Goal: Transaction & Acquisition: Book appointment/travel/reservation

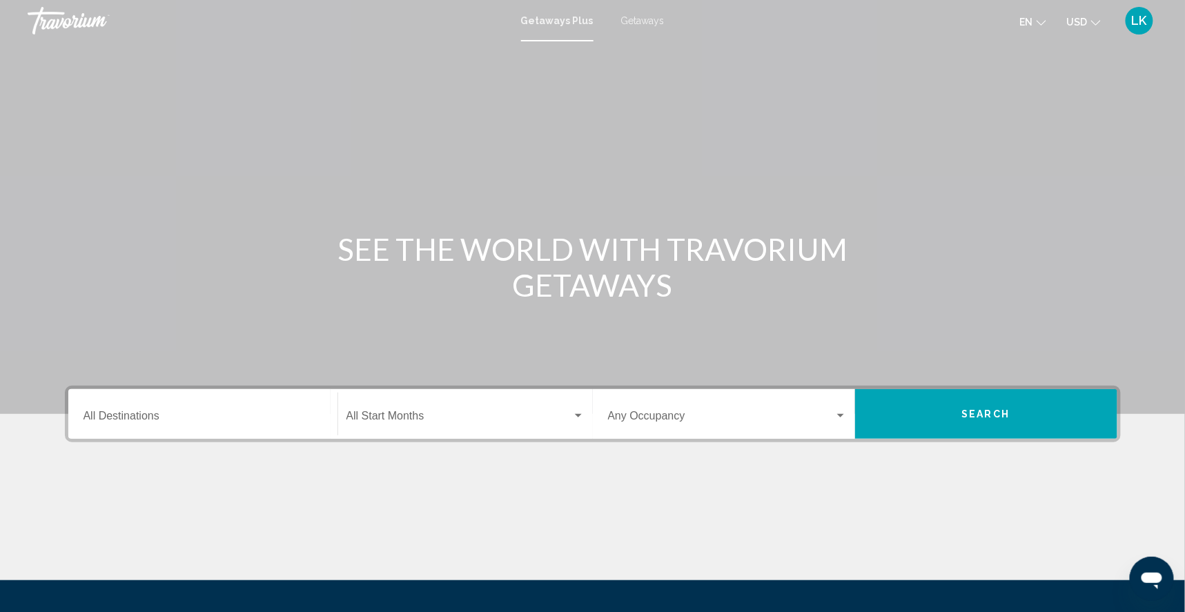
click at [103, 425] on input "Destination All Destinations" at bounding box center [203, 419] width 239 height 12
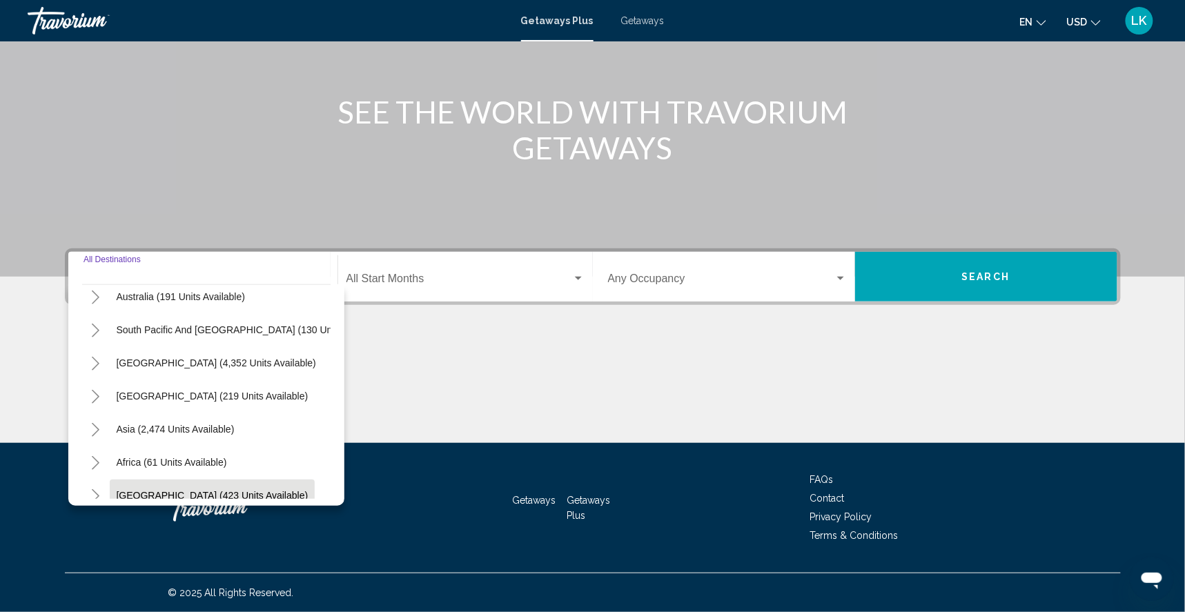
scroll to position [178, 0]
click at [92, 489] on icon "Toggle Middle East (423 units available)" at bounding box center [96, 496] width 8 height 14
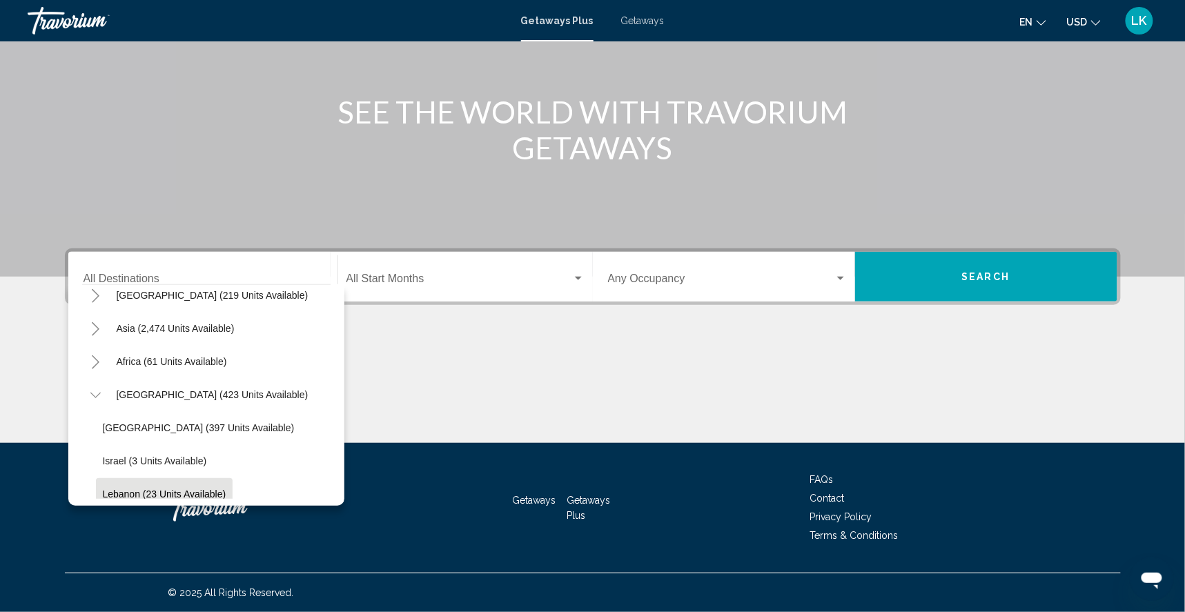
scroll to position [311, 0]
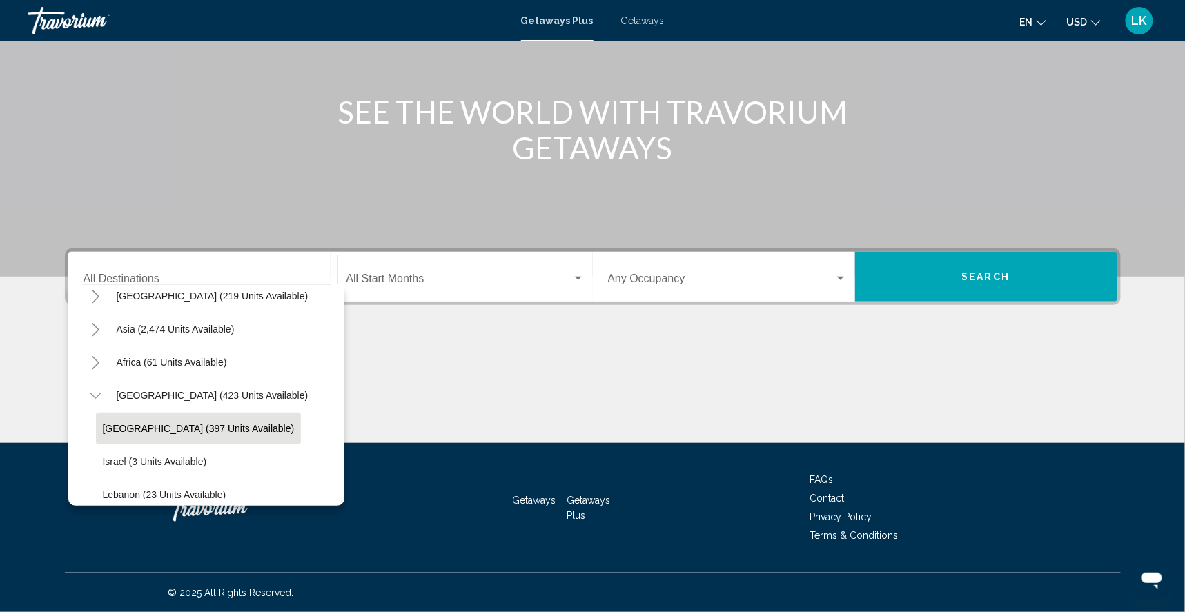
click at [103, 423] on span "[GEOGRAPHIC_DATA] (397 units available)" at bounding box center [199, 428] width 192 height 11
type input "**********"
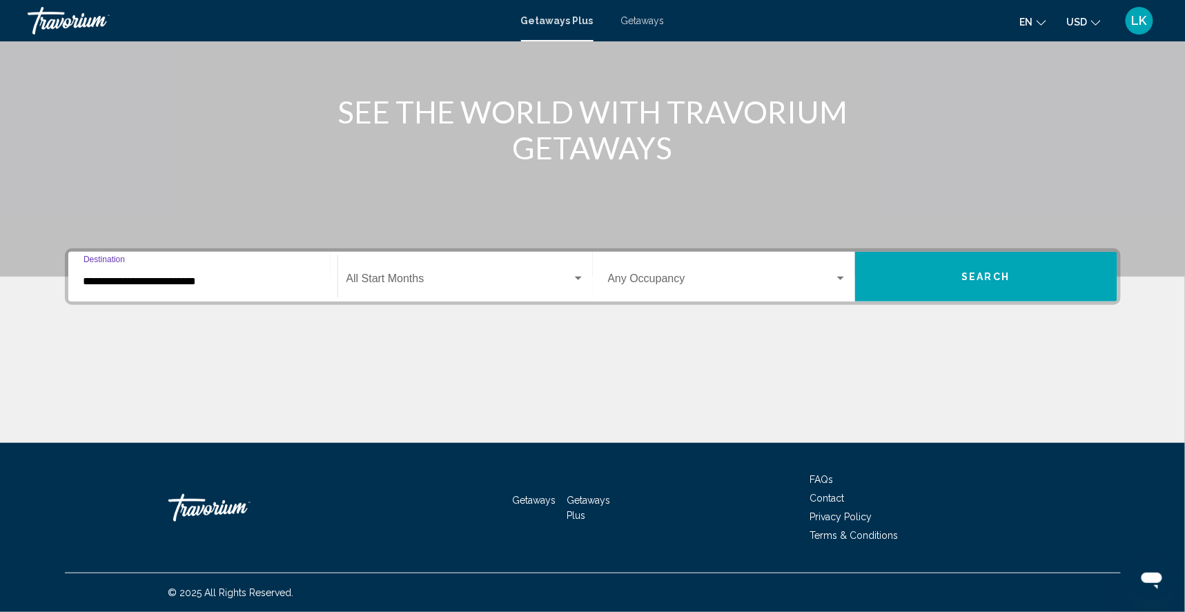
click at [972, 261] on button "Search" at bounding box center [986, 277] width 262 height 50
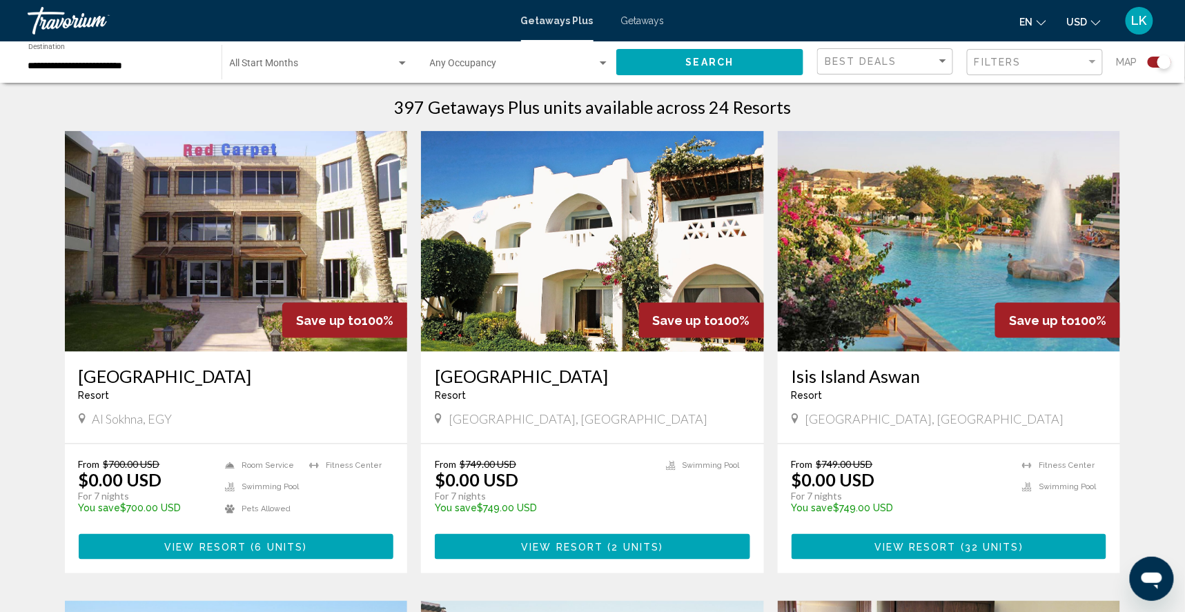
scroll to position [440, 0]
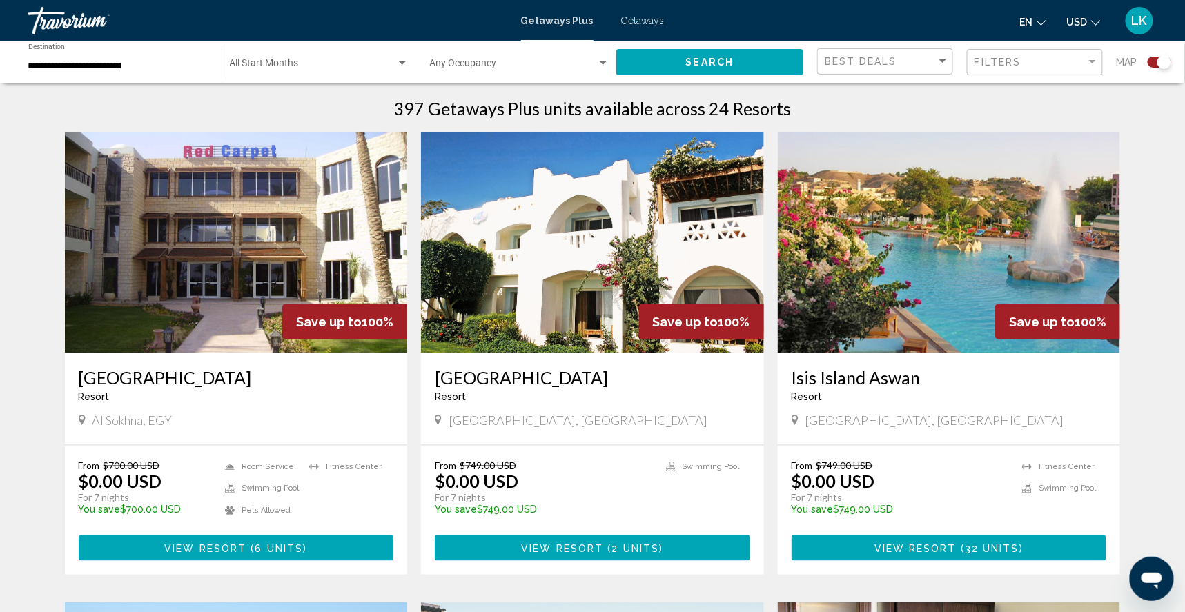
click at [1149, 60] on div "Search widget" at bounding box center [1159, 62] width 23 height 11
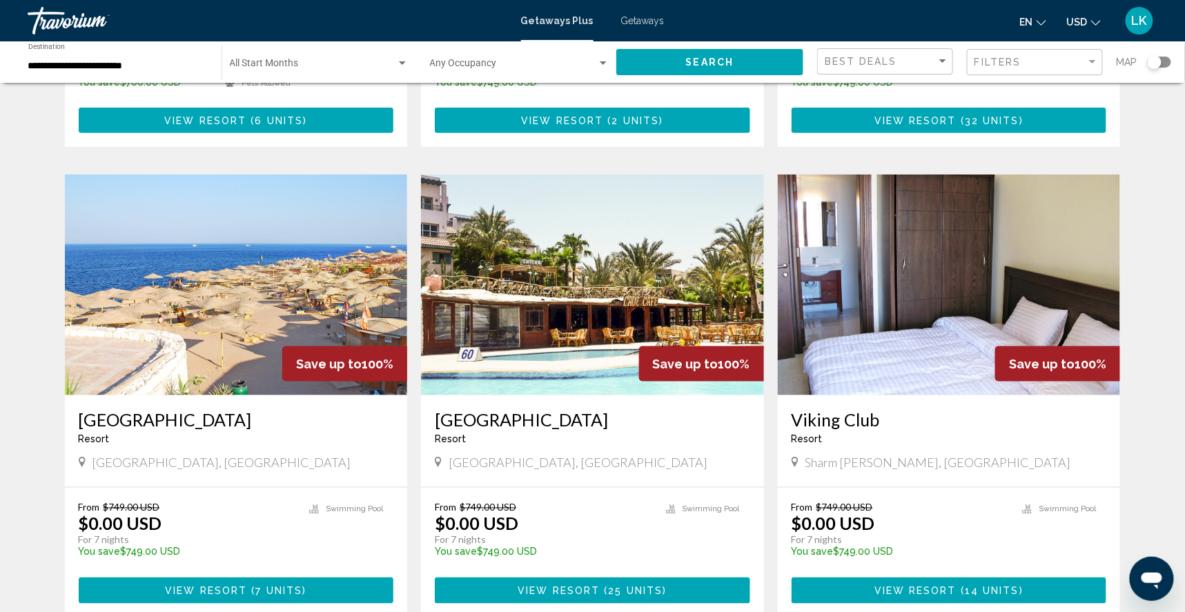
click at [231, 346] on img "Main content" at bounding box center [236, 285] width 343 height 221
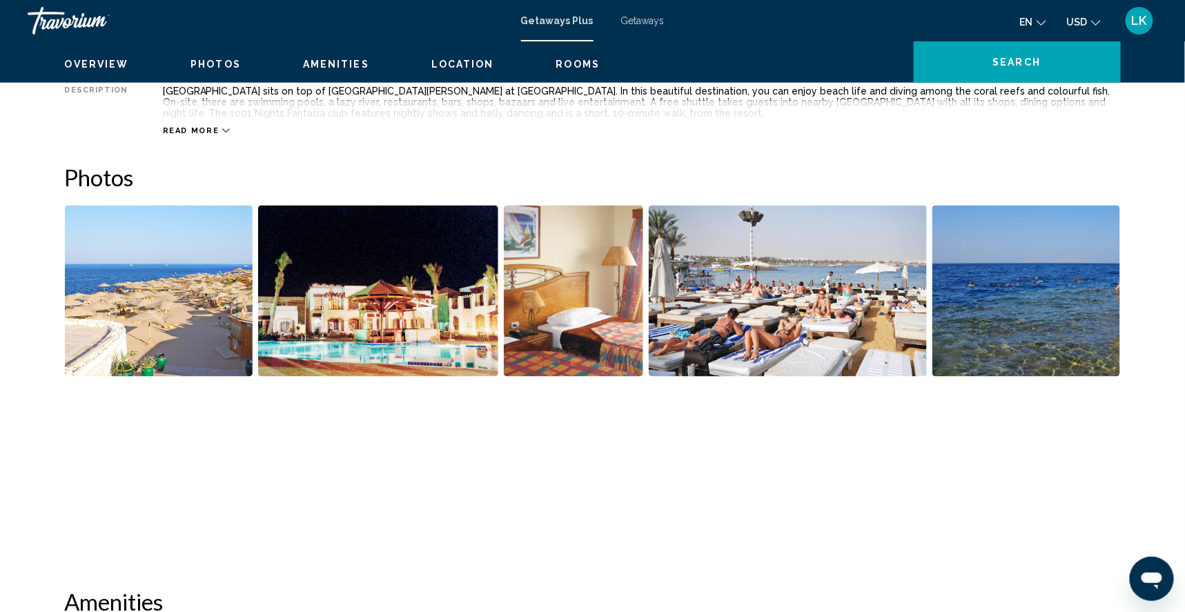
scroll to position [535, 0]
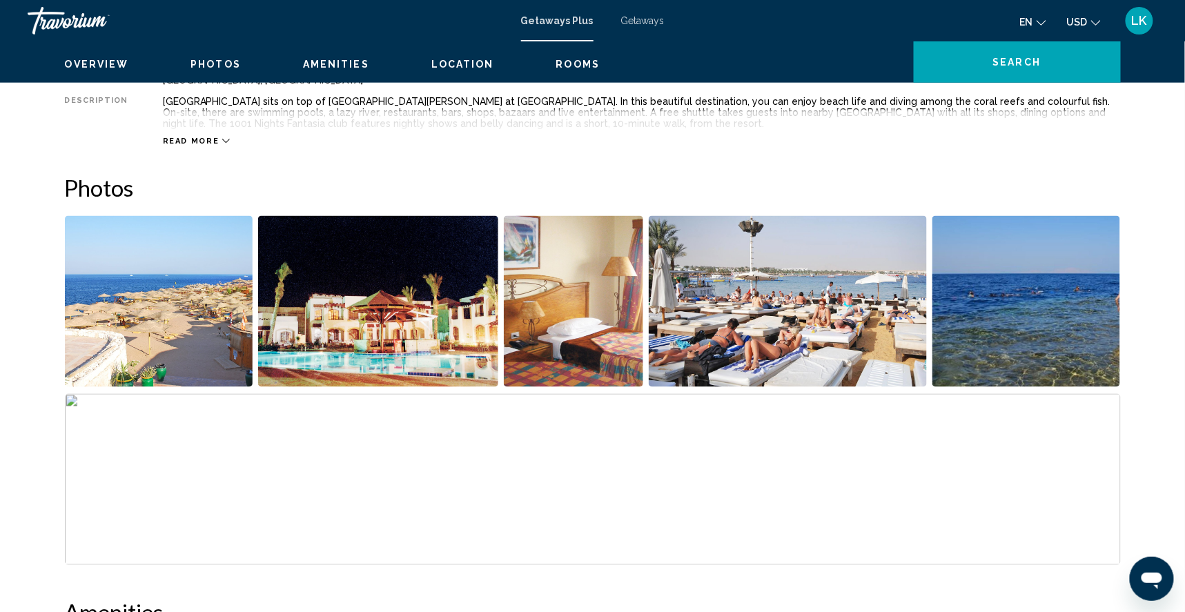
click at [198, 350] on img "Open full-screen image slider" at bounding box center [159, 301] width 188 height 171
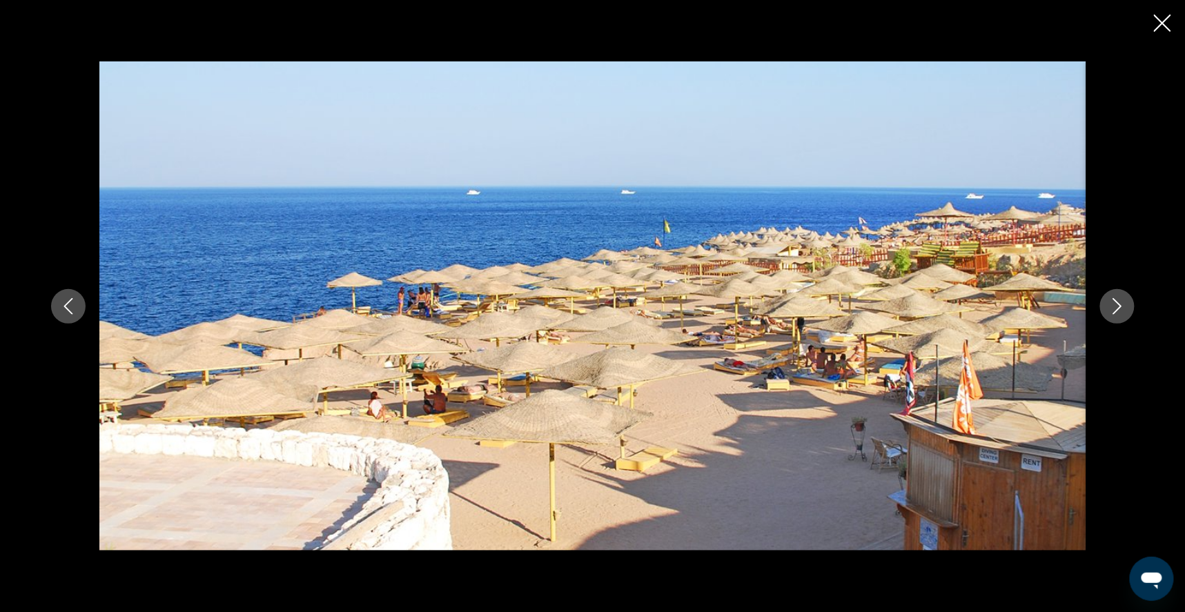
click at [1126, 306] on icon "Next image" at bounding box center [1117, 306] width 17 height 17
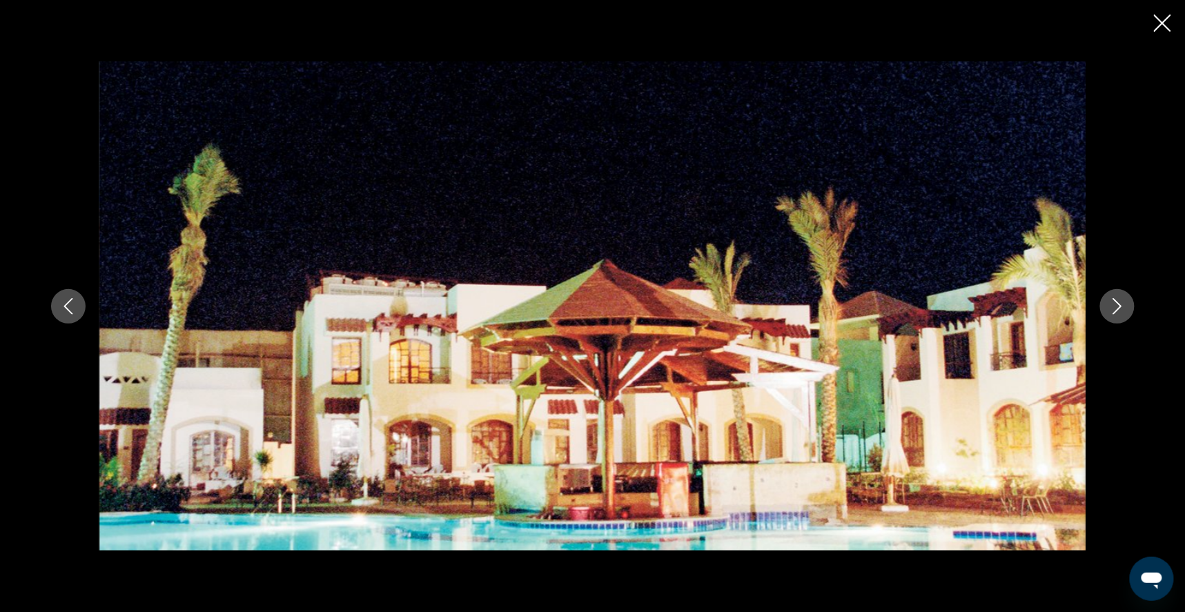
click at [1126, 307] on icon "Next image" at bounding box center [1117, 306] width 17 height 17
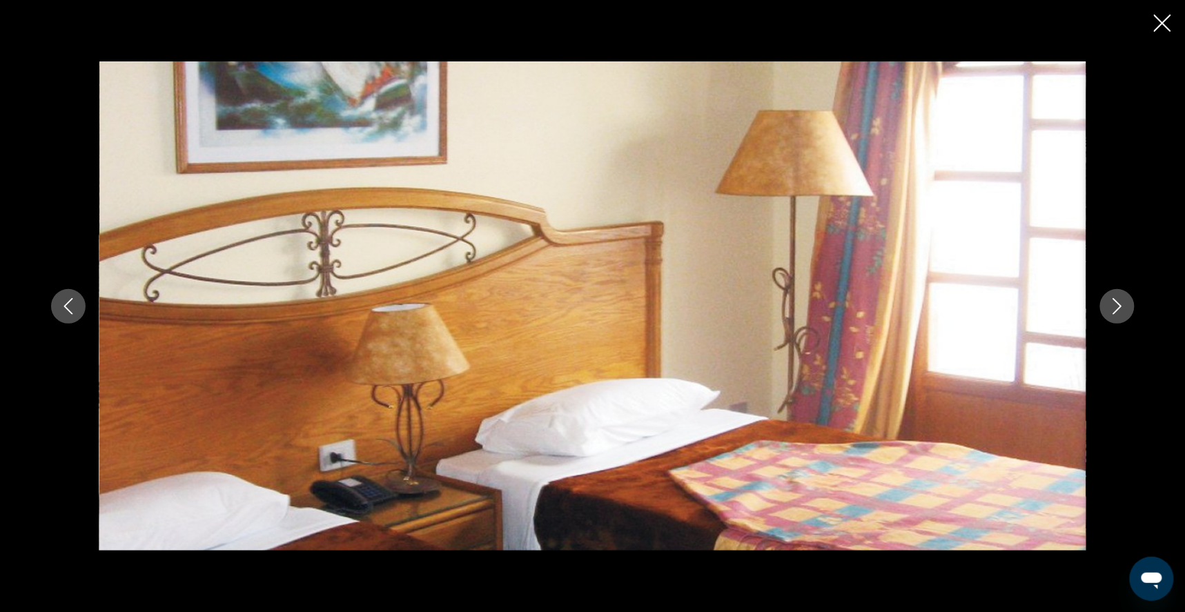
click at [1126, 309] on icon "Next image" at bounding box center [1117, 306] width 17 height 17
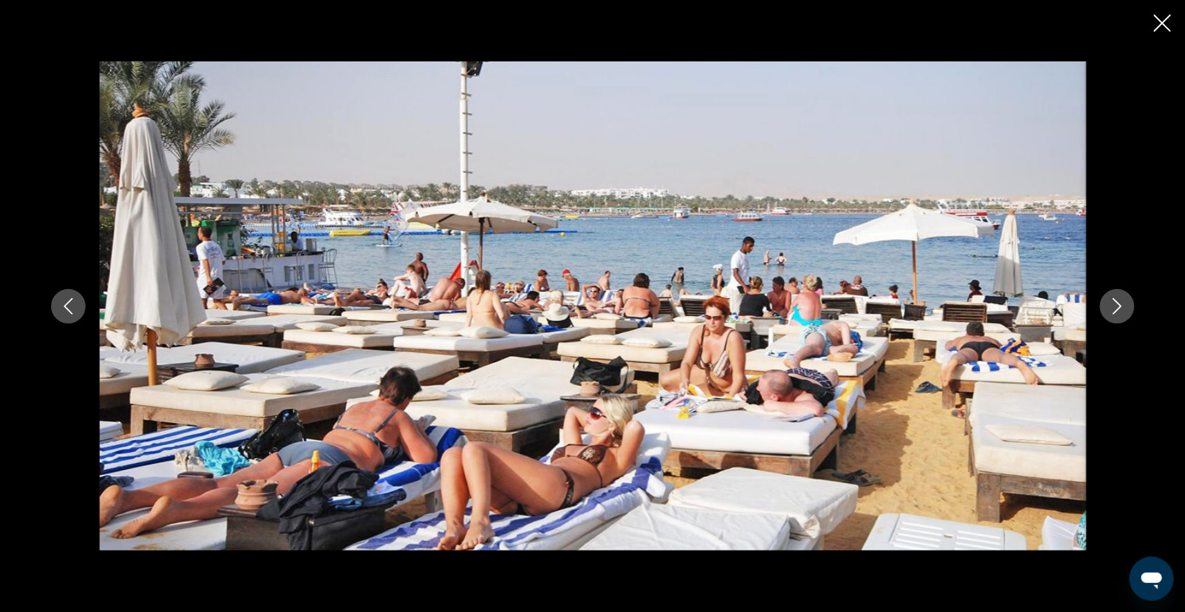
click at [1126, 309] on icon "Next image" at bounding box center [1117, 306] width 17 height 17
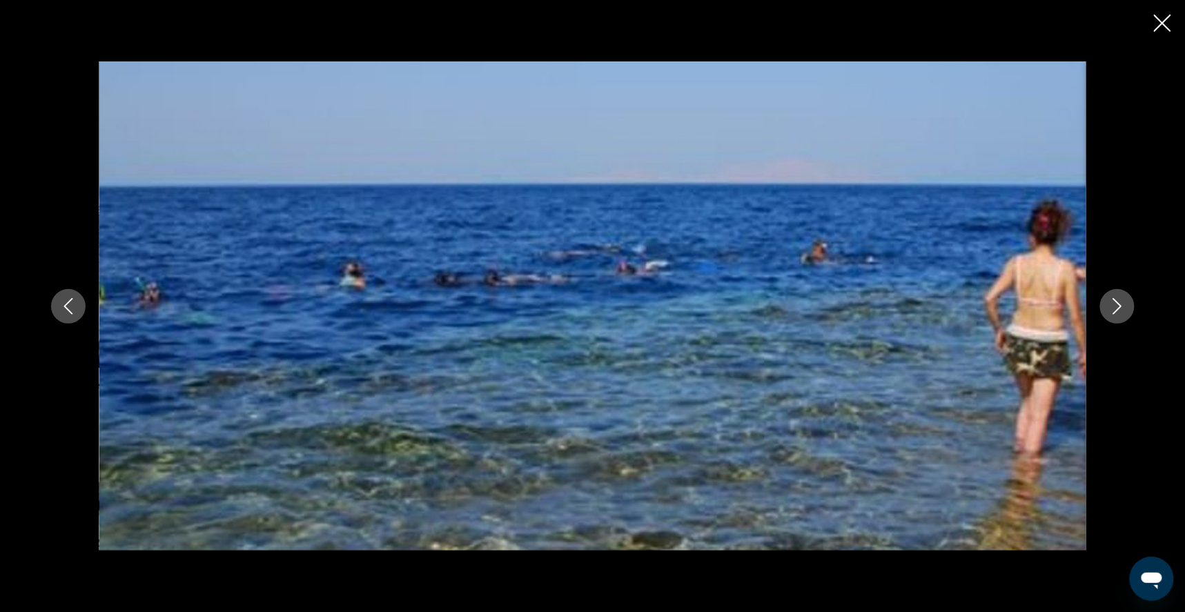
click at [1126, 309] on icon "Next image" at bounding box center [1117, 306] width 17 height 17
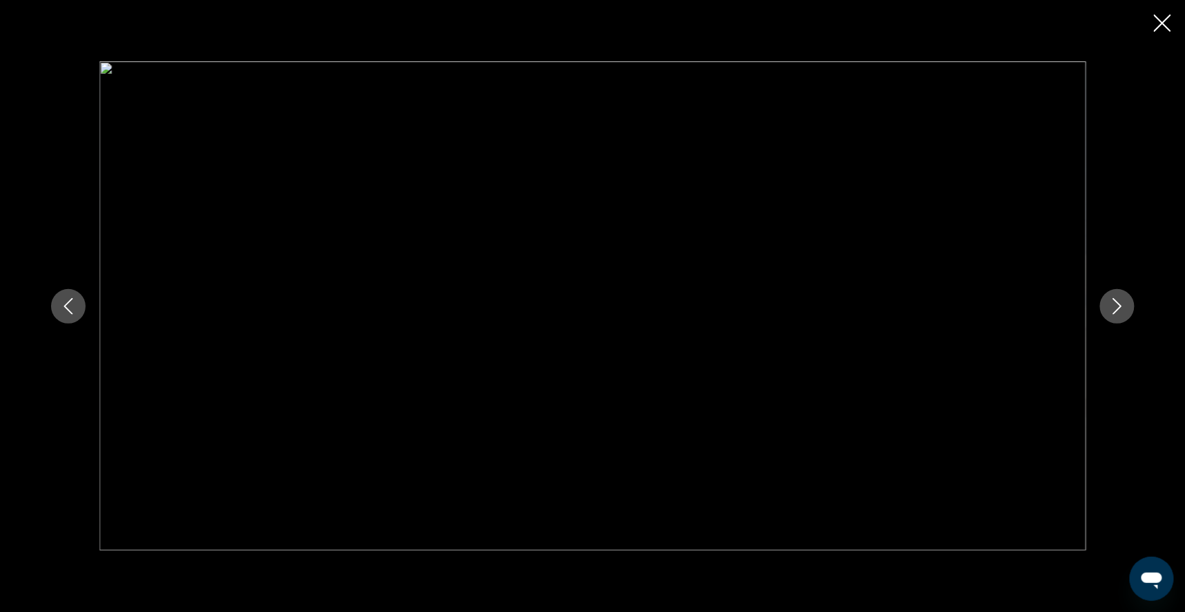
click at [1126, 309] on icon "Next image" at bounding box center [1117, 306] width 17 height 17
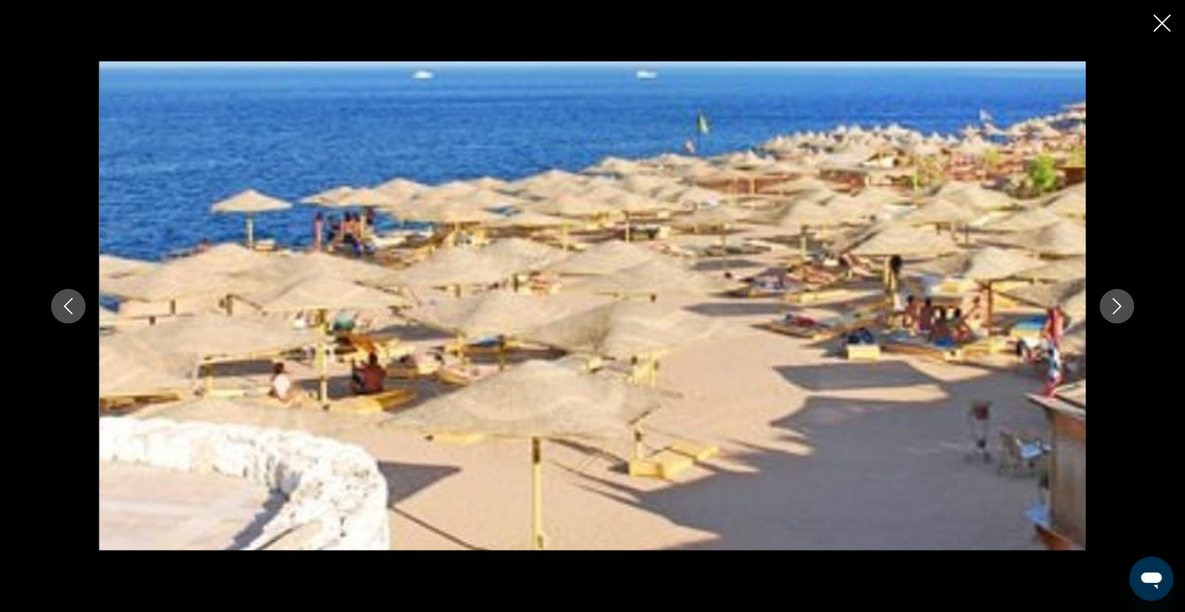
click at [1122, 311] on icon "Next image" at bounding box center [1117, 306] width 9 height 17
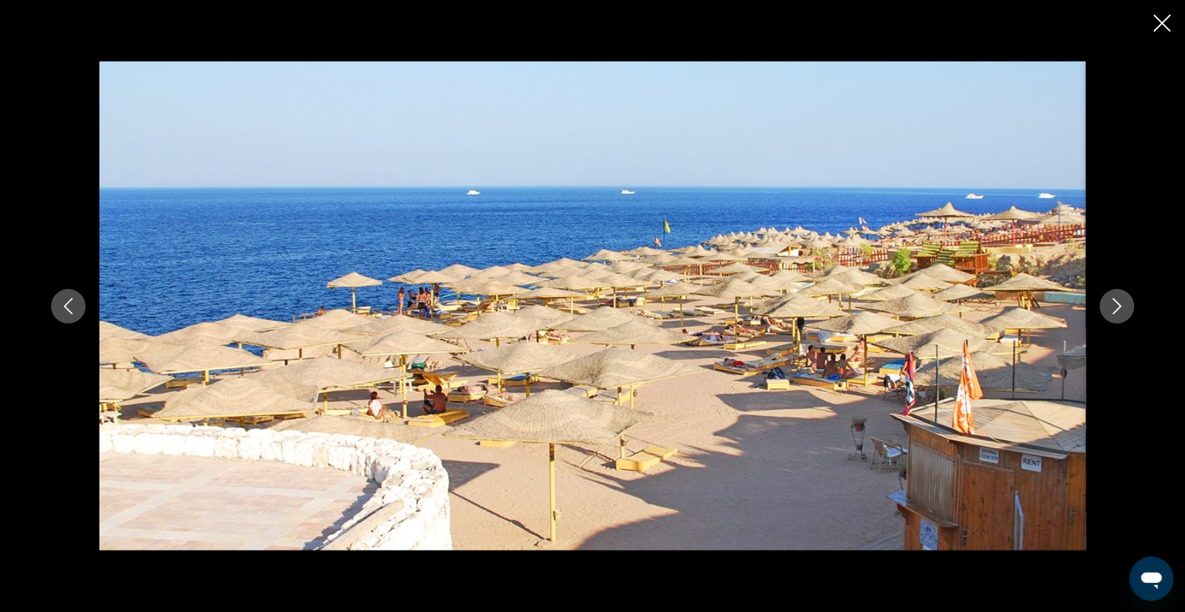
click at [1162, 24] on icon "Close slideshow" at bounding box center [1162, 22] width 17 height 17
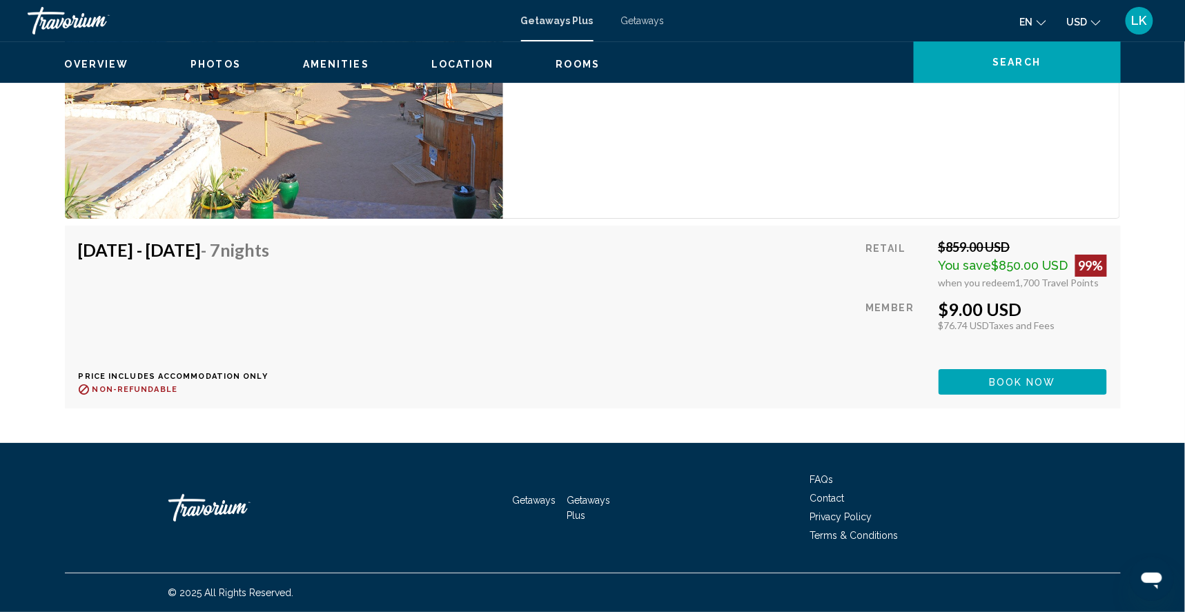
scroll to position [3462, 0]
click at [1056, 388] on span "Book now" at bounding box center [1022, 382] width 67 height 11
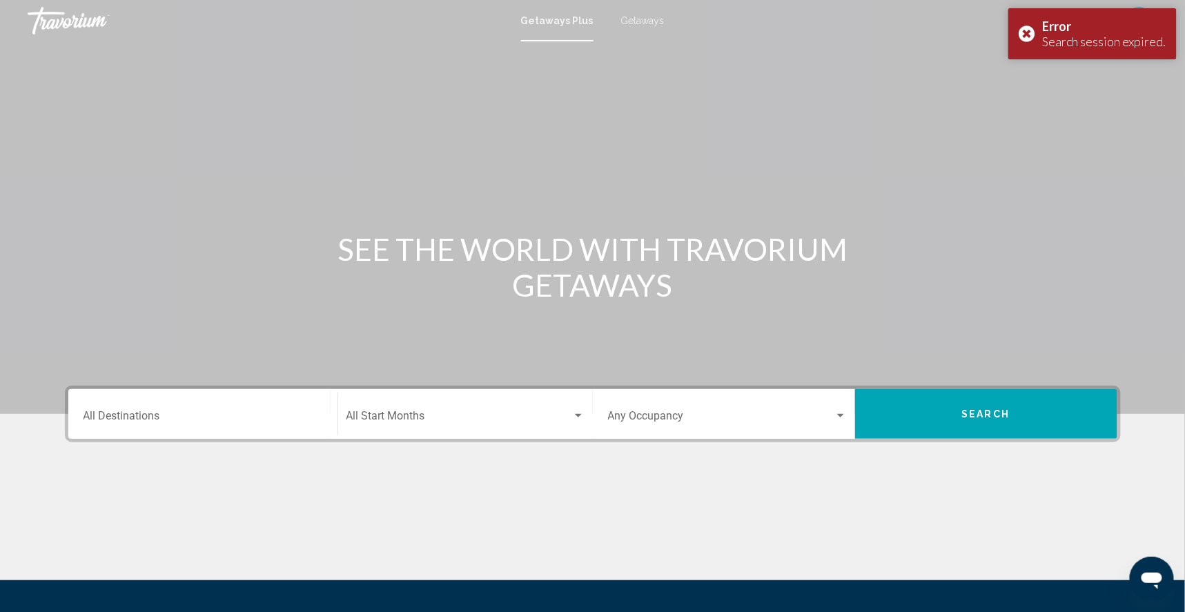
click at [109, 425] on input "Destination All Destinations" at bounding box center [203, 419] width 239 height 12
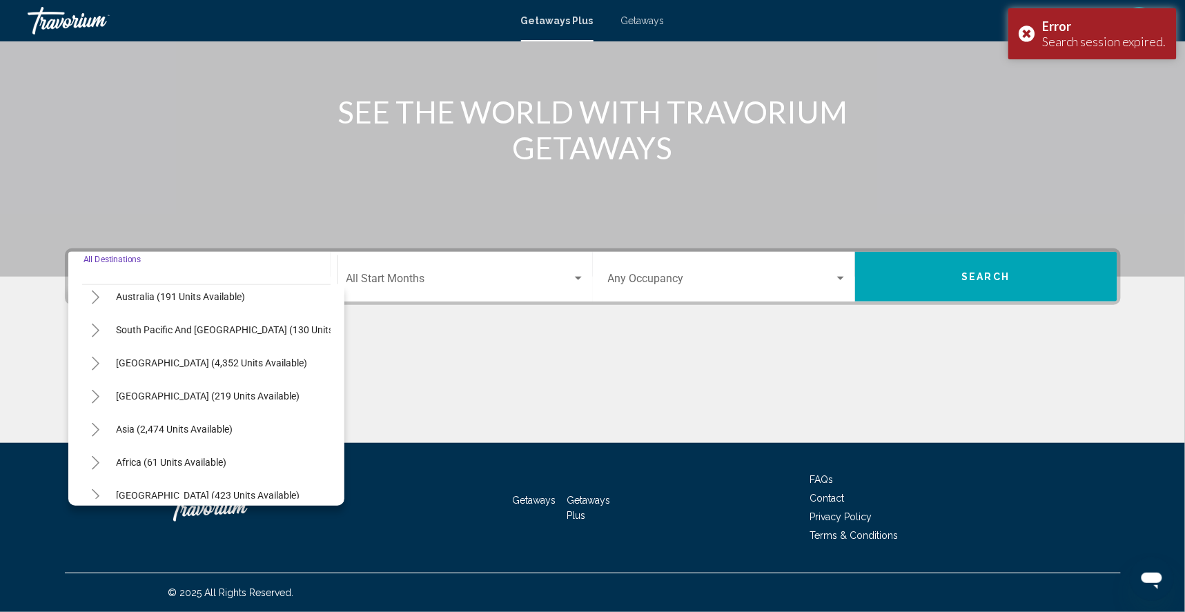
scroll to position [178, 0]
click at [82, 484] on button "Toggle Middle East (423 units available)" at bounding box center [96, 496] width 28 height 28
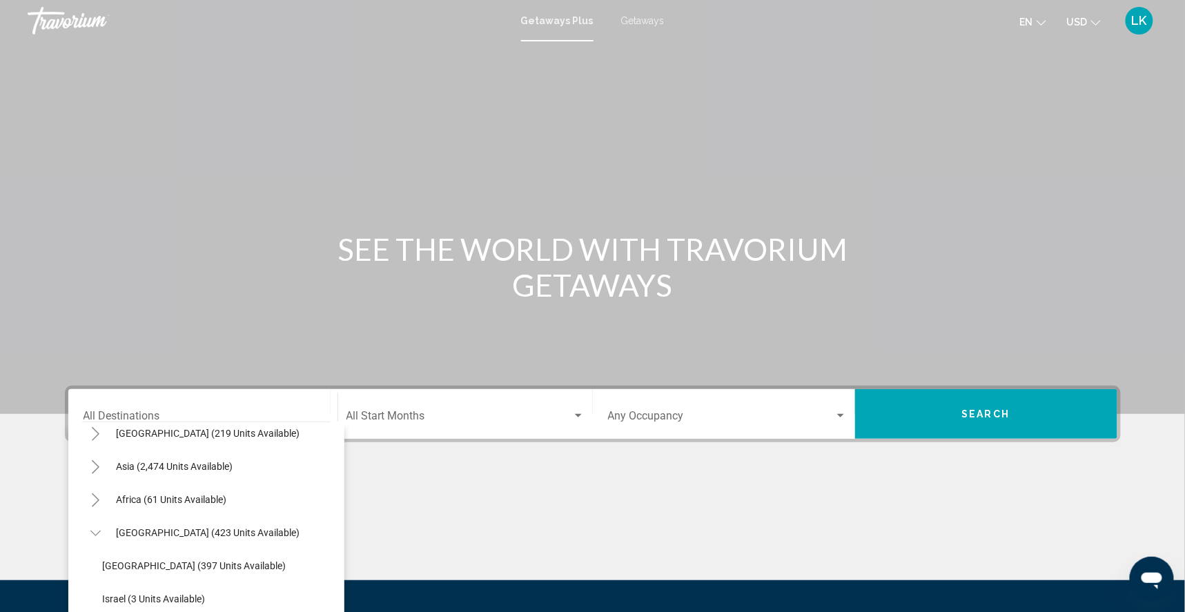
scroll to position [0, 0]
click at [647, 17] on span "Getaways" at bounding box center [642, 20] width 43 height 11
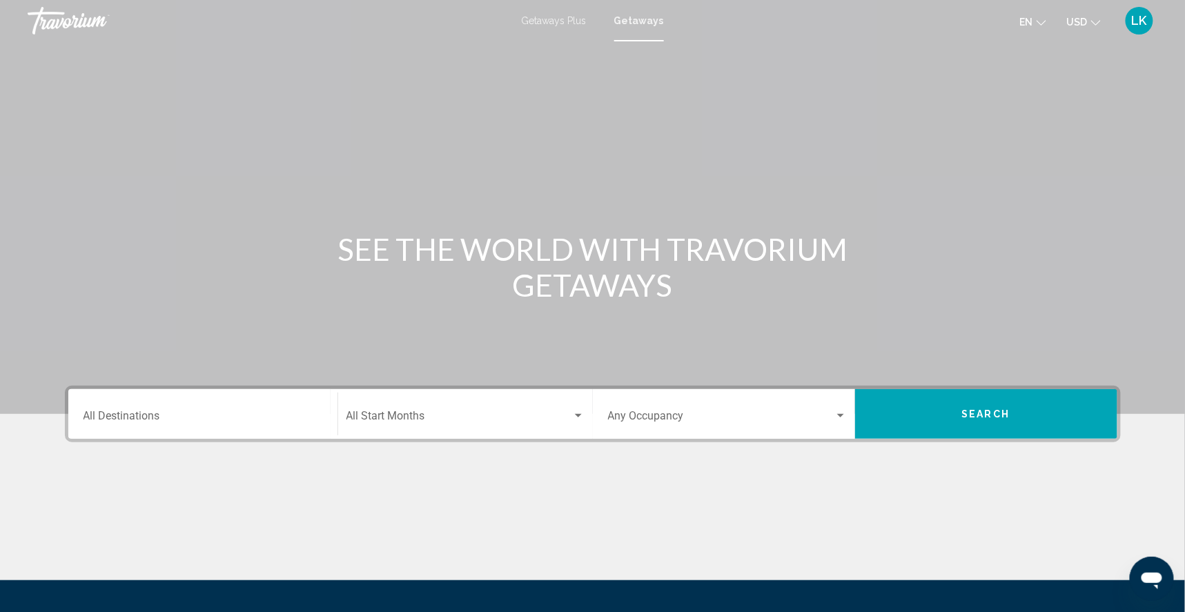
click at [84, 425] on input "Destination All Destinations" at bounding box center [203, 419] width 239 height 12
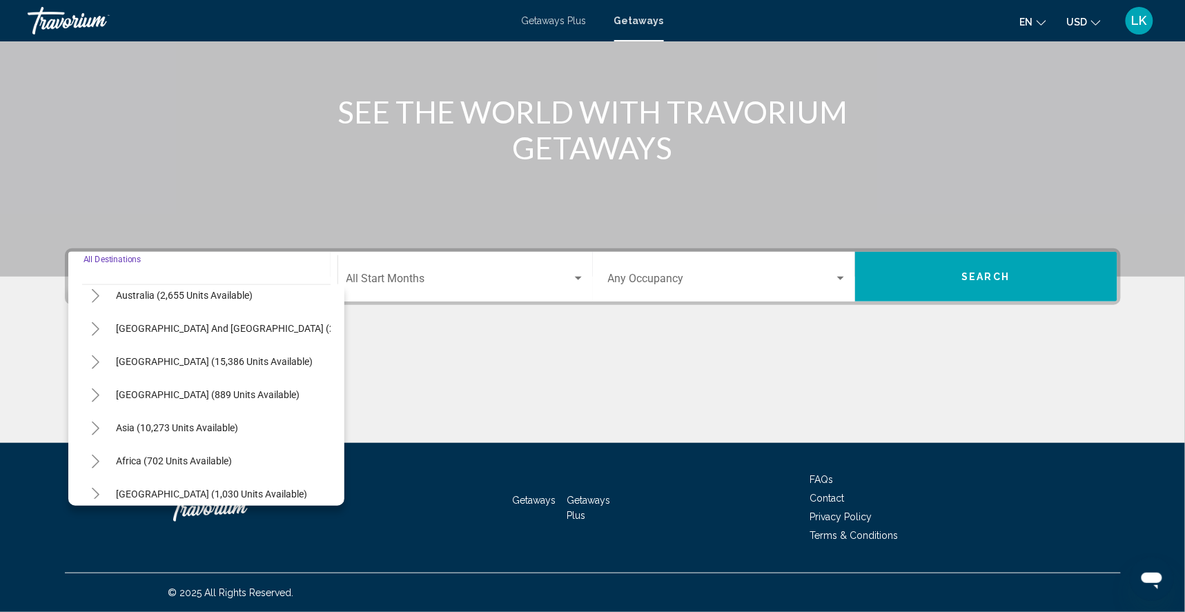
scroll to position [211, 0]
click at [90, 489] on icon "Toggle Middle East (1,030 units available)" at bounding box center [95, 496] width 10 height 14
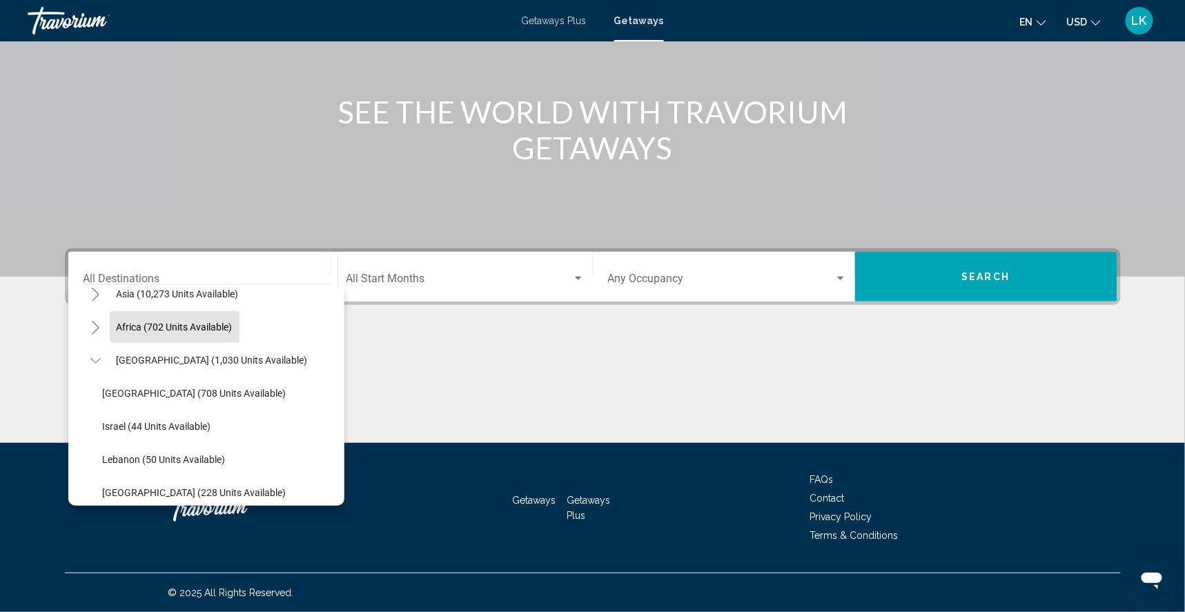
scroll to position [344, 0]
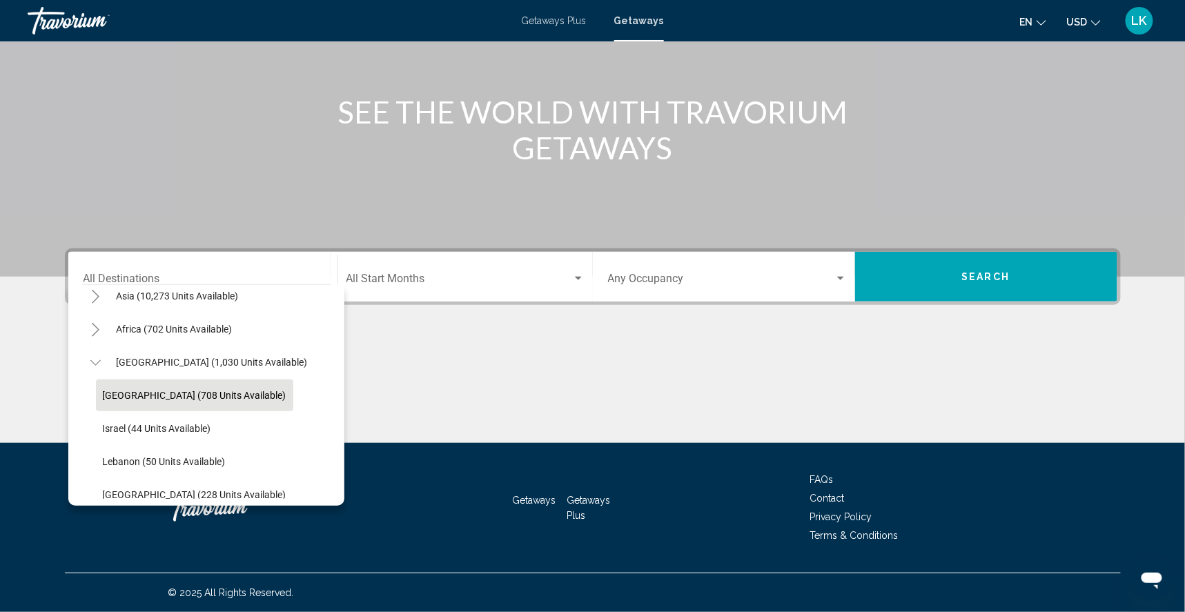
click at [107, 390] on span "[GEOGRAPHIC_DATA] (708 units available)" at bounding box center [195, 395] width 184 height 11
type input "**********"
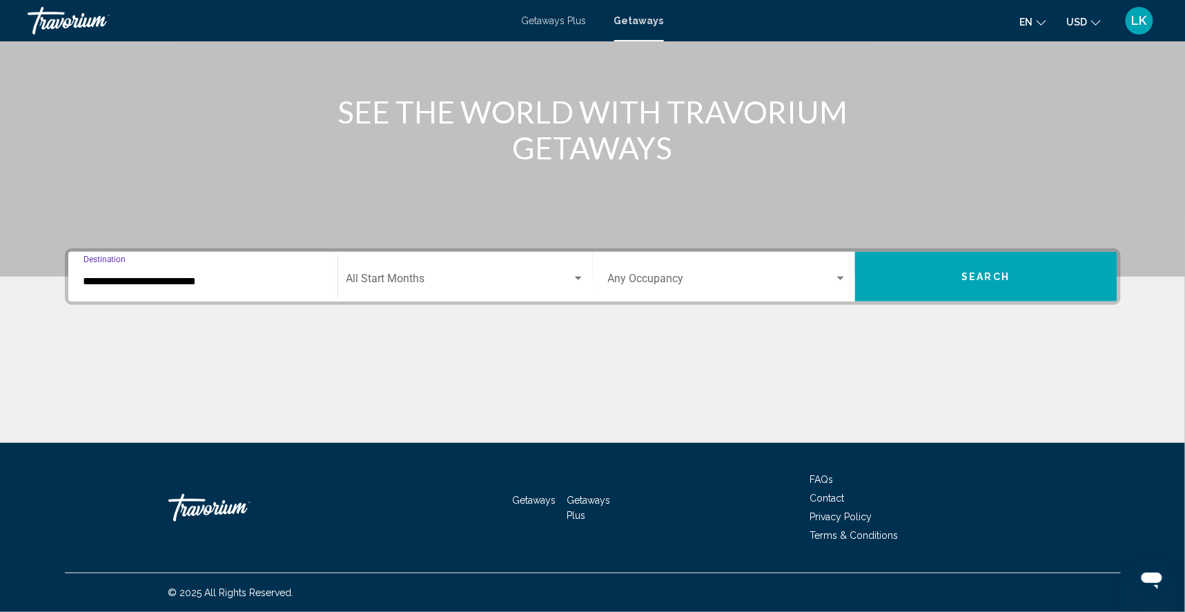
click at [1011, 272] on span "Search" at bounding box center [986, 277] width 48 height 11
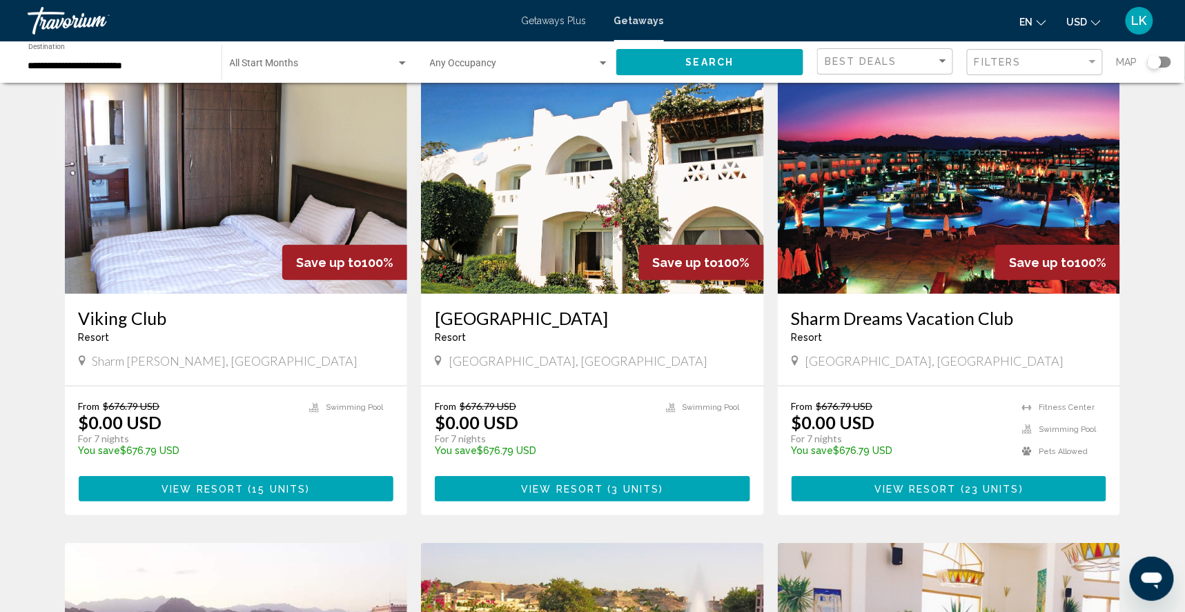
scroll to position [72, 0]
click at [1162, 64] on div "Search widget" at bounding box center [1159, 62] width 23 height 11
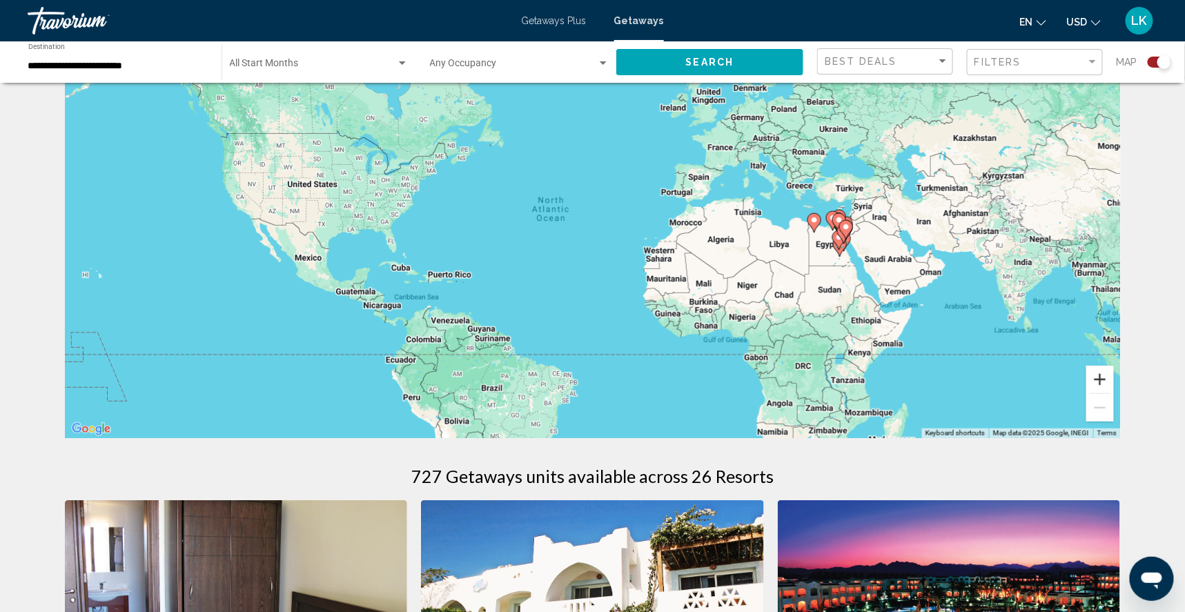
click at [1114, 385] on button "Zoom in" at bounding box center [1100, 380] width 28 height 28
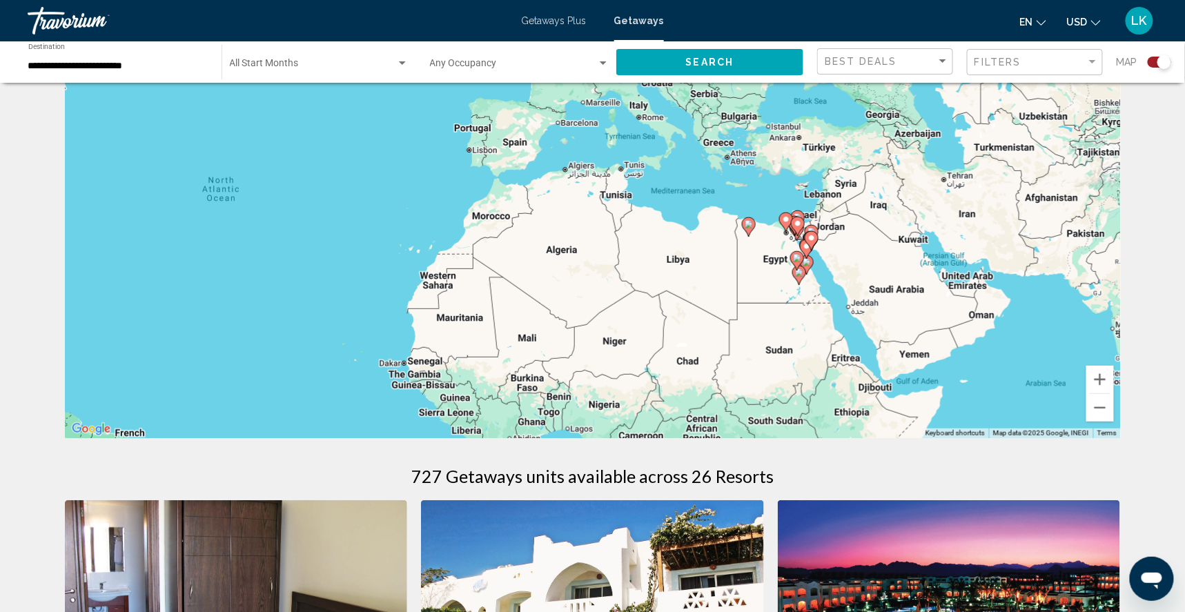
drag, startPoint x: 1089, startPoint y: 337, endPoint x: 781, endPoint y: 343, distance: 307.9
click at [781, 343] on div "To activate drag with keyboard, press Alt + Enter. Once in keyboard drag state,…" at bounding box center [593, 231] width 1056 height 414
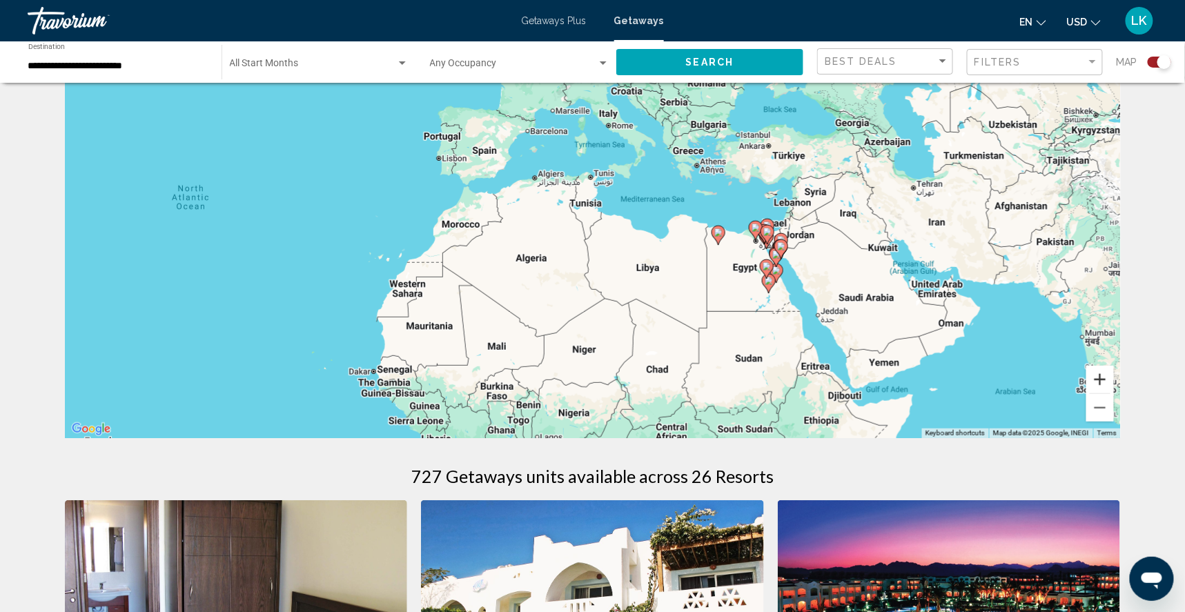
click at [1114, 380] on button "Zoom in" at bounding box center [1100, 380] width 28 height 28
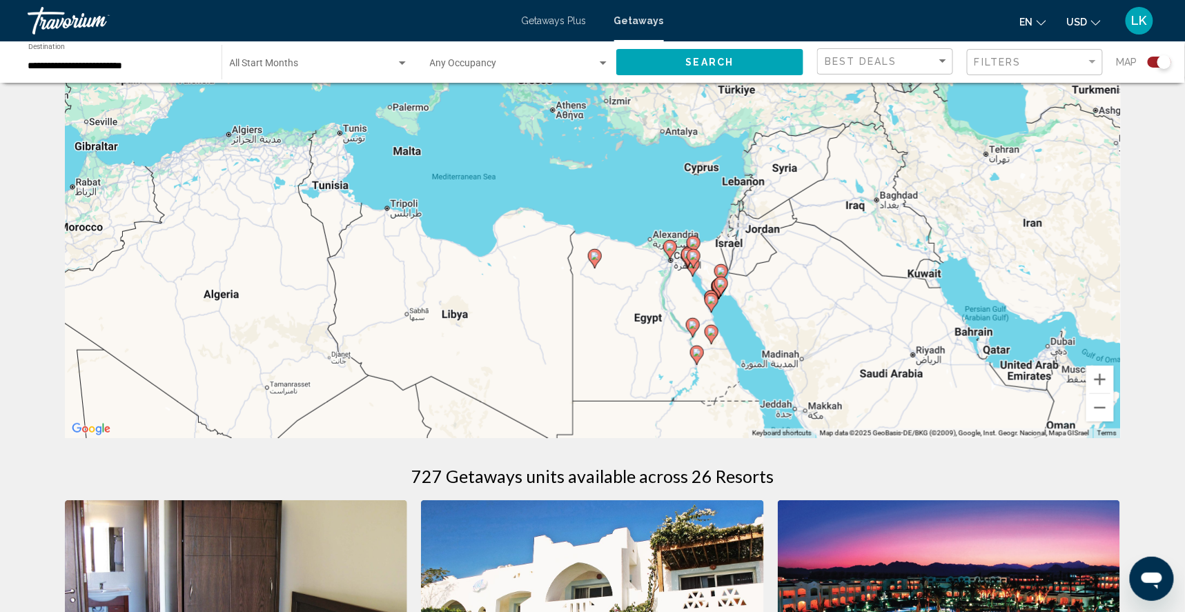
drag, startPoint x: 1075, startPoint y: 300, endPoint x: 823, endPoint y: 307, distance: 252.1
click at [822, 307] on div "To activate drag with keyboard, press Alt + Enter. Once in keyboard drag state,…" at bounding box center [593, 231] width 1056 height 414
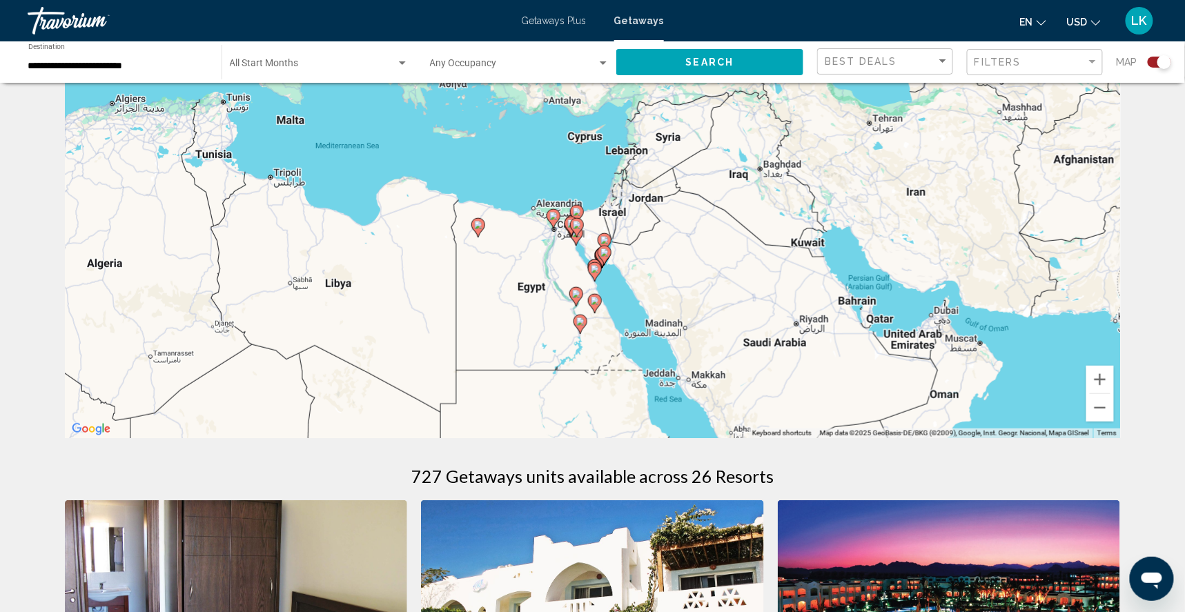
drag, startPoint x: 858, startPoint y: 310, endPoint x: 743, endPoint y: 283, distance: 118.4
click at [742, 283] on div "To activate drag with keyboard, press Alt + Enter. Once in keyboard drag state,…" at bounding box center [593, 231] width 1056 height 414
click at [1114, 387] on button "Zoom in" at bounding box center [1100, 380] width 28 height 28
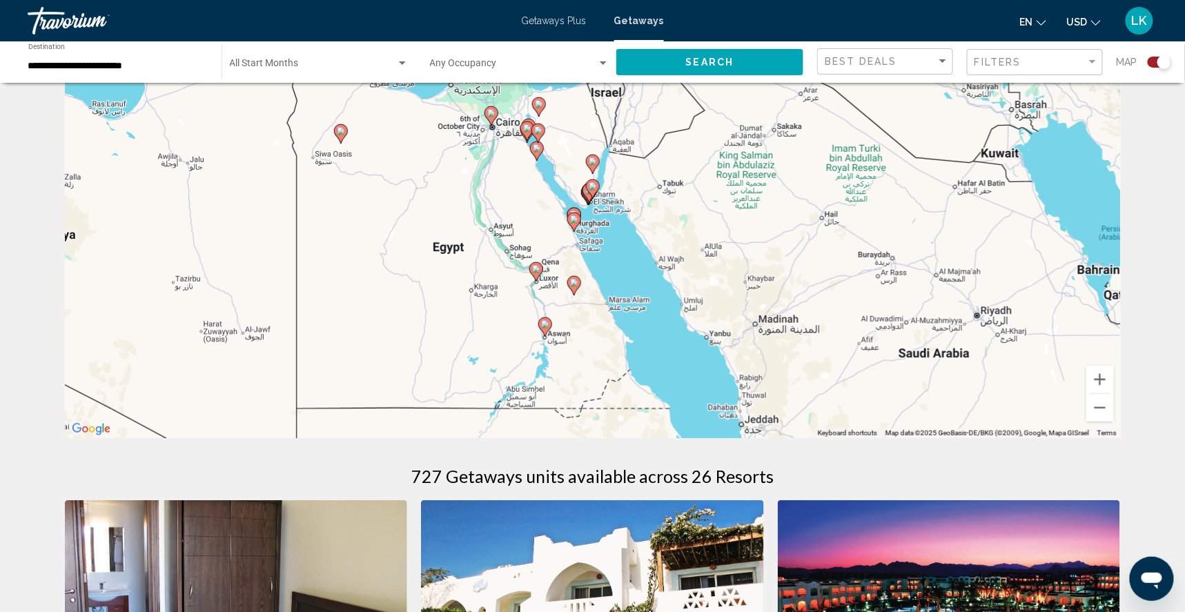
drag, startPoint x: 821, startPoint y: 332, endPoint x: 798, endPoint y: 231, distance: 104.0
click at [798, 231] on div "To activate drag with keyboard, press Alt + Enter. Once in keyboard drag state,…" at bounding box center [593, 231] width 1056 height 414
click at [1114, 383] on button "Zoom in" at bounding box center [1100, 380] width 28 height 28
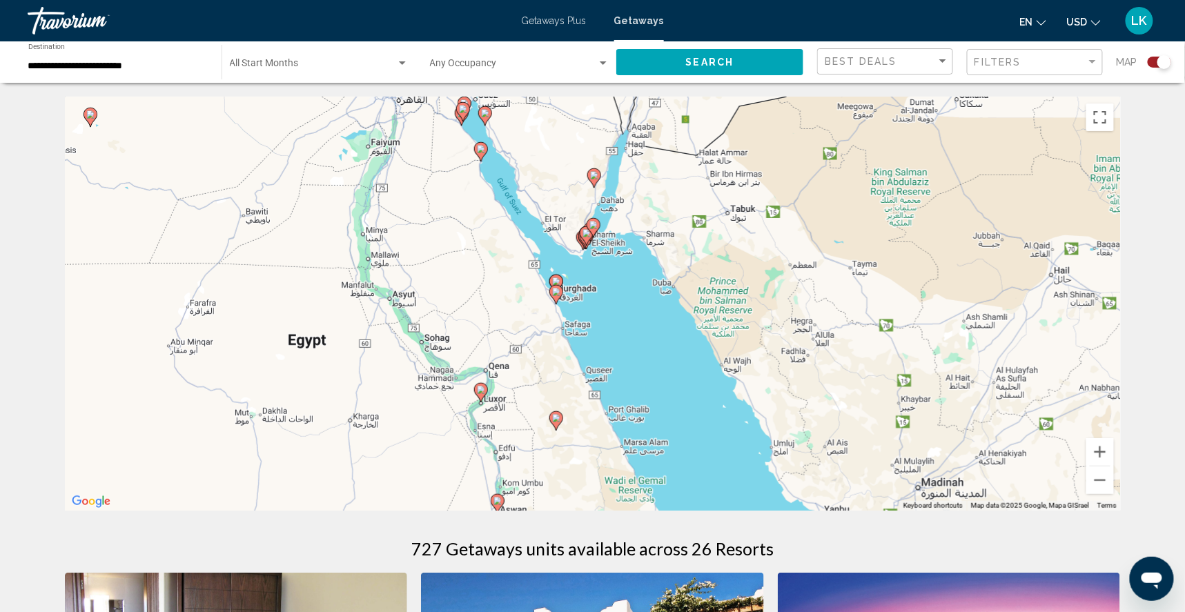
scroll to position [0, 0]
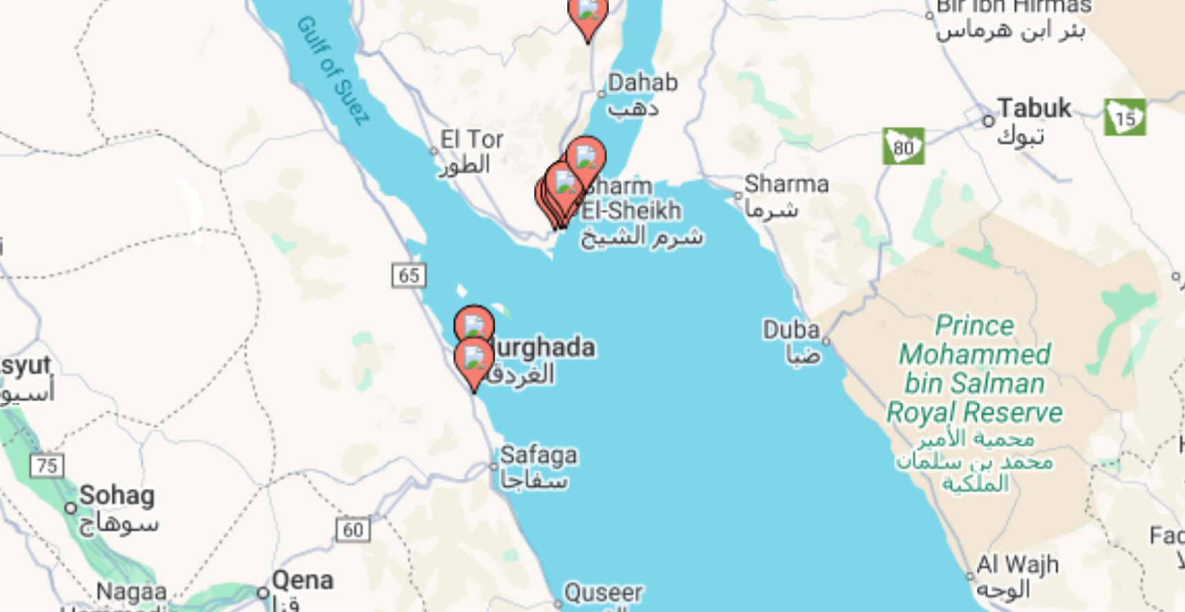
click at [580, 226] on gmp-advanced-marker "Main content" at bounding box center [587, 236] width 14 height 21
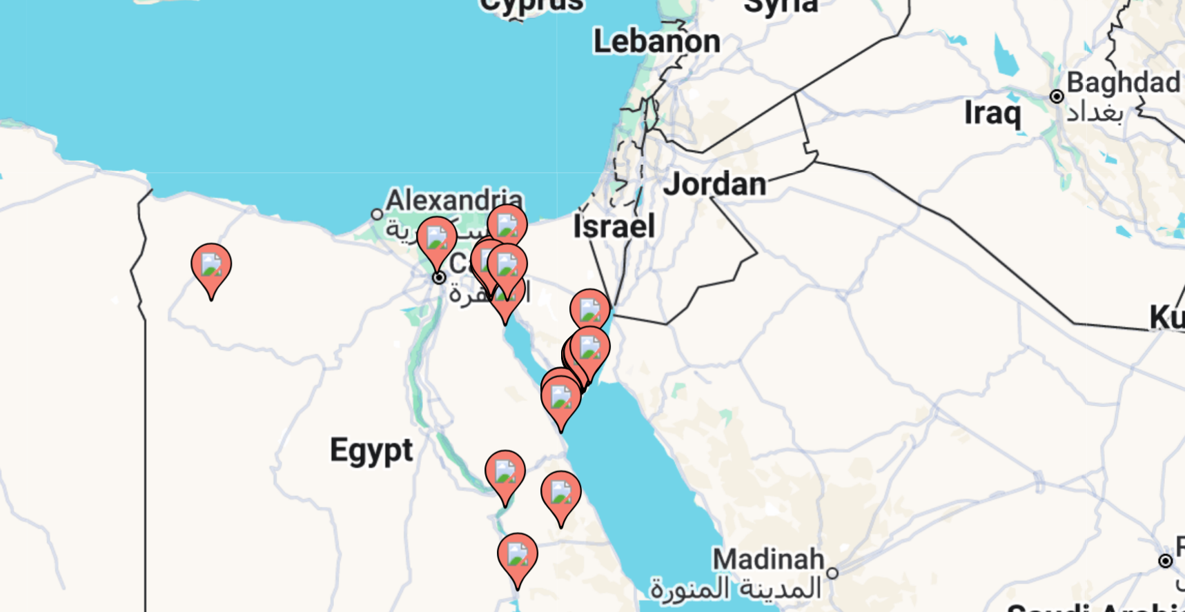
click at [560, 263] on icon "Main content" at bounding box center [566, 272] width 12 height 18
type input "**********"
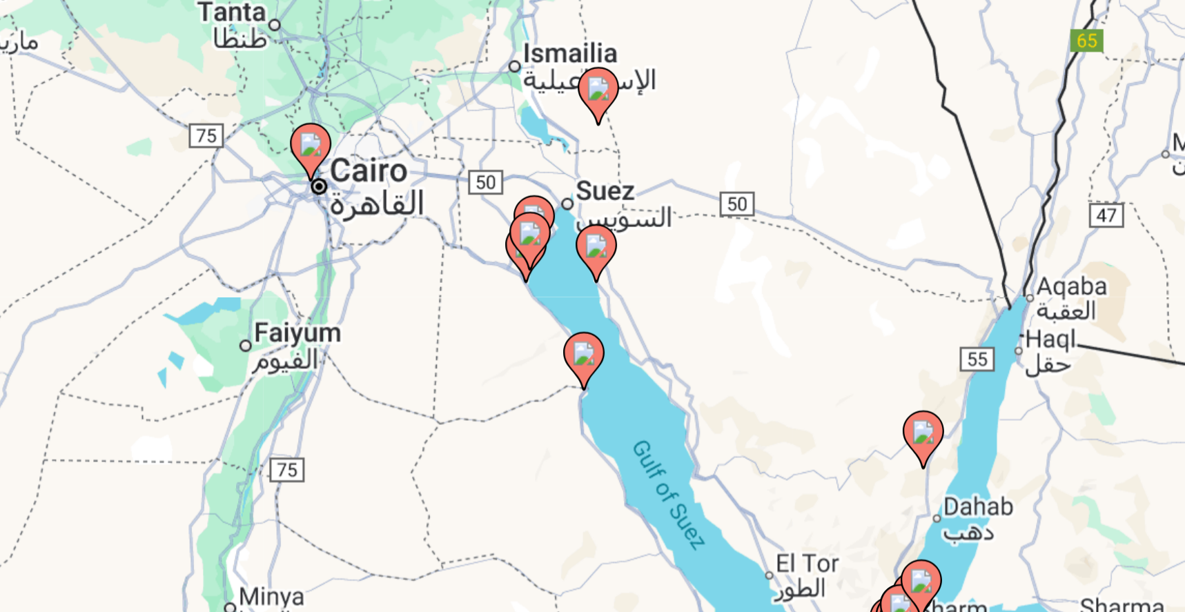
click at [589, 286] on image "Main content" at bounding box center [593, 290] width 8 height 8
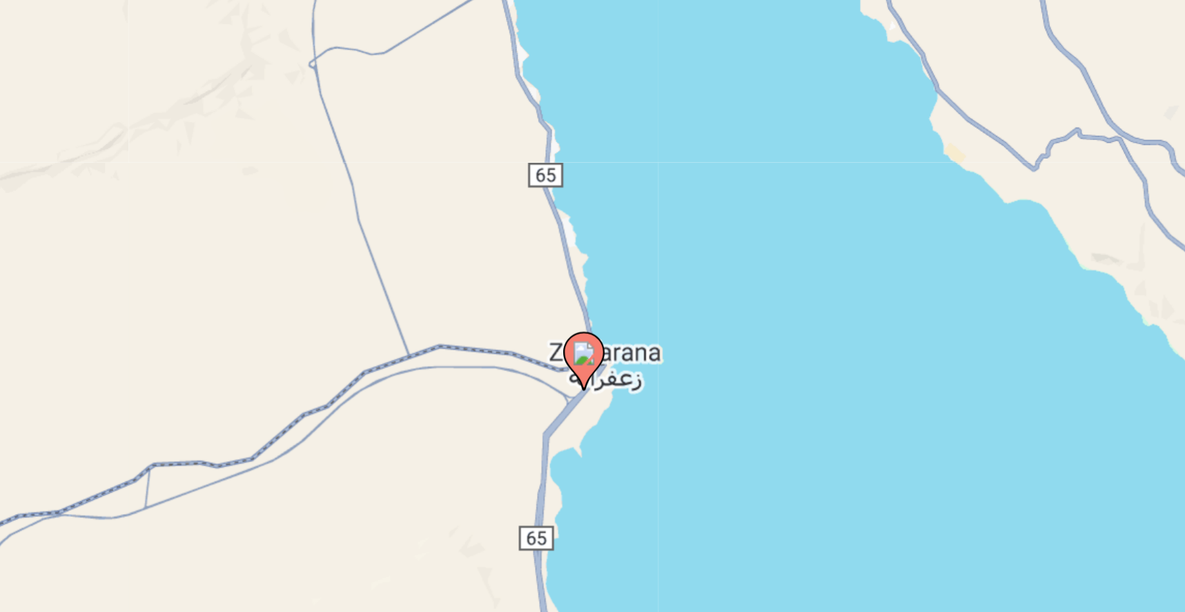
click at [586, 284] on icon "Main content" at bounding box center [592, 293] width 12 height 18
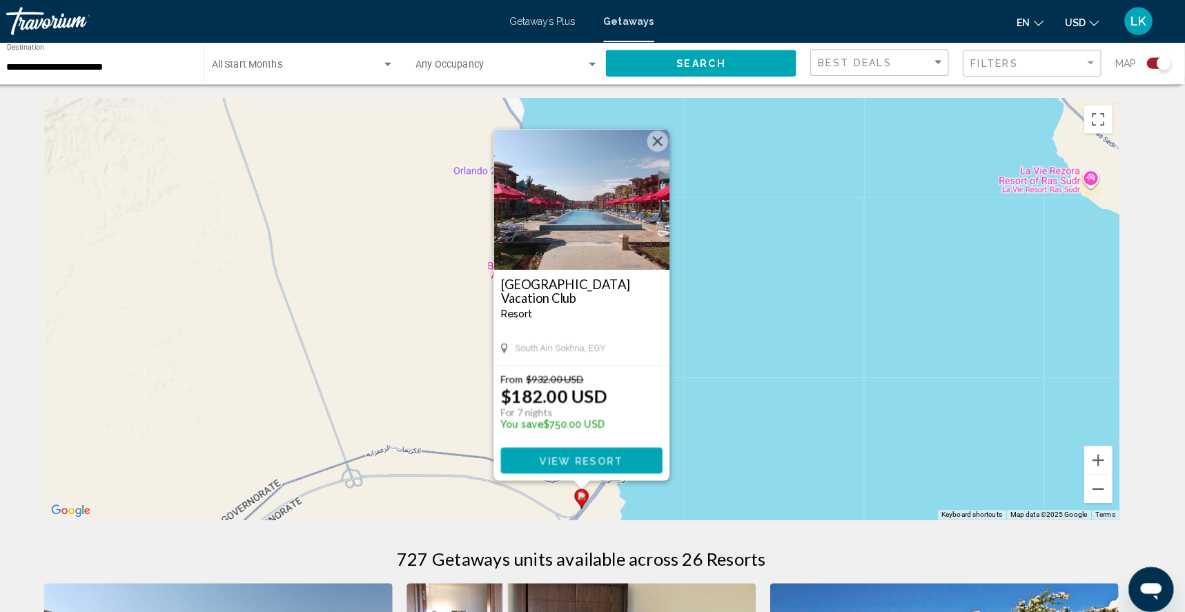
click at [1148, 64] on div "Search widget" at bounding box center [1159, 62] width 23 height 11
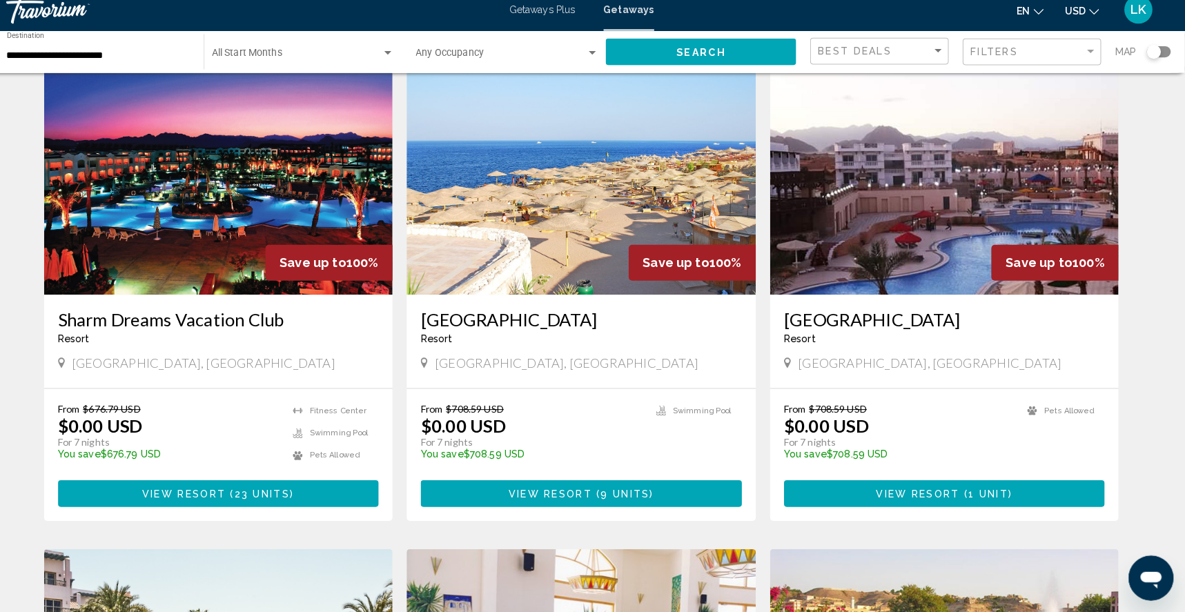
scroll to position [536, 0]
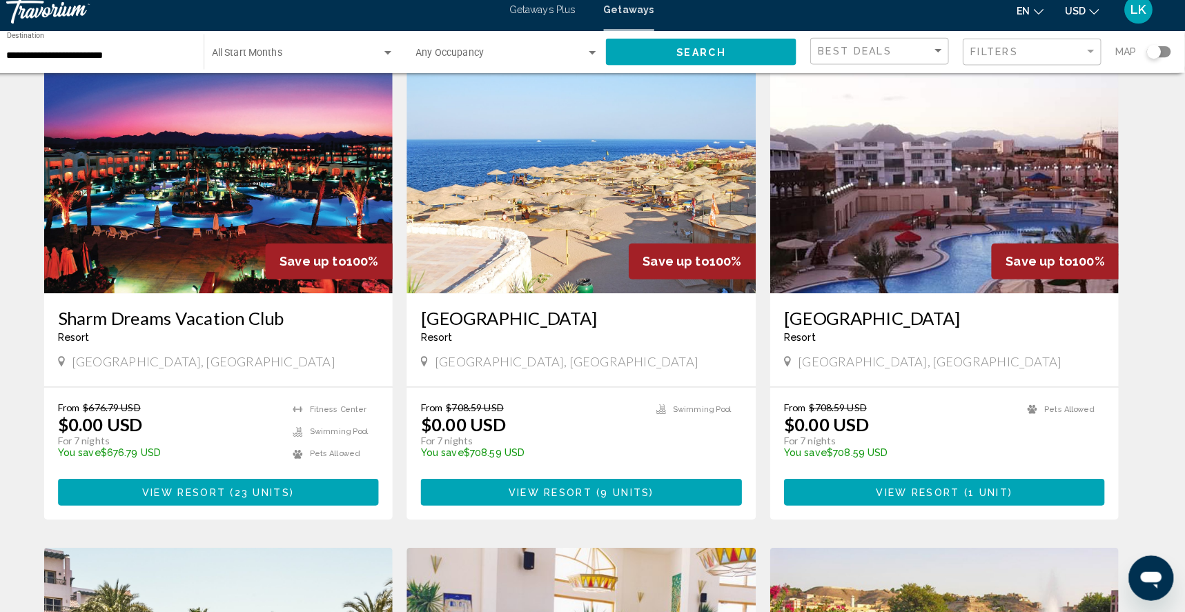
click at [222, 263] on img "Main content" at bounding box center [236, 189] width 343 height 221
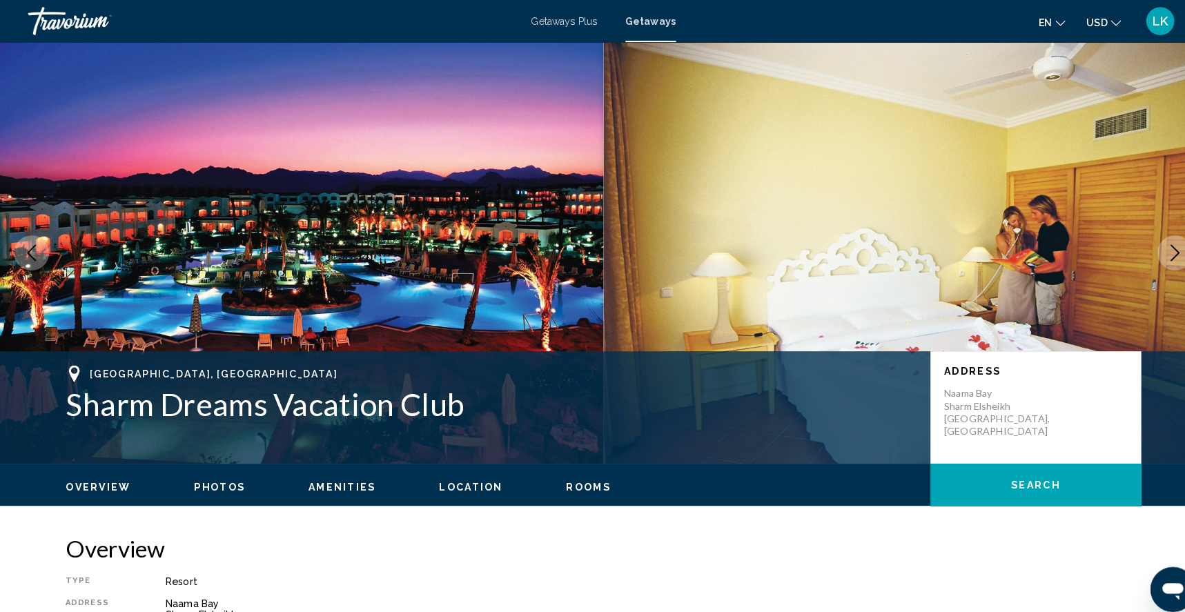
click at [1149, 257] on icon "Next image" at bounding box center [1154, 248] width 17 height 17
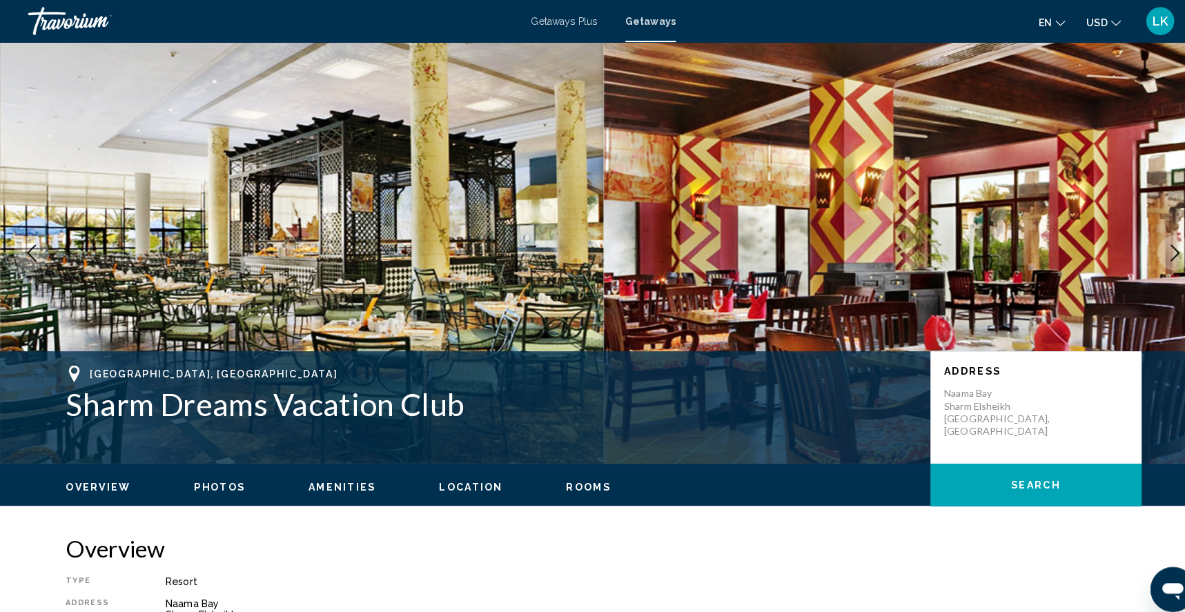
click at [1149, 257] on icon "Next image" at bounding box center [1154, 248] width 17 height 17
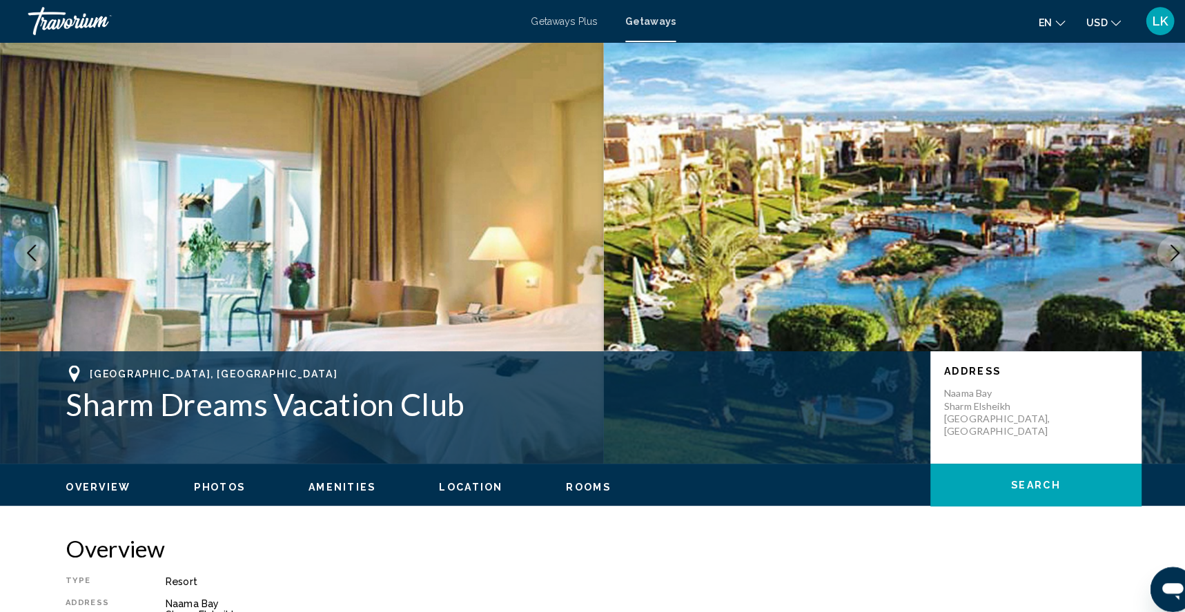
click at [1149, 257] on icon "Next image" at bounding box center [1154, 248] width 17 height 17
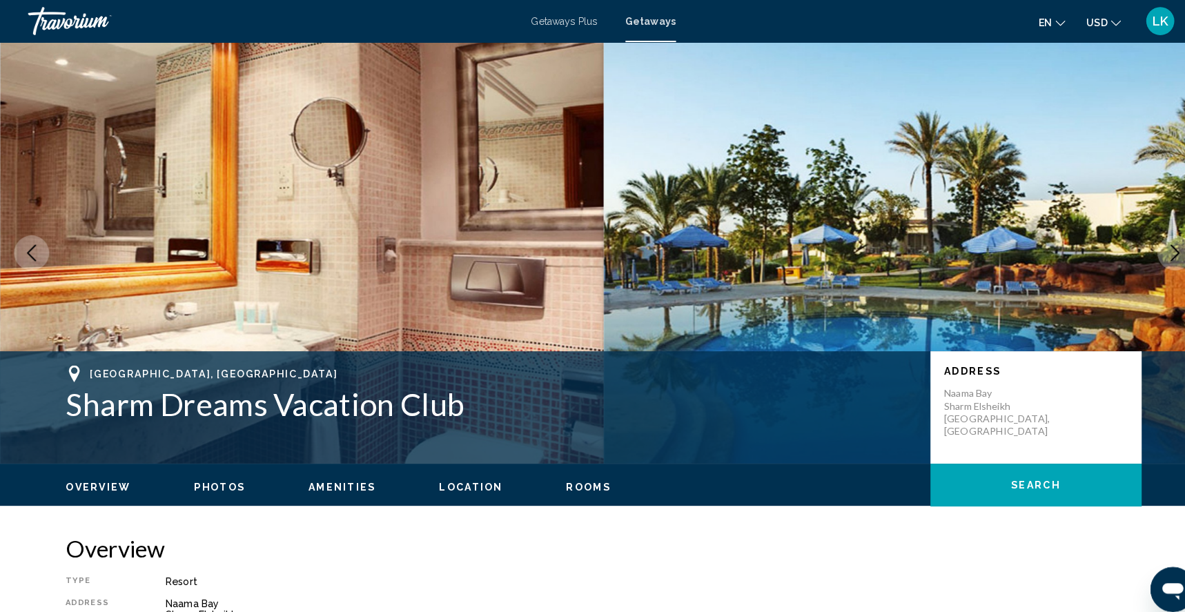
click at [1149, 257] on icon "Next image" at bounding box center [1154, 248] width 17 height 17
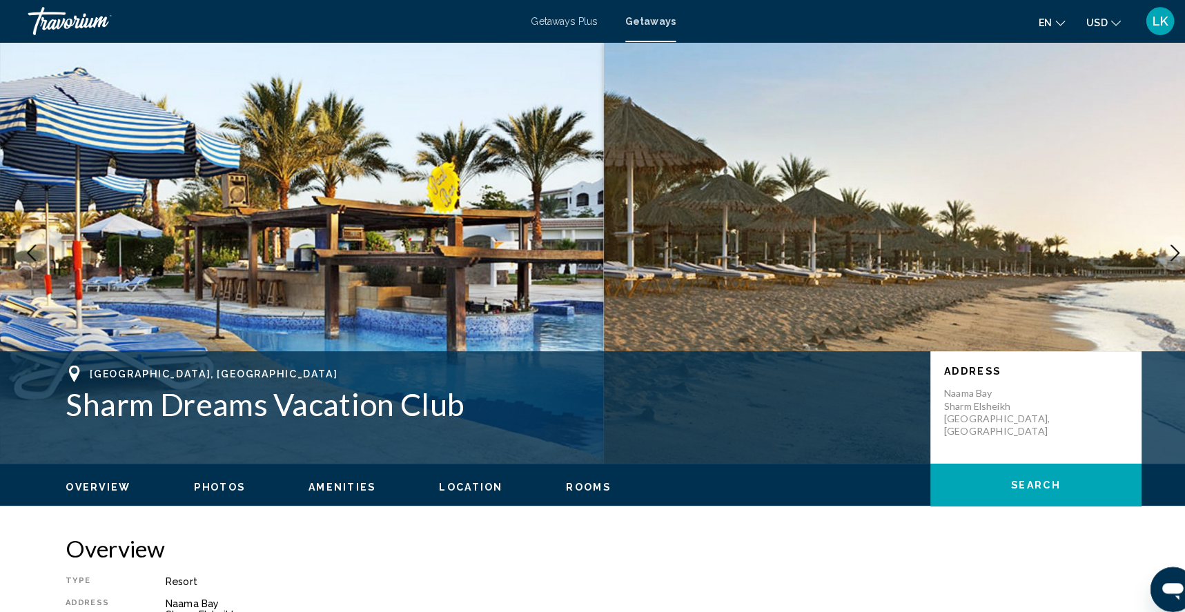
click at [1149, 257] on icon "Next image" at bounding box center [1154, 248] width 17 height 17
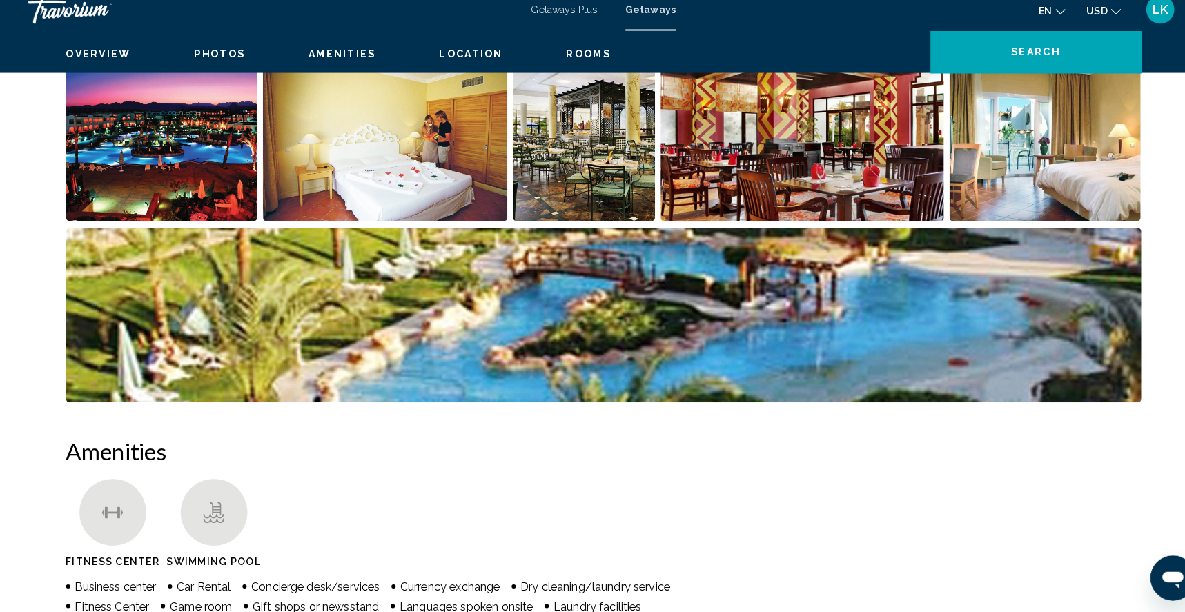
scroll to position [694, 0]
click at [142, 197] on img "Open full-screen image slider" at bounding box center [159, 142] width 188 height 171
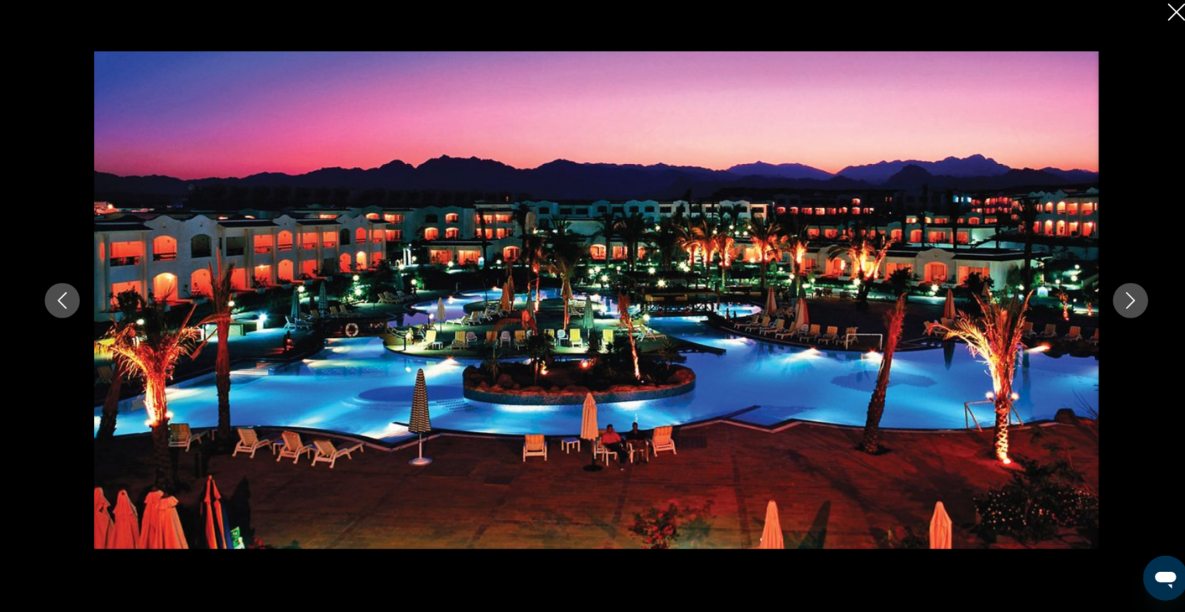
click at [1126, 300] on icon "Next image" at bounding box center [1117, 306] width 17 height 17
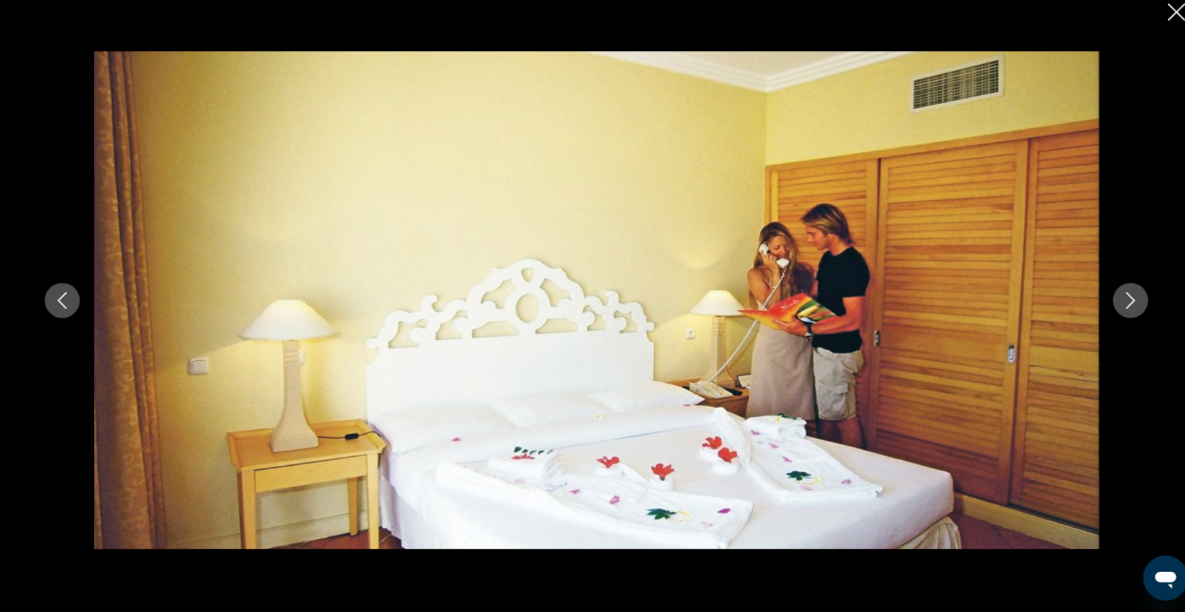
click at [1126, 300] on icon "Next image" at bounding box center [1117, 306] width 17 height 17
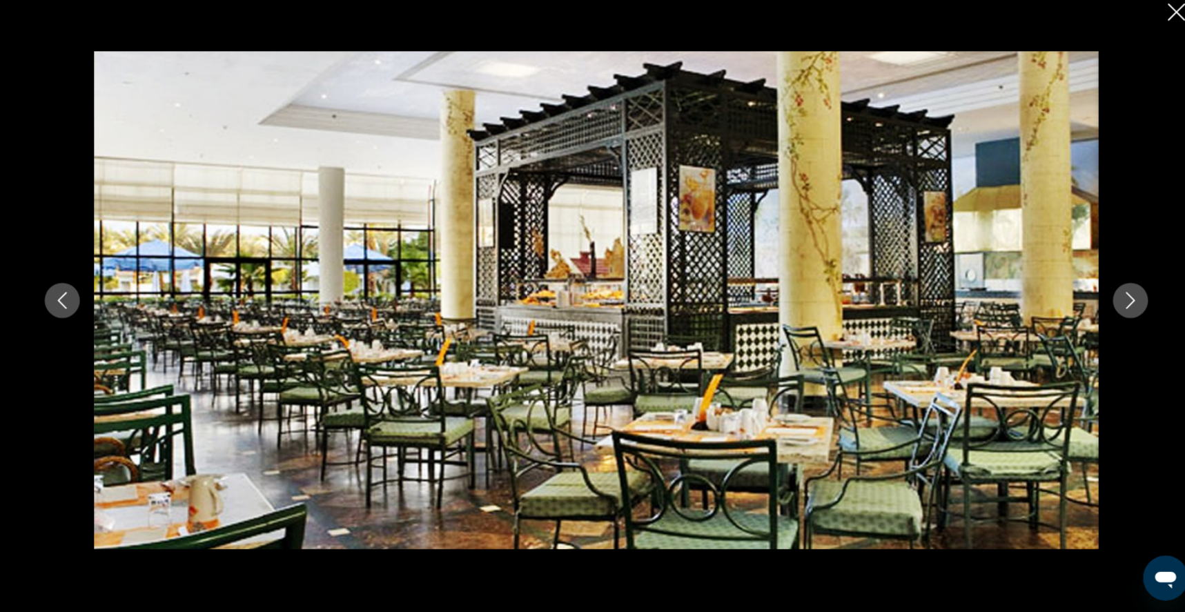
click at [1126, 300] on icon "Next image" at bounding box center [1117, 306] width 17 height 17
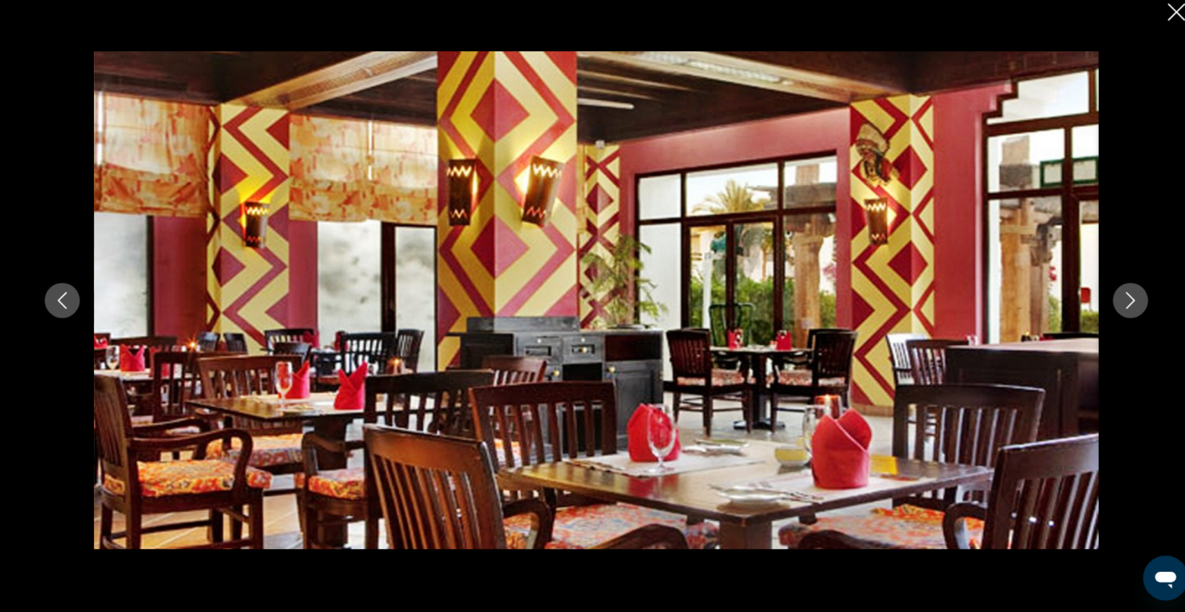
click at [1126, 300] on icon "Next image" at bounding box center [1117, 306] width 17 height 17
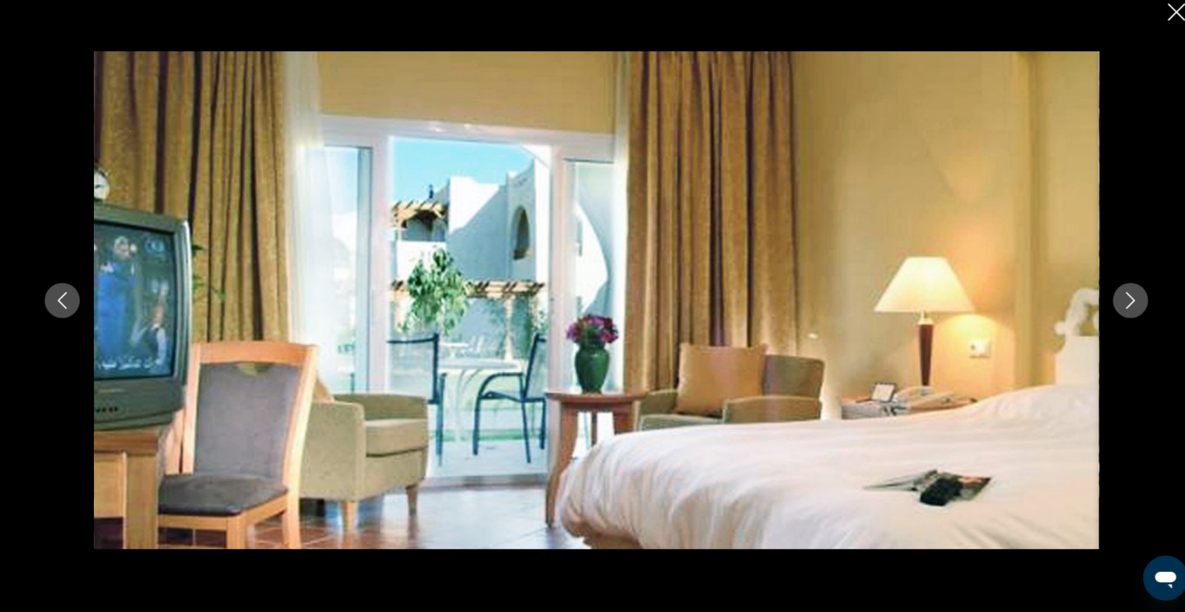
click at [1158, 16] on icon "Close slideshow" at bounding box center [1162, 22] width 17 height 17
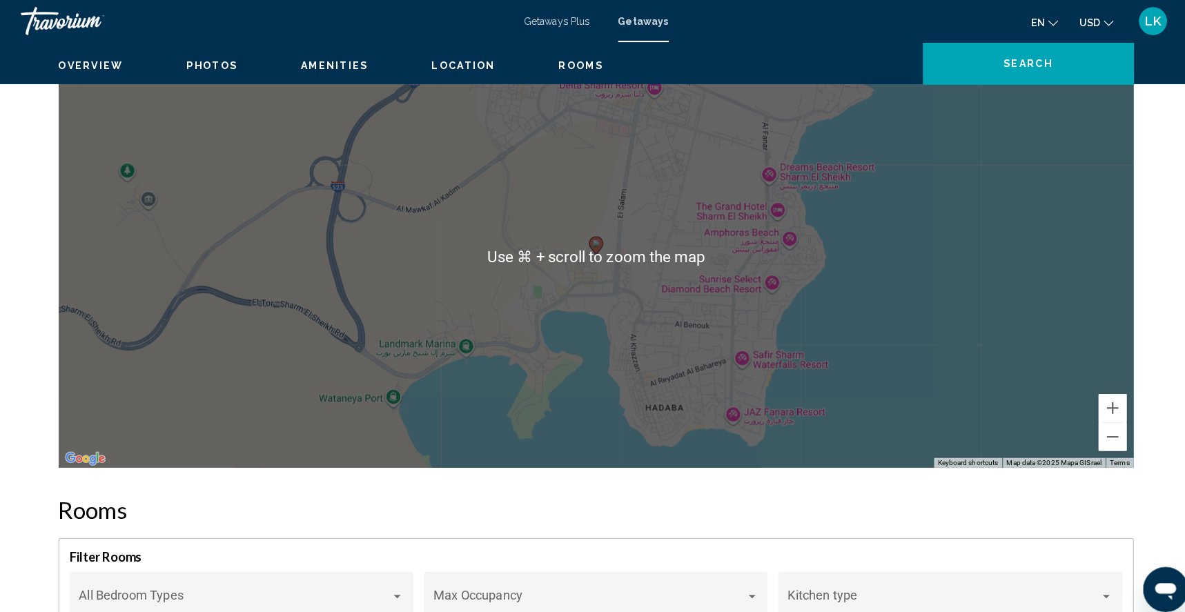
scroll to position [1650, 0]
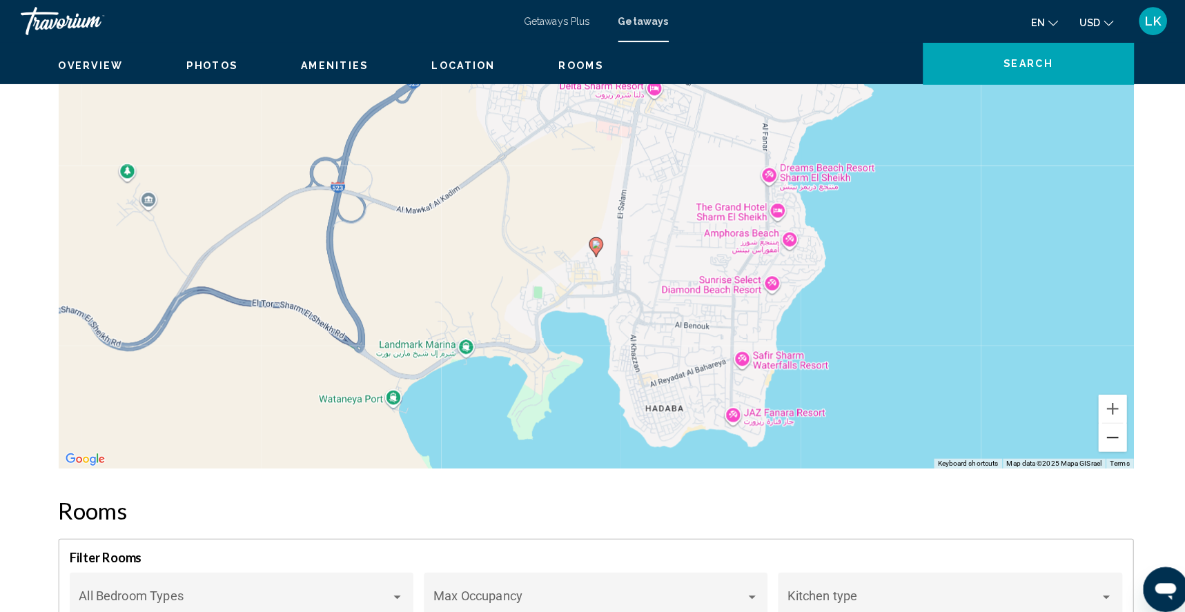
click at [1114, 444] on button "Zoom out" at bounding box center [1100, 430] width 28 height 28
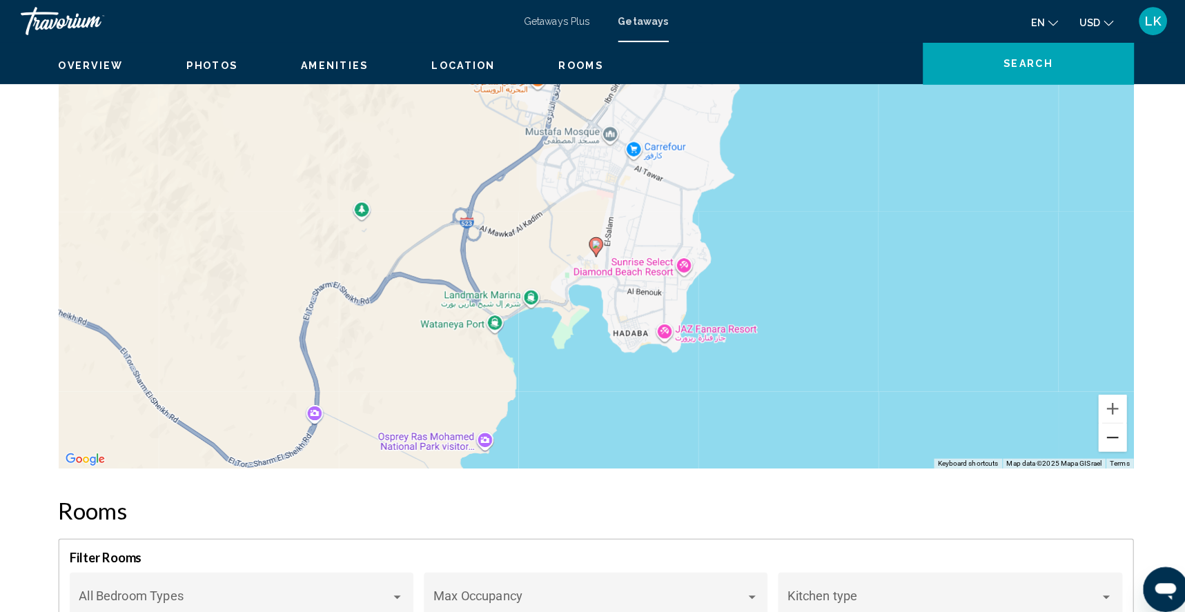
click at [1114, 444] on button "Zoom out" at bounding box center [1100, 430] width 28 height 28
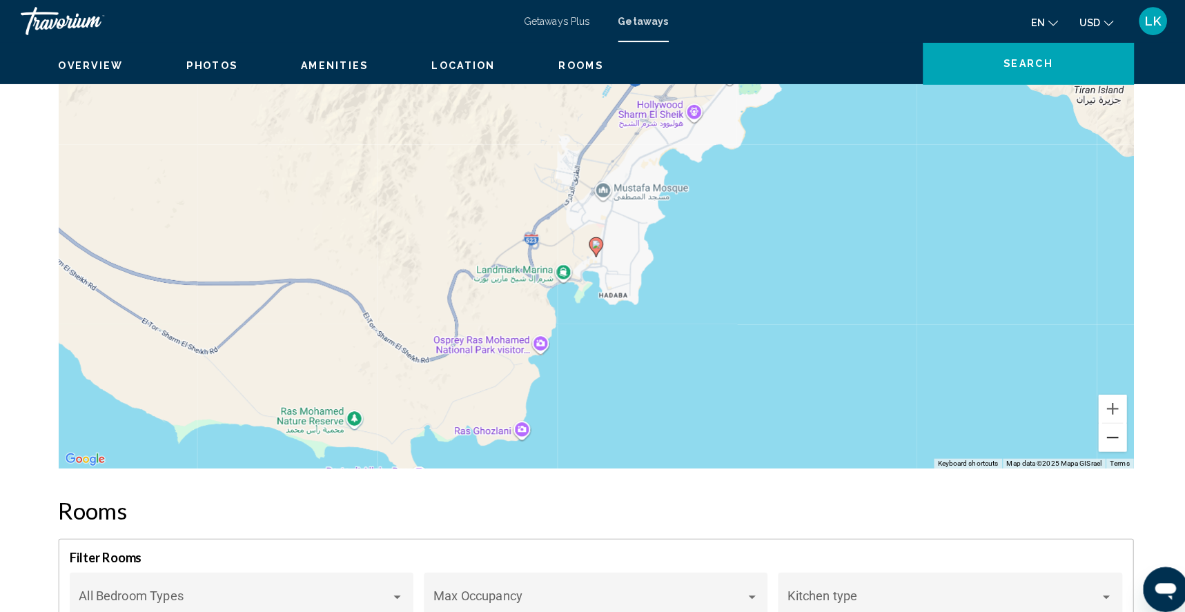
click at [1114, 444] on button "Zoom out" at bounding box center [1100, 430] width 28 height 28
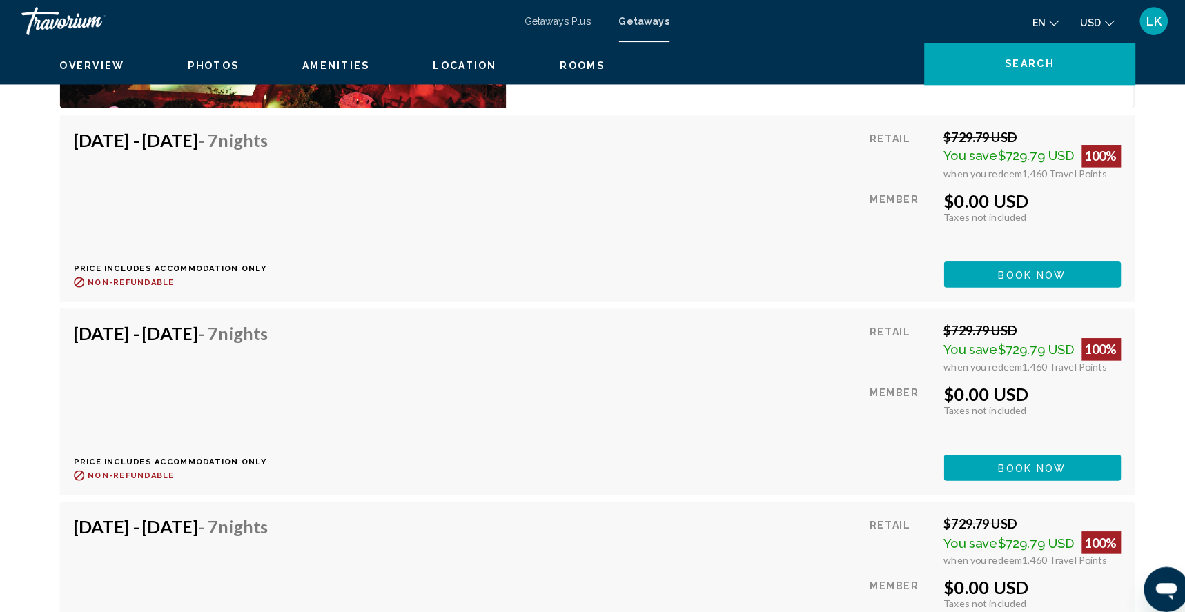
scroll to position [4229, 0]
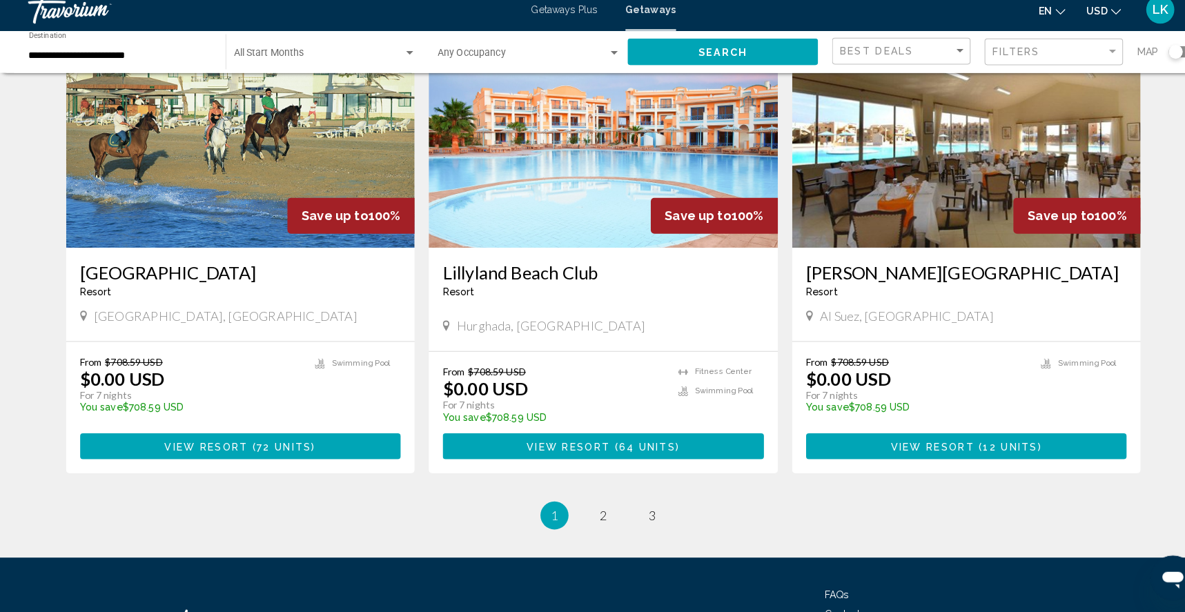
scroll to position [1524, 0]
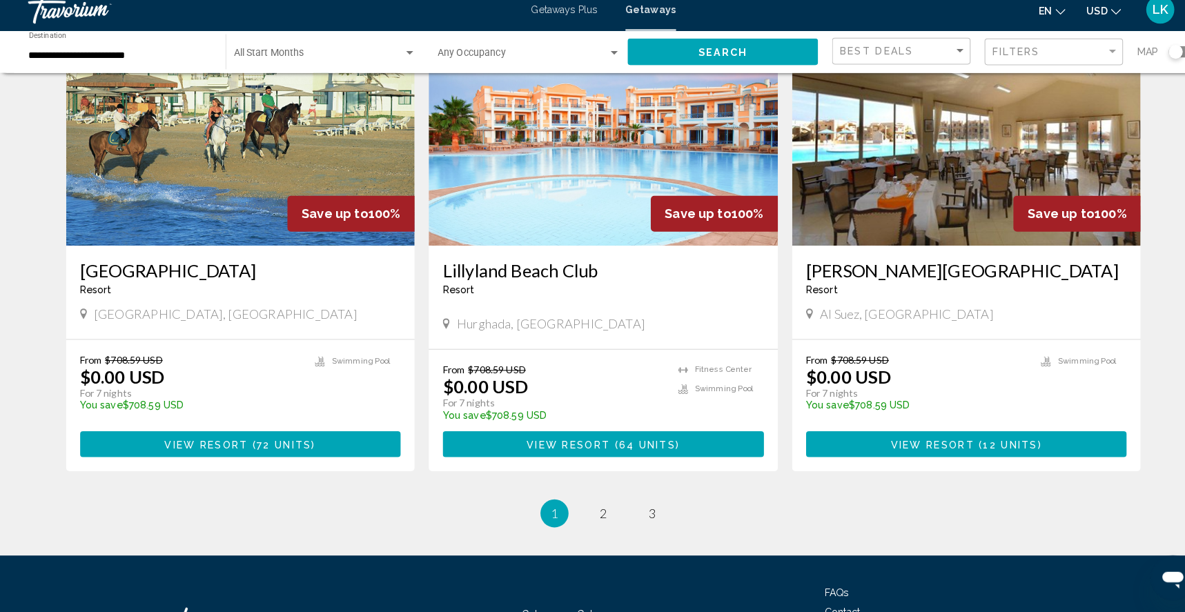
click at [198, 160] on img "Main content" at bounding box center [236, 142] width 343 height 221
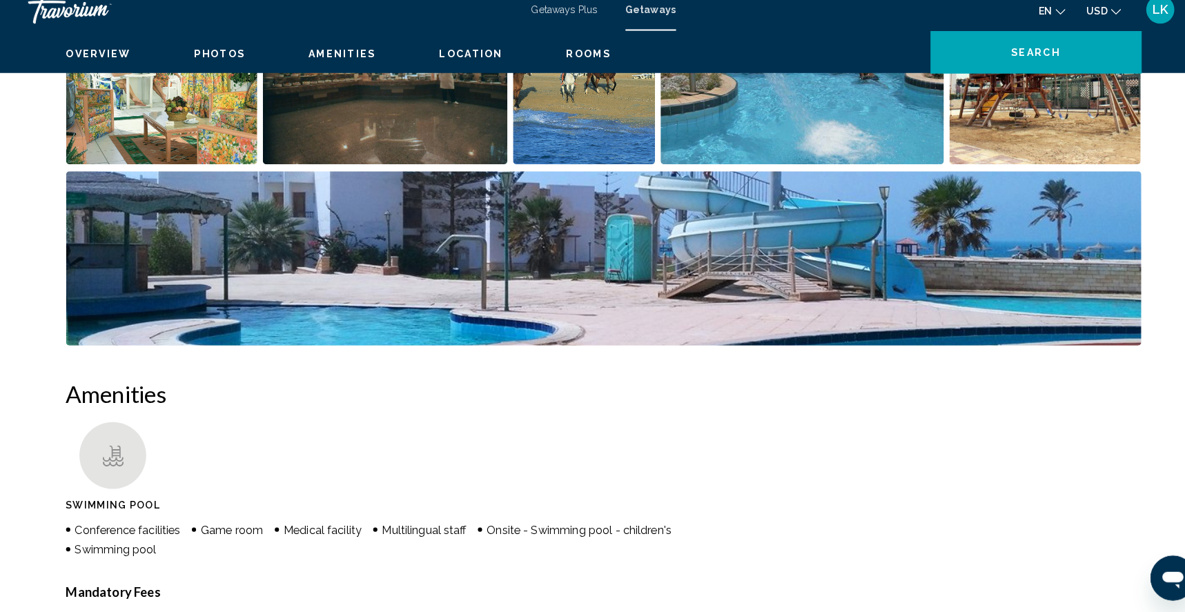
scroll to position [741, 0]
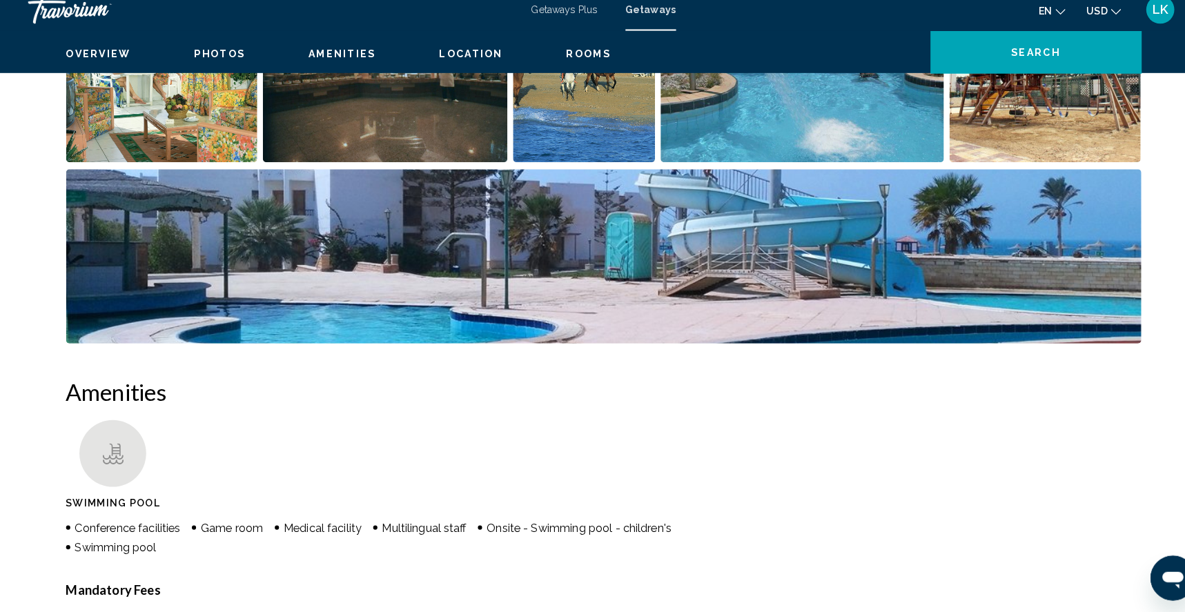
click at [151, 137] on img "Open full-screen image slider" at bounding box center [159, 84] width 188 height 171
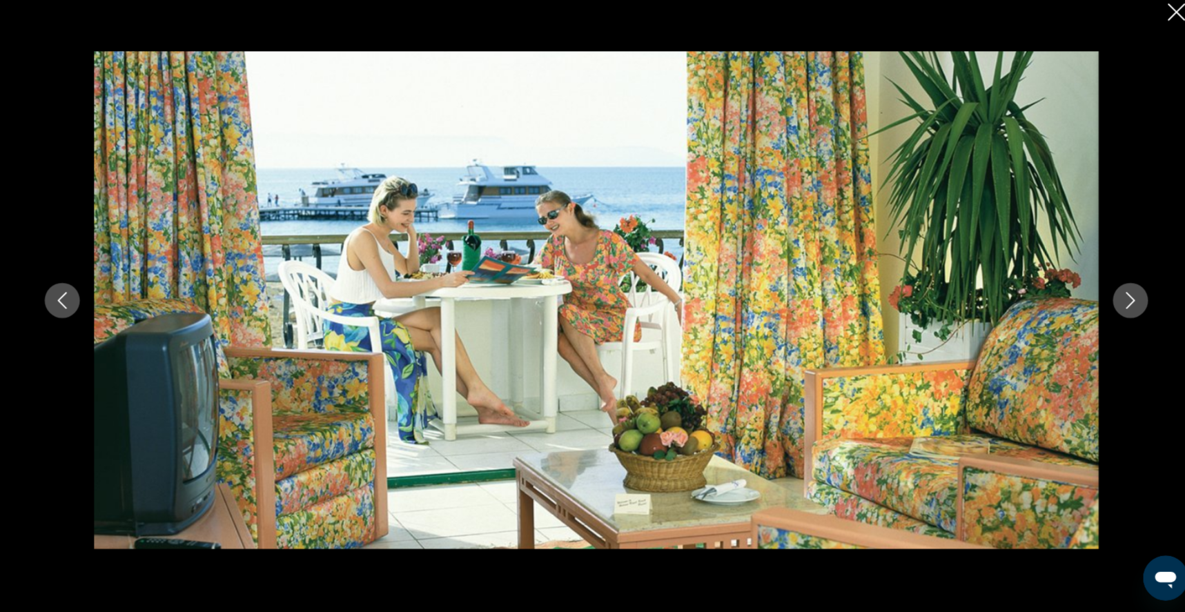
click at [1126, 298] on icon "Next image" at bounding box center [1117, 306] width 17 height 17
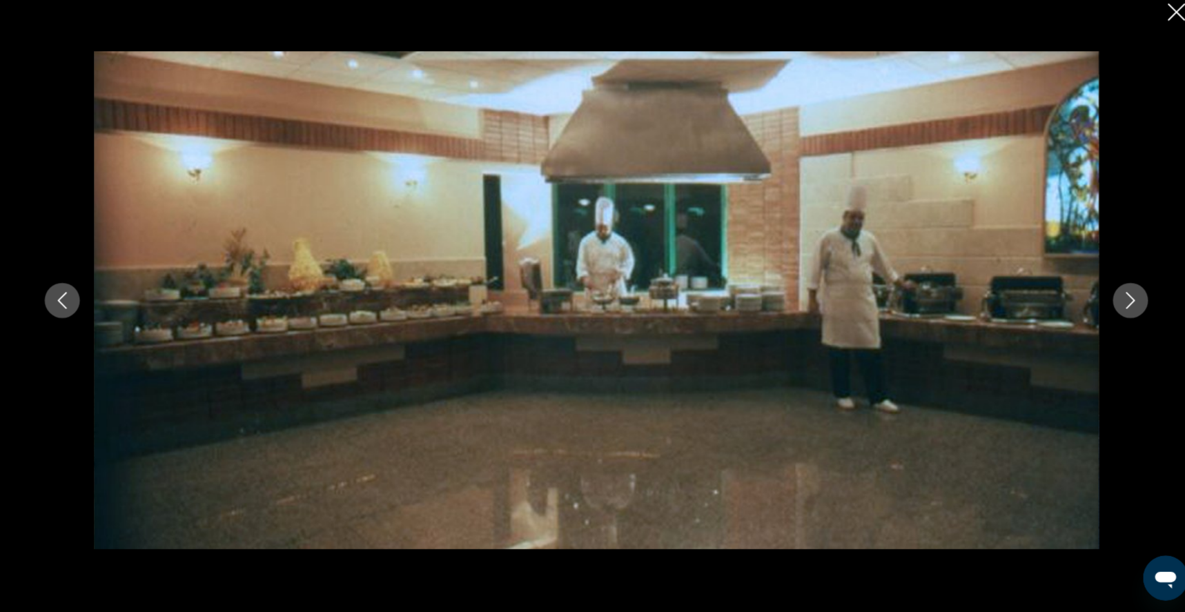
click at [1126, 298] on icon "Next image" at bounding box center [1117, 306] width 17 height 17
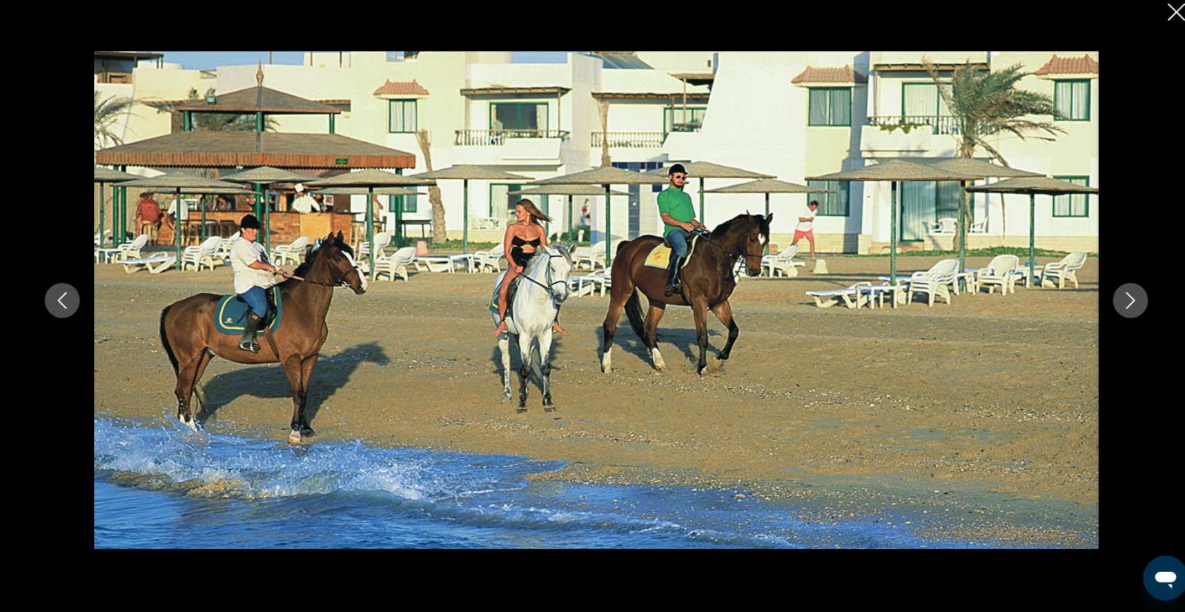
click at [1126, 298] on icon "Next image" at bounding box center [1117, 306] width 17 height 17
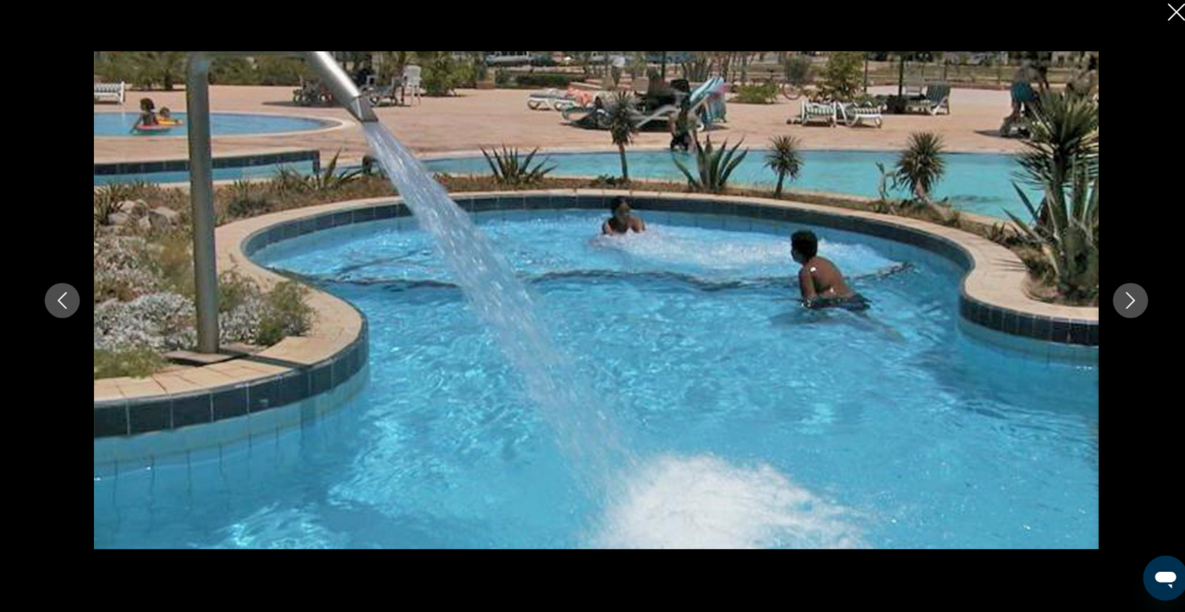
click at [1126, 298] on icon "Next image" at bounding box center [1117, 306] width 17 height 17
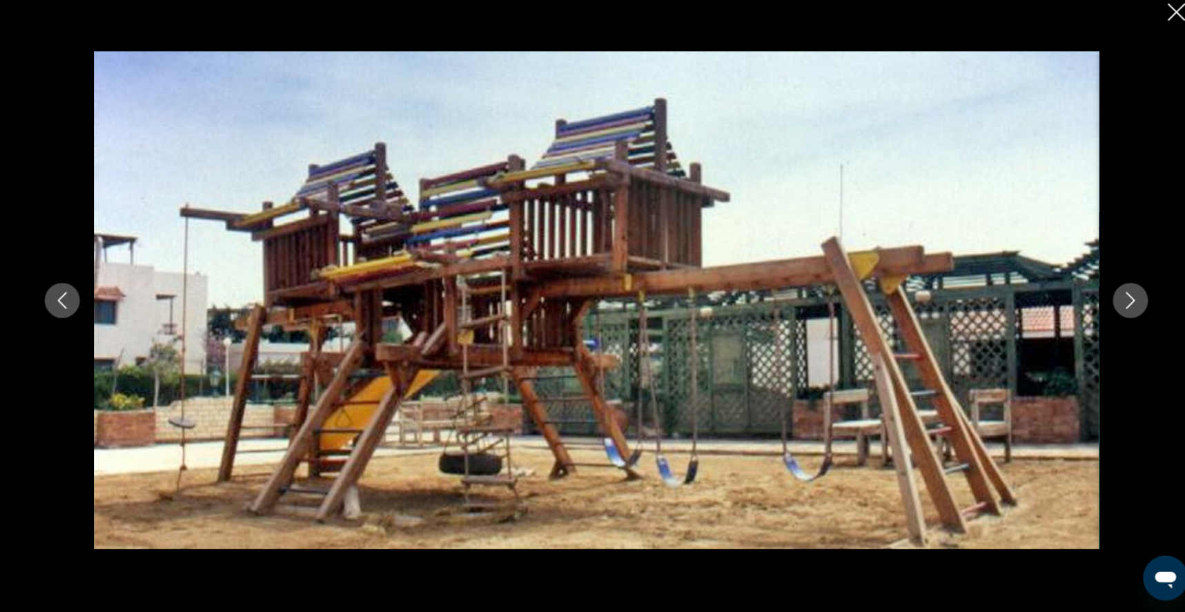
click at [1126, 298] on icon "Next image" at bounding box center [1117, 306] width 17 height 17
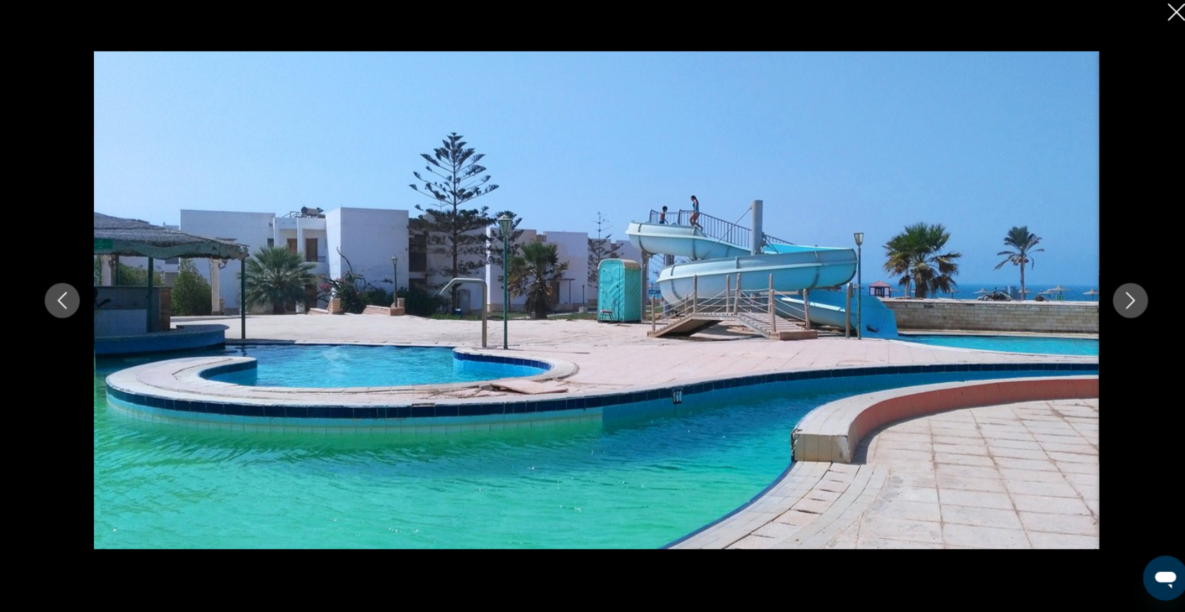
click at [1126, 298] on icon "Next image" at bounding box center [1117, 306] width 17 height 17
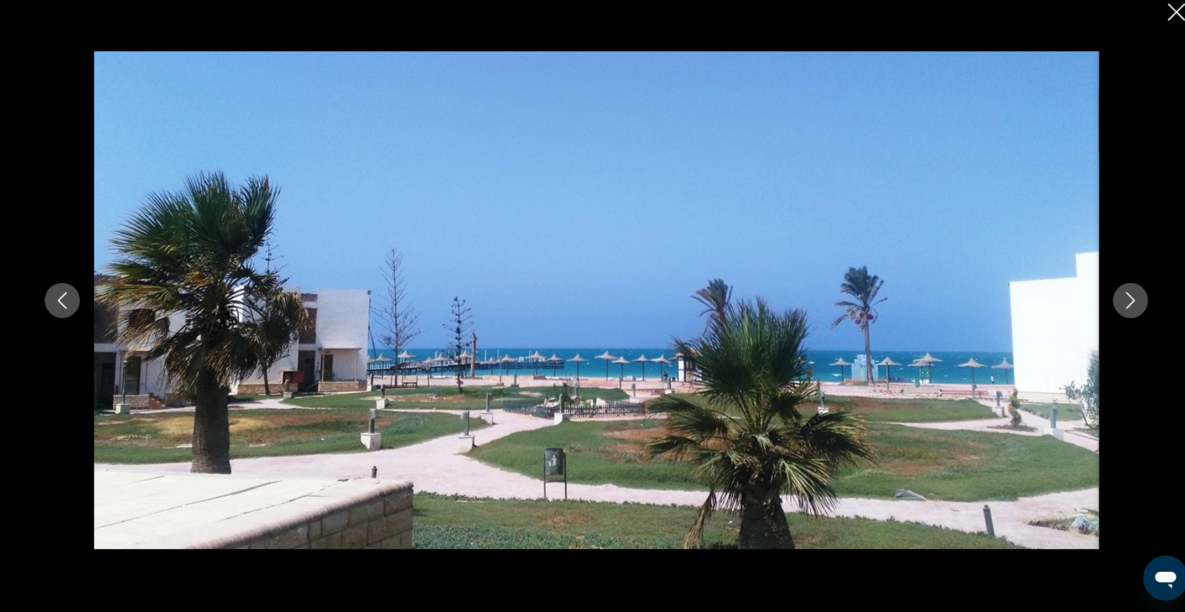
click at [1126, 298] on icon "Next image" at bounding box center [1117, 306] width 17 height 17
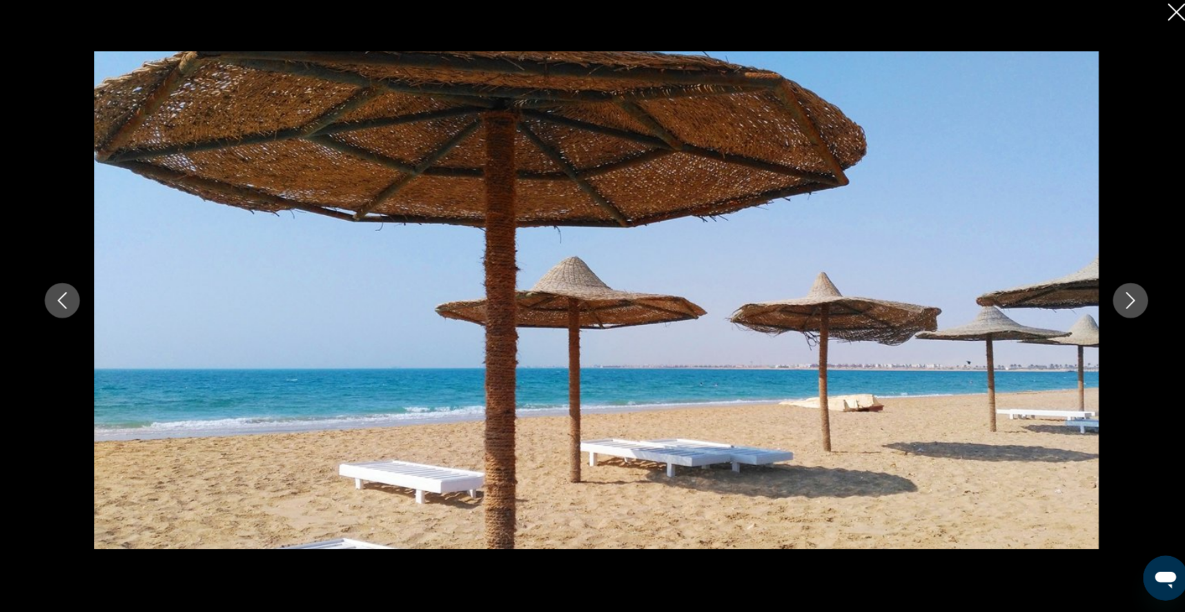
click at [1126, 298] on icon "Next image" at bounding box center [1117, 306] width 17 height 17
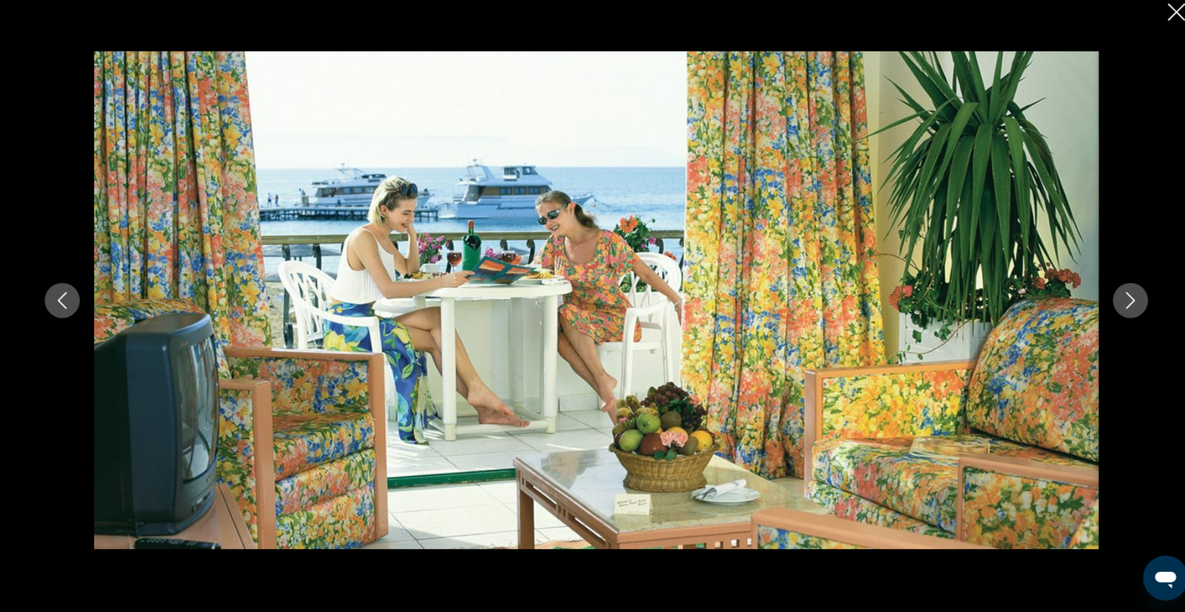
click at [1154, 14] on icon "Close slideshow" at bounding box center [1162, 22] width 17 height 17
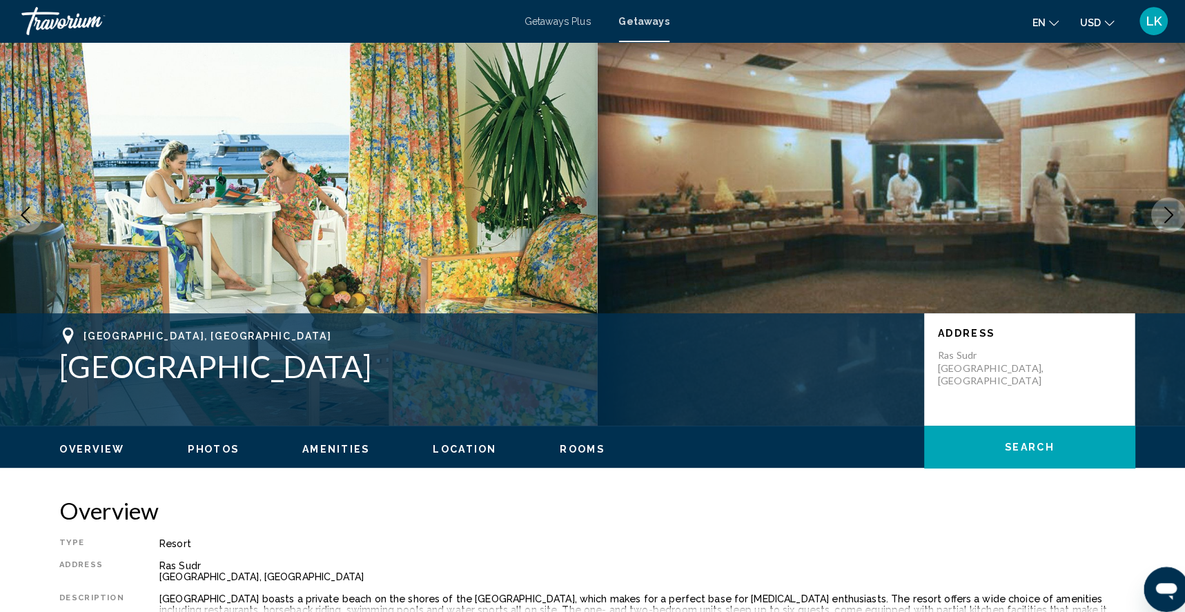
scroll to position [19, 0]
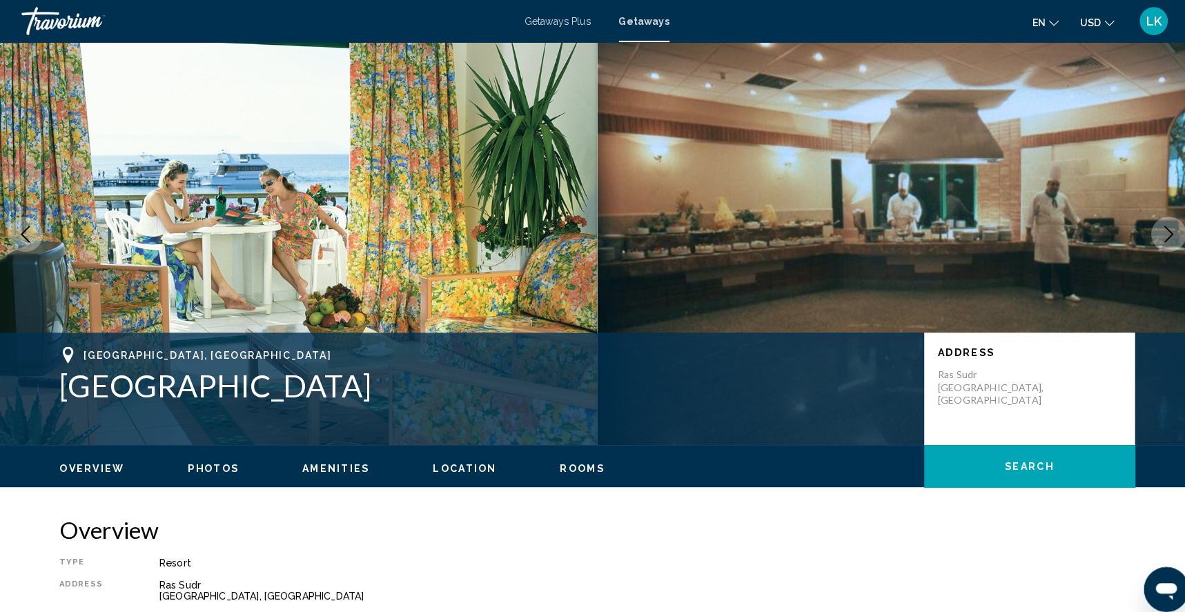
drag, startPoint x: 29, startPoint y: 389, endPoint x: 295, endPoint y: 408, distance: 266.4
click at [294, 396] on h1 "[GEOGRAPHIC_DATA]" at bounding box center [482, 378] width 835 height 36
copy h1 "[GEOGRAPHIC_DATA]"
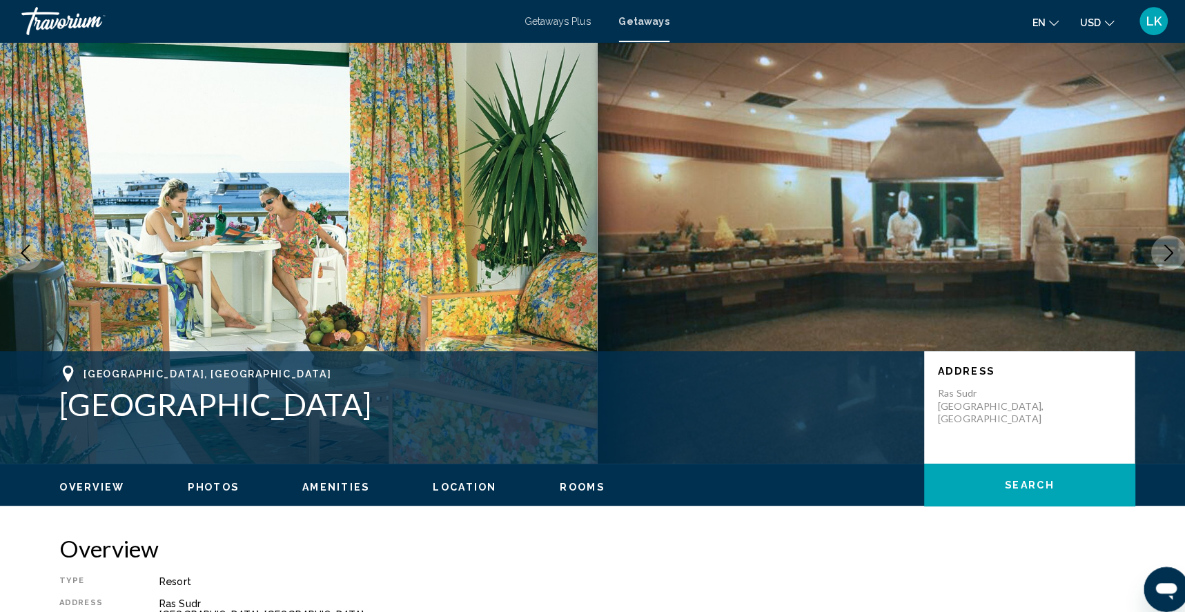
scroll to position [0, 0]
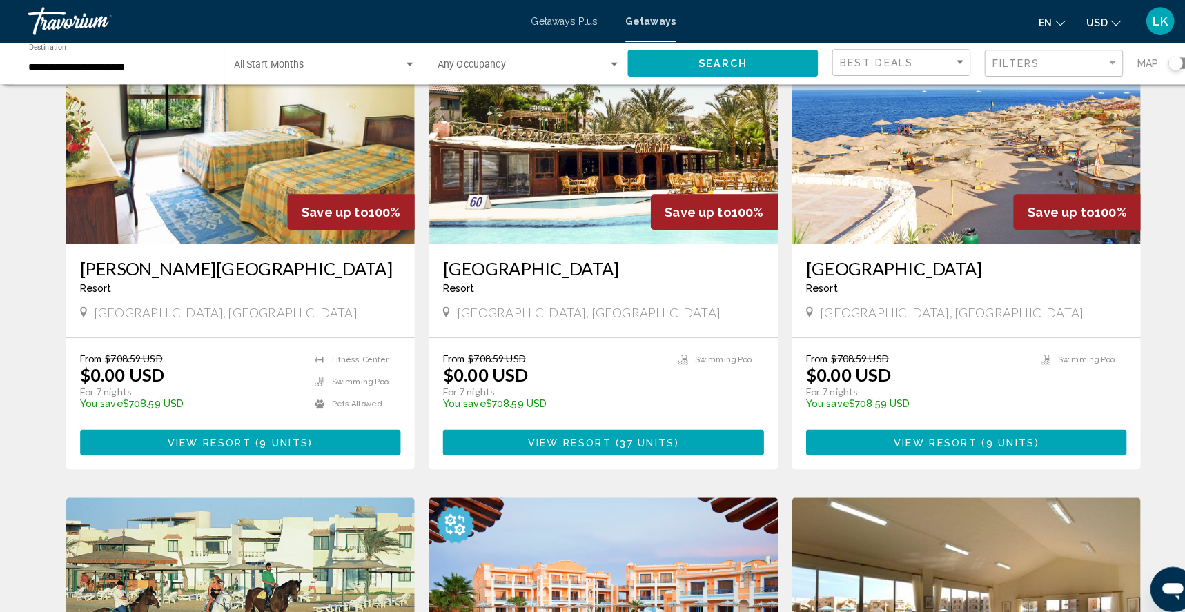
scroll to position [1066, 0]
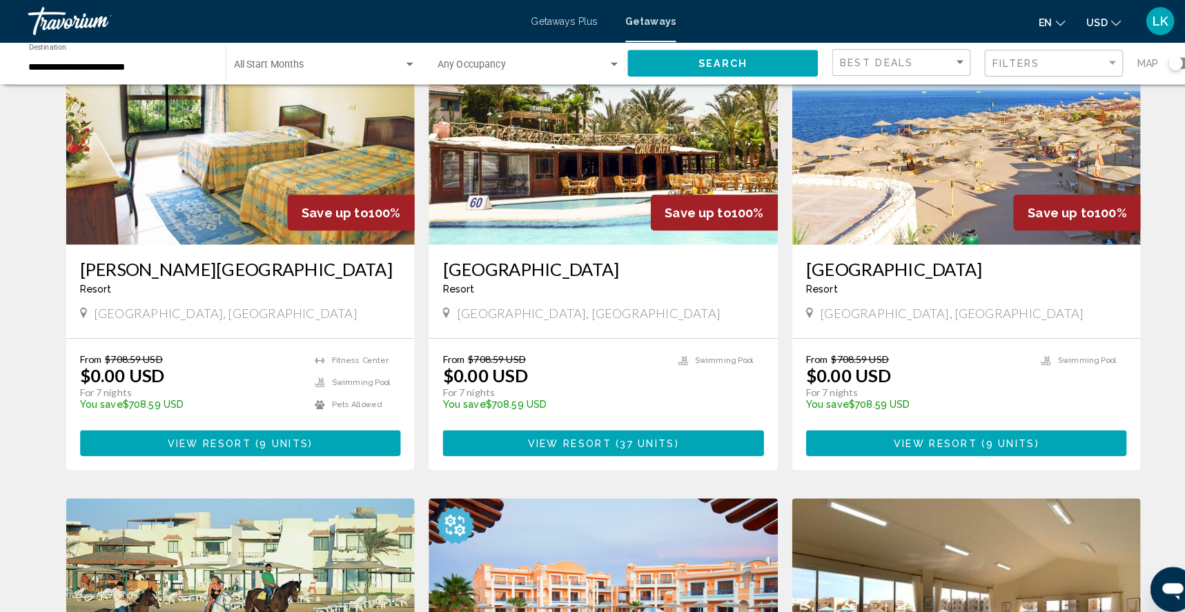
click at [585, 240] on img "Main content" at bounding box center [592, 129] width 343 height 221
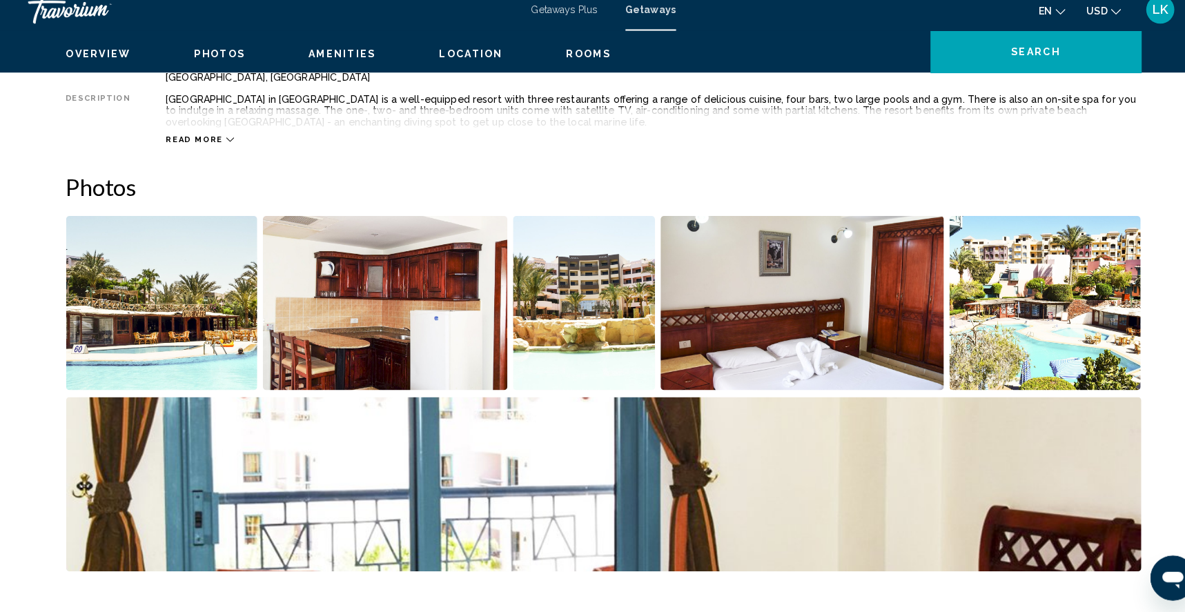
scroll to position [538, 0]
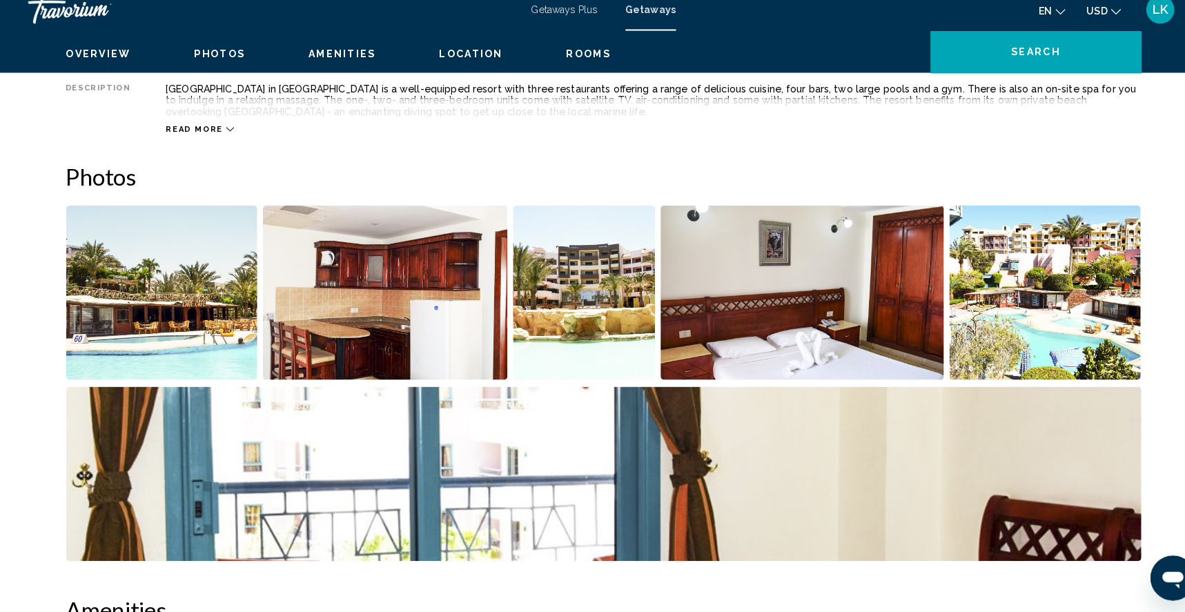
click at [173, 313] on img "Open full-screen image slider" at bounding box center [159, 298] width 188 height 171
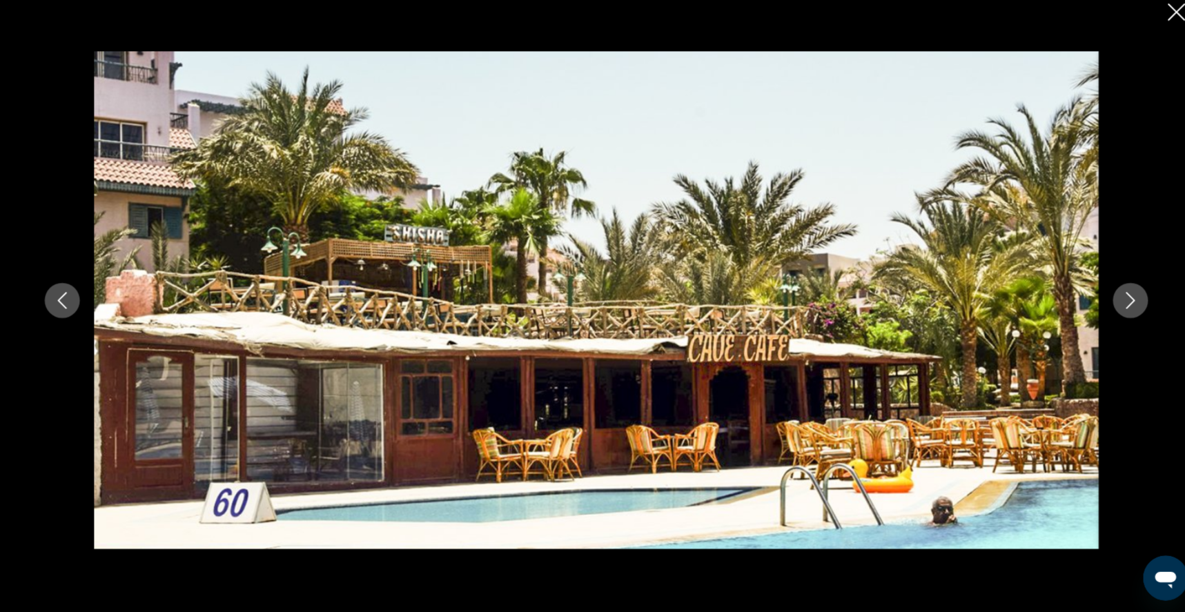
click at [1126, 298] on icon "Next image" at bounding box center [1117, 306] width 17 height 17
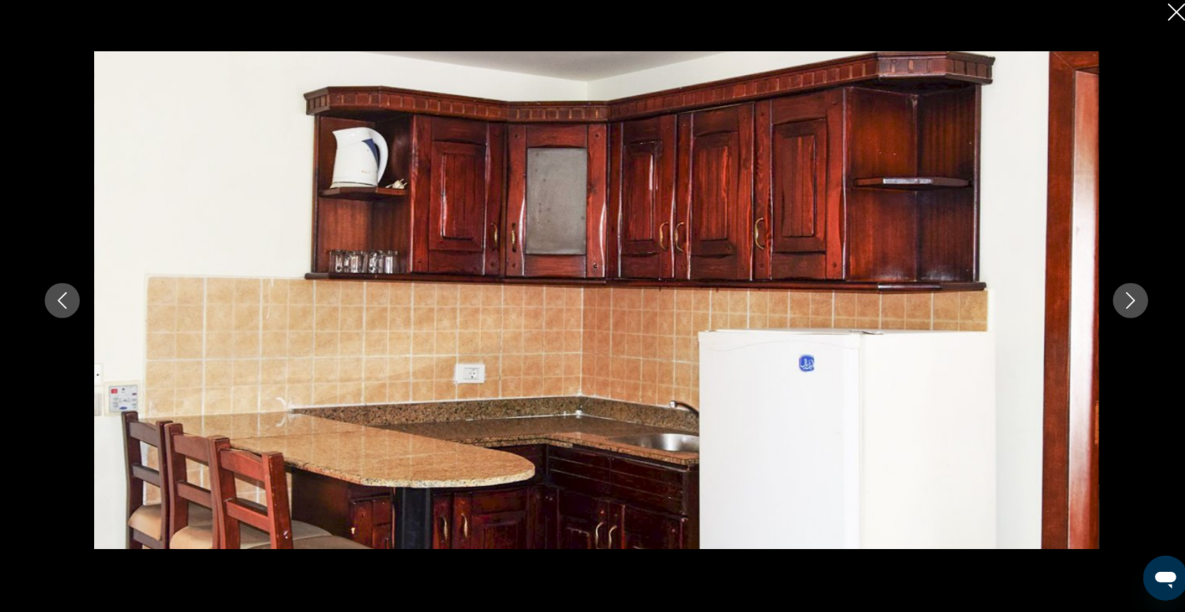
click at [1126, 298] on icon "Next image" at bounding box center [1117, 306] width 17 height 17
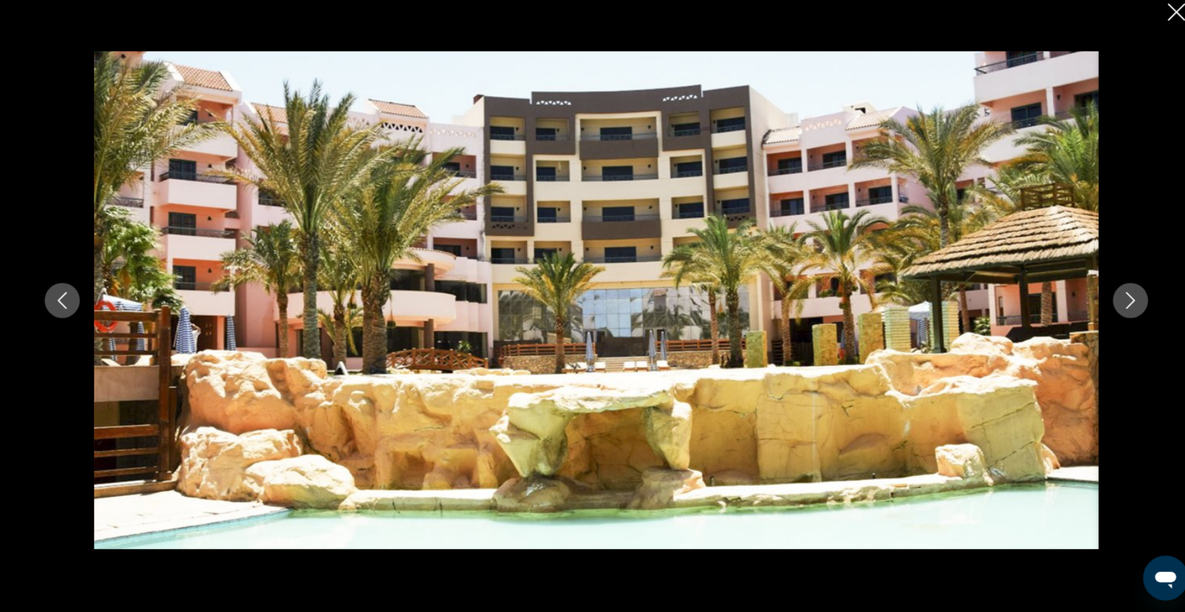
click at [1126, 298] on icon "Next image" at bounding box center [1117, 306] width 17 height 17
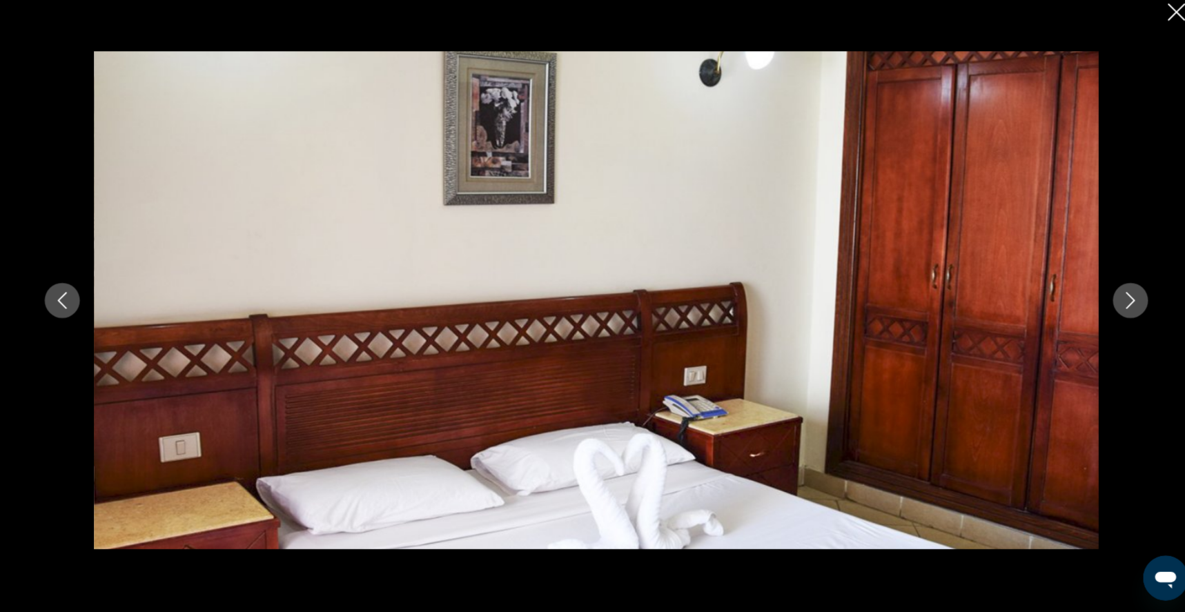
click at [1126, 298] on icon "Next image" at bounding box center [1117, 306] width 17 height 17
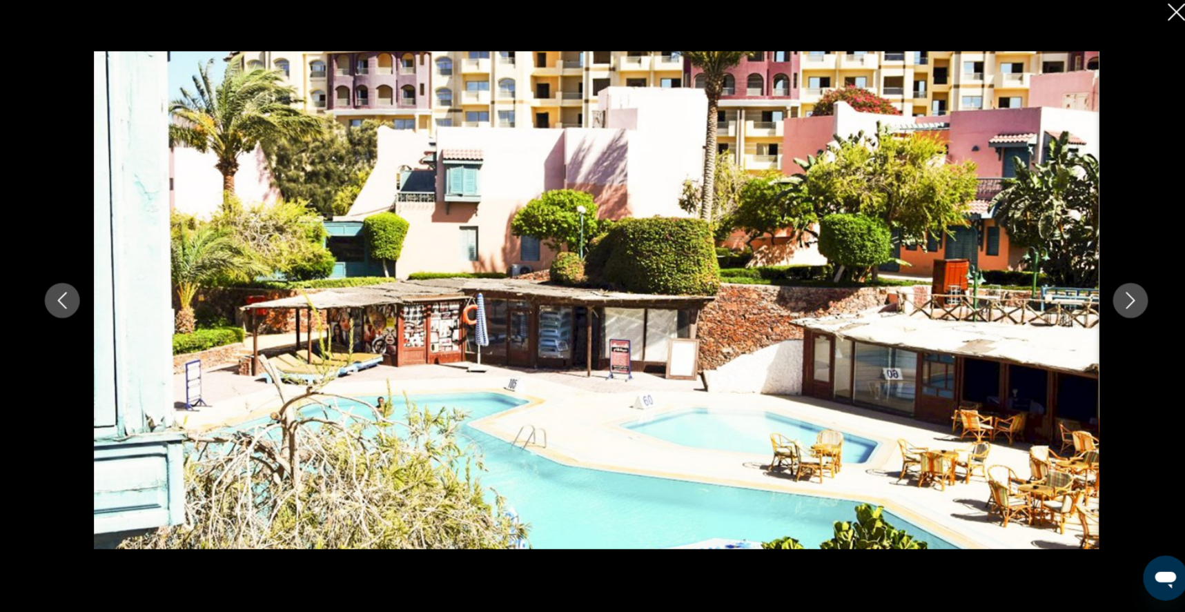
click at [1126, 298] on icon "Next image" at bounding box center [1117, 306] width 17 height 17
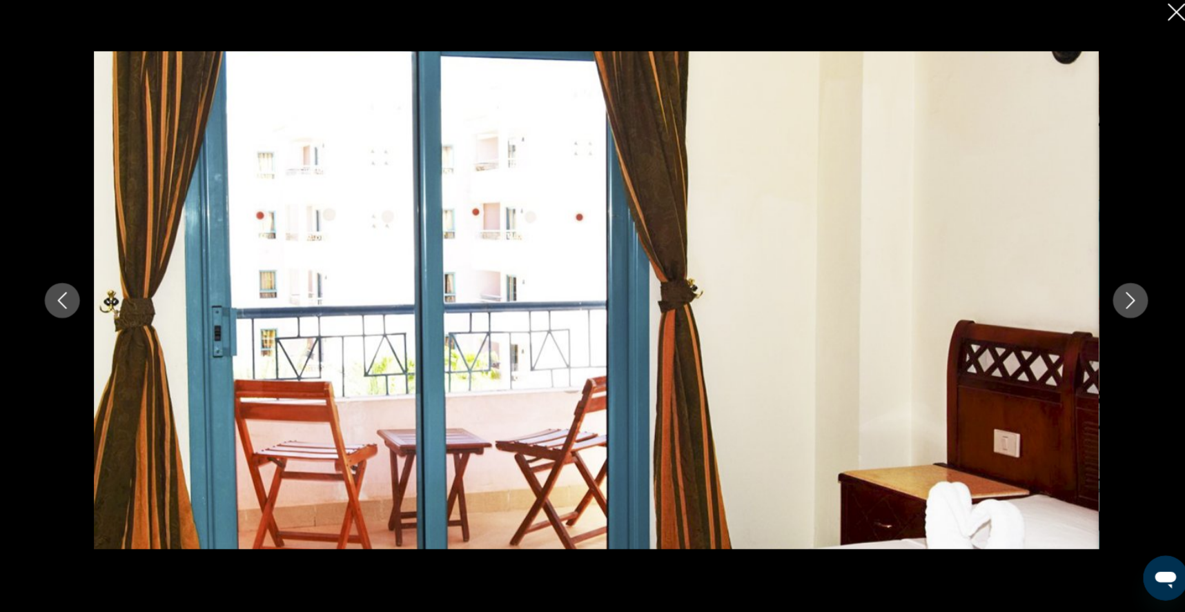
click at [1126, 298] on icon "Next image" at bounding box center [1117, 306] width 17 height 17
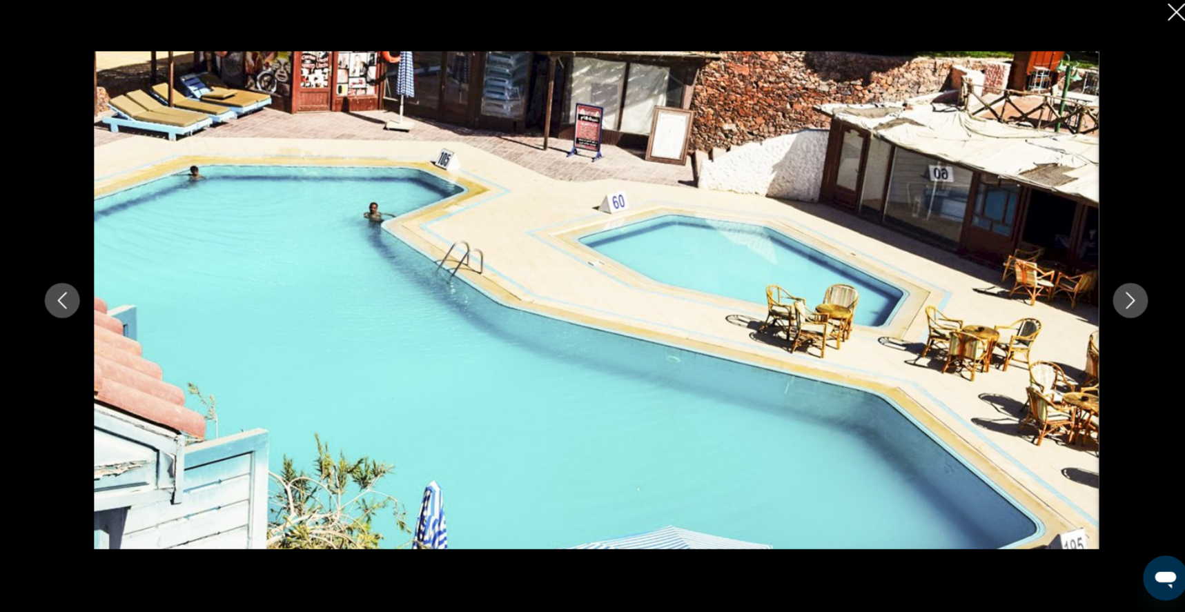
click at [1126, 298] on icon "Next image" at bounding box center [1117, 306] width 17 height 17
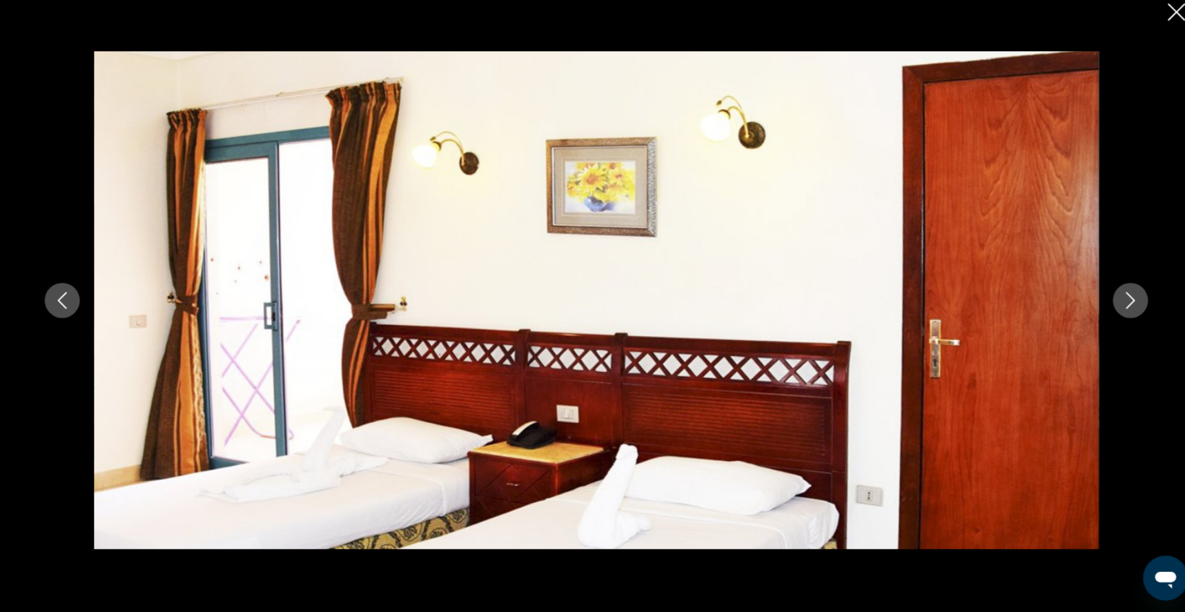
click at [1126, 298] on icon "Next image" at bounding box center [1117, 306] width 17 height 17
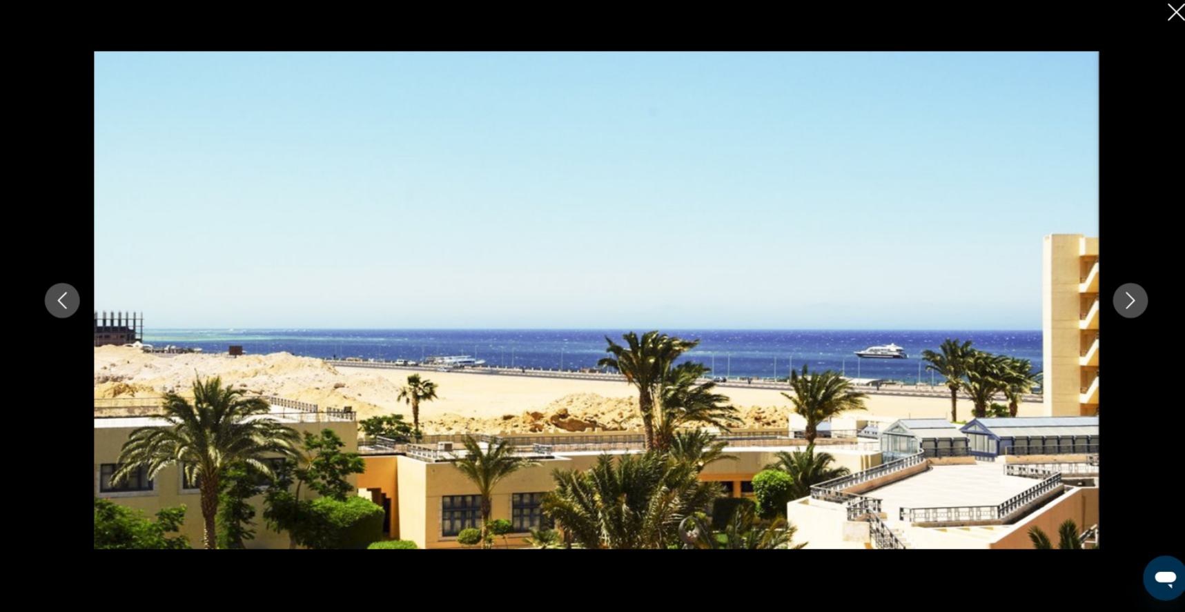
click at [1126, 298] on icon "Next image" at bounding box center [1117, 306] width 17 height 17
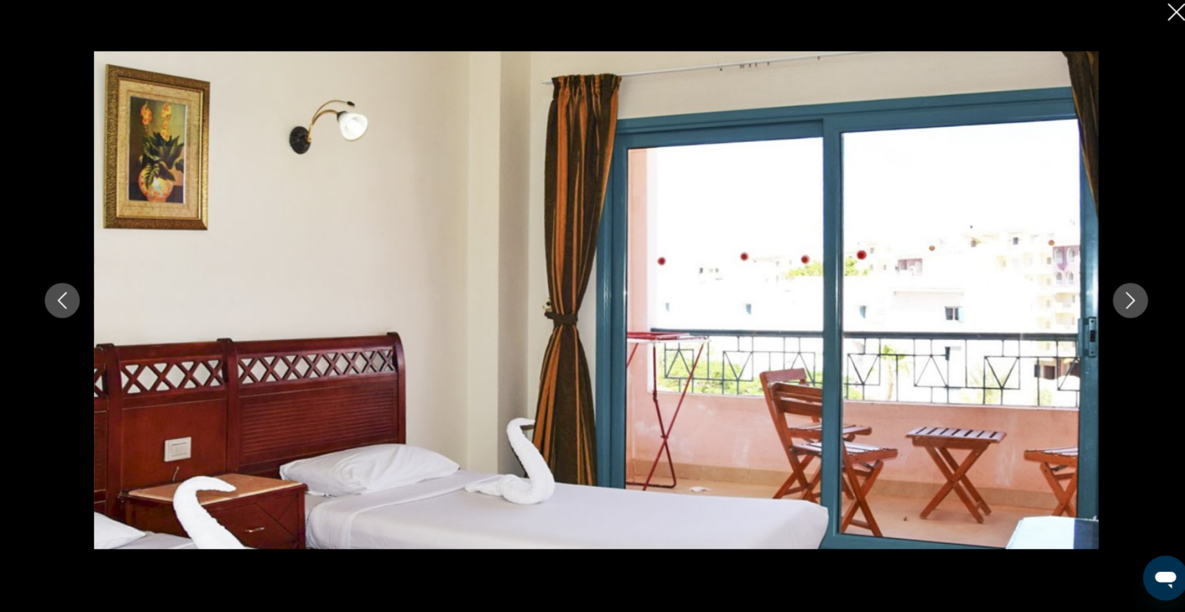
click at [1126, 298] on icon "Next image" at bounding box center [1117, 306] width 17 height 17
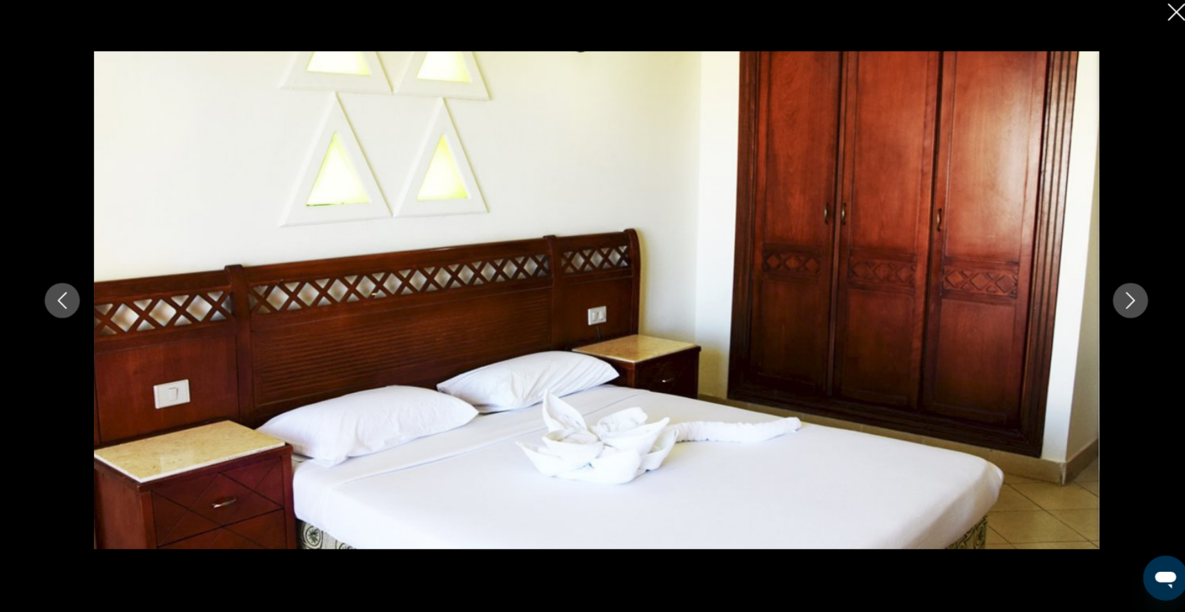
click at [1154, 16] on icon "Close slideshow" at bounding box center [1162, 22] width 17 height 17
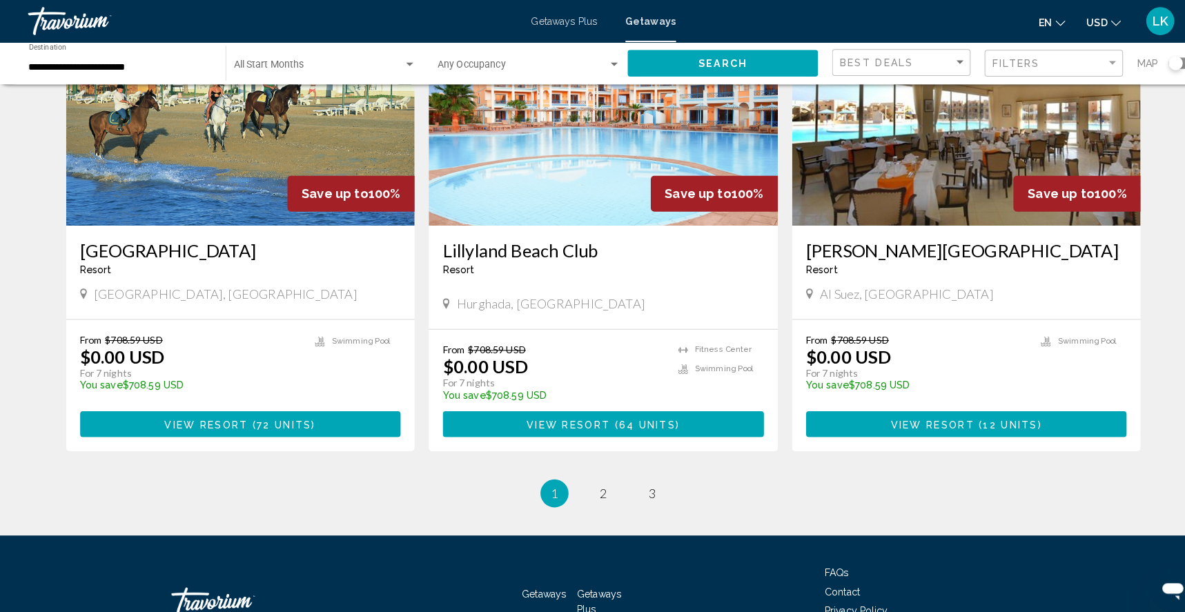
scroll to position [1543, 0]
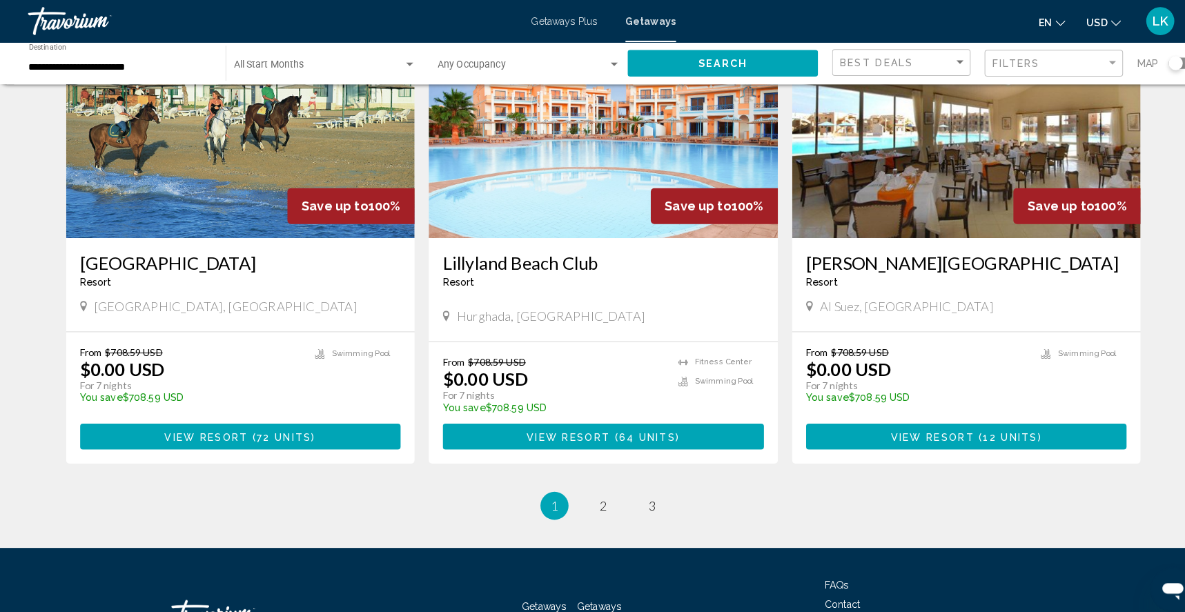
click at [537, 234] on img "Main content" at bounding box center [592, 123] width 343 height 221
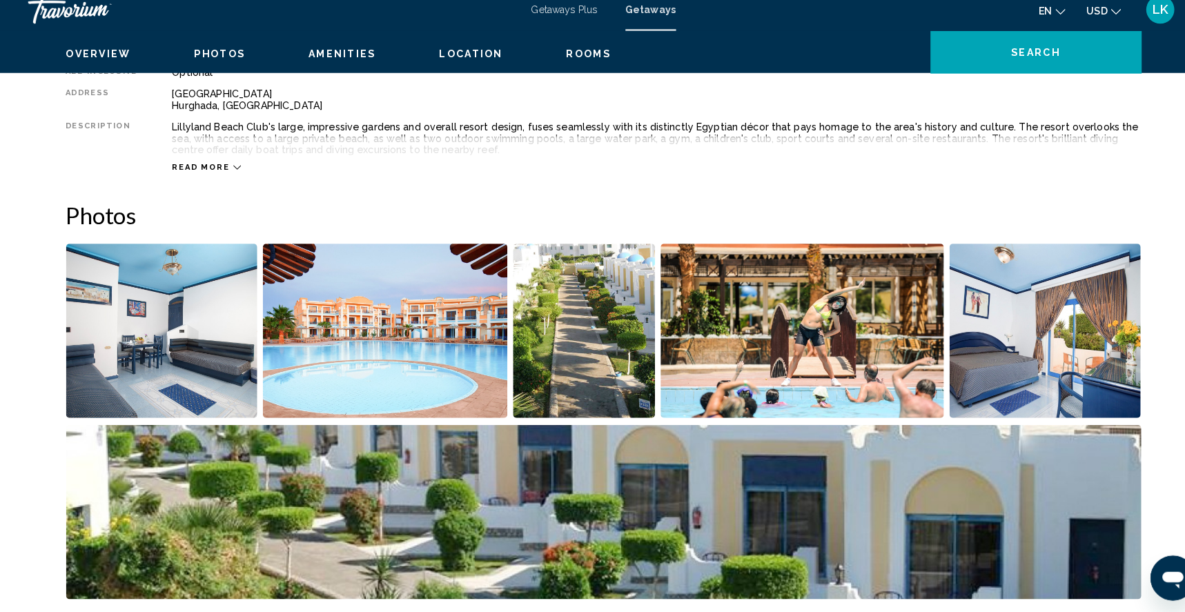
scroll to position [514, 0]
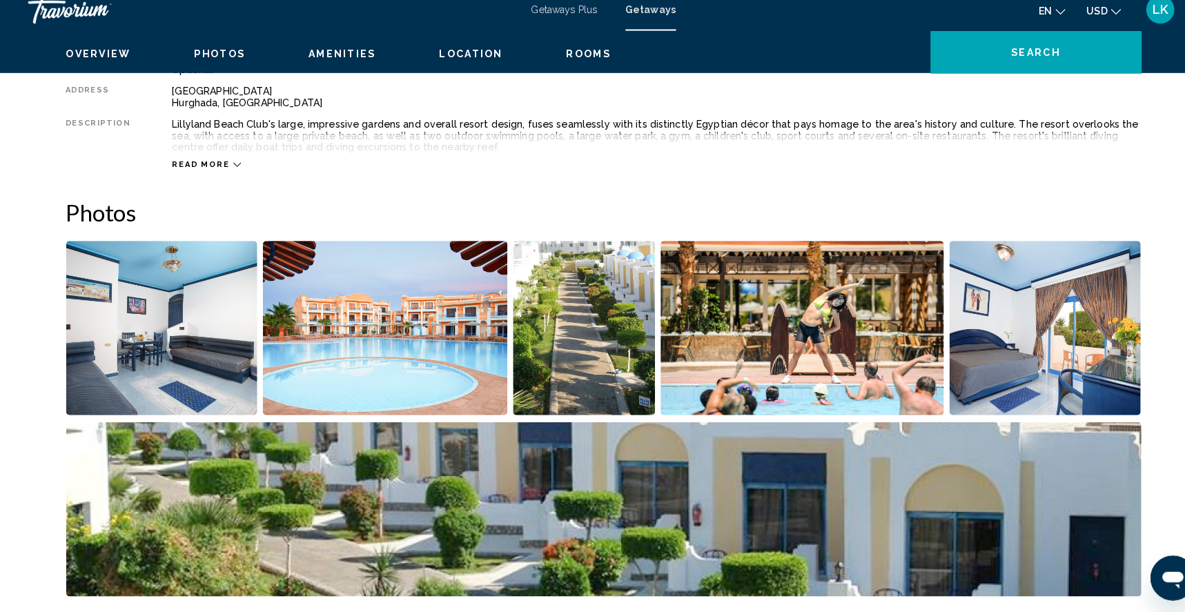
click at [188, 373] on img "Open full-screen image slider" at bounding box center [159, 333] width 188 height 171
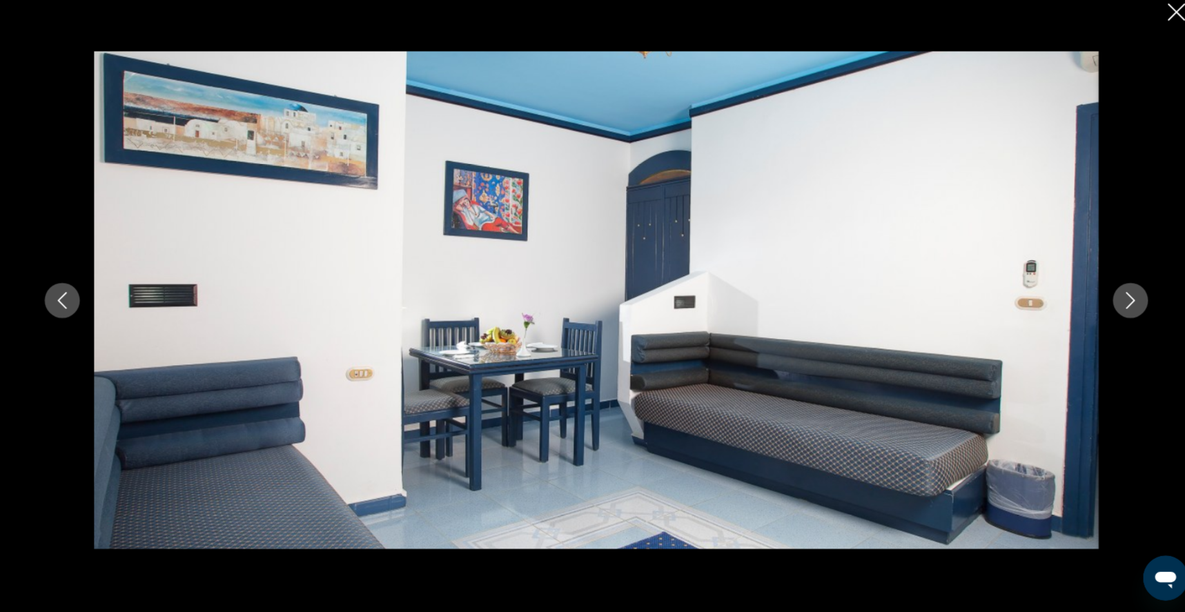
click at [1126, 298] on icon "Next image" at bounding box center [1117, 306] width 17 height 17
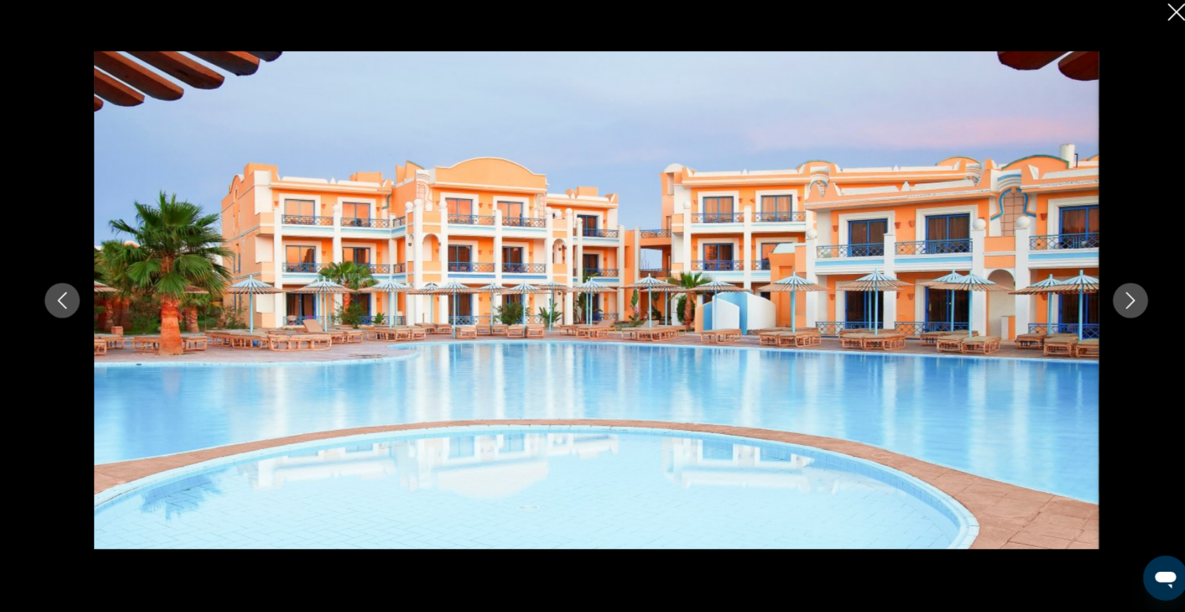
click at [1126, 298] on icon "Next image" at bounding box center [1117, 306] width 17 height 17
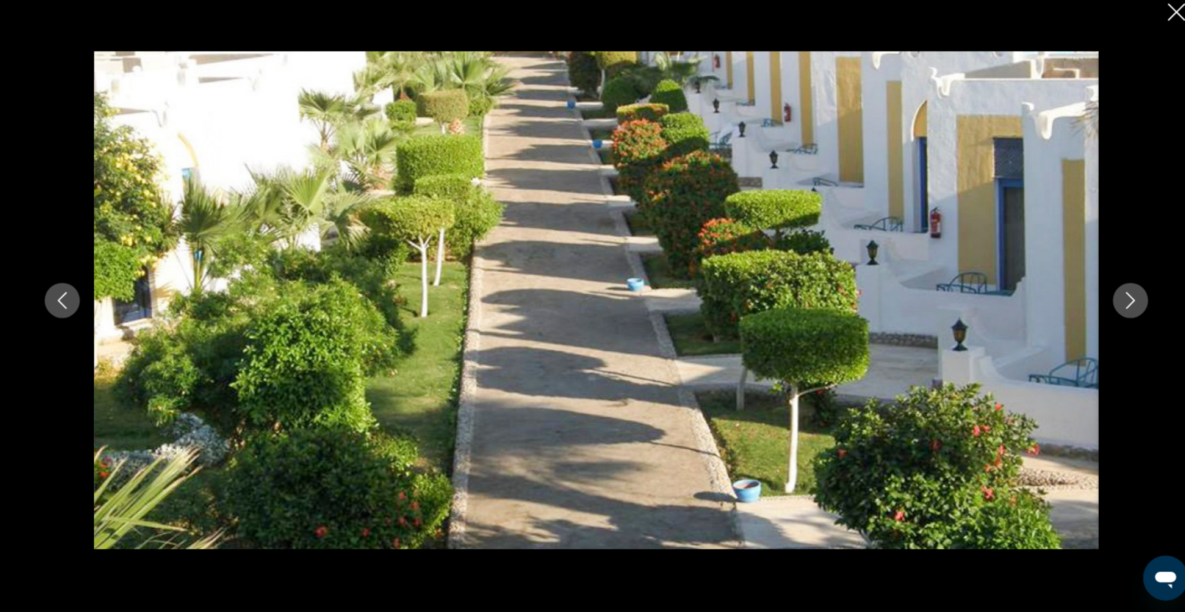
click at [1126, 298] on icon "Next image" at bounding box center [1117, 306] width 17 height 17
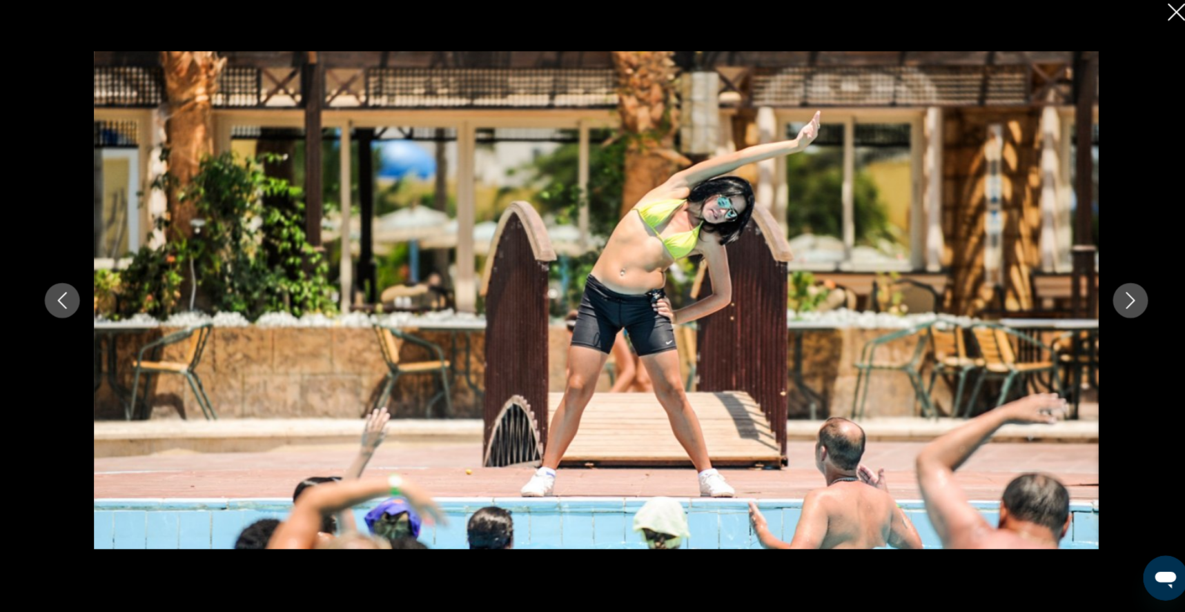
click at [1126, 298] on icon "Next image" at bounding box center [1117, 306] width 17 height 17
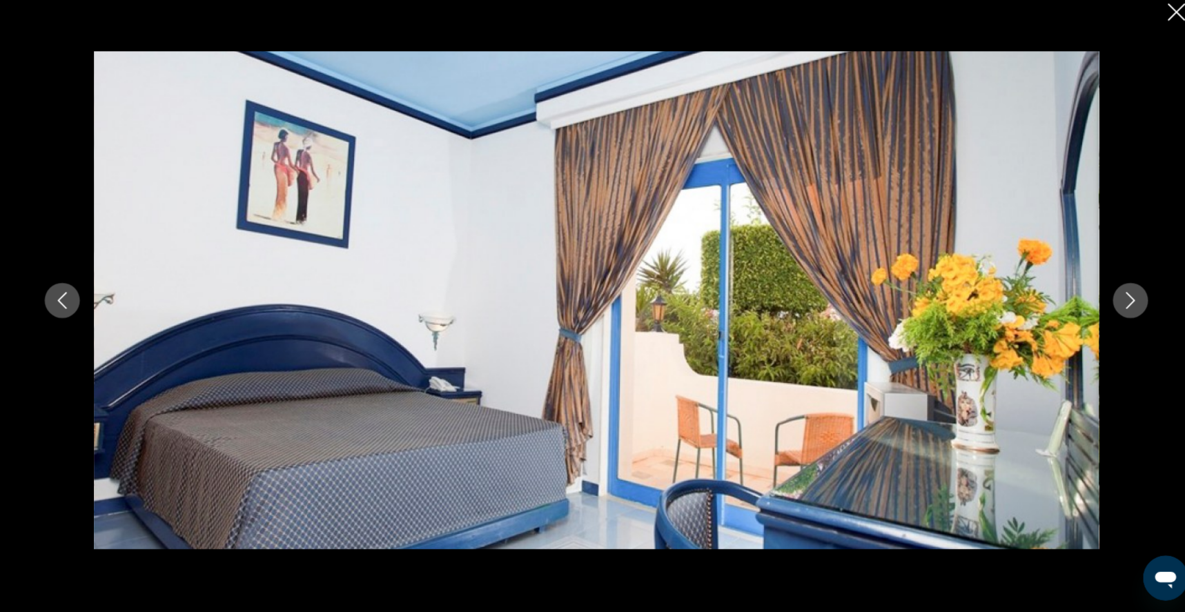
click at [1126, 298] on icon "Next image" at bounding box center [1117, 306] width 17 height 17
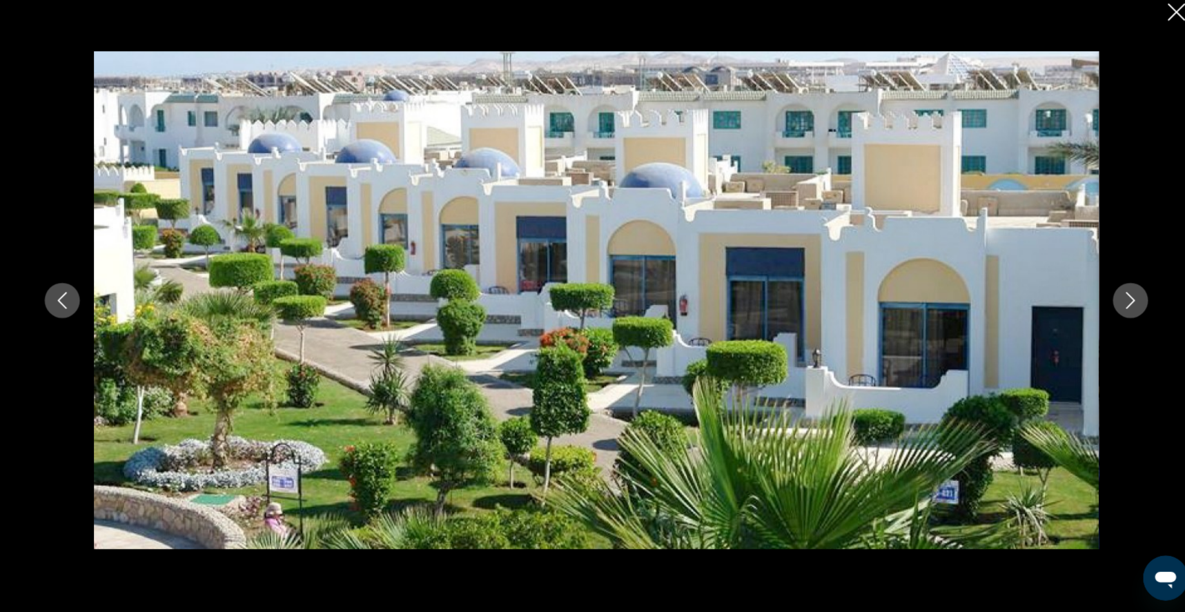
click at [1126, 298] on icon "Next image" at bounding box center [1117, 306] width 17 height 17
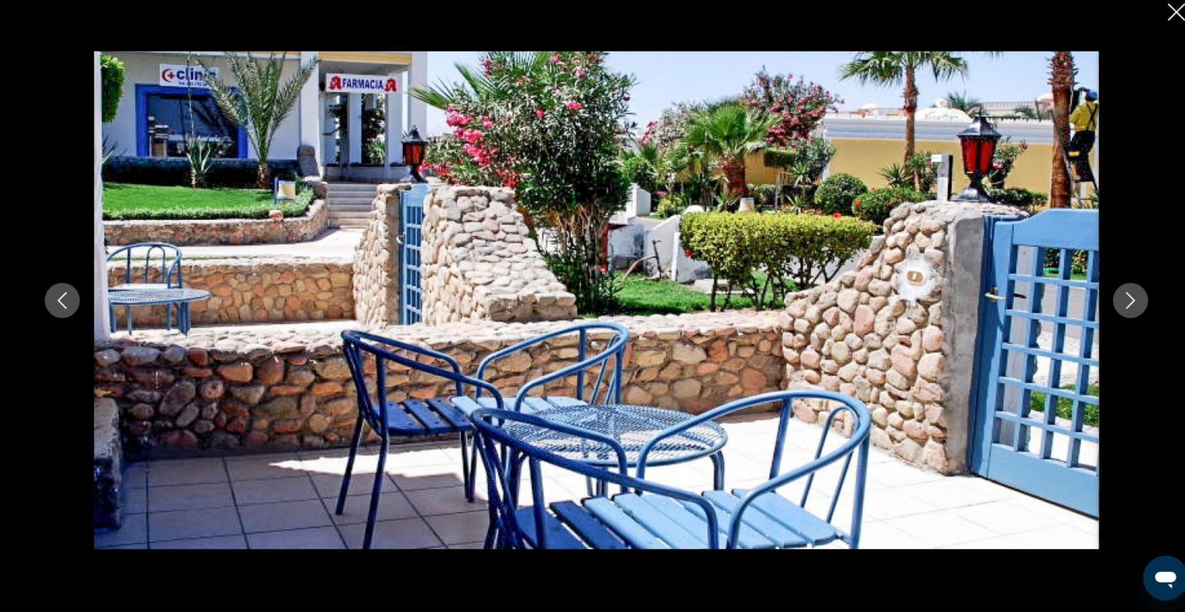
click at [1126, 298] on icon "Next image" at bounding box center [1117, 306] width 17 height 17
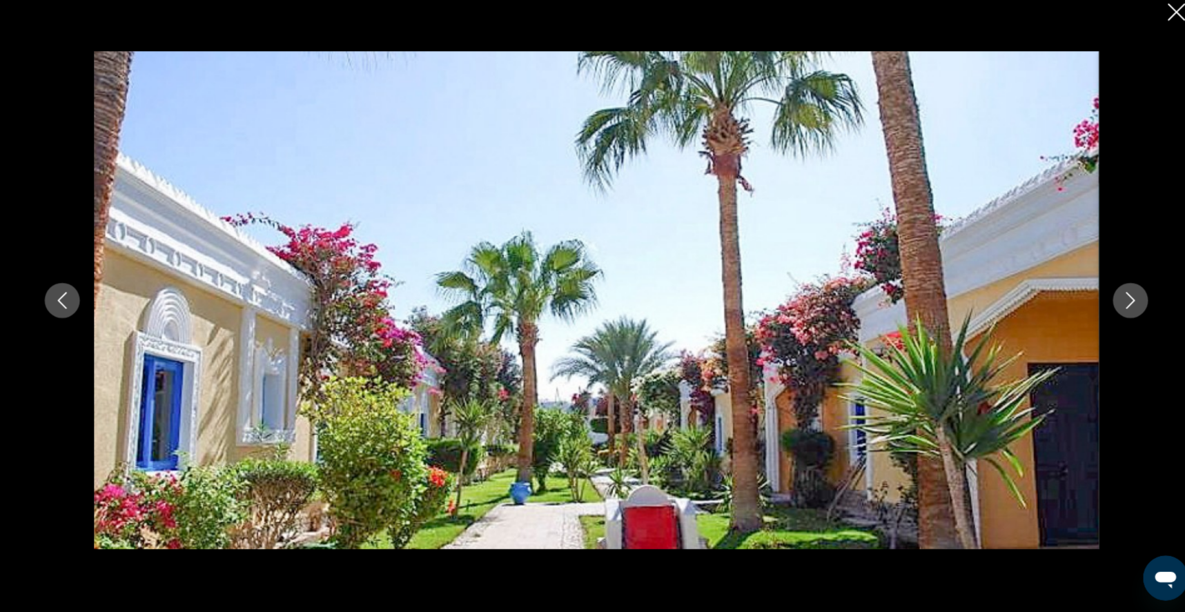
click at [1126, 298] on icon "Next image" at bounding box center [1117, 306] width 17 height 17
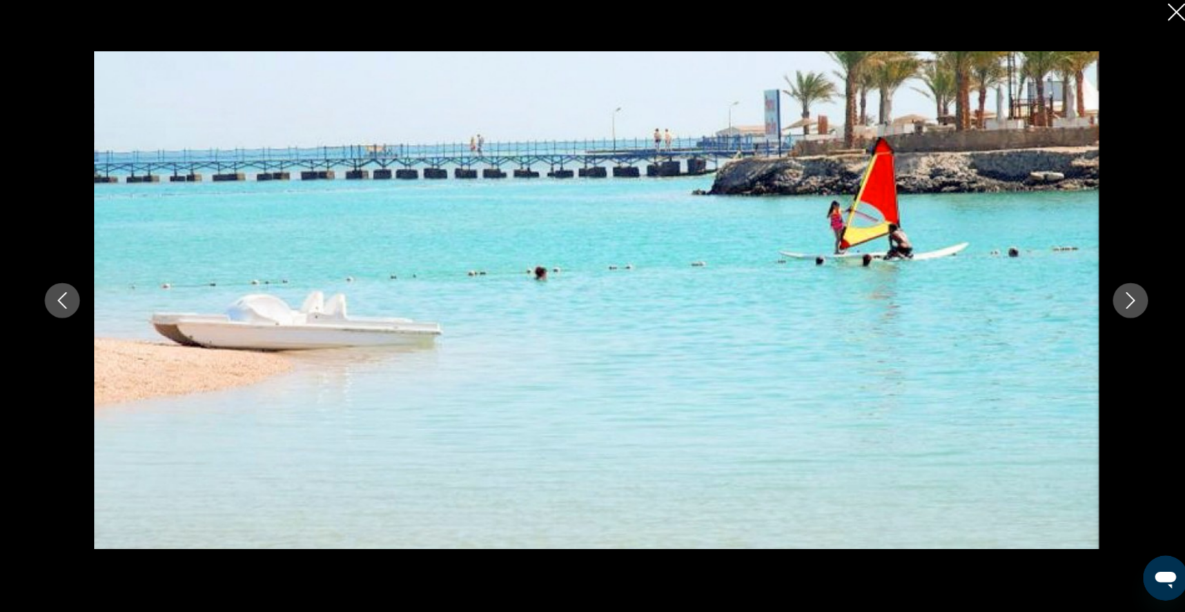
click at [1126, 298] on icon "Next image" at bounding box center [1117, 306] width 17 height 17
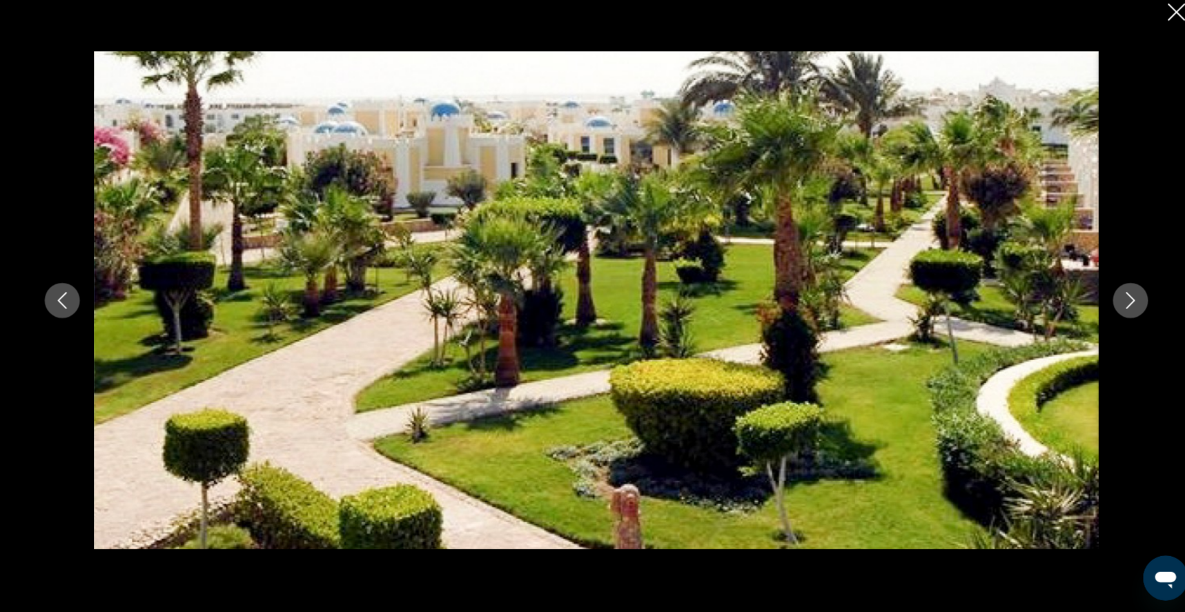
click at [1126, 298] on icon "Next image" at bounding box center [1117, 306] width 17 height 17
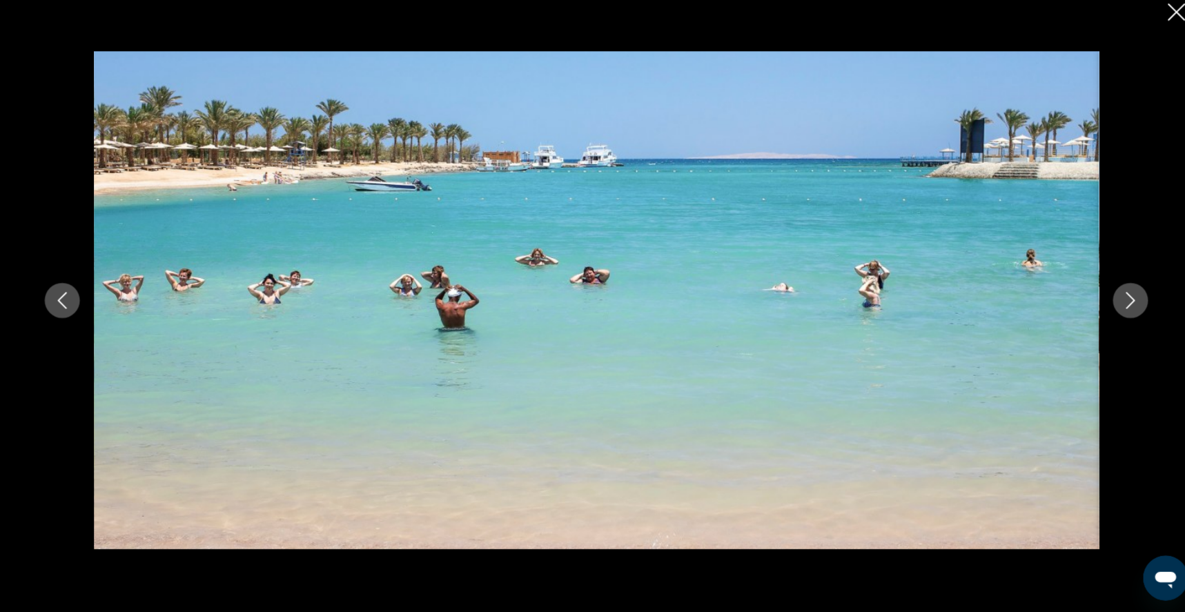
click at [1126, 298] on icon "Next image" at bounding box center [1117, 306] width 17 height 17
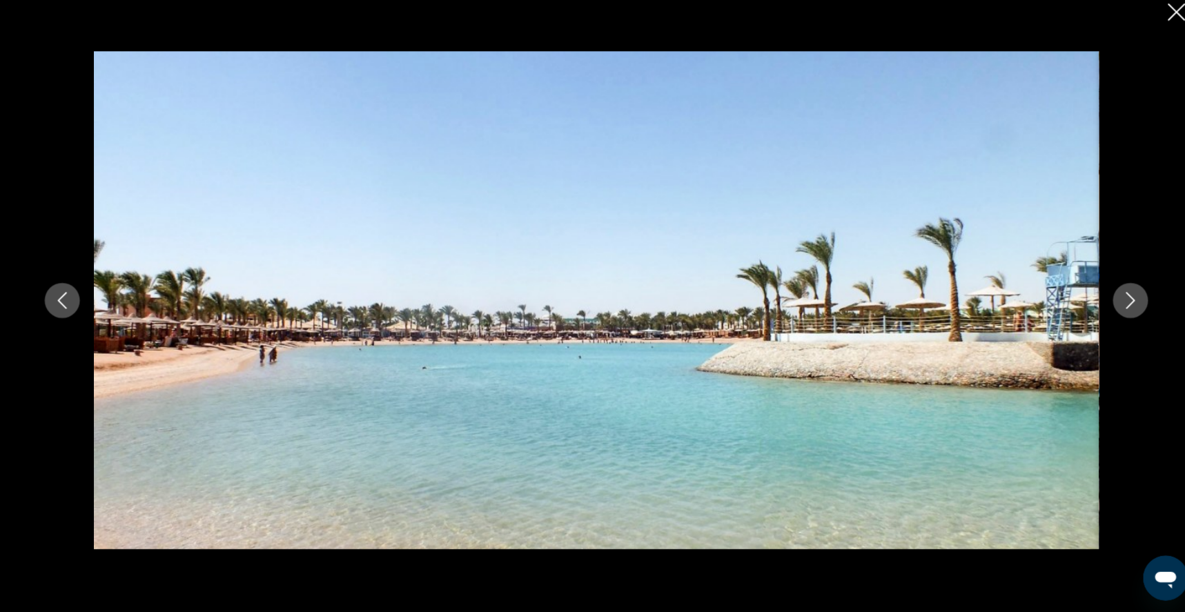
click at [1126, 298] on icon "Next image" at bounding box center [1117, 306] width 17 height 17
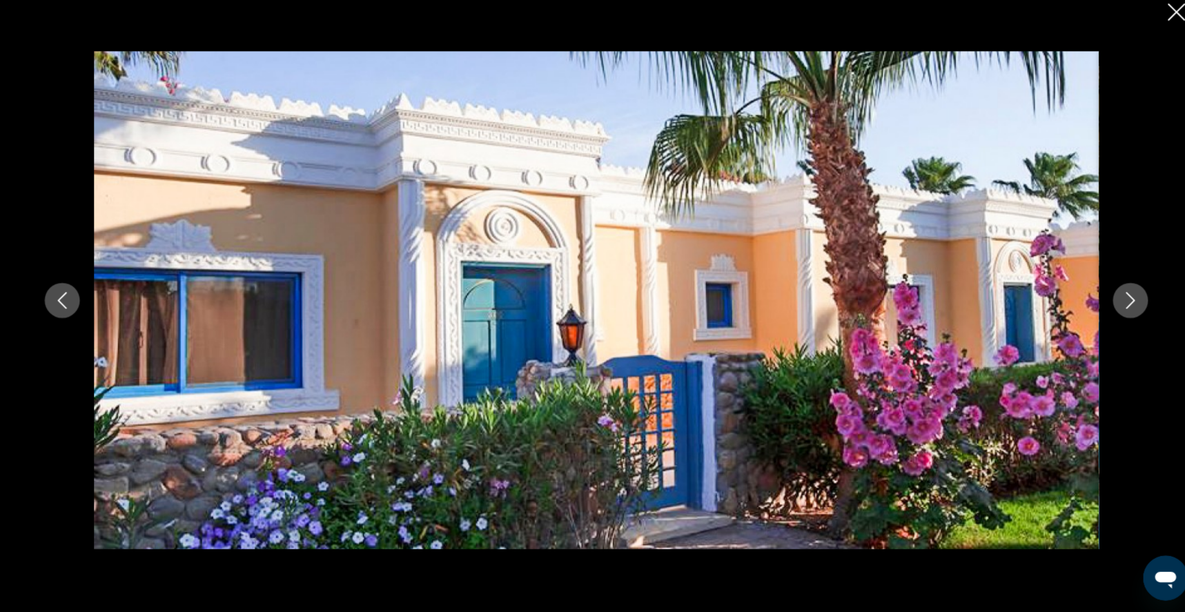
click at [1126, 298] on icon "Next image" at bounding box center [1117, 306] width 17 height 17
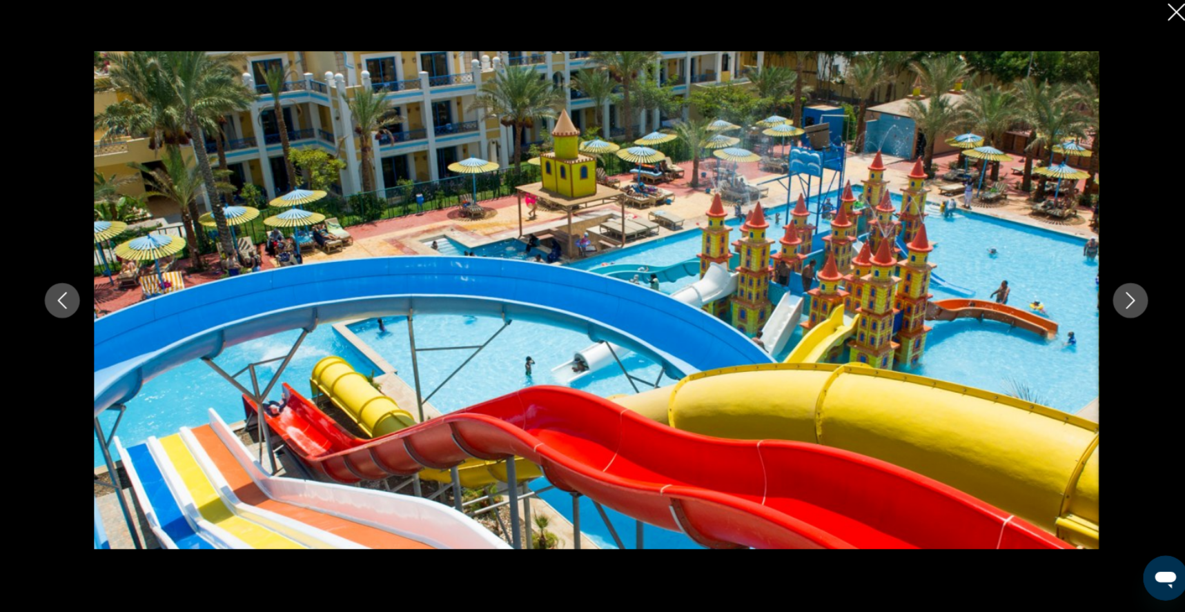
click at [1126, 298] on icon "Next image" at bounding box center [1117, 306] width 17 height 17
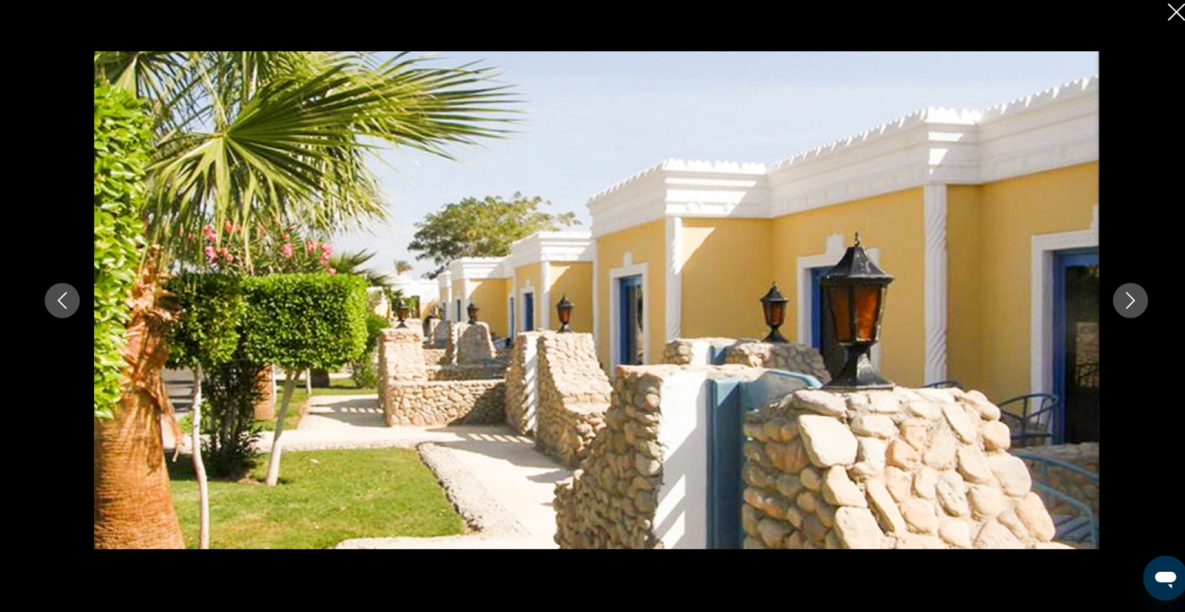
click at [1126, 298] on icon "Next image" at bounding box center [1117, 306] width 17 height 17
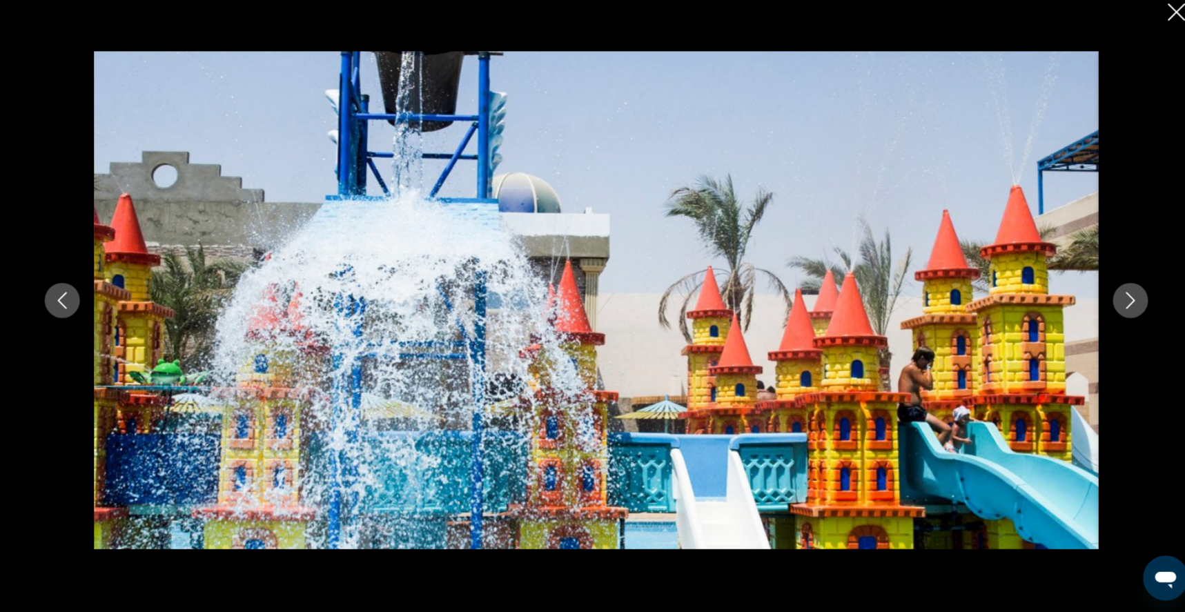
click at [1126, 298] on icon "Next image" at bounding box center [1117, 306] width 17 height 17
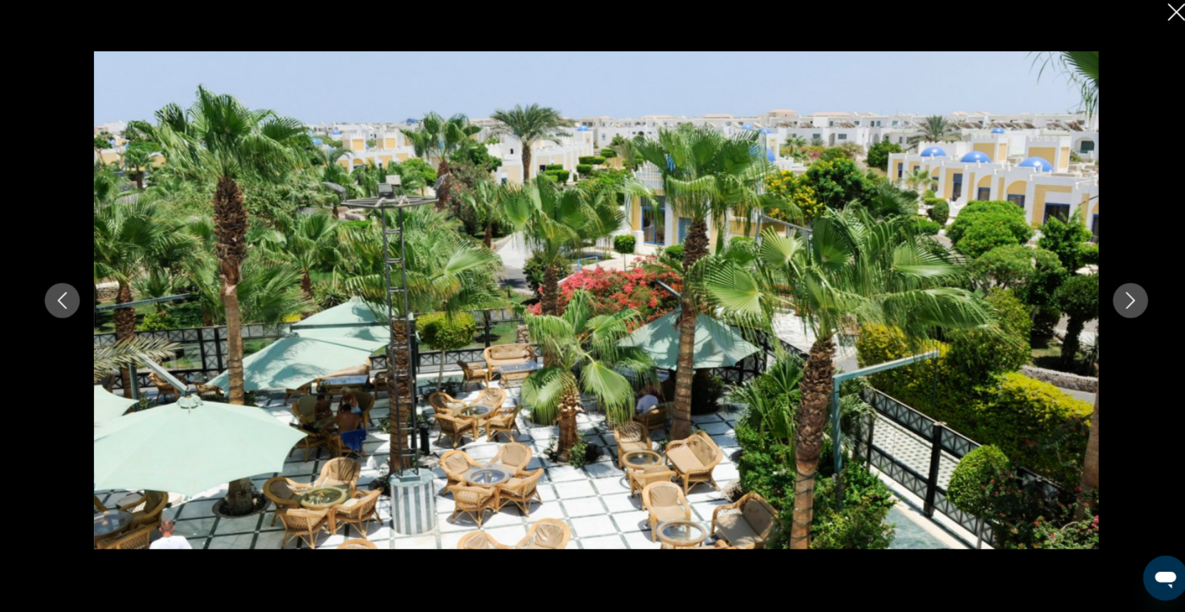
click at [1126, 298] on icon "Next image" at bounding box center [1117, 306] width 17 height 17
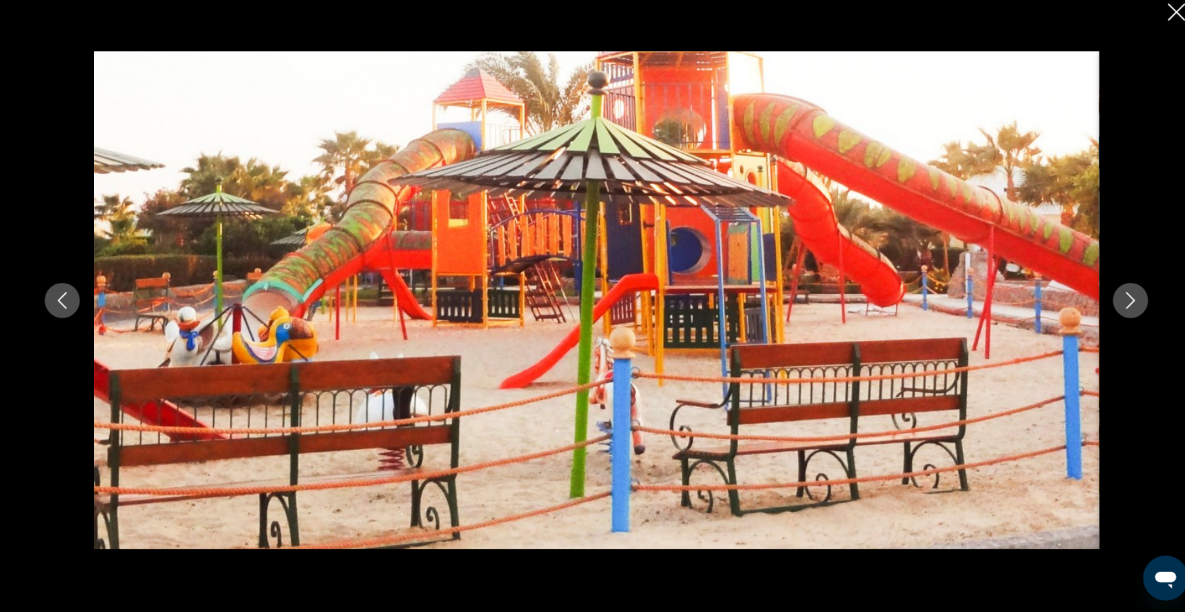
click at [1126, 298] on icon "Next image" at bounding box center [1117, 306] width 17 height 17
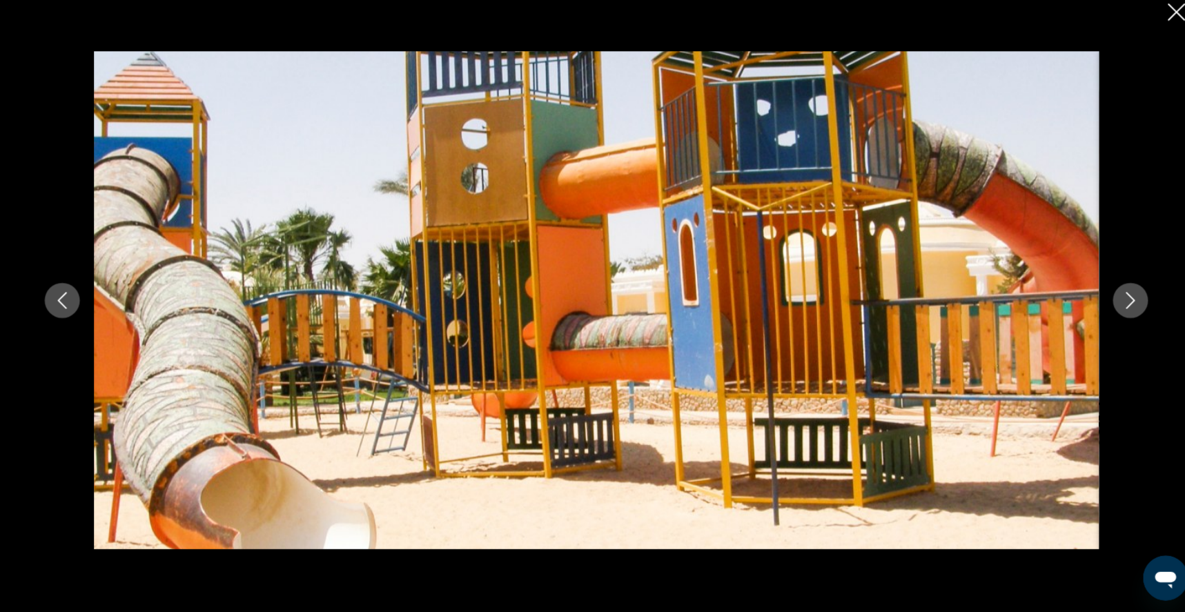
click at [1126, 298] on icon "Next image" at bounding box center [1117, 306] width 17 height 17
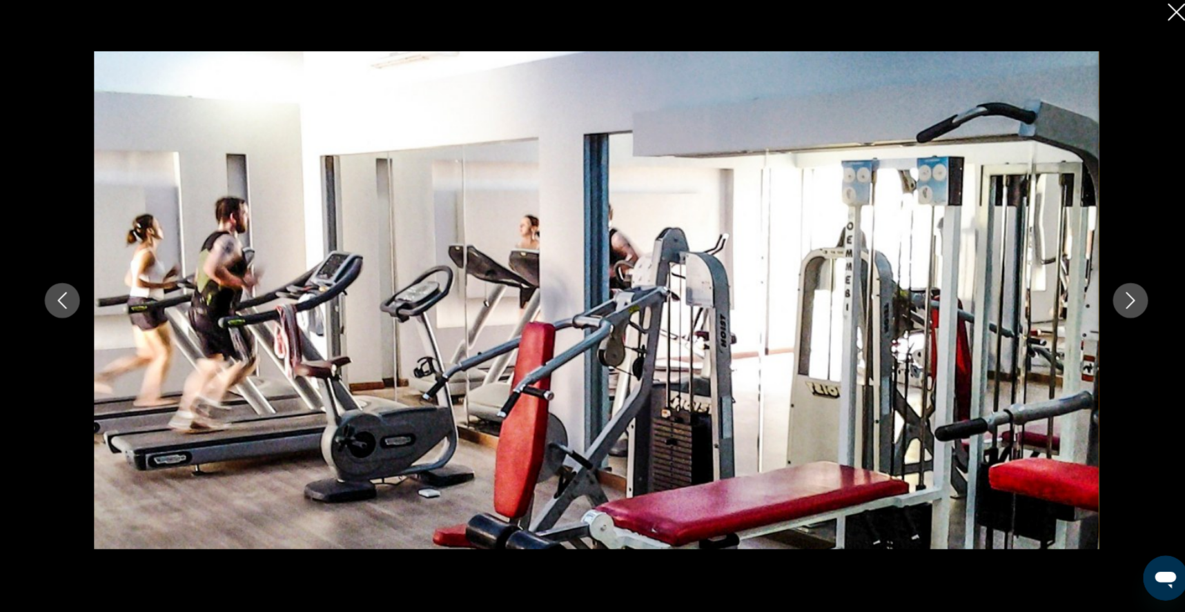
click at [1126, 298] on icon "Next image" at bounding box center [1117, 306] width 17 height 17
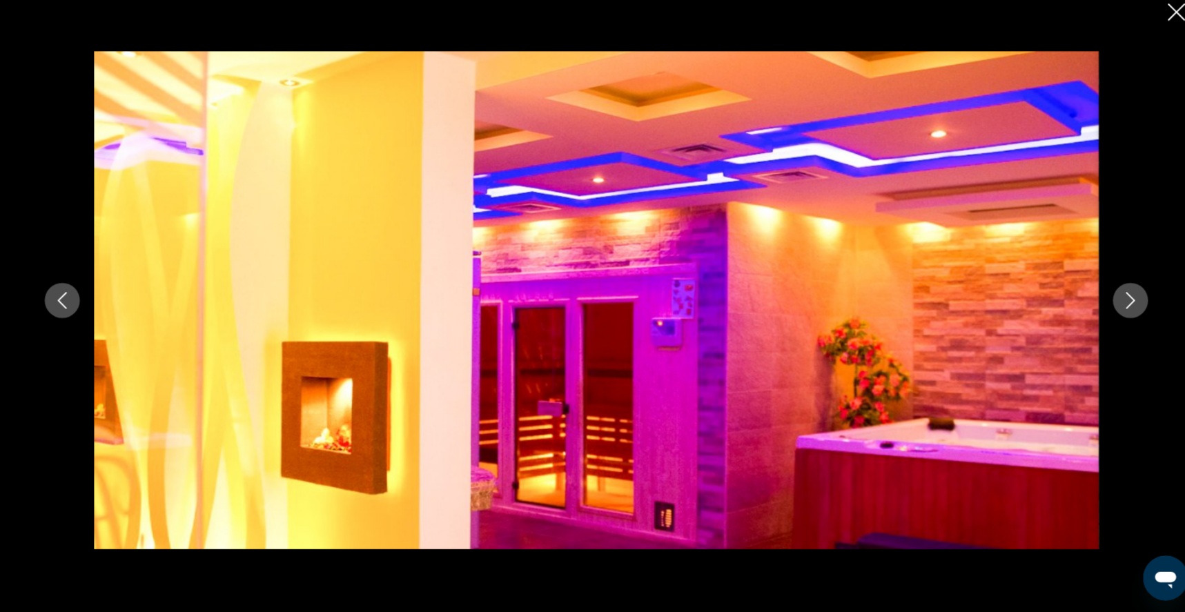
click at [1126, 298] on icon "Next image" at bounding box center [1117, 306] width 17 height 17
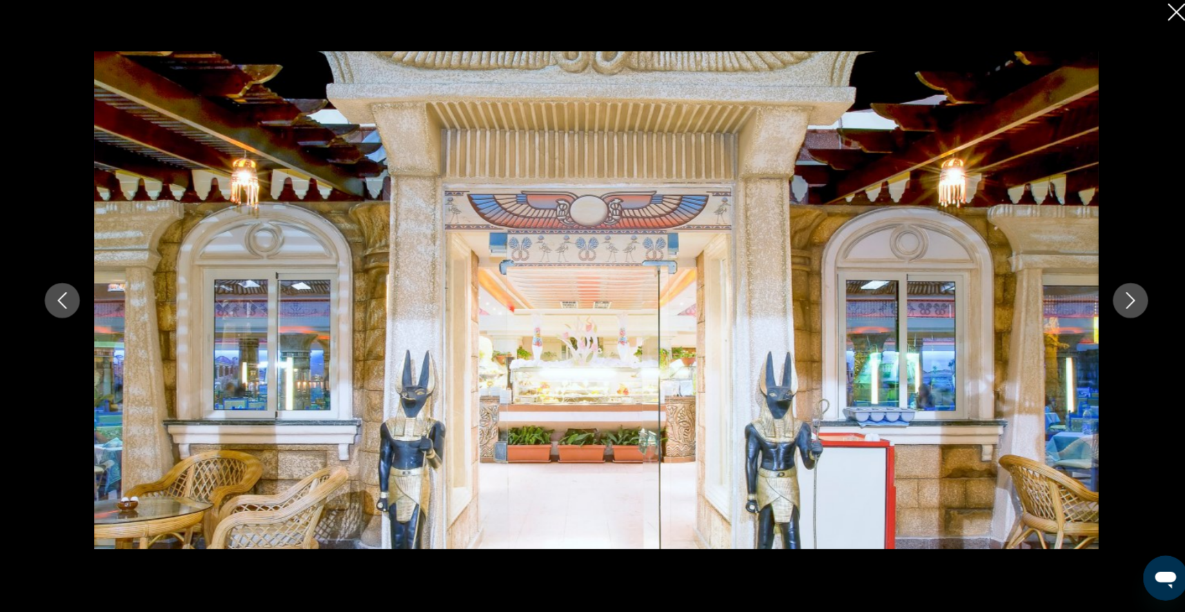
click at [1126, 298] on icon "Next image" at bounding box center [1117, 306] width 17 height 17
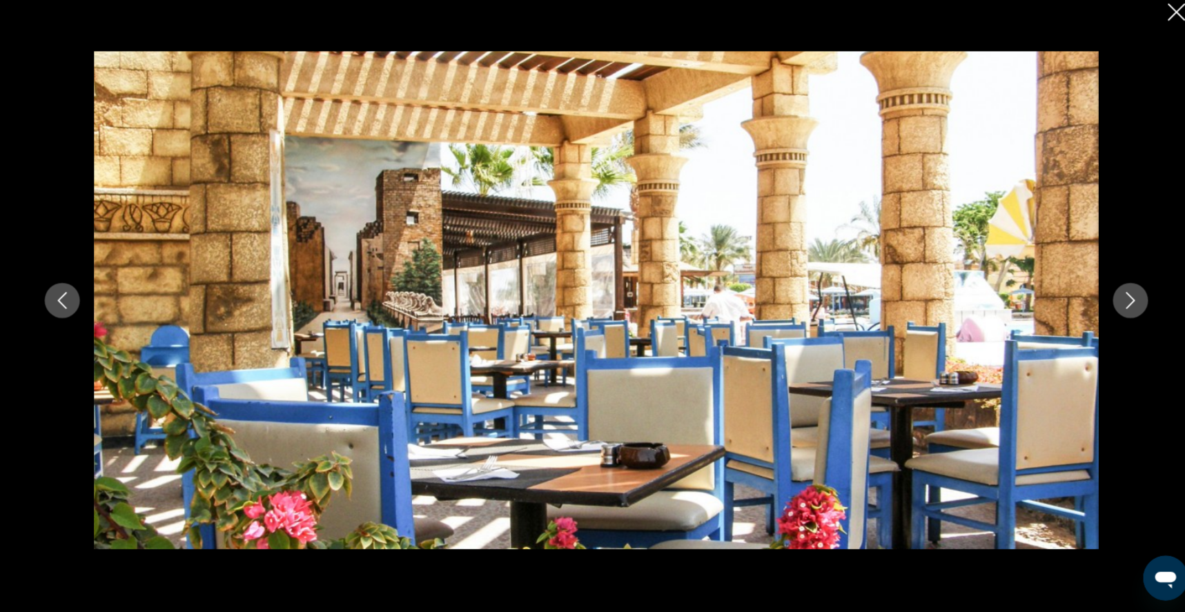
click at [1154, 16] on icon "Close slideshow" at bounding box center [1162, 22] width 17 height 17
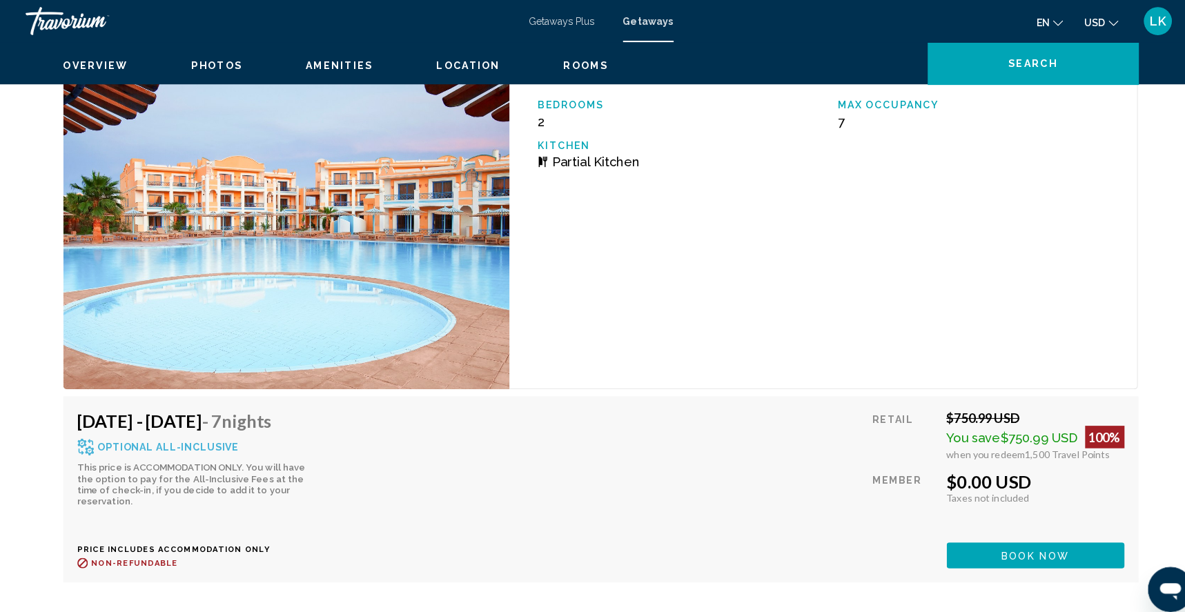
scroll to position [9396, 0]
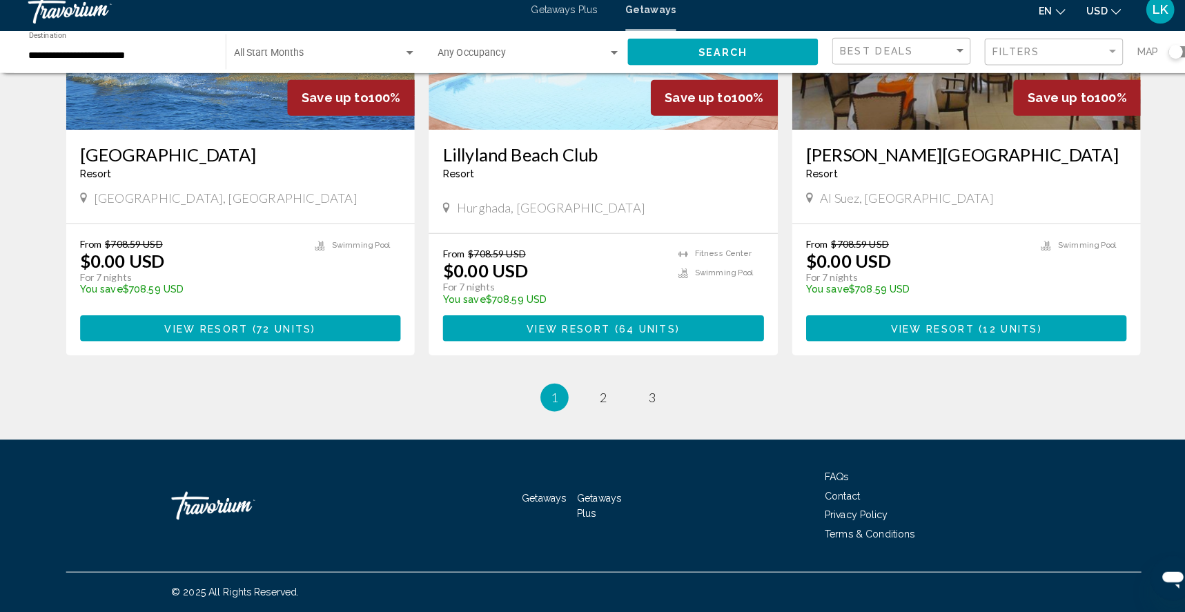
scroll to position [1750, 0]
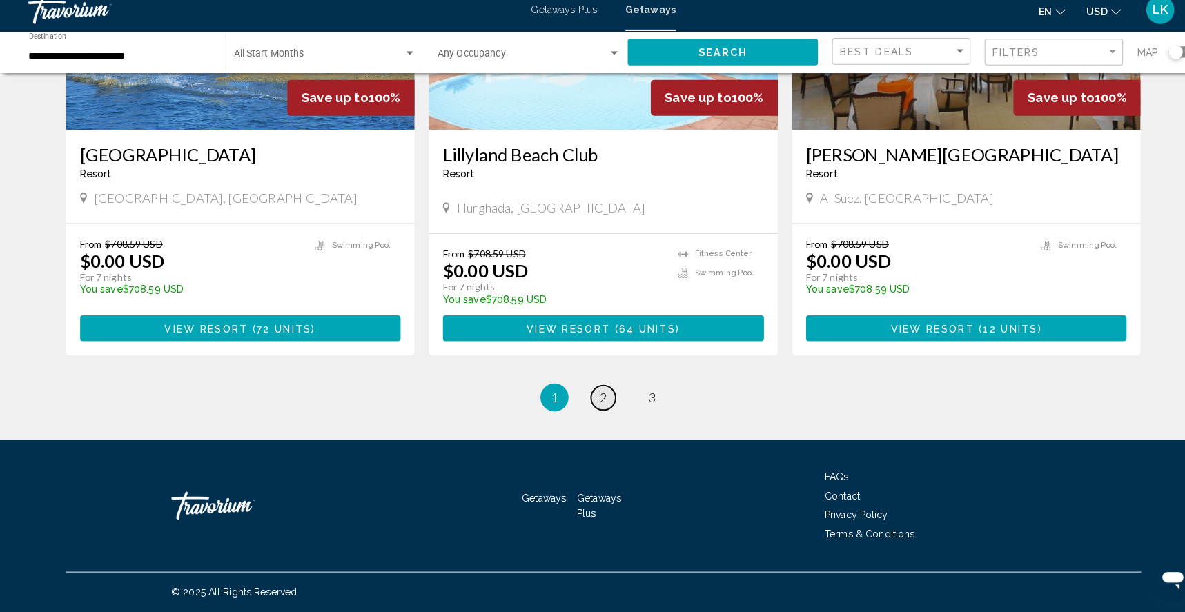
click at [589, 394] on span "2" at bounding box center [592, 401] width 7 height 15
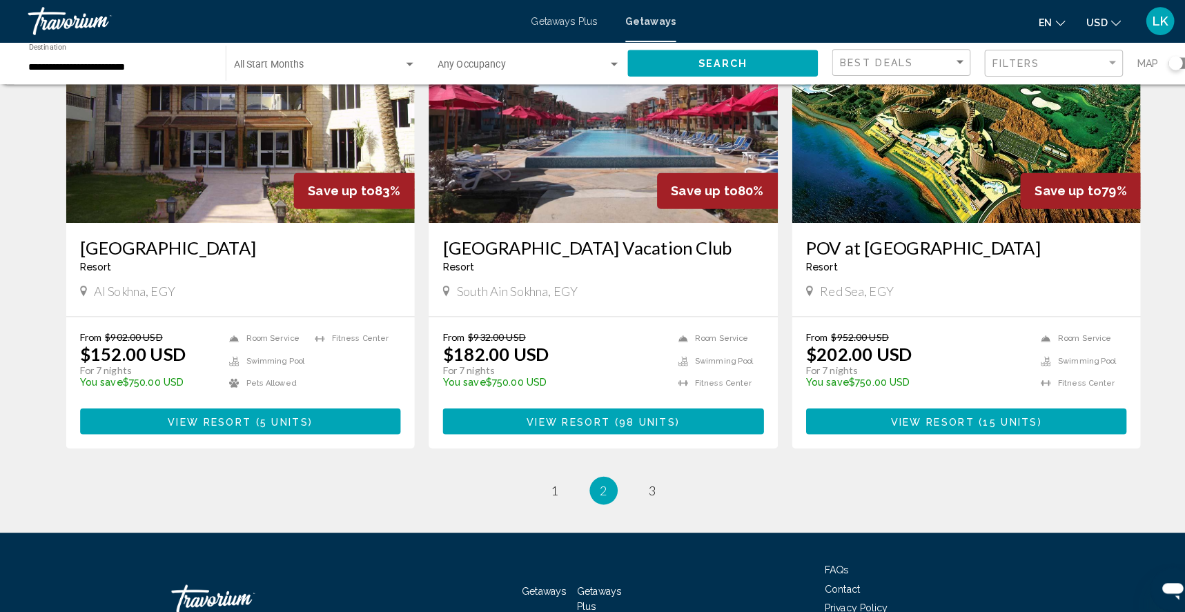
scroll to position [1553, 0]
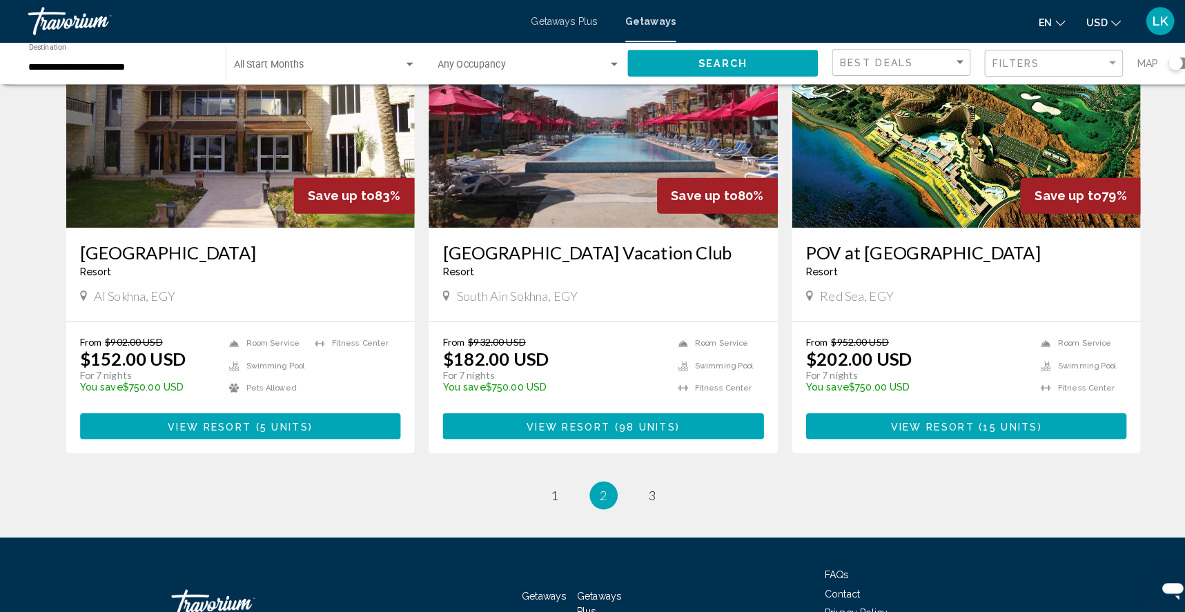
click at [935, 224] on img "Main content" at bounding box center [949, 113] width 343 height 221
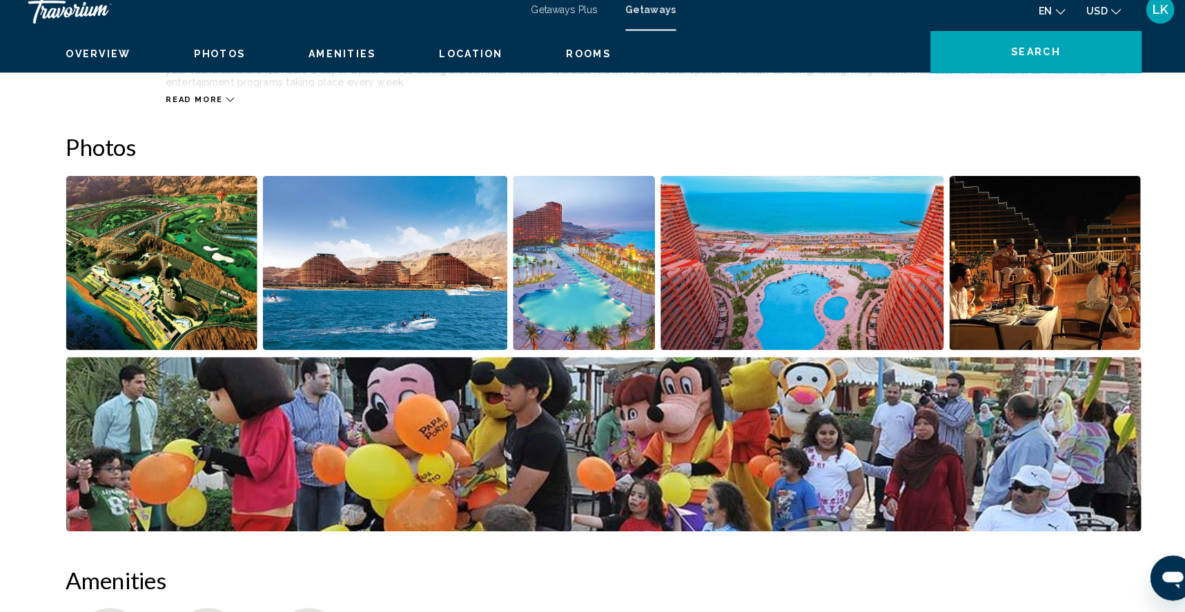
scroll to position [586, 0]
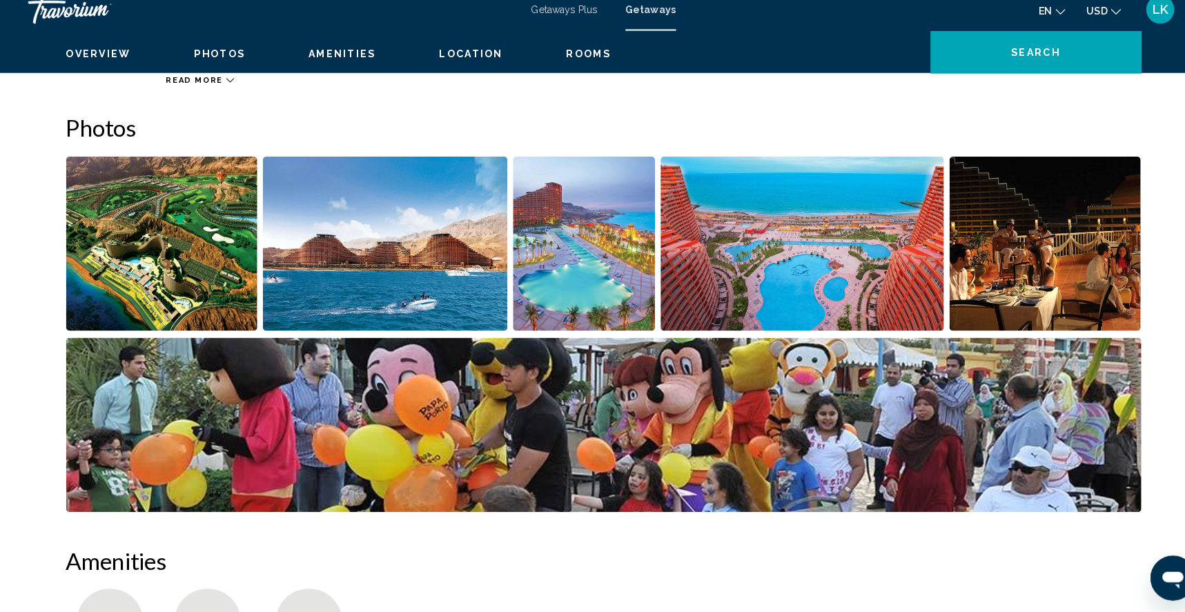
click at [188, 277] on img "Open full-screen image slider" at bounding box center [159, 250] width 188 height 171
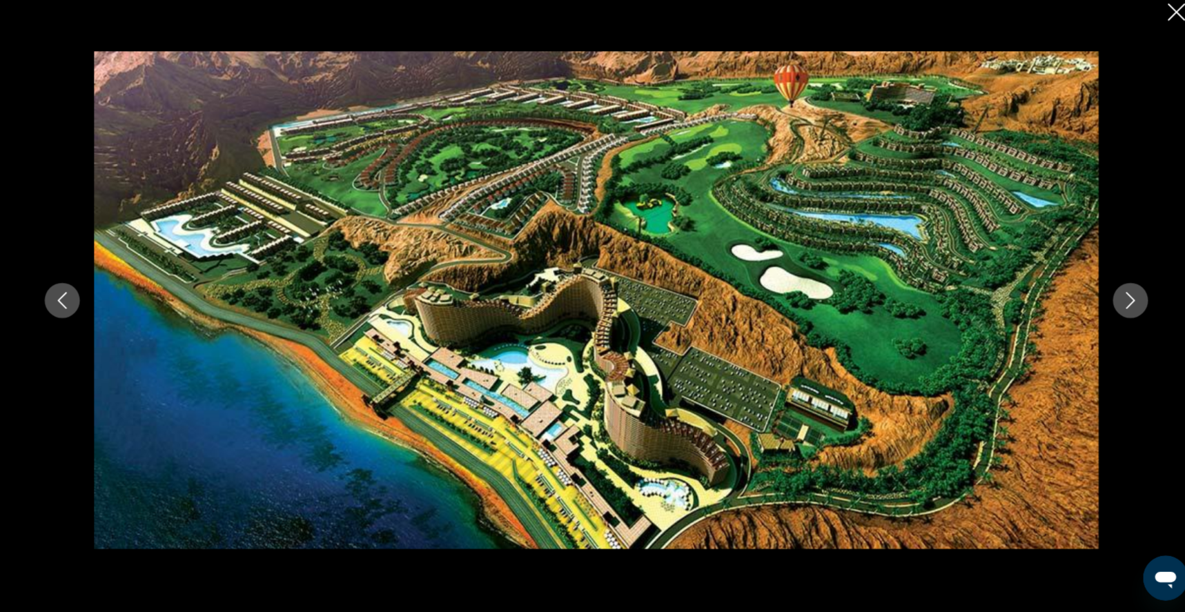
click at [1126, 298] on icon "Next image" at bounding box center [1117, 306] width 17 height 17
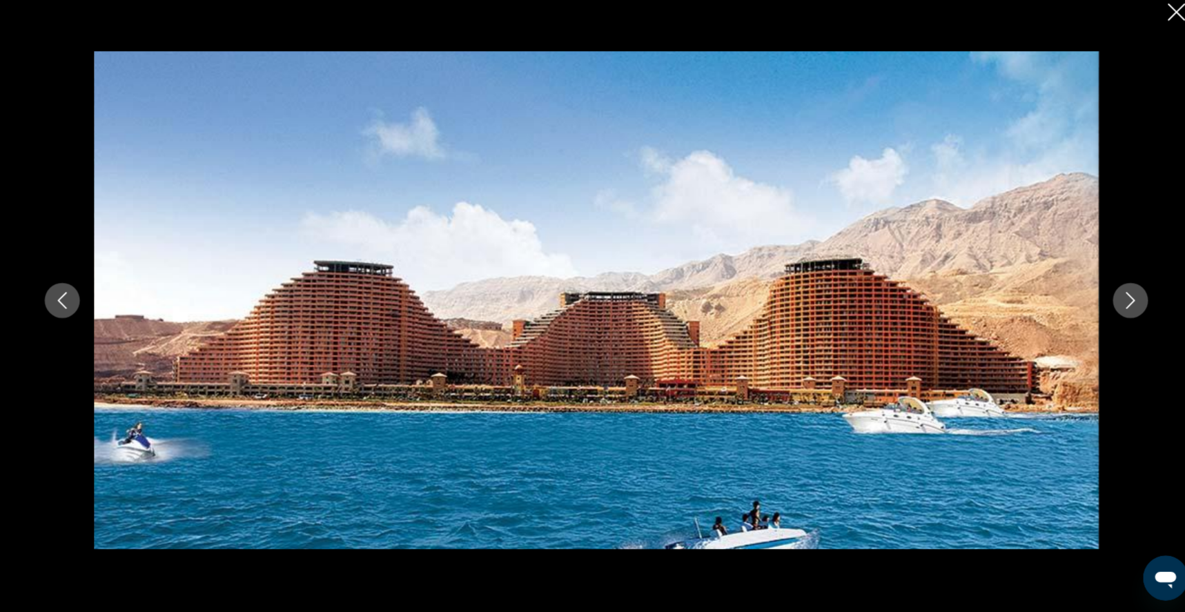
click at [1126, 298] on icon "Next image" at bounding box center [1117, 306] width 17 height 17
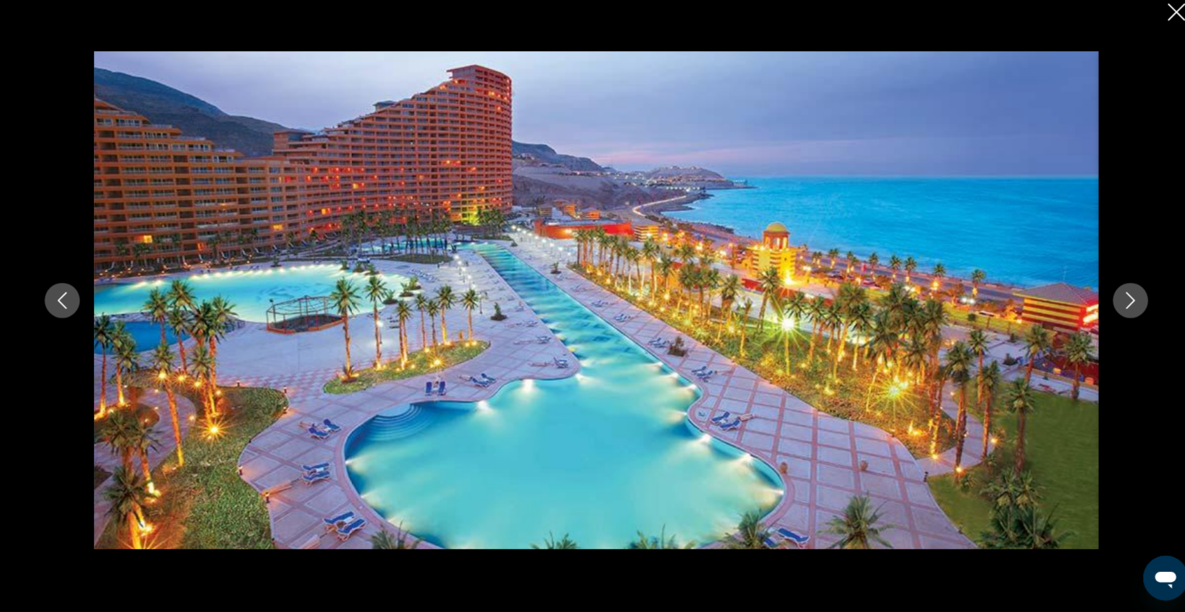
click at [1126, 298] on icon "Next image" at bounding box center [1117, 306] width 17 height 17
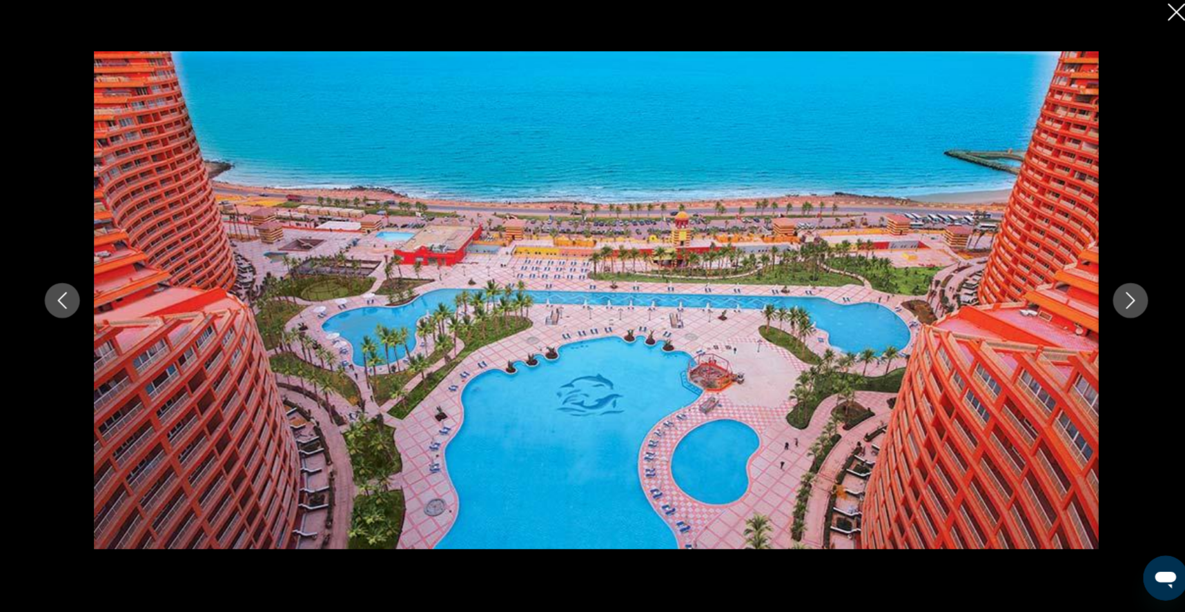
click at [1126, 298] on icon "Next image" at bounding box center [1117, 306] width 17 height 17
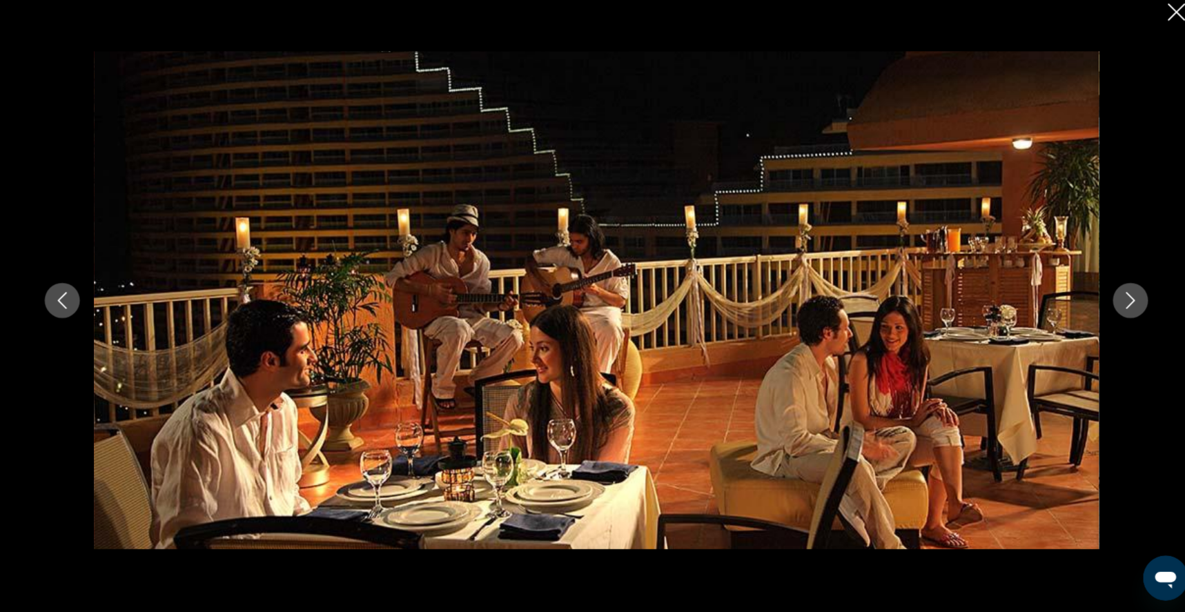
click at [1126, 298] on icon "Next image" at bounding box center [1117, 306] width 17 height 17
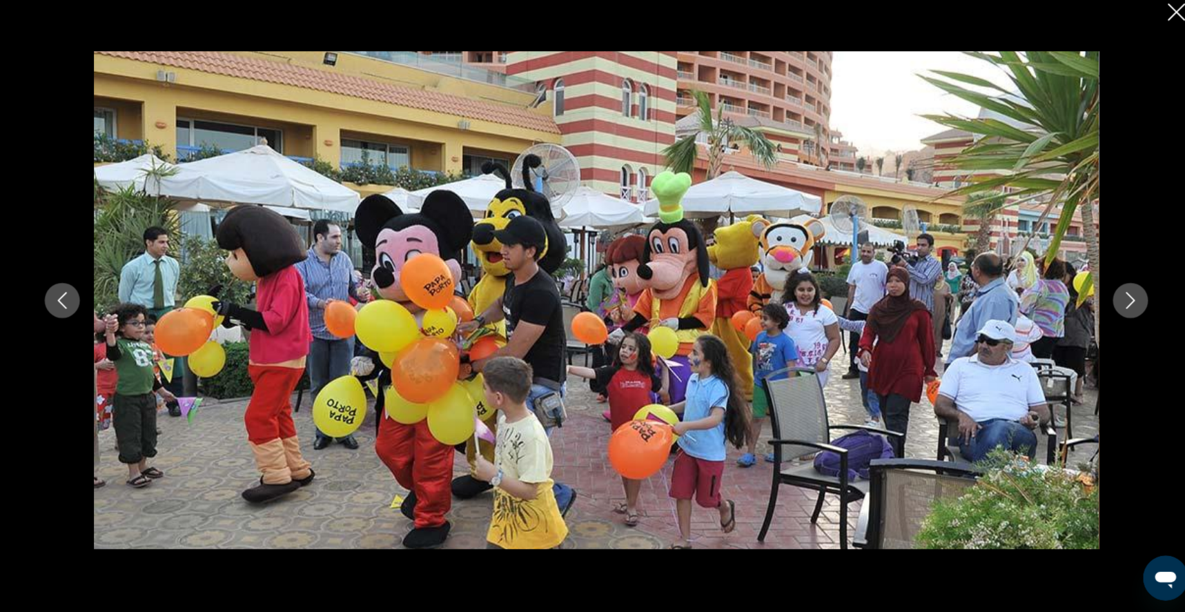
click at [1126, 298] on icon "Next image" at bounding box center [1117, 306] width 17 height 17
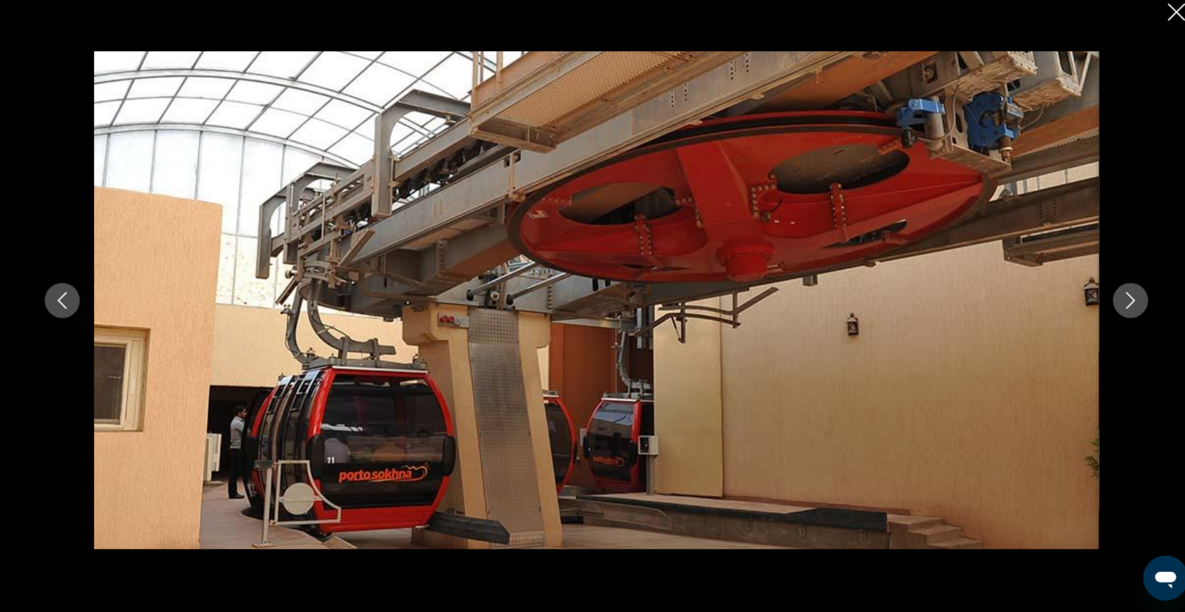
click at [1126, 298] on icon "Next image" at bounding box center [1117, 306] width 17 height 17
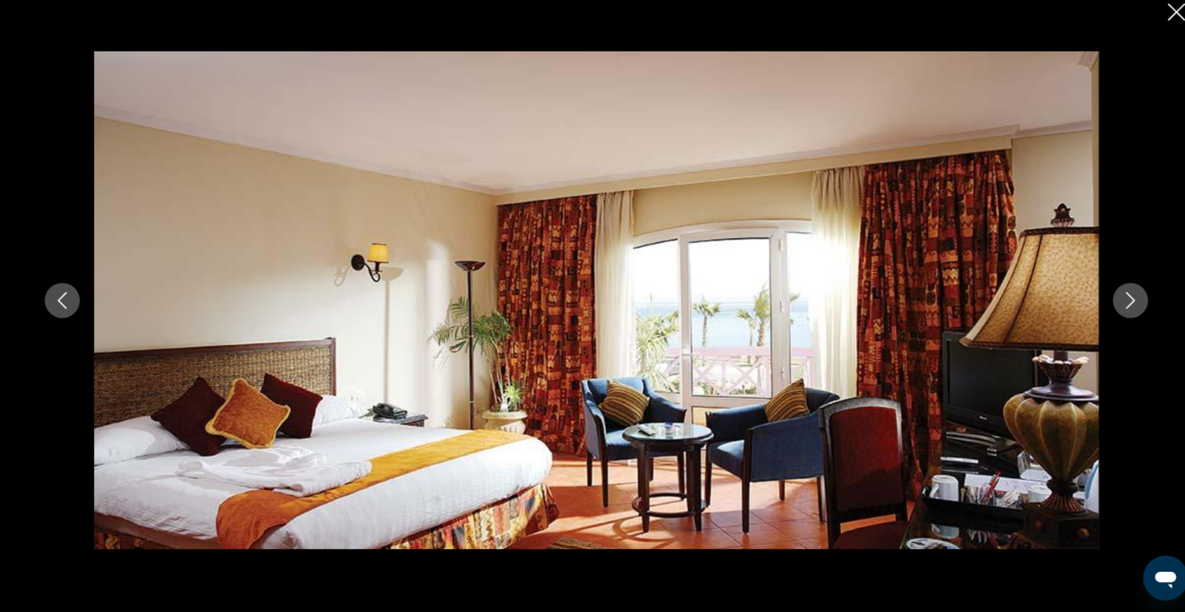
click at [1126, 298] on icon "Next image" at bounding box center [1117, 306] width 17 height 17
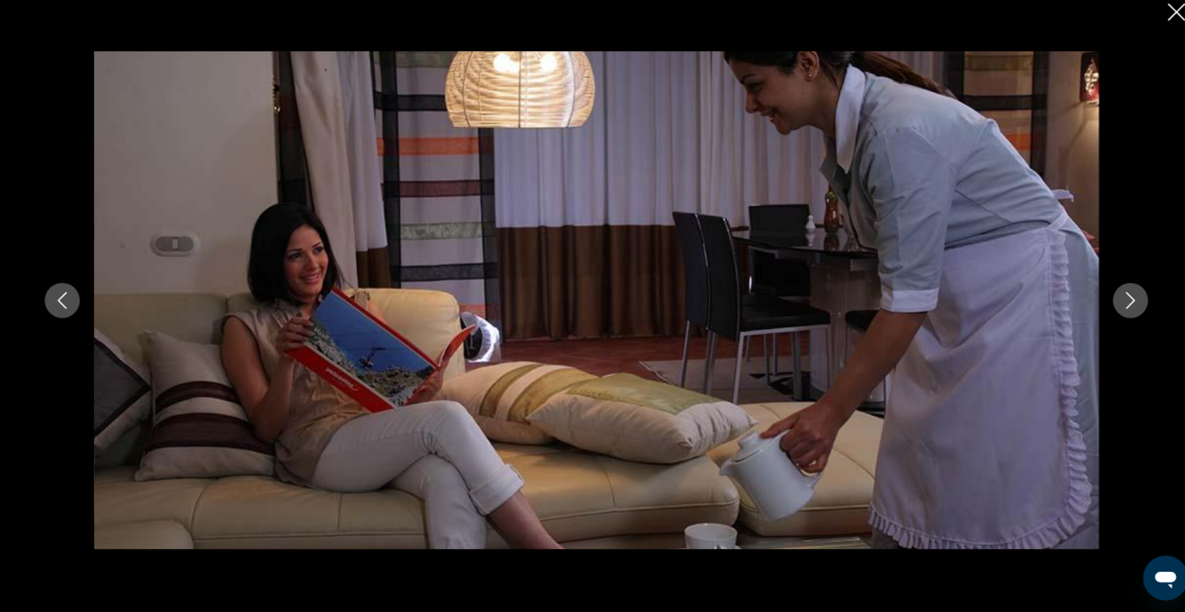
click at [1126, 298] on icon "Next image" at bounding box center [1117, 306] width 17 height 17
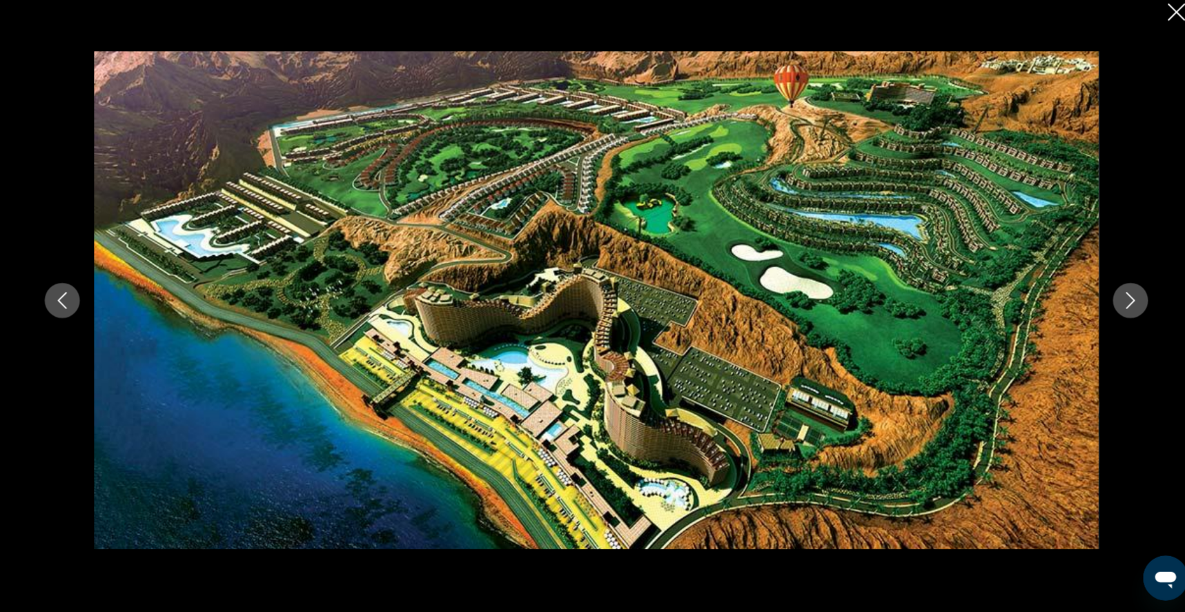
click at [1155, 14] on icon "Close slideshow" at bounding box center [1162, 22] width 17 height 17
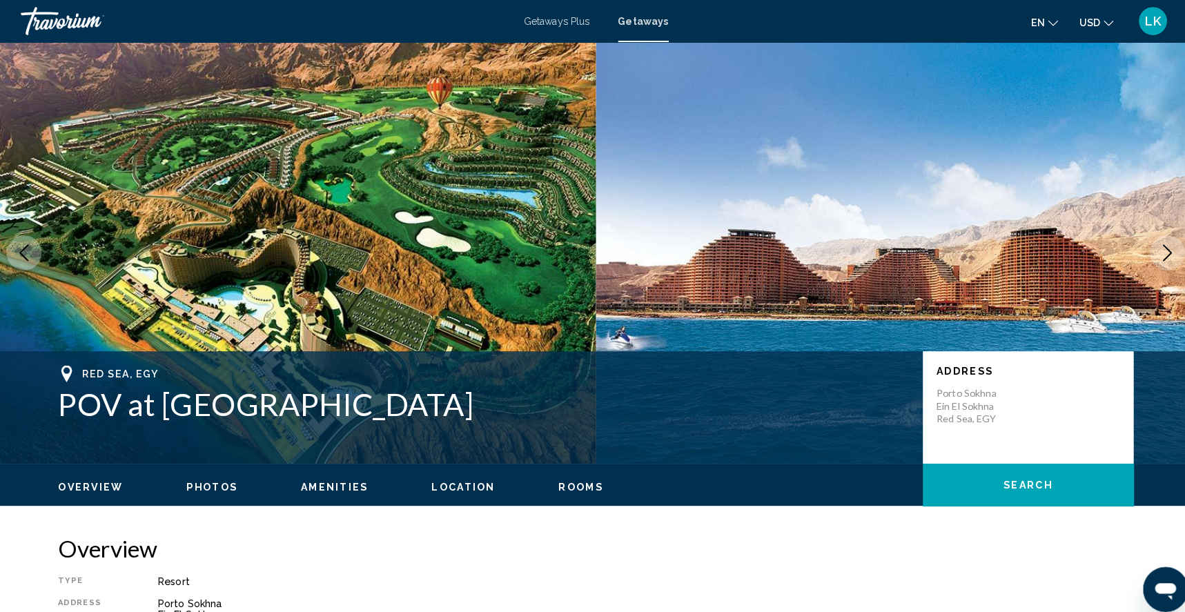
scroll to position [0, 0]
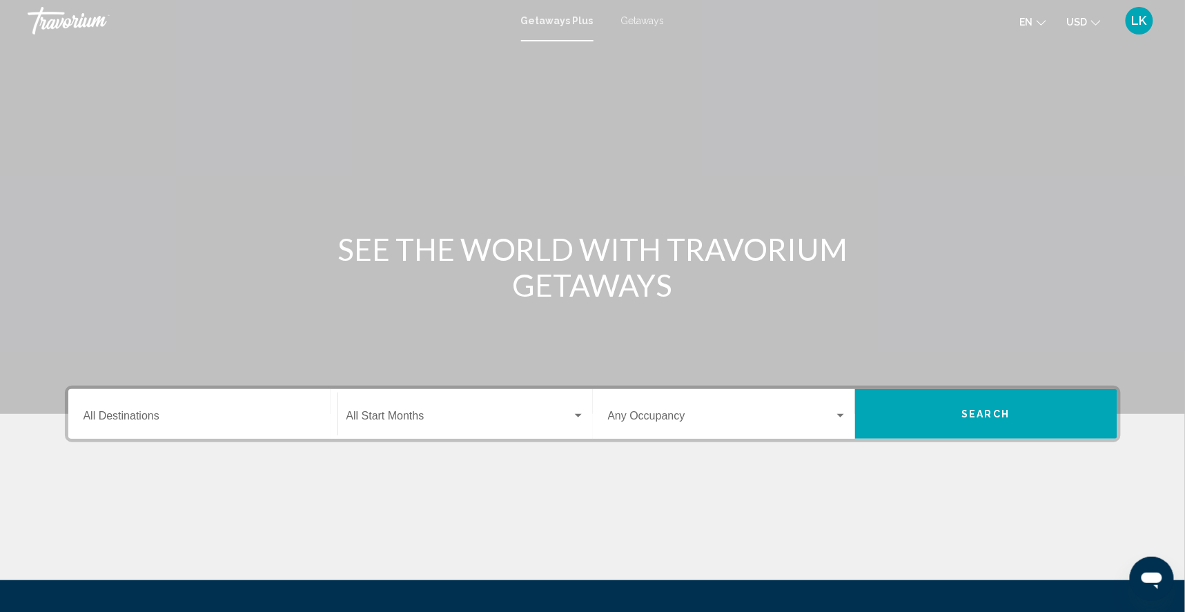
click at [636, 23] on span "Getaways" at bounding box center [642, 20] width 43 height 11
click at [164, 425] on input "Destination All Destinations" at bounding box center [203, 419] width 239 height 12
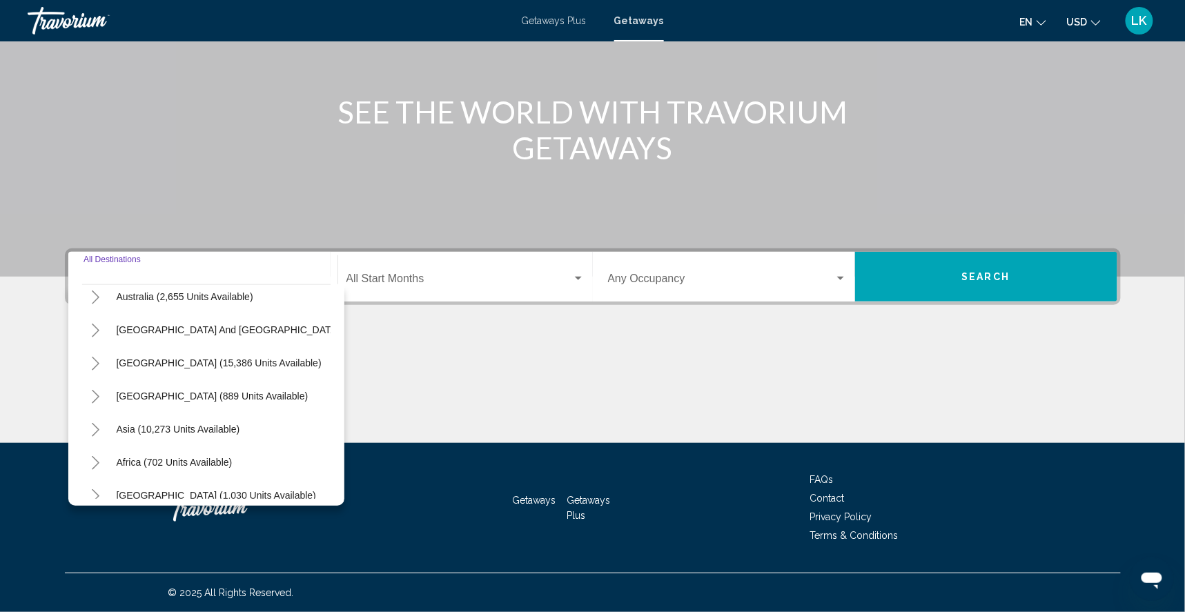
scroll to position [178, 0]
click at [90, 489] on icon "Toggle Middle East (1,030 units available)" at bounding box center [95, 496] width 10 height 14
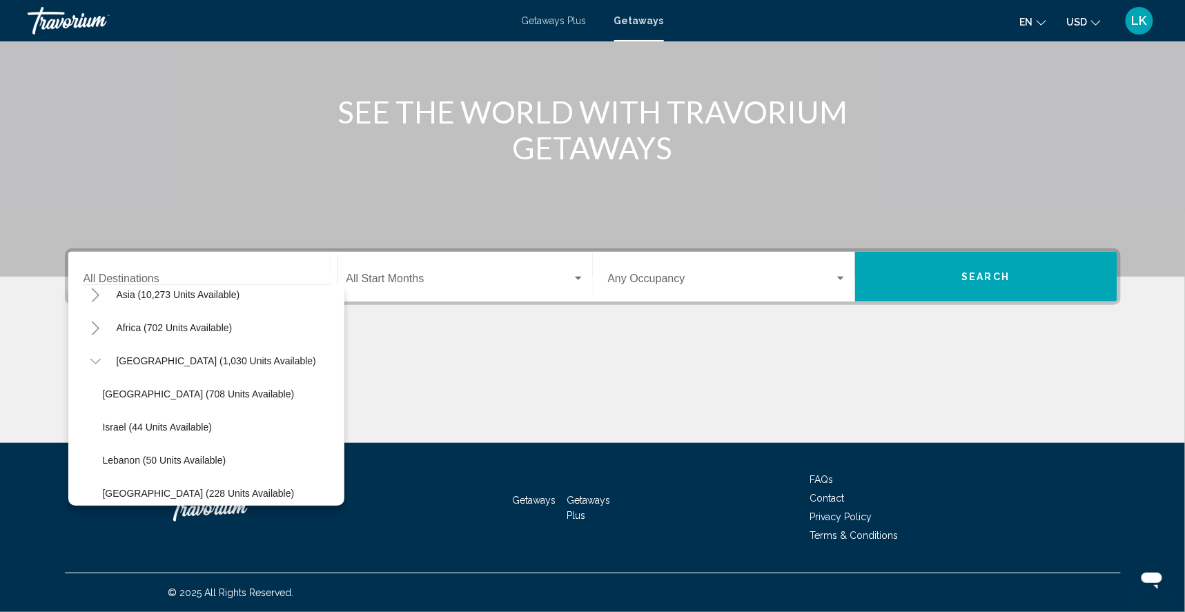
scroll to position [344, 0]
click at [103, 390] on span "[GEOGRAPHIC_DATA] (708 units available)" at bounding box center [199, 395] width 192 height 11
type input "**********"
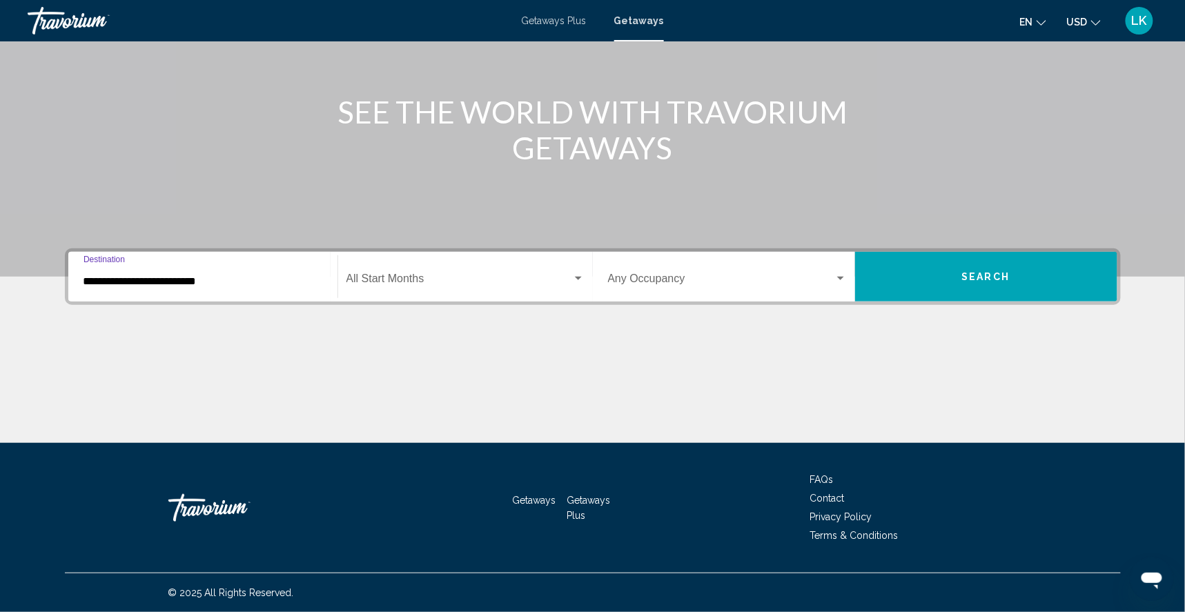
click at [964, 265] on button "Search" at bounding box center [986, 277] width 262 height 50
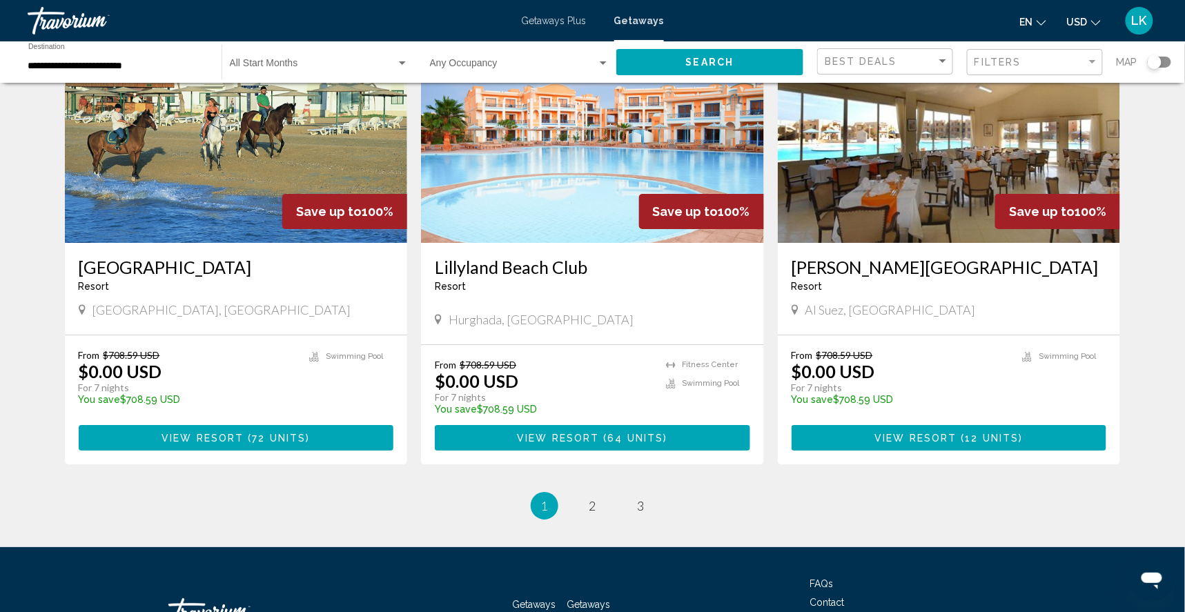
scroll to position [1537, 0]
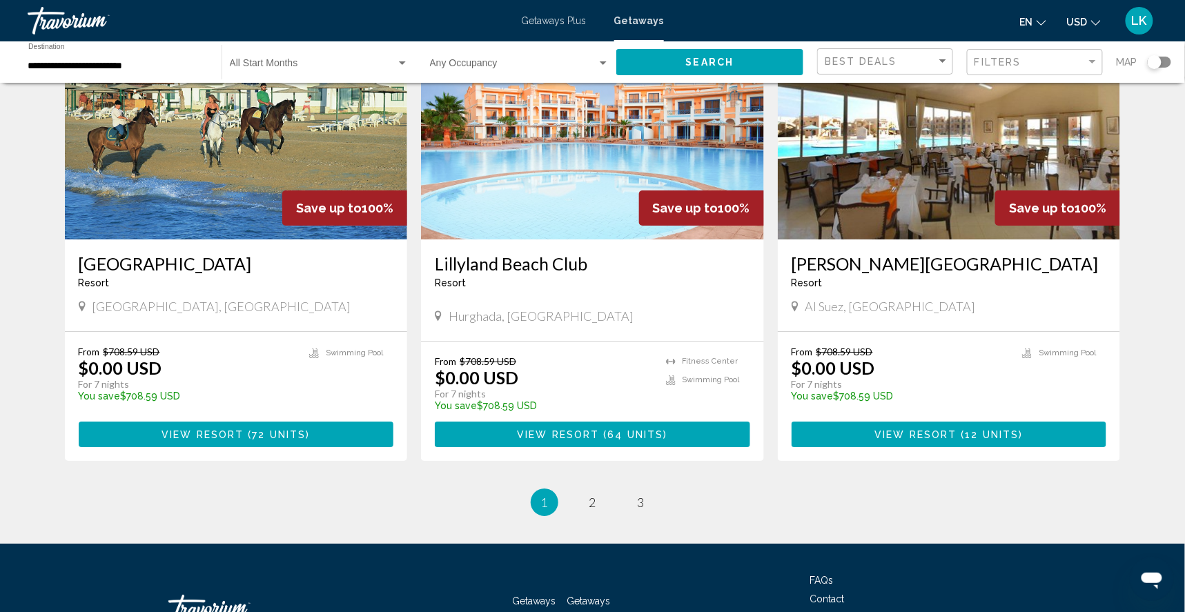
click at [583, 240] on img "Main content" at bounding box center [592, 129] width 343 height 221
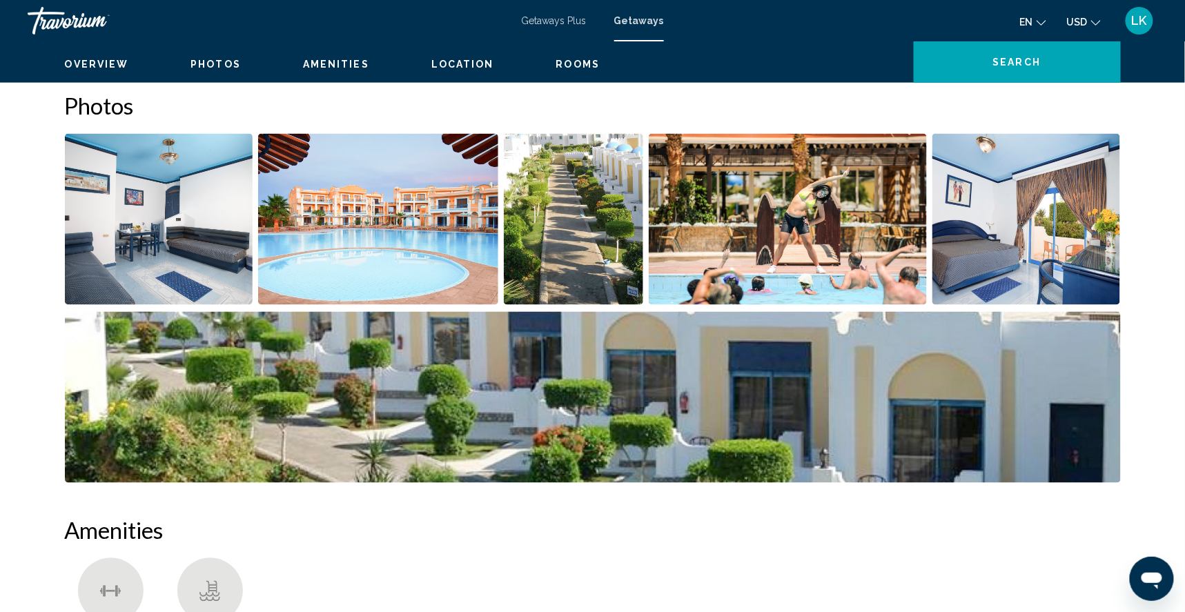
scroll to position [628, 0]
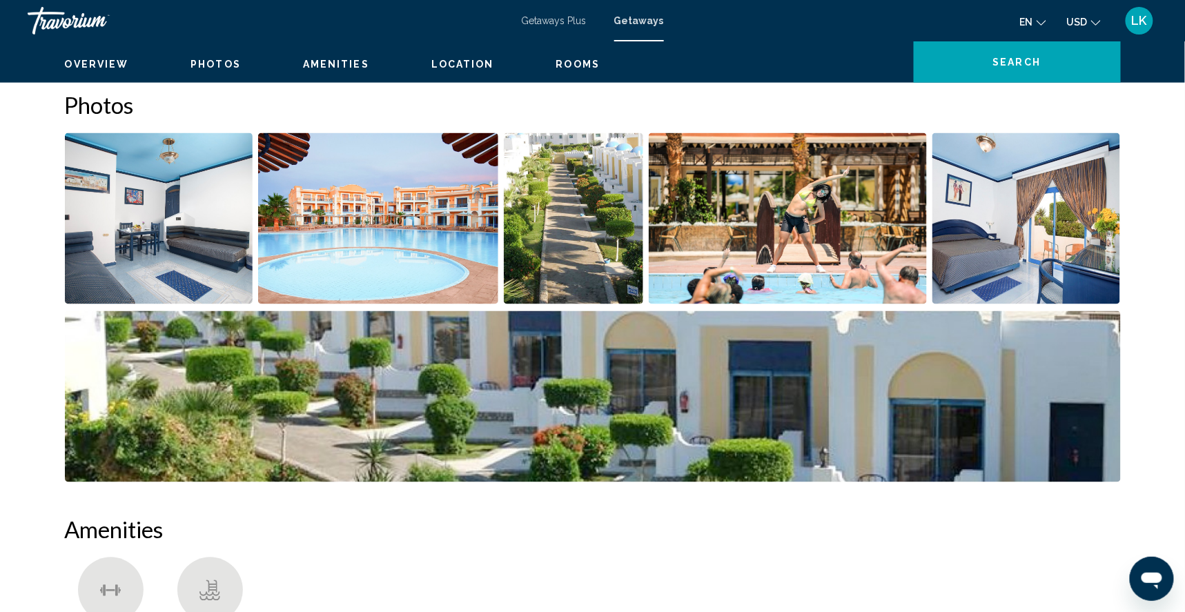
click at [167, 277] on img "Open full-screen image slider" at bounding box center [159, 218] width 188 height 171
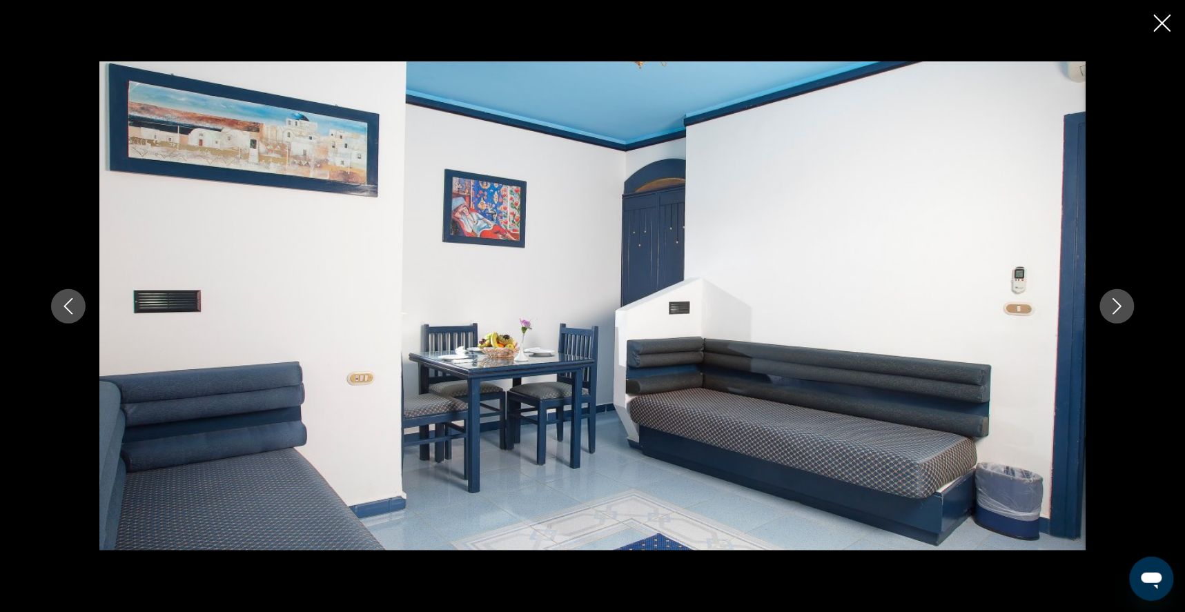
click at [1126, 306] on icon "Next image" at bounding box center [1117, 306] width 17 height 17
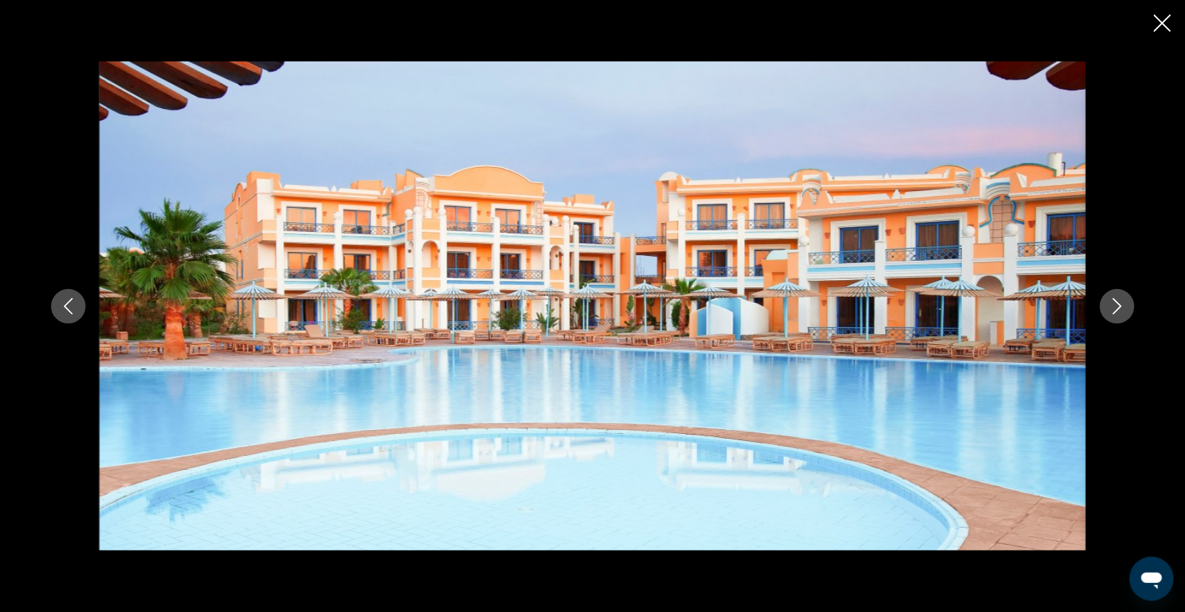
click at [1126, 311] on icon "Next image" at bounding box center [1117, 306] width 17 height 17
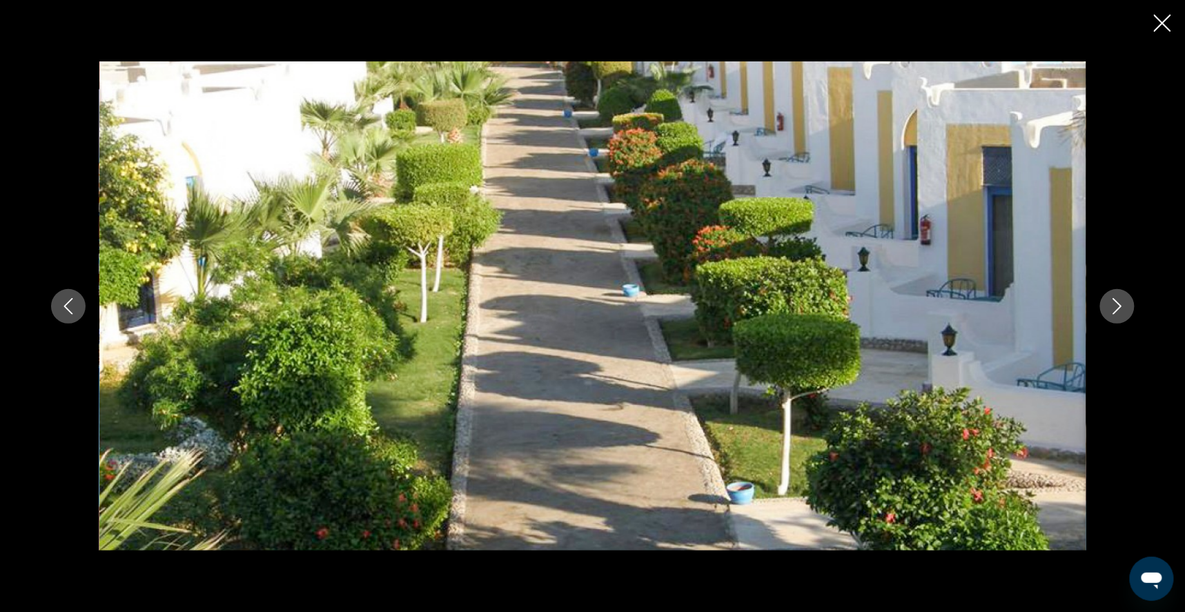
click at [1126, 307] on icon "Next image" at bounding box center [1117, 306] width 17 height 17
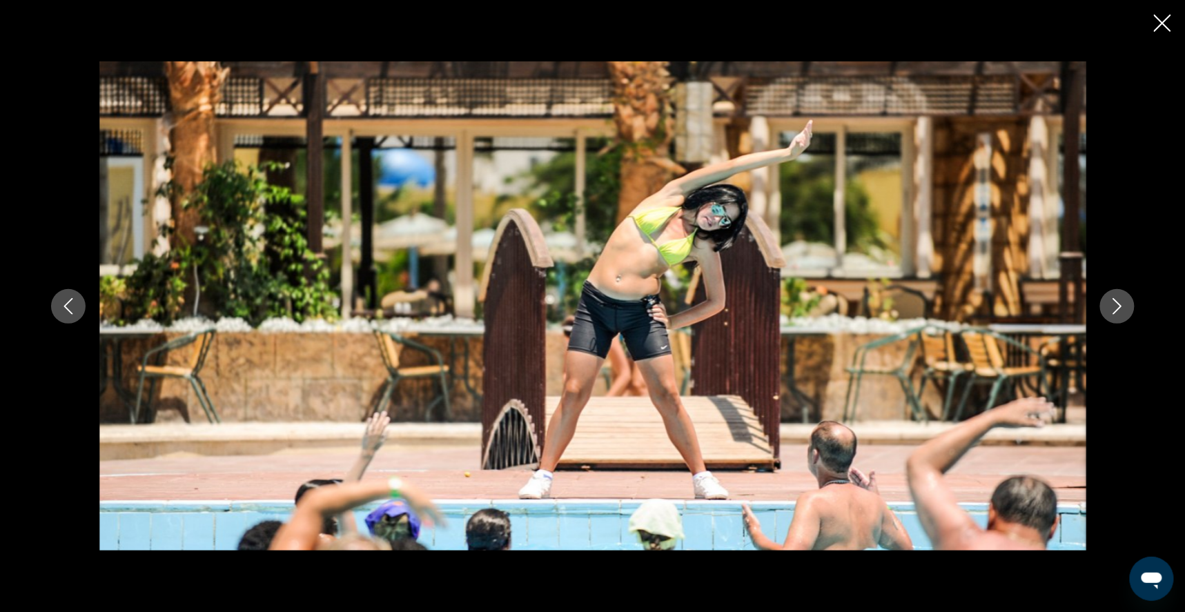
click at [1122, 307] on icon "Next image" at bounding box center [1117, 306] width 9 height 17
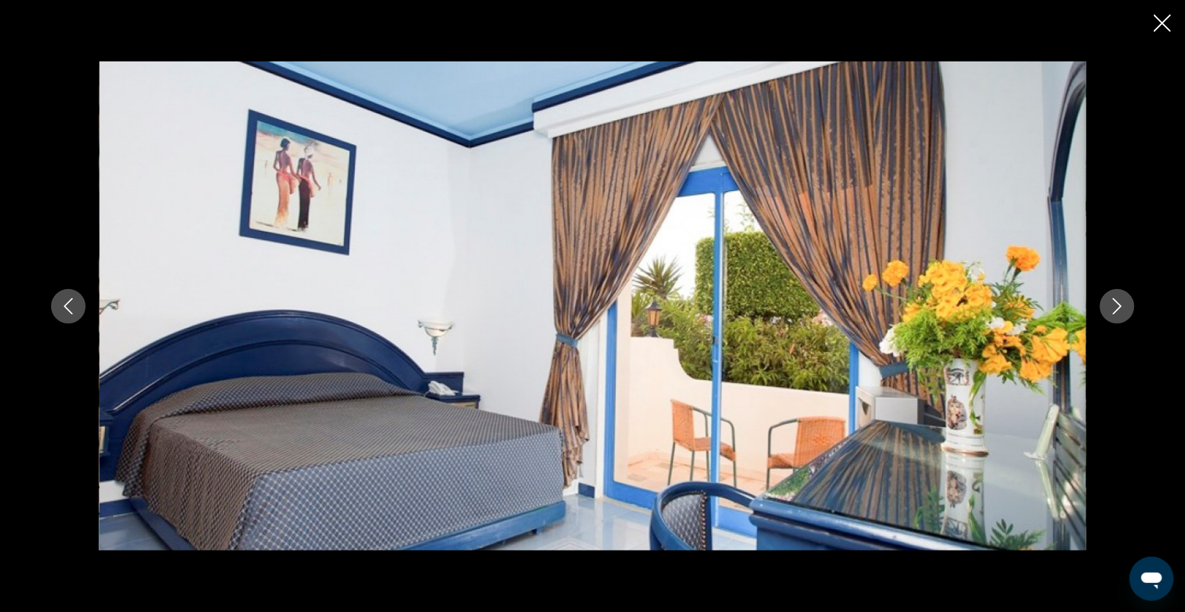
click at [1126, 307] on icon "Next image" at bounding box center [1117, 306] width 17 height 17
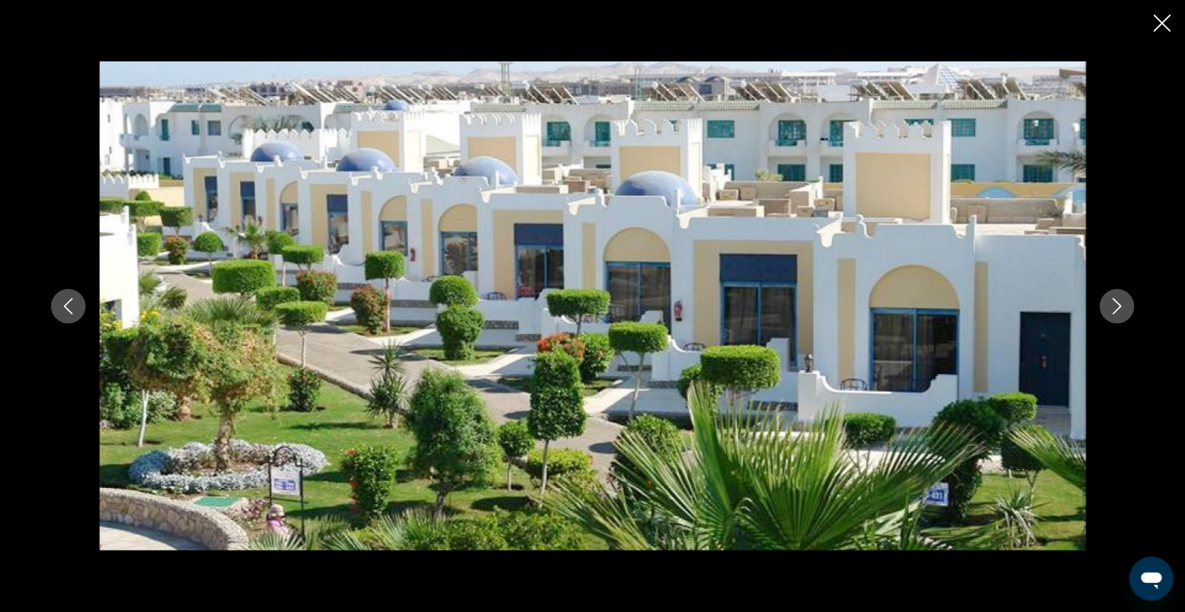
click at [1122, 309] on icon "Next image" at bounding box center [1117, 306] width 9 height 17
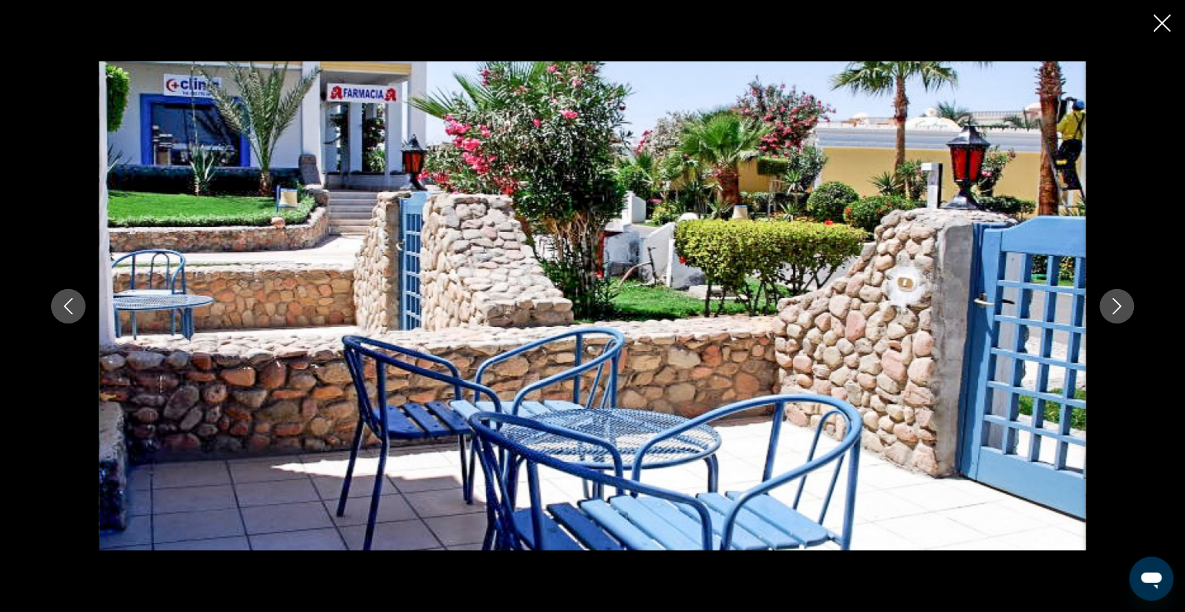
click at [1122, 309] on icon "Next image" at bounding box center [1117, 306] width 9 height 17
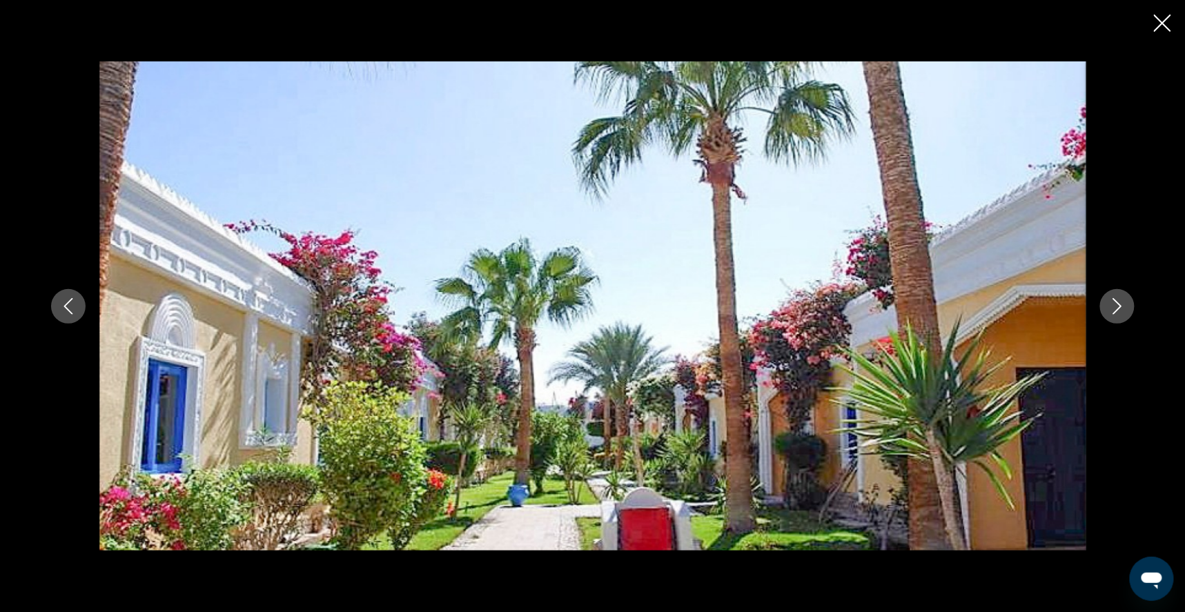
click at [1126, 310] on icon "Next image" at bounding box center [1117, 306] width 17 height 17
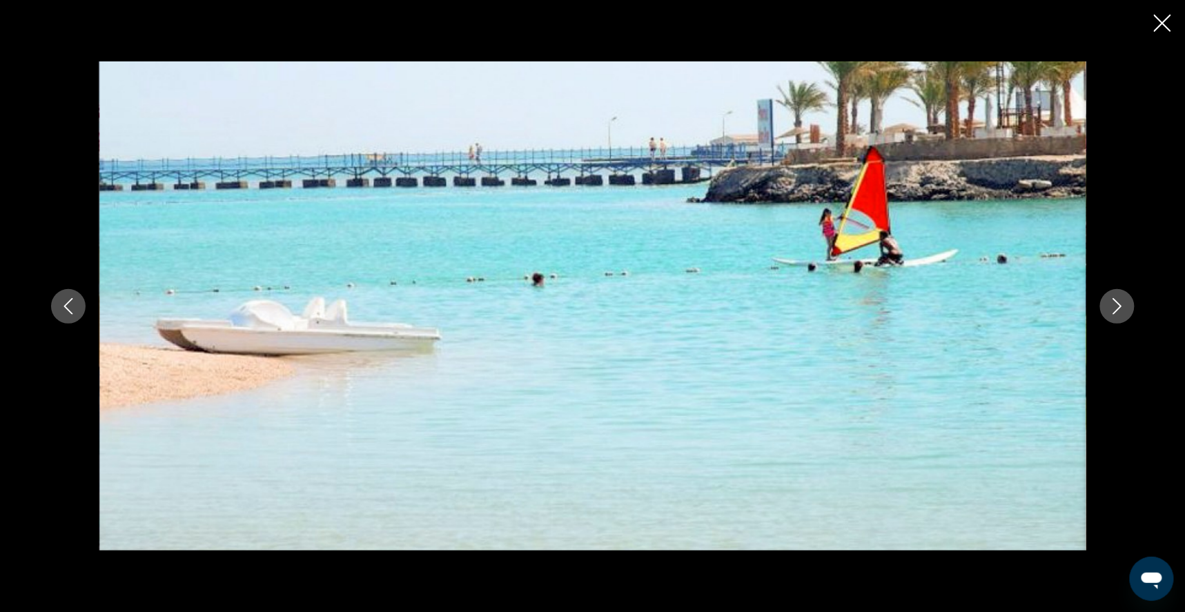
click at [1126, 311] on icon "Next image" at bounding box center [1117, 306] width 17 height 17
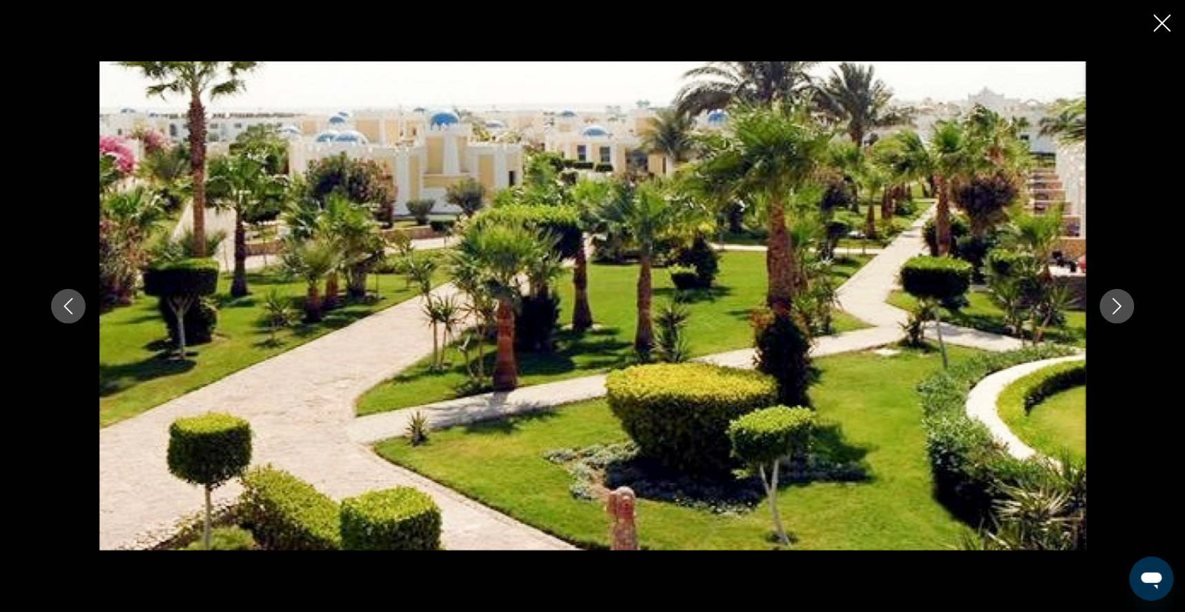
click at [1126, 311] on icon "Next image" at bounding box center [1117, 306] width 17 height 17
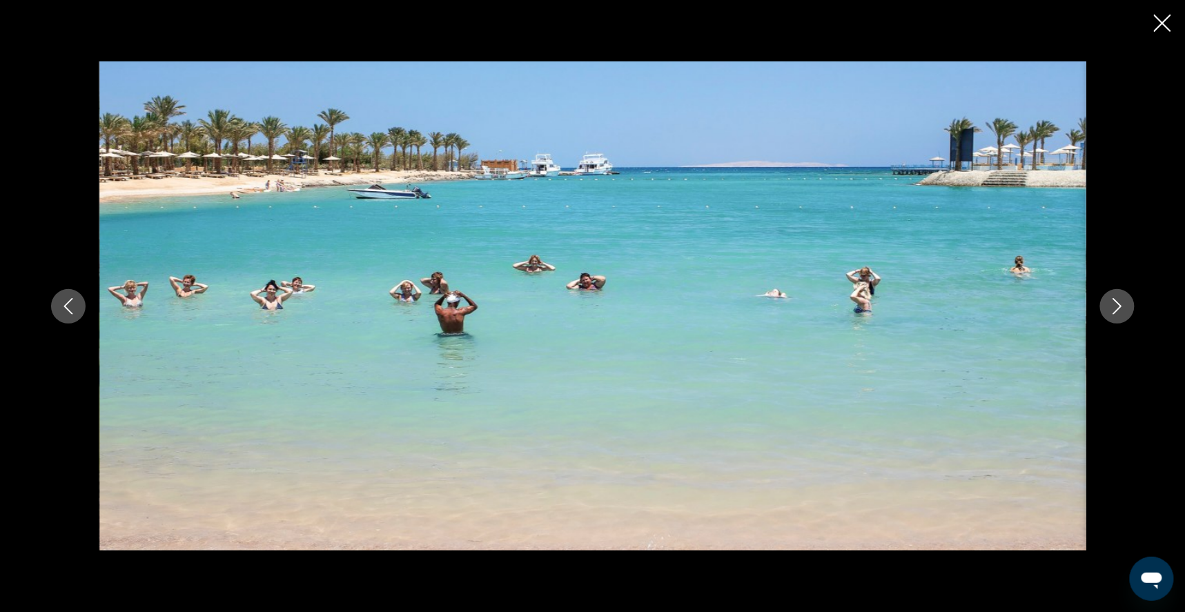
click at [1126, 312] on icon "Next image" at bounding box center [1117, 306] width 17 height 17
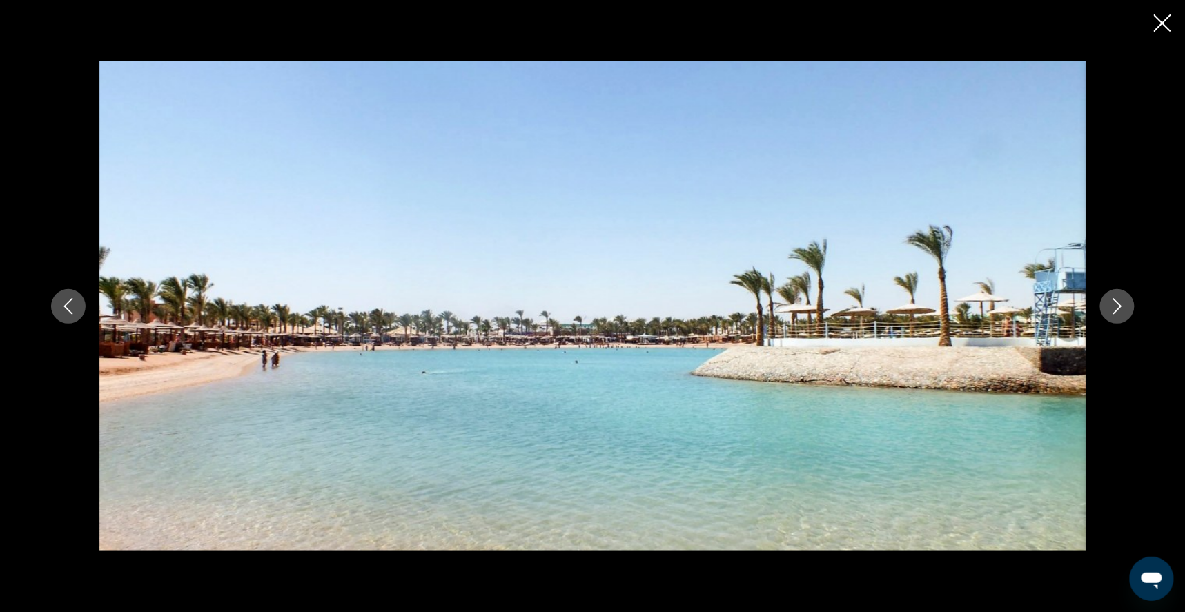
click at [1126, 312] on icon "Next image" at bounding box center [1117, 306] width 17 height 17
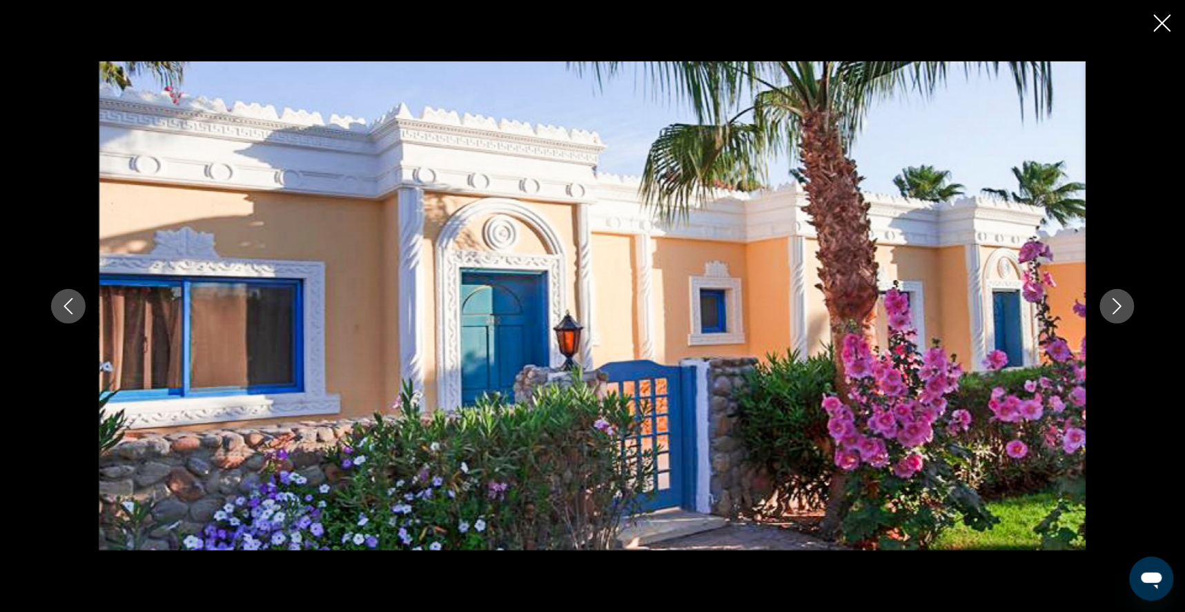
click at [1126, 313] on icon "Next image" at bounding box center [1117, 306] width 17 height 17
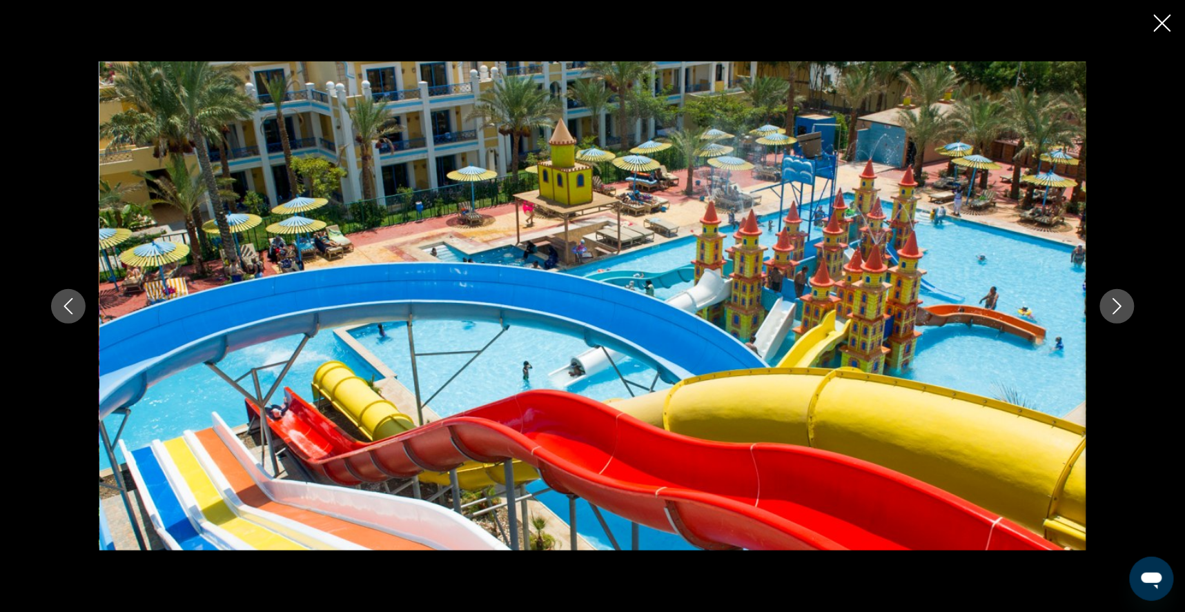
click at [1126, 313] on icon "Next image" at bounding box center [1117, 306] width 17 height 17
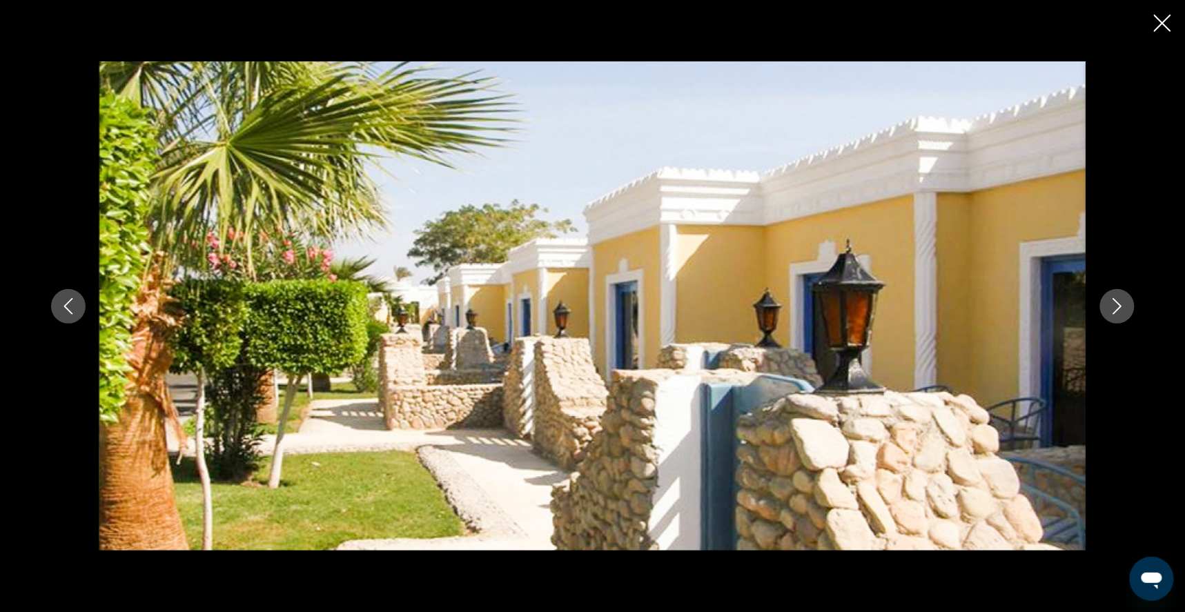
click at [1126, 314] on icon "Next image" at bounding box center [1117, 306] width 17 height 17
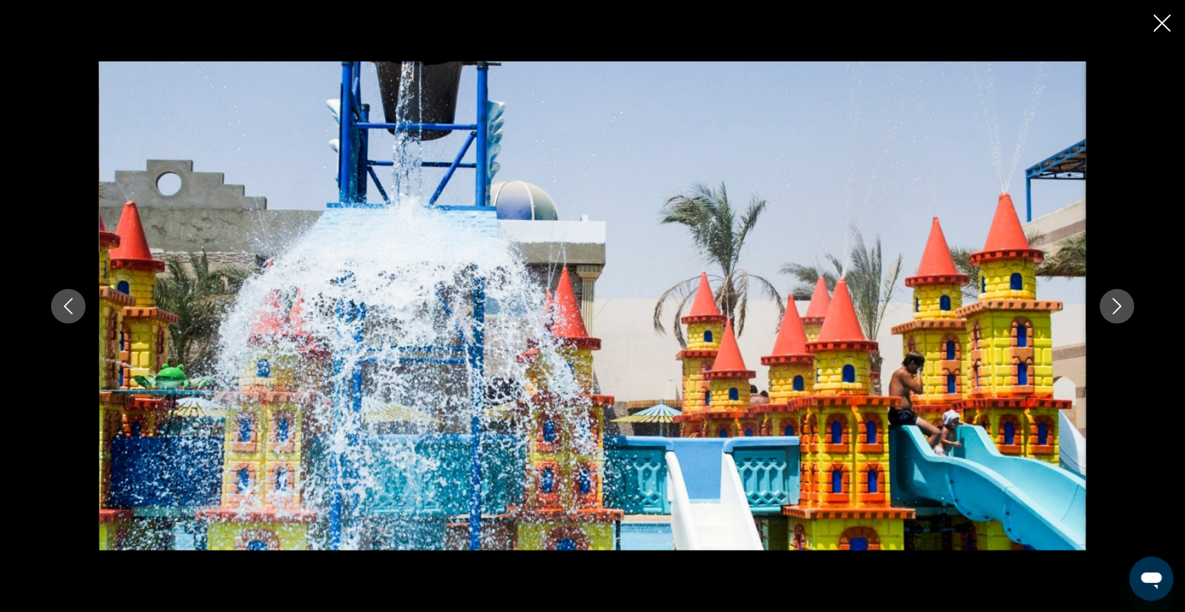
click at [1135, 315] on button "Next image" at bounding box center [1117, 306] width 35 height 35
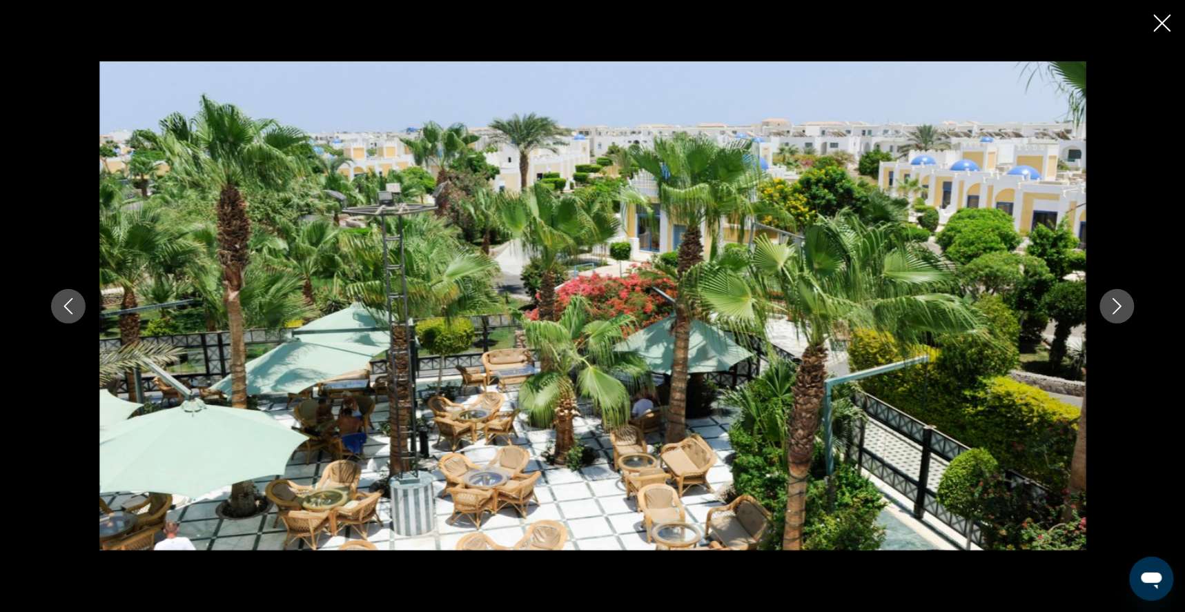
click at [1135, 315] on button "Next image" at bounding box center [1117, 306] width 35 height 35
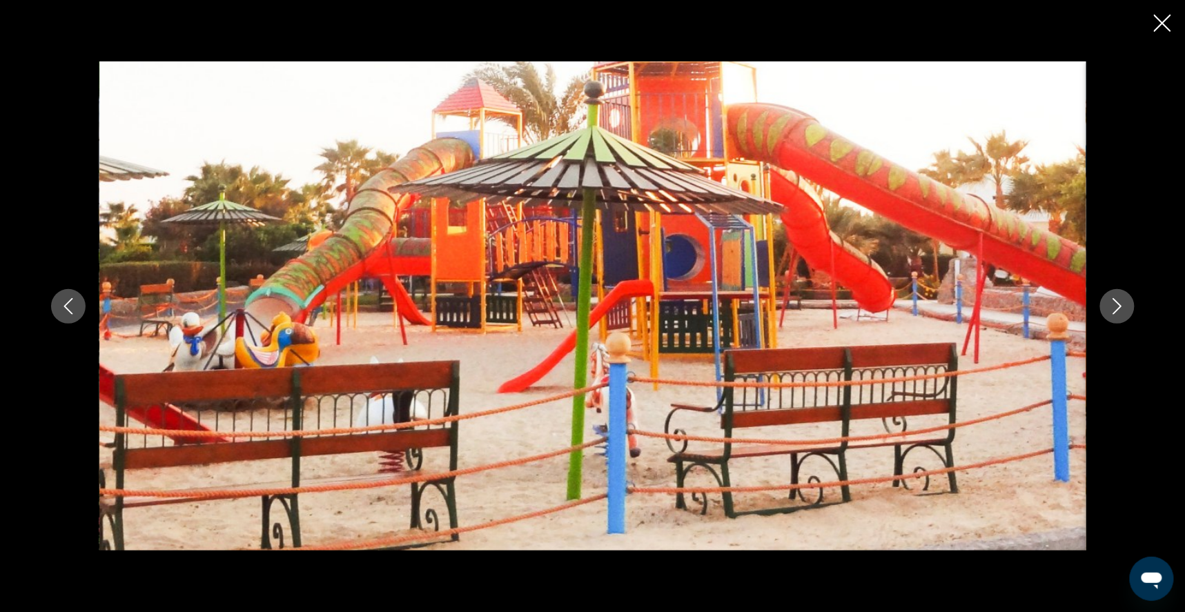
click at [1135, 315] on button "Next image" at bounding box center [1117, 306] width 35 height 35
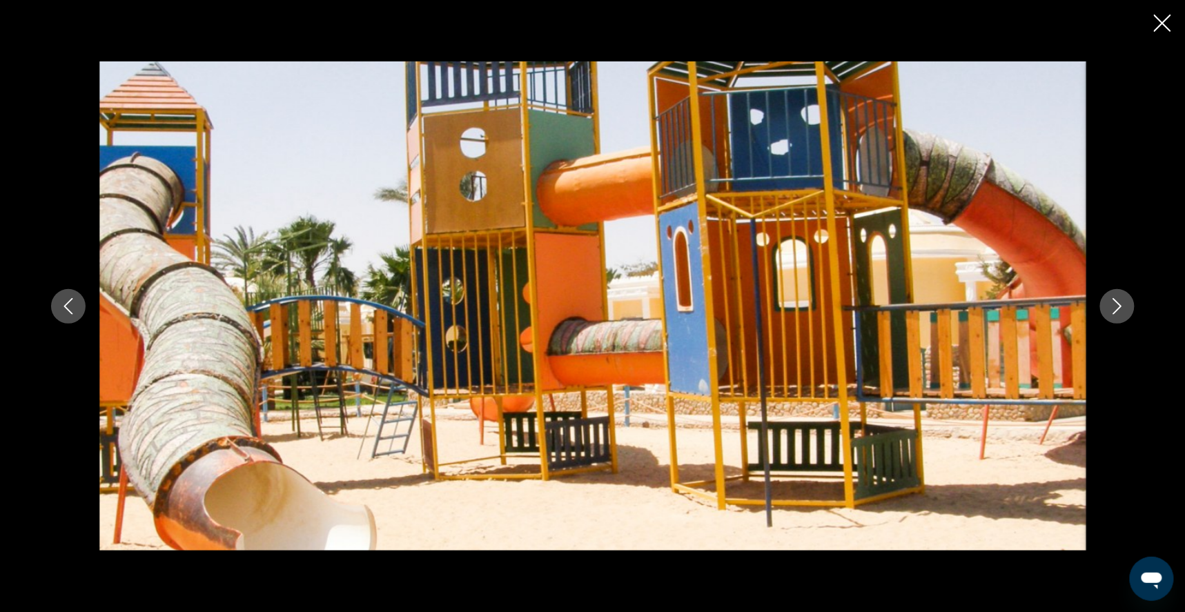
click at [1135, 316] on button "Next image" at bounding box center [1117, 306] width 35 height 35
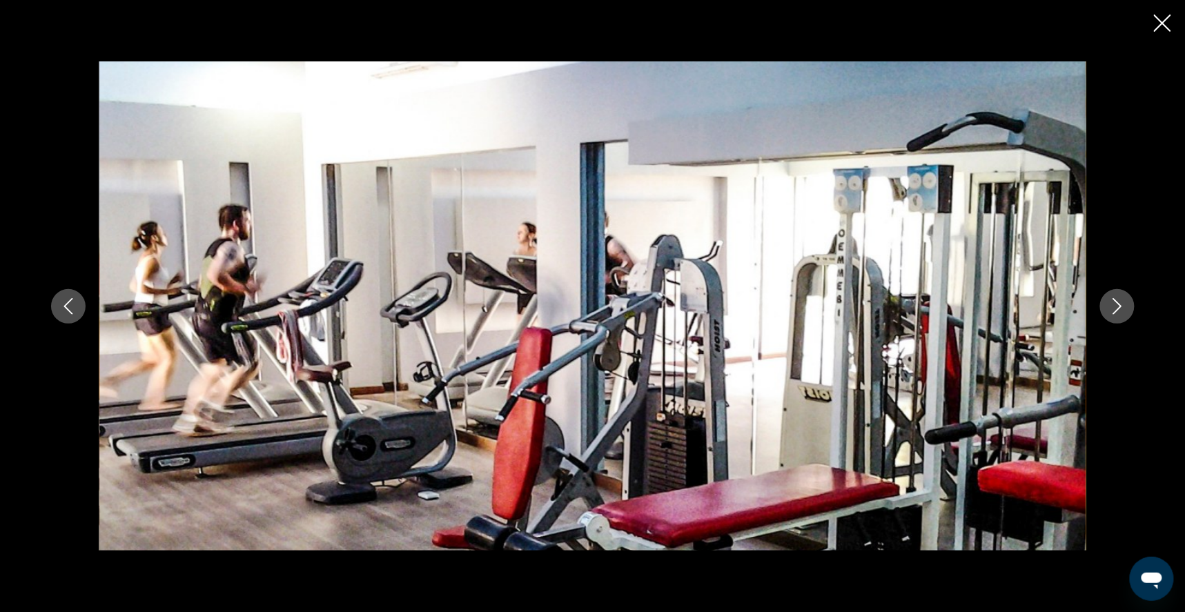
click at [1135, 316] on button "Next image" at bounding box center [1117, 306] width 35 height 35
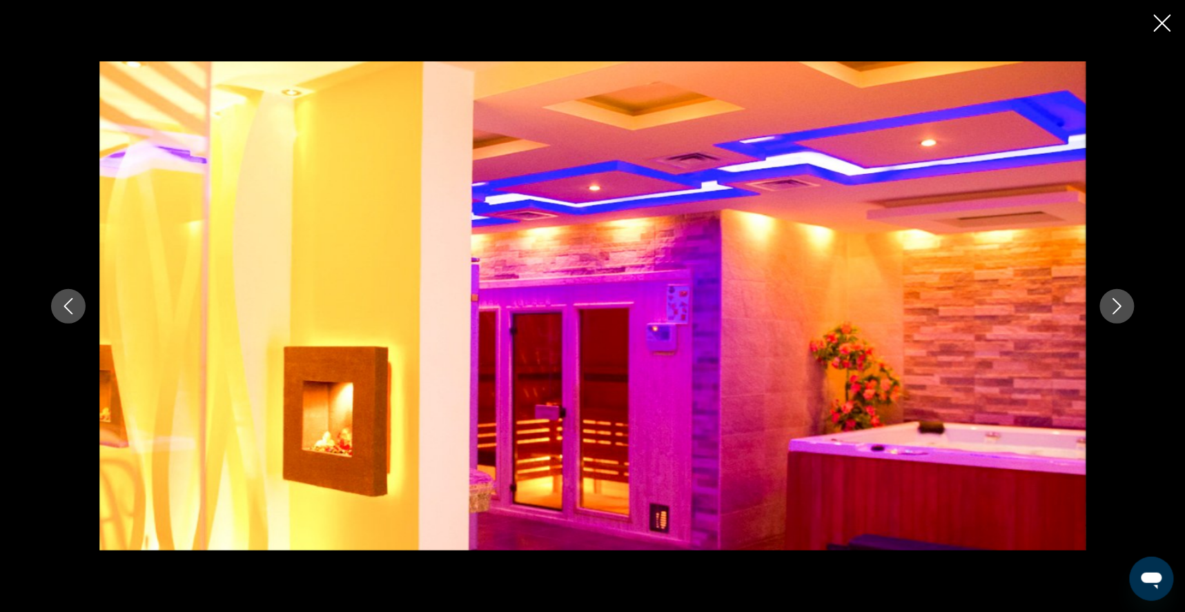
click at [1135, 317] on button "Next image" at bounding box center [1117, 306] width 35 height 35
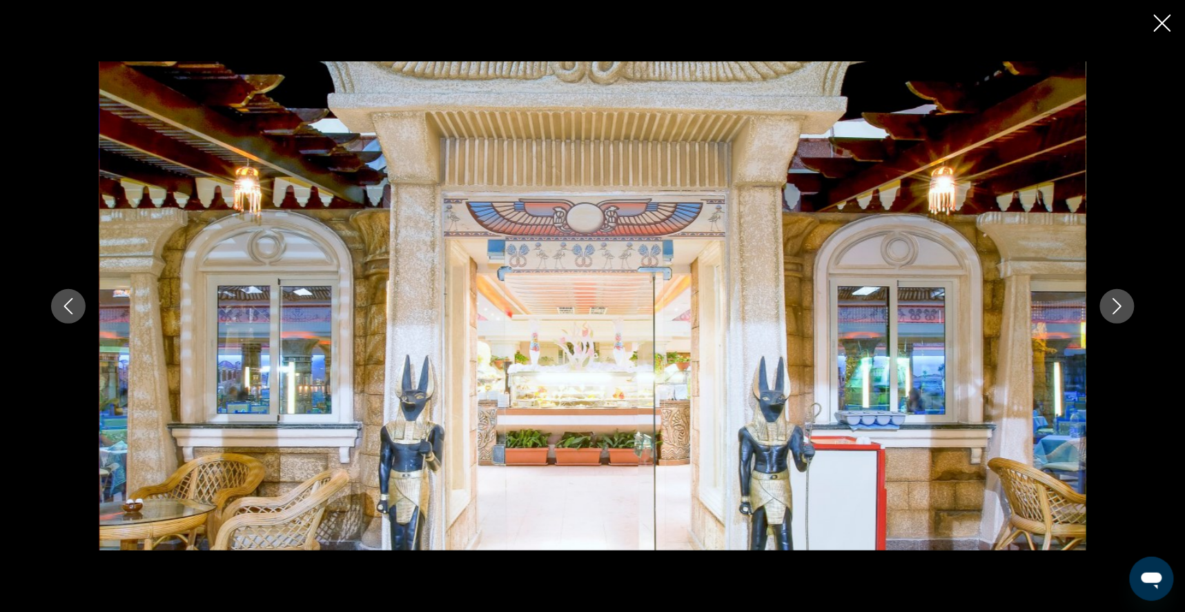
click at [1126, 313] on icon "Next image" at bounding box center [1117, 306] width 17 height 17
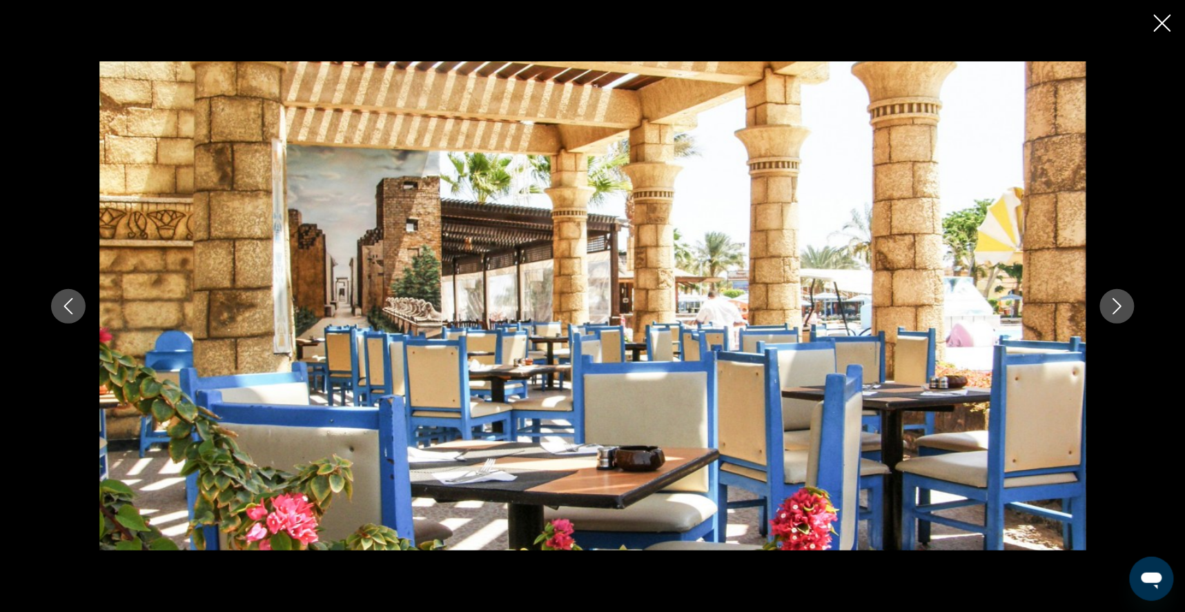
click at [1126, 314] on icon "Next image" at bounding box center [1117, 306] width 17 height 17
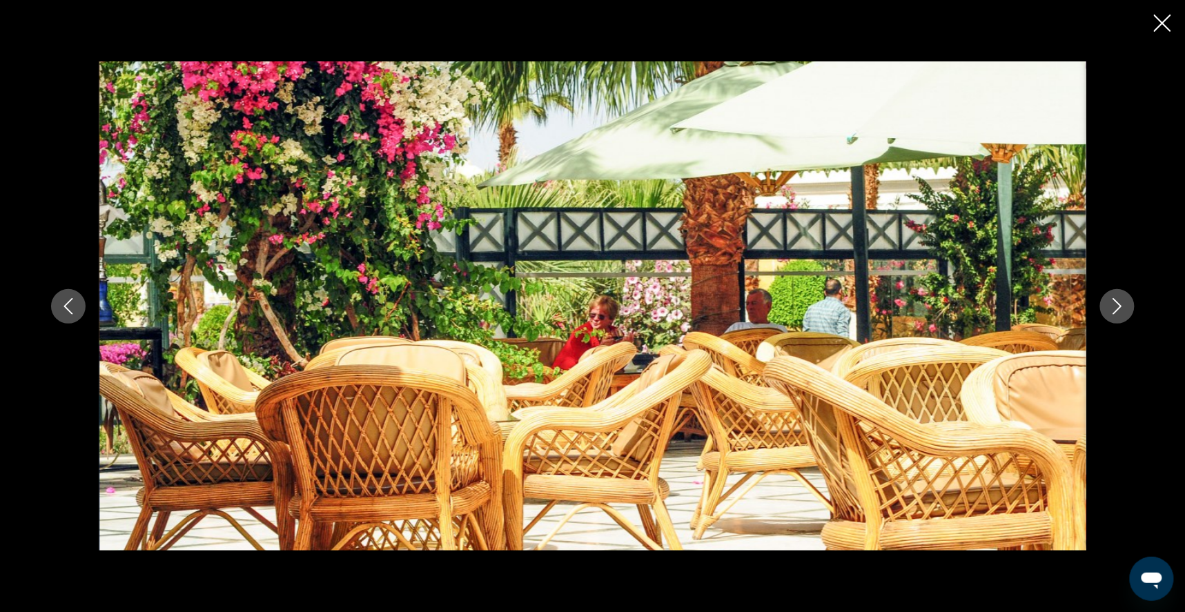
click at [1126, 314] on icon "Next image" at bounding box center [1117, 306] width 17 height 17
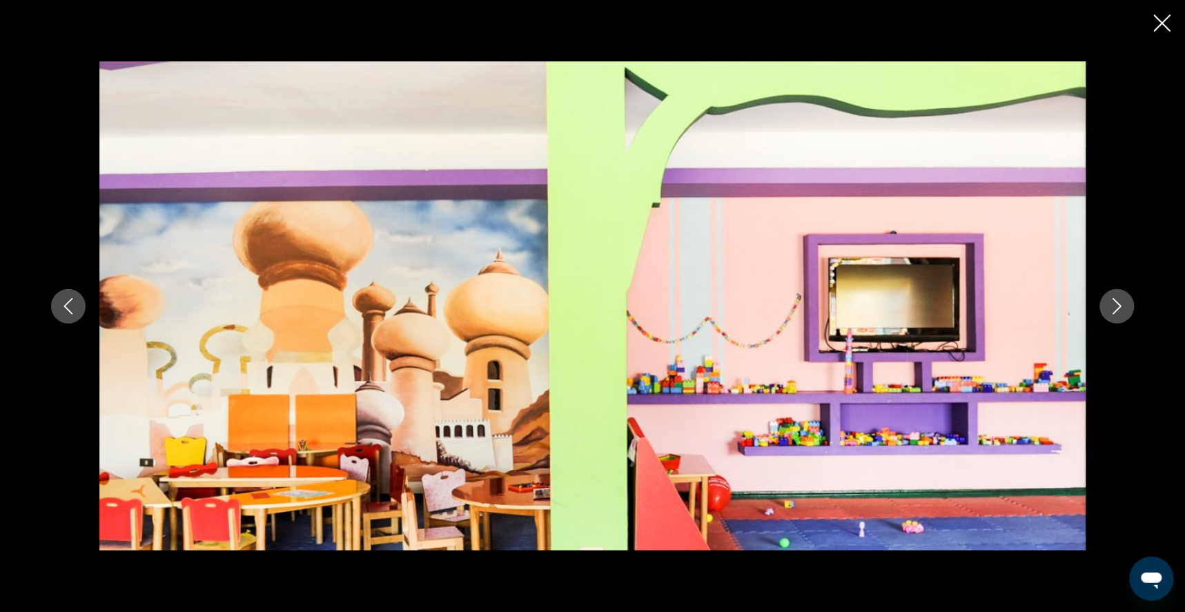
click at [1135, 315] on button "Next image" at bounding box center [1117, 306] width 35 height 35
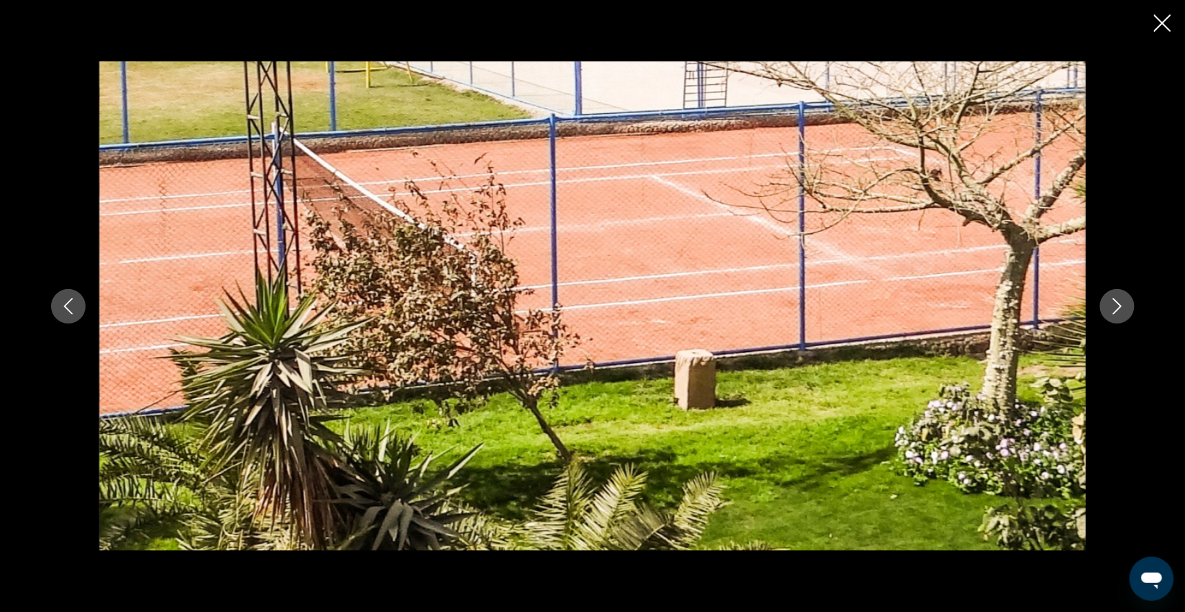
click at [1135, 315] on button "Next image" at bounding box center [1117, 306] width 35 height 35
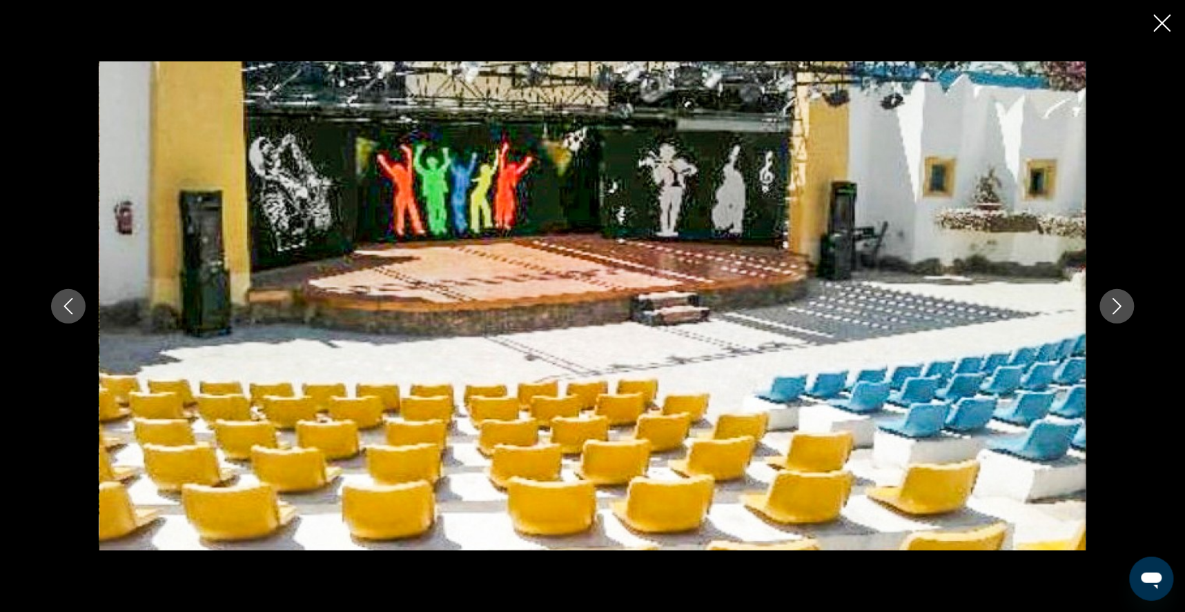
click at [1126, 311] on icon "Next image" at bounding box center [1117, 306] width 17 height 17
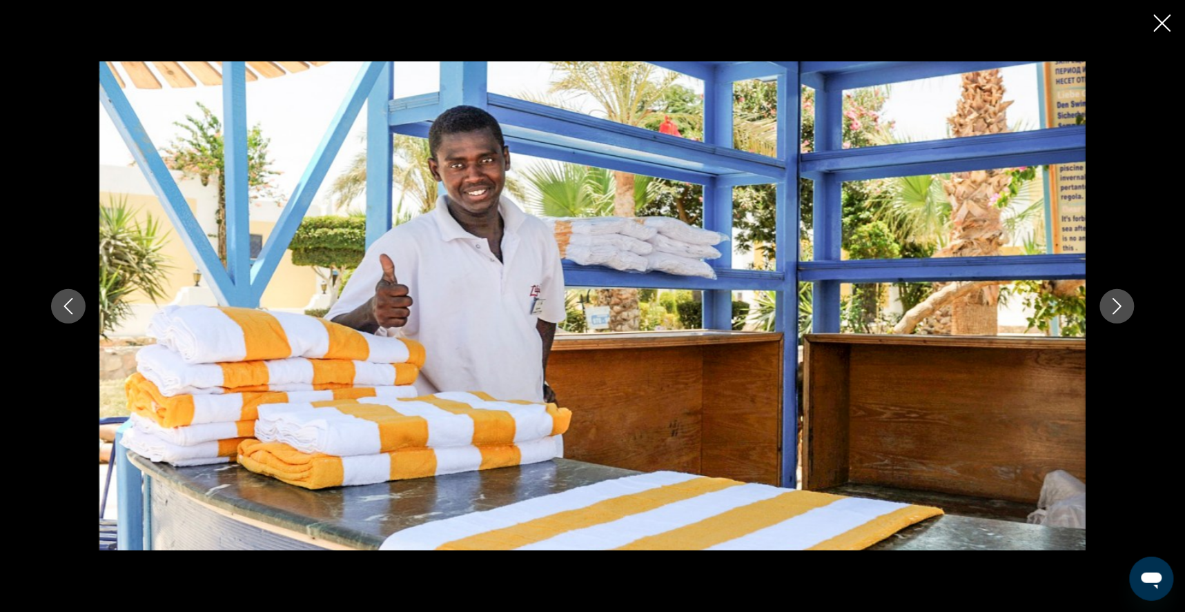
click at [1122, 309] on icon "Next image" at bounding box center [1117, 306] width 9 height 17
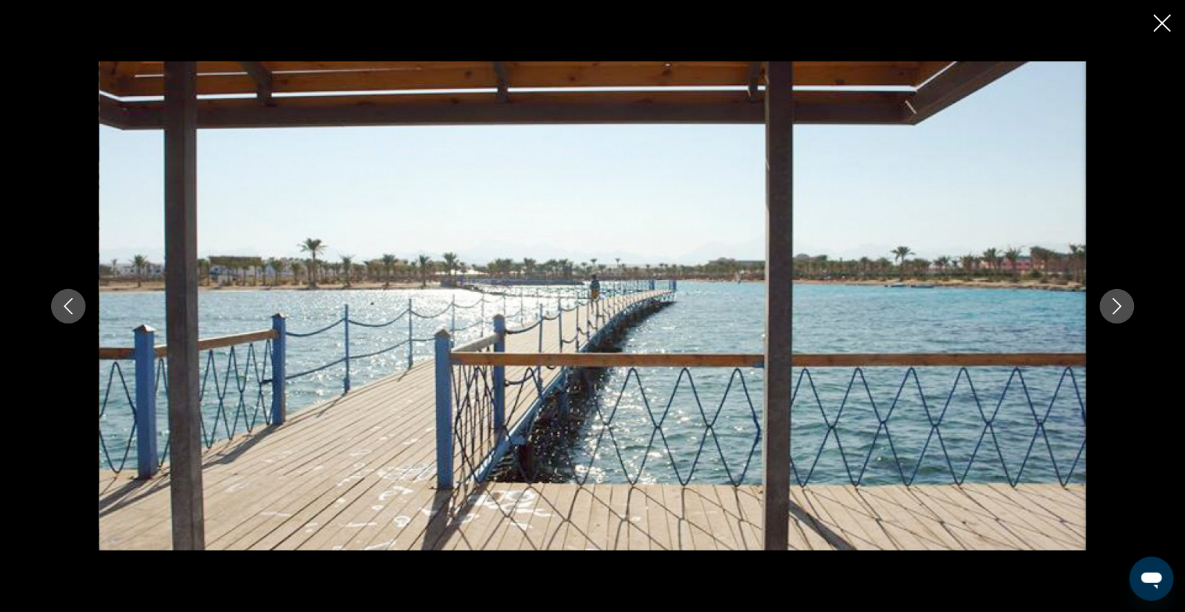
click at [1126, 309] on icon "Next image" at bounding box center [1117, 306] width 17 height 17
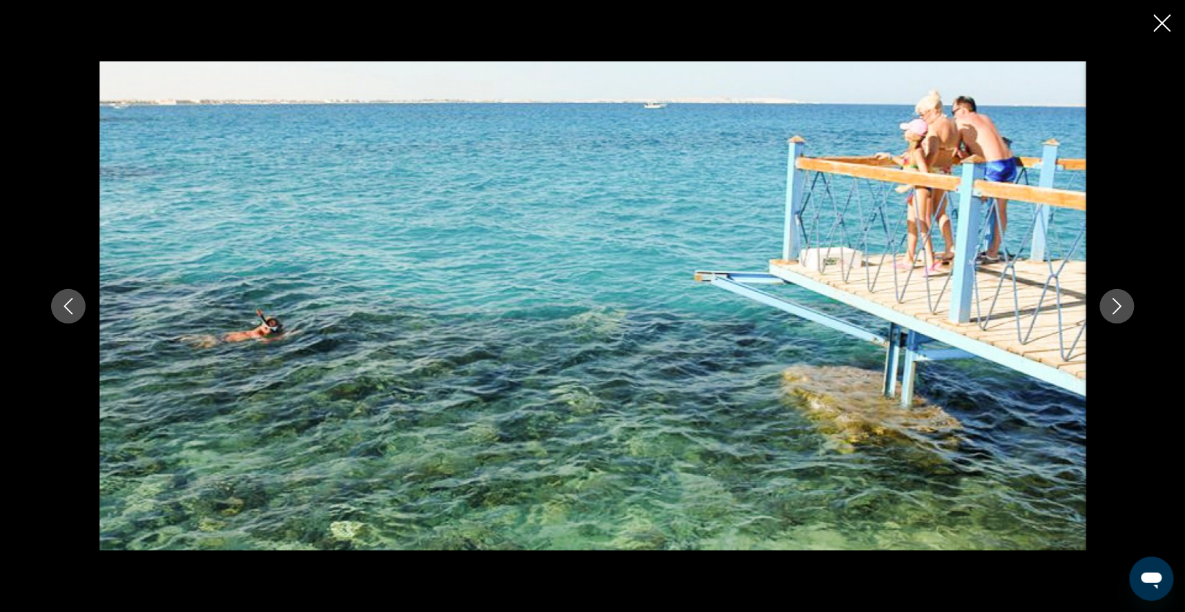
click at [1126, 314] on icon "Next image" at bounding box center [1117, 306] width 17 height 17
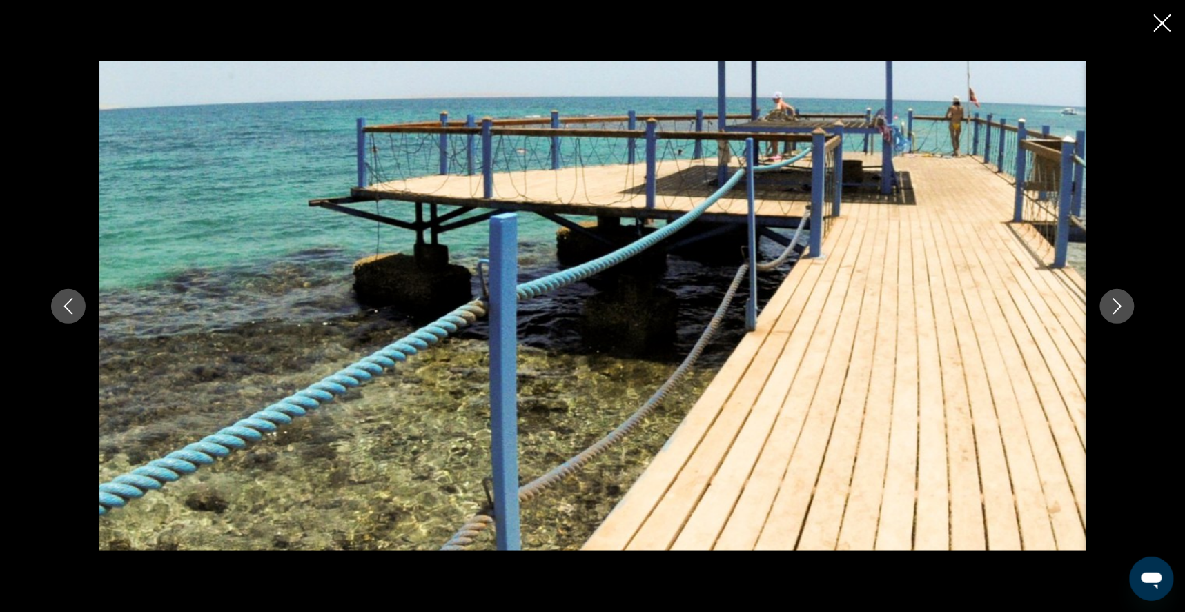
click at [1126, 314] on icon "Next image" at bounding box center [1117, 306] width 17 height 17
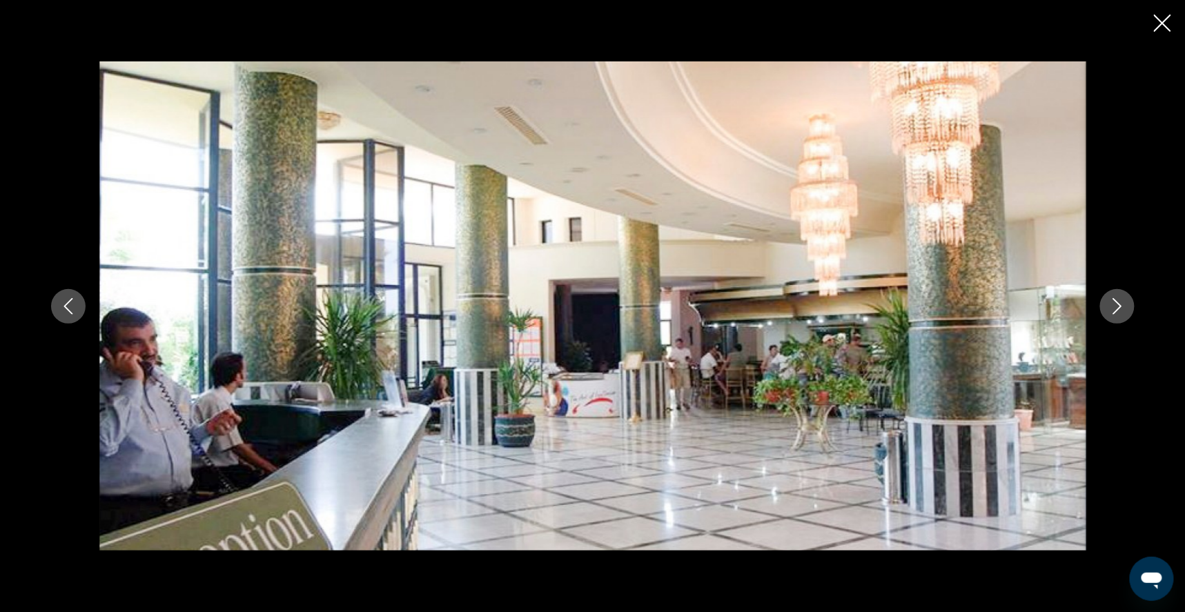
click at [1135, 315] on button "Next image" at bounding box center [1117, 306] width 35 height 35
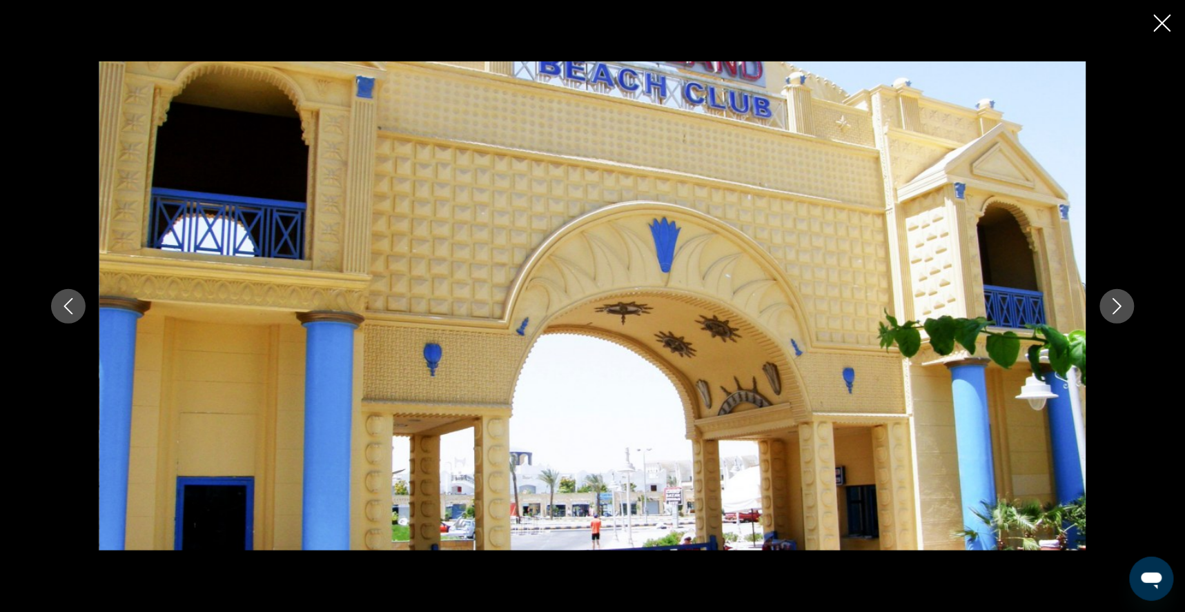
click at [1122, 311] on icon "Next image" at bounding box center [1117, 306] width 9 height 17
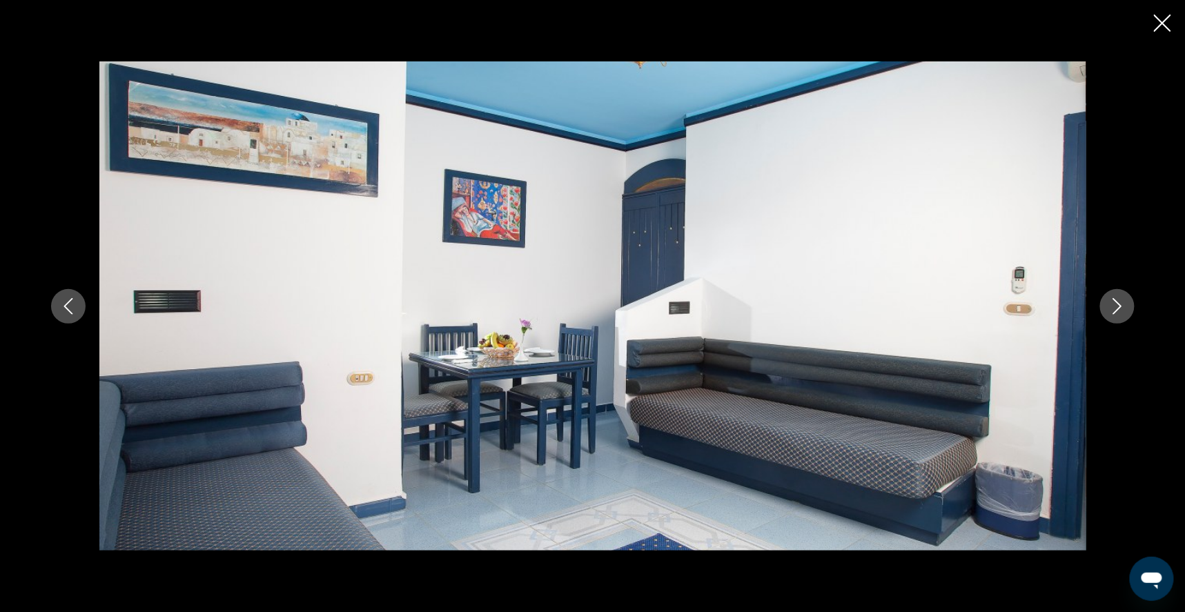
click at [1159, 23] on icon "Close slideshow" at bounding box center [1162, 22] width 17 height 17
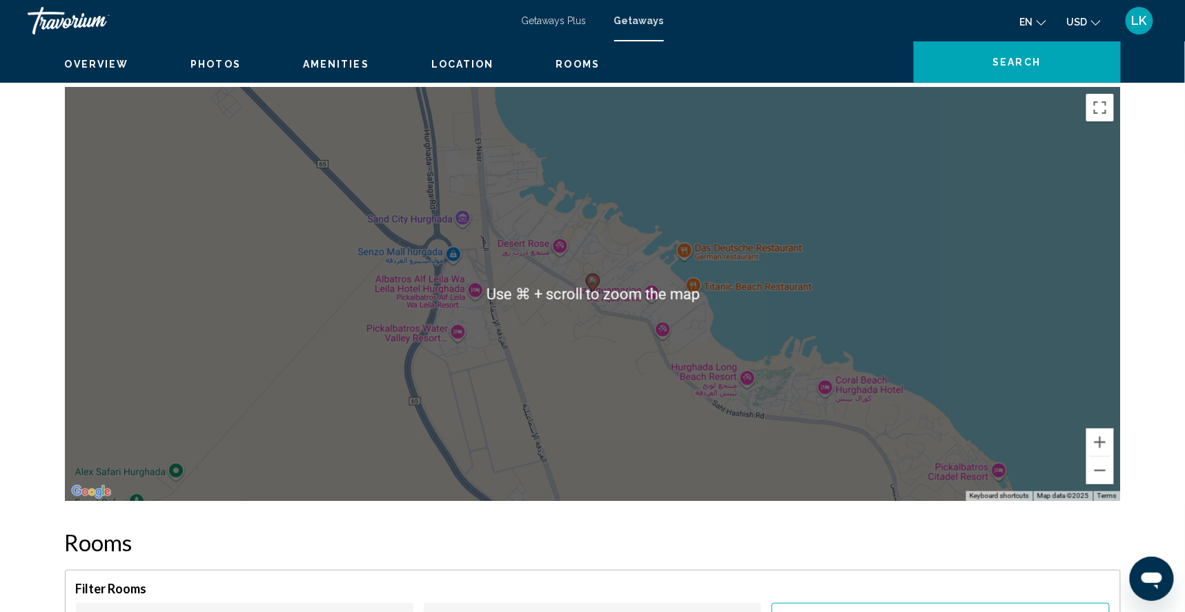
scroll to position [1949, 0]
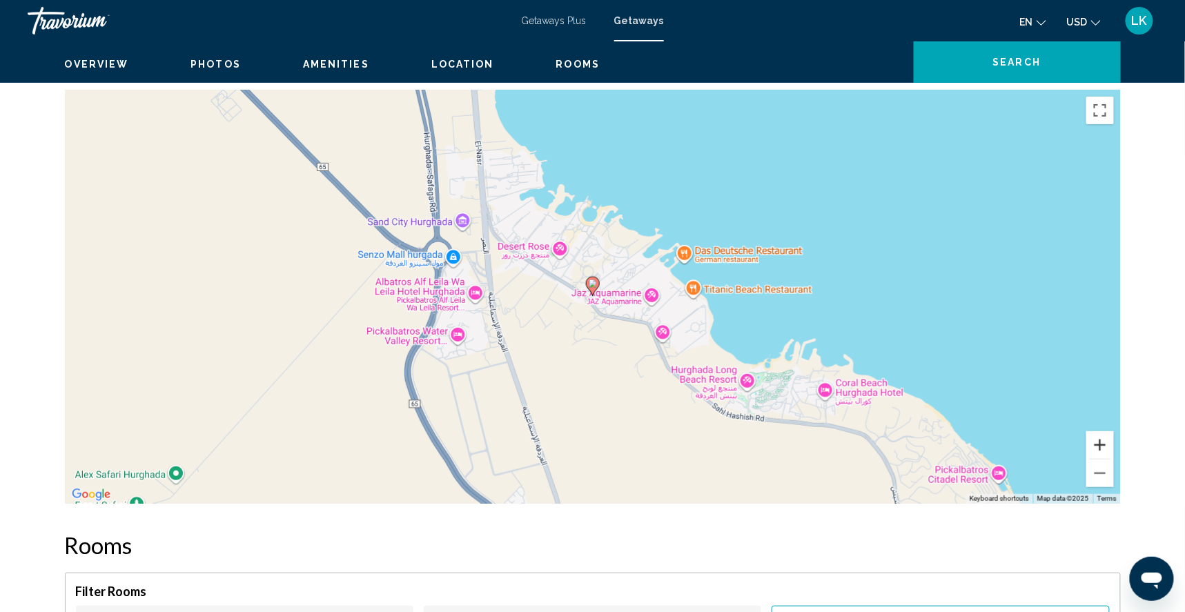
click at [1114, 459] on button "Zoom in" at bounding box center [1100, 445] width 28 height 28
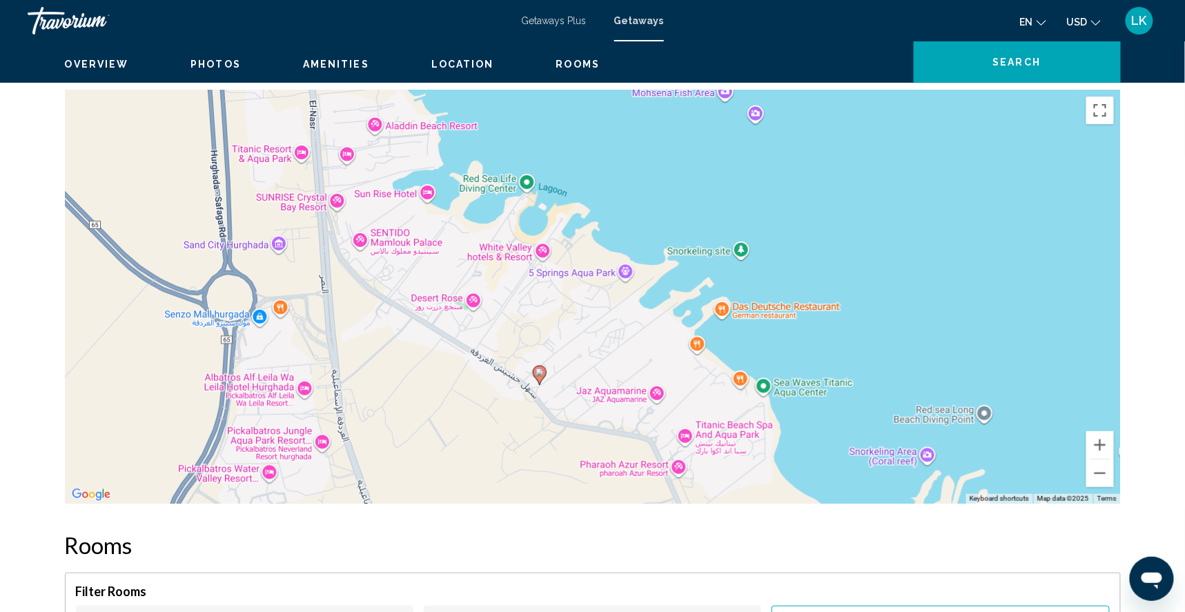
drag, startPoint x: 917, startPoint y: 318, endPoint x: 864, endPoint y: 409, distance: 104.9
click at [864, 409] on div "To activate drag with keyboard, press Alt + Enter. Once in keyboard drag state,…" at bounding box center [593, 297] width 1056 height 414
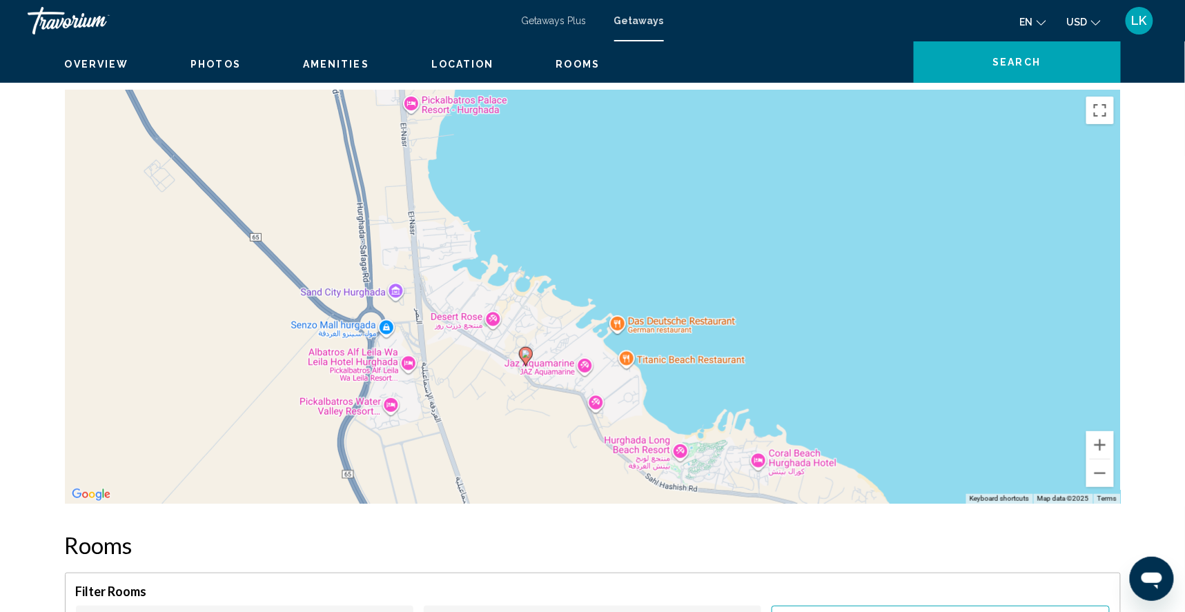
drag, startPoint x: 1002, startPoint y: 349, endPoint x: 826, endPoint y: 360, distance: 177.1
click at [825, 360] on div "To activate drag with keyboard, press Alt + Enter. Once in keyboard drag state,…" at bounding box center [593, 297] width 1056 height 414
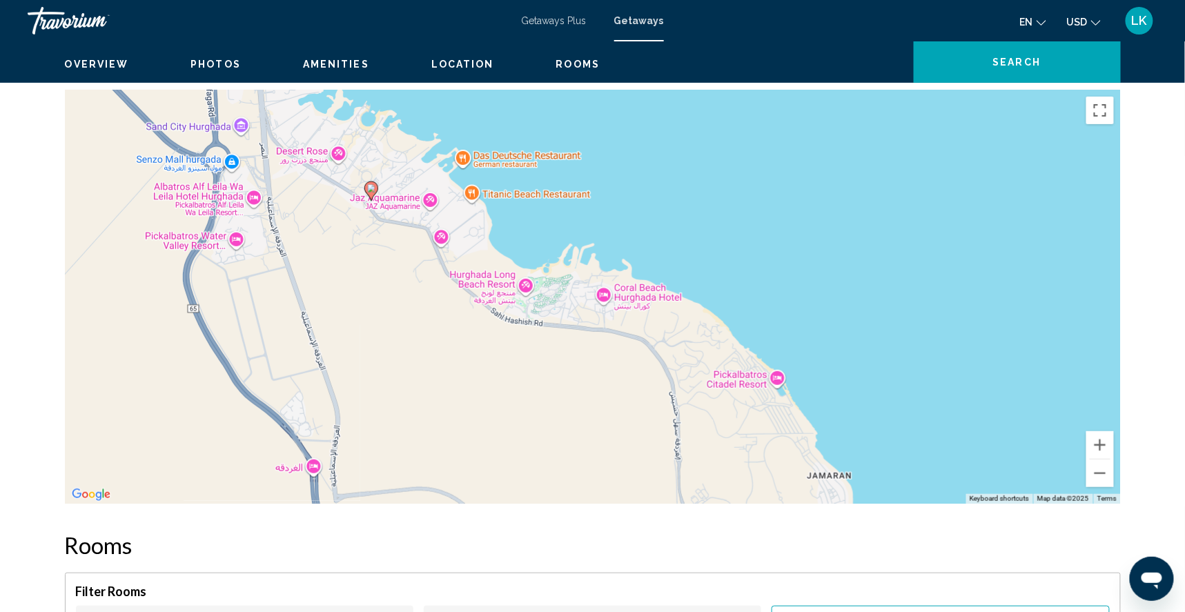
drag, startPoint x: 859, startPoint y: 394, endPoint x: 703, endPoint y: 228, distance: 227.6
click at [703, 228] on div "To activate drag with keyboard, press Alt + Enter. Once in keyboard drag state,…" at bounding box center [593, 297] width 1056 height 414
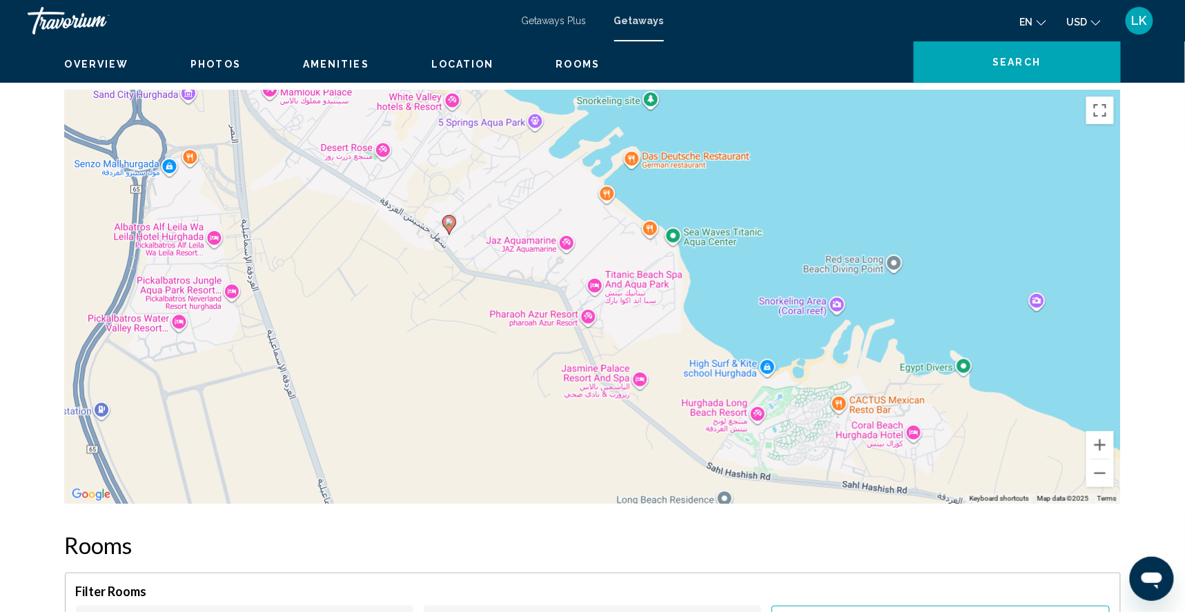
drag, startPoint x: 549, startPoint y: 264, endPoint x: 817, endPoint y: 269, distance: 268.5
click at [817, 269] on div "To activate drag with keyboard, press Alt + Enter. Once in keyboard drag state,…" at bounding box center [593, 297] width 1056 height 414
click at [1114, 487] on button "Zoom out" at bounding box center [1100, 474] width 28 height 28
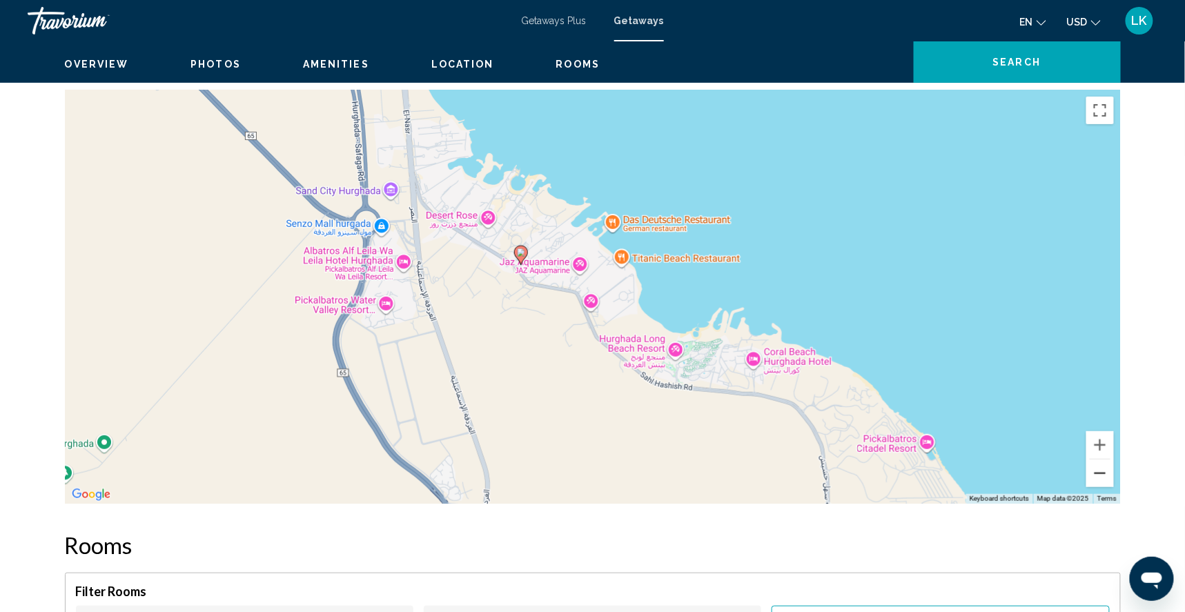
click at [1114, 487] on button "Zoom out" at bounding box center [1100, 474] width 28 height 28
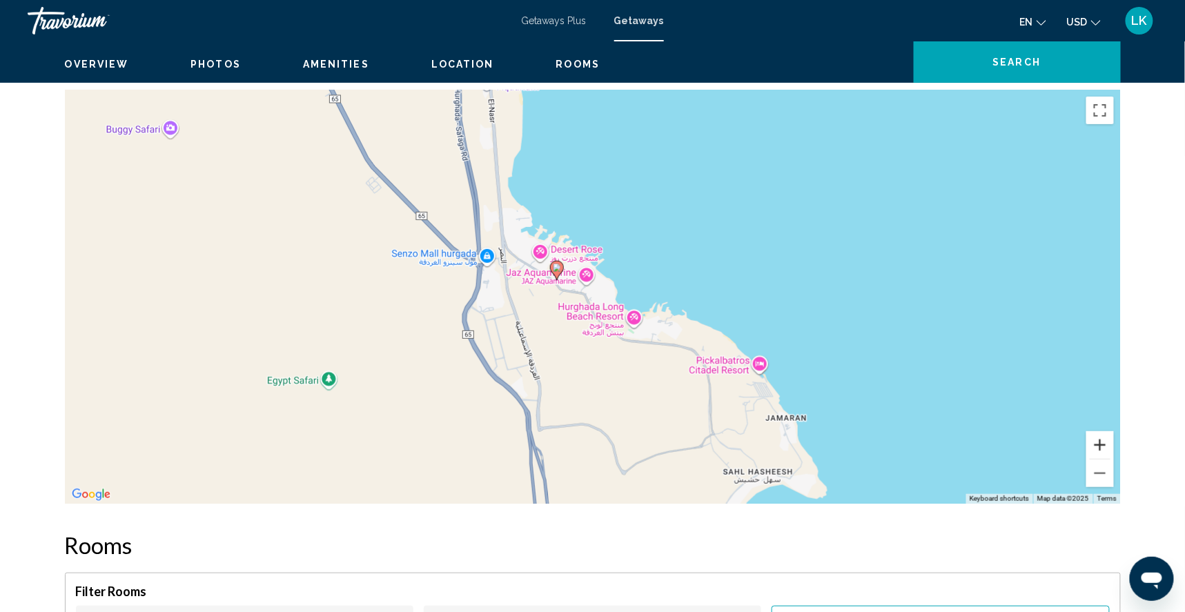
click at [1114, 459] on button "Zoom in" at bounding box center [1100, 445] width 28 height 28
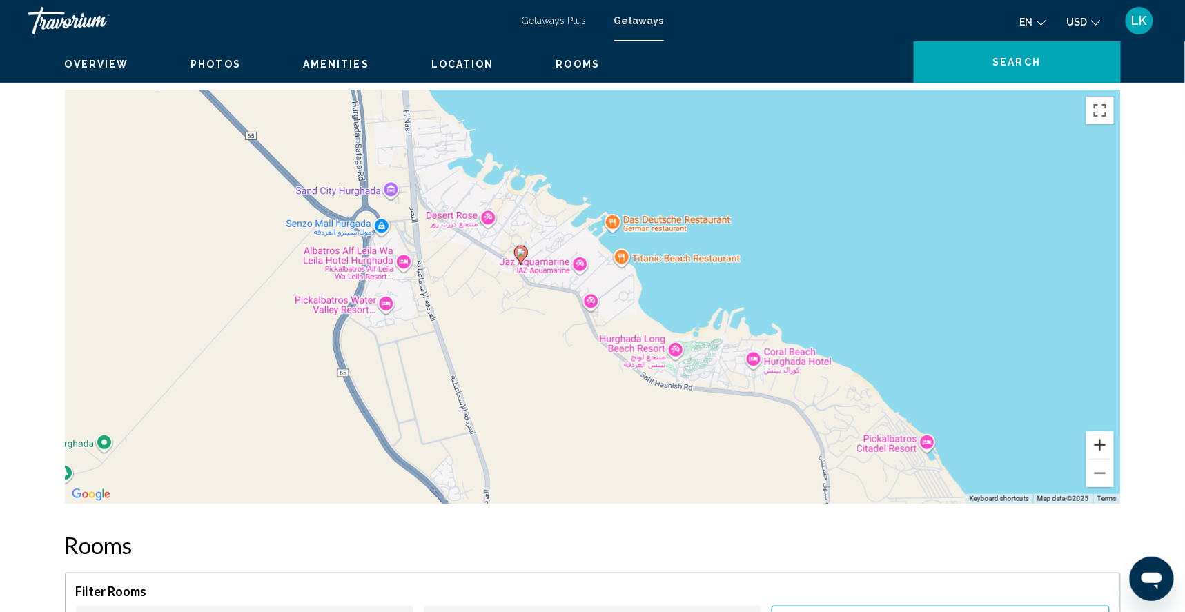
click at [1114, 459] on button "Zoom in" at bounding box center [1100, 445] width 28 height 28
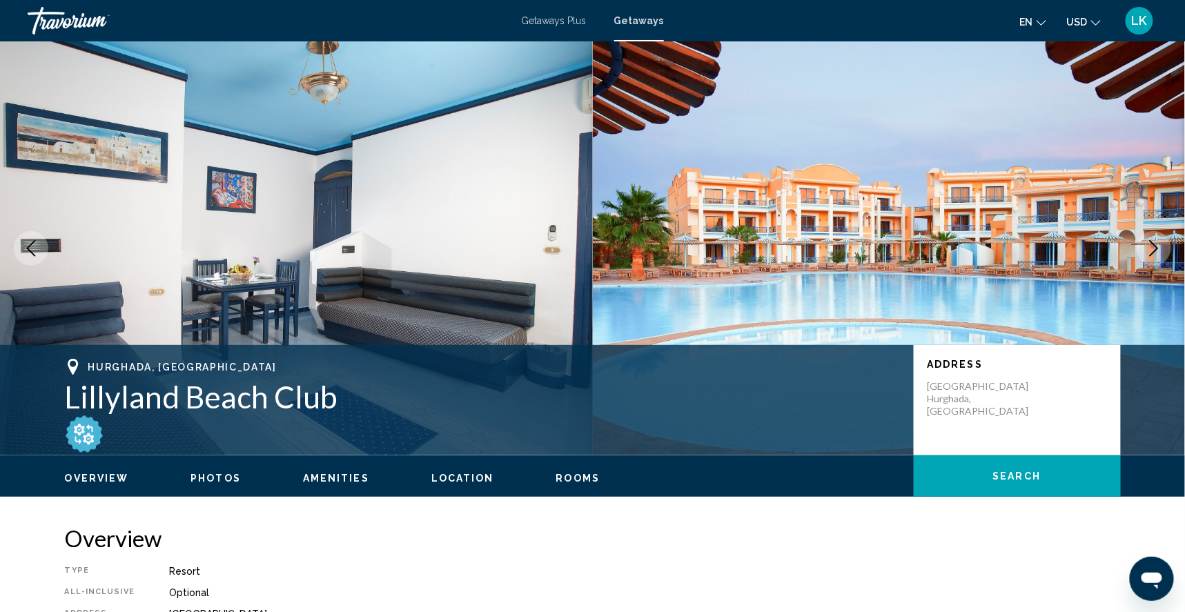
scroll to position [0, 0]
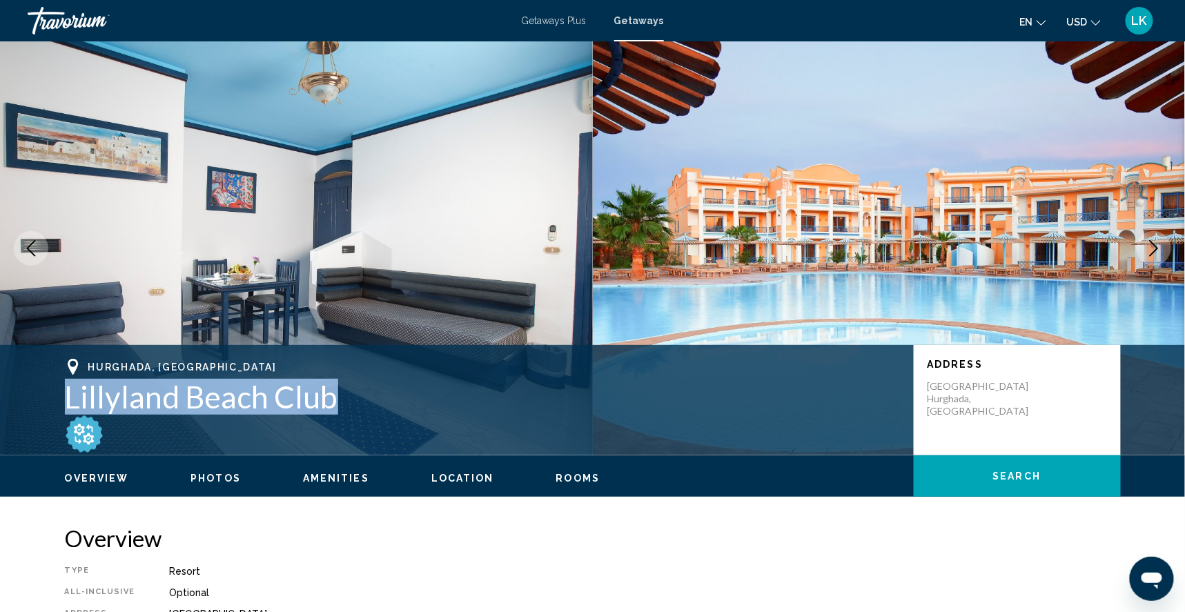
drag, startPoint x: 31, startPoint y: 420, endPoint x: 302, endPoint y: 425, distance: 270.6
click at [302, 424] on div "Hurghada, Egypt Lillyland Beach Club Address Safaga Road Hurghada, Egypt" at bounding box center [592, 400] width 1111 height 83
copy h1 "Lillyland Beach Club"
click at [251, 286] on img "Main content" at bounding box center [296, 248] width 593 height 414
click at [72, 336] on img "Main content" at bounding box center [296, 248] width 593 height 414
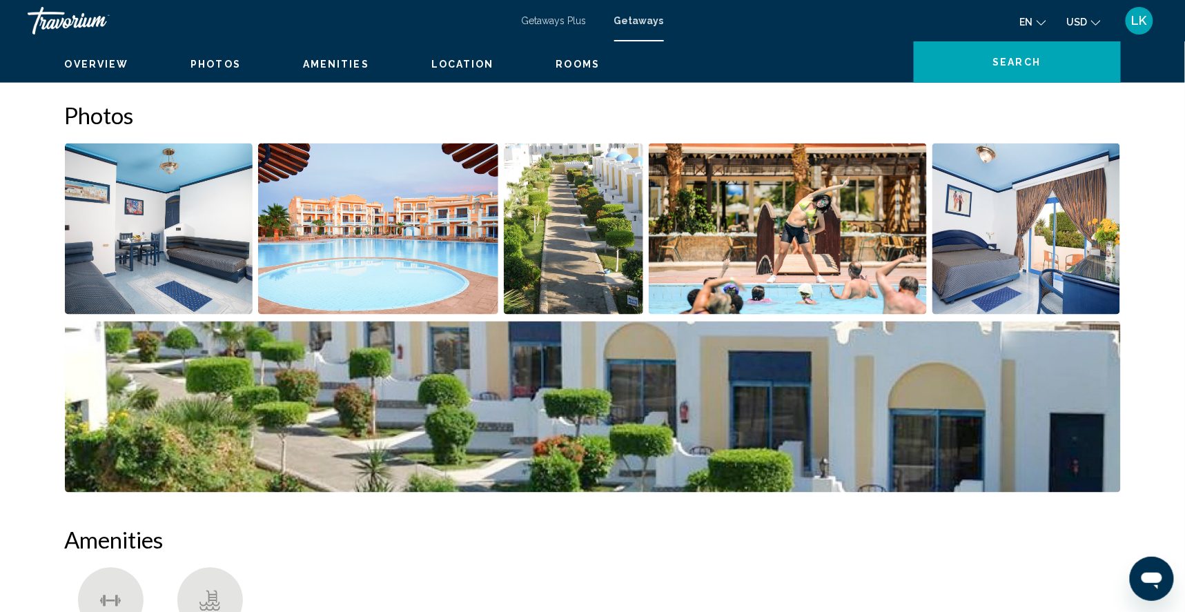
scroll to position [620, 0]
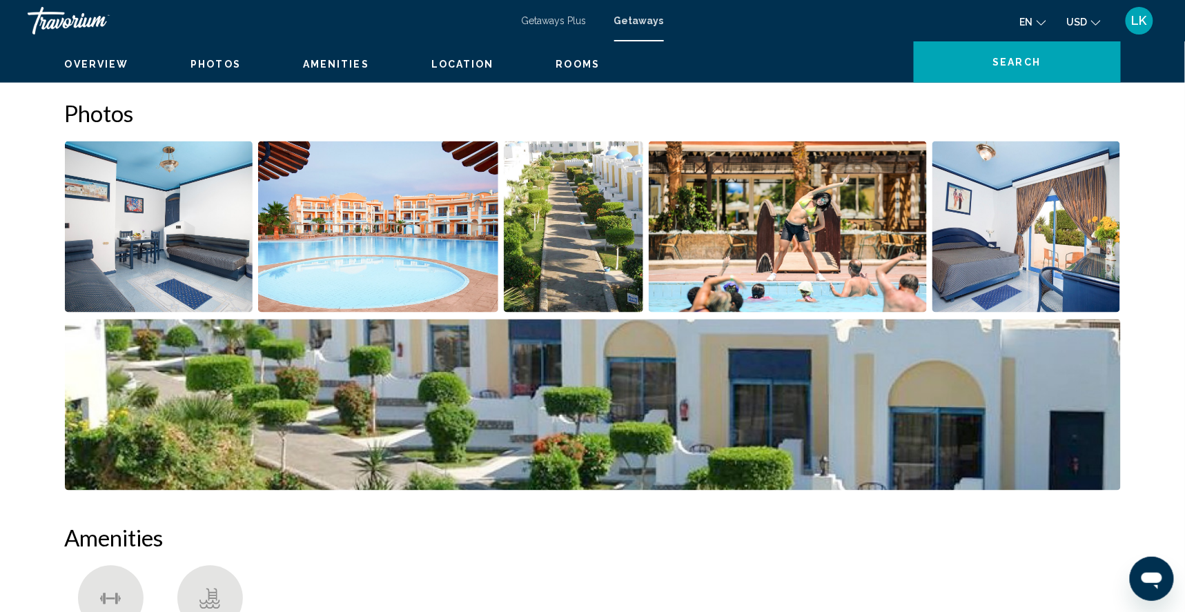
click at [113, 313] on img "Open full-screen image slider" at bounding box center [159, 227] width 188 height 171
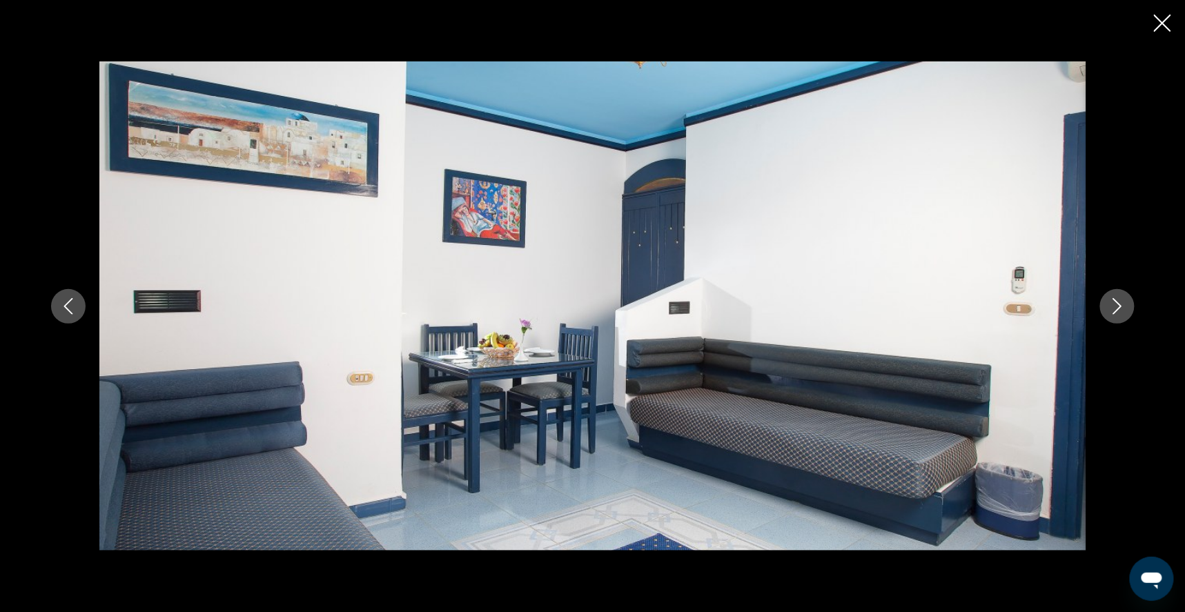
click at [1126, 307] on icon "Next image" at bounding box center [1117, 306] width 17 height 17
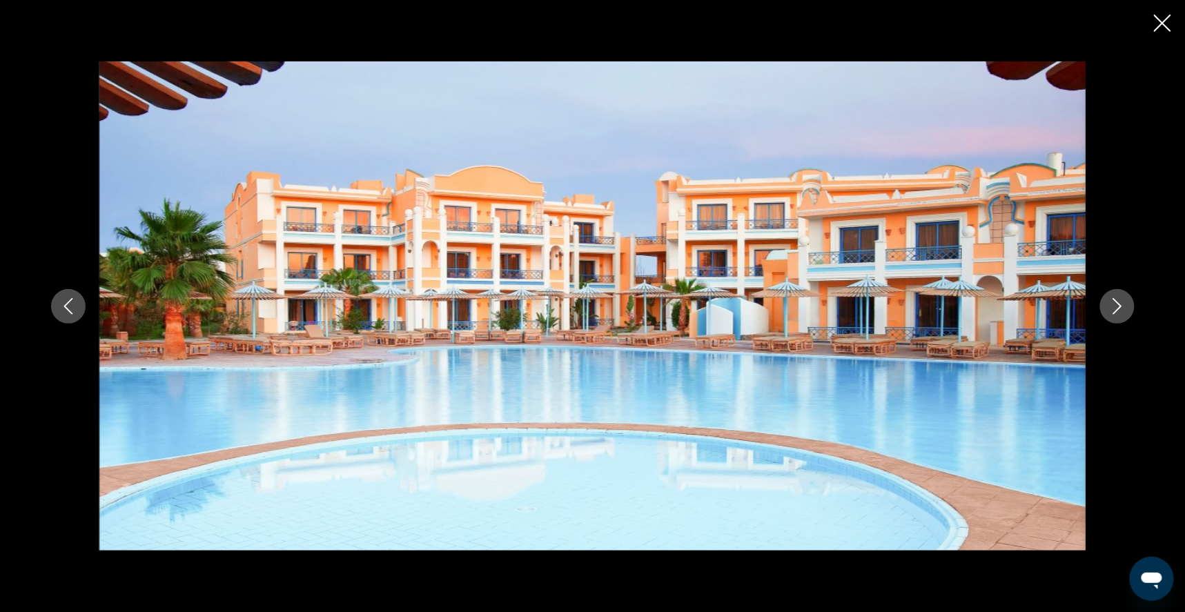
click at [1122, 309] on icon "Next image" at bounding box center [1117, 306] width 9 height 17
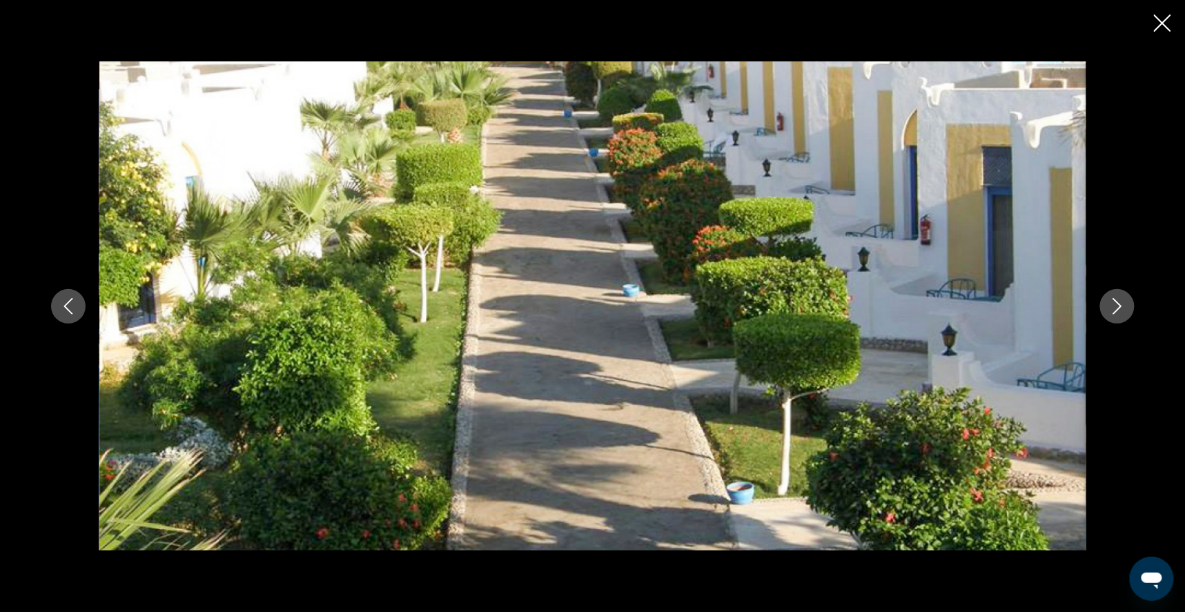
click at [1126, 309] on icon "Next image" at bounding box center [1117, 306] width 17 height 17
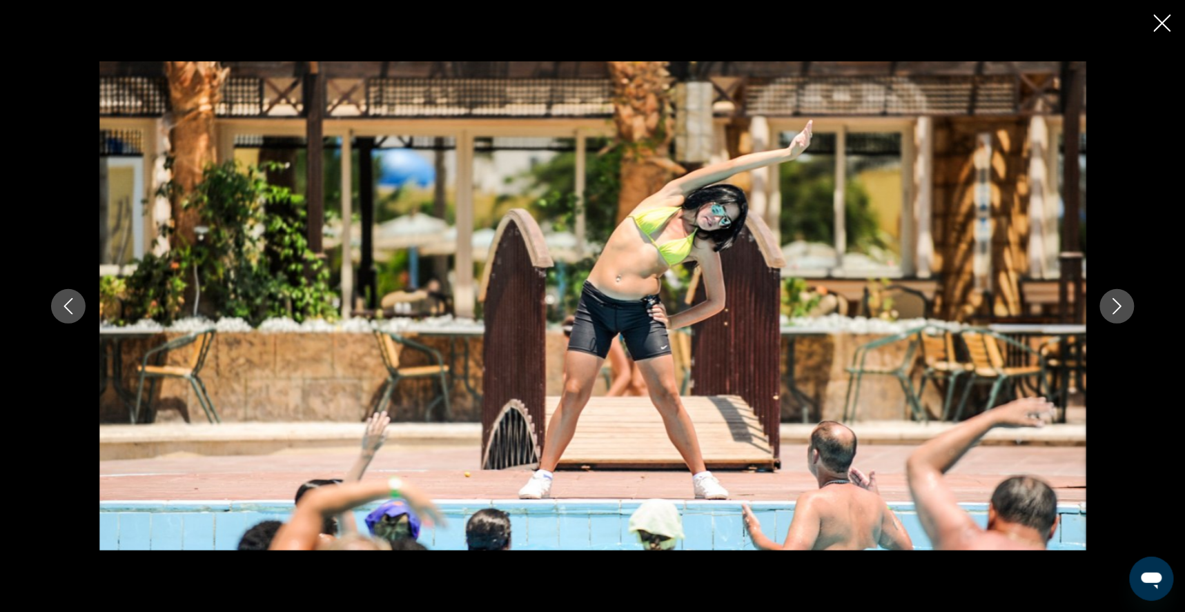
click at [1126, 310] on icon "Next image" at bounding box center [1117, 306] width 17 height 17
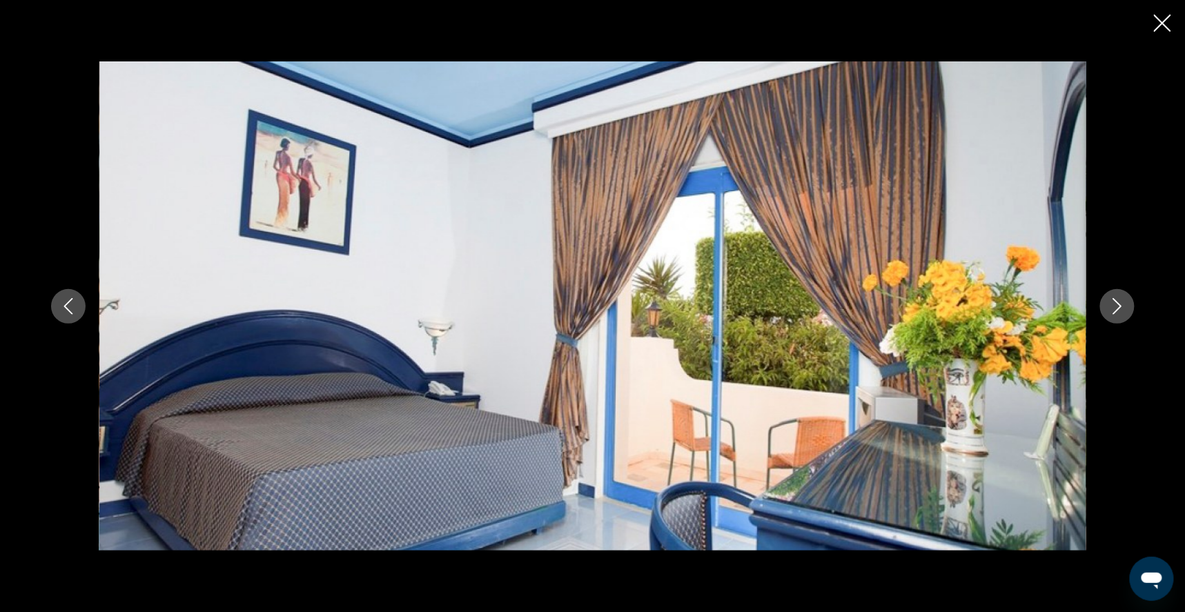
click at [1126, 310] on icon "Next image" at bounding box center [1117, 306] width 17 height 17
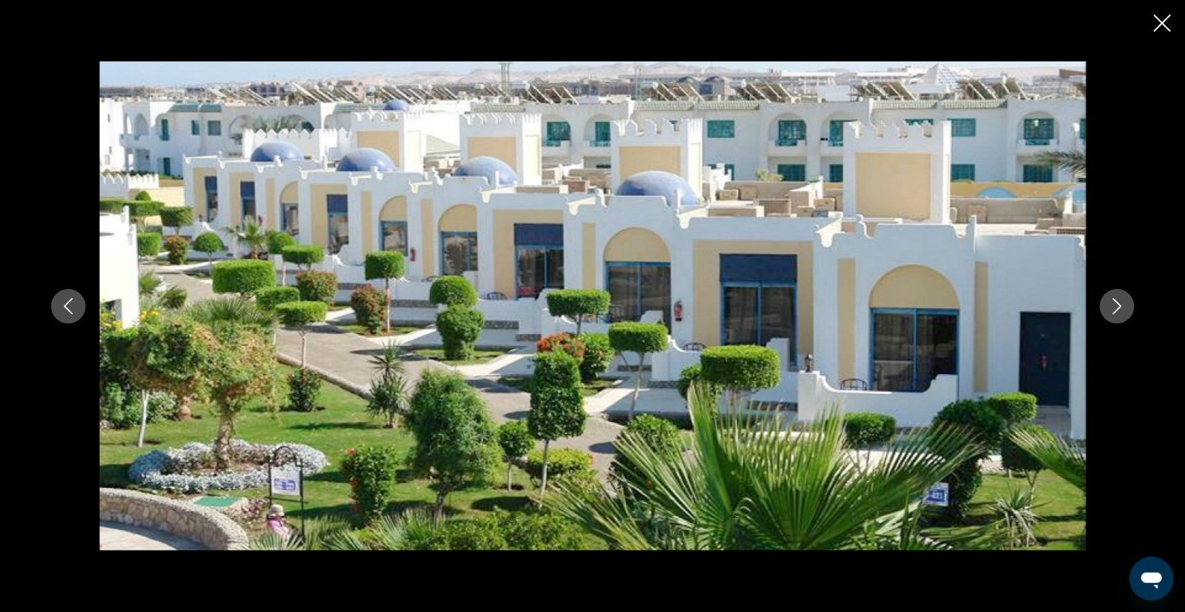
click at [1126, 311] on icon "Next image" at bounding box center [1117, 306] width 17 height 17
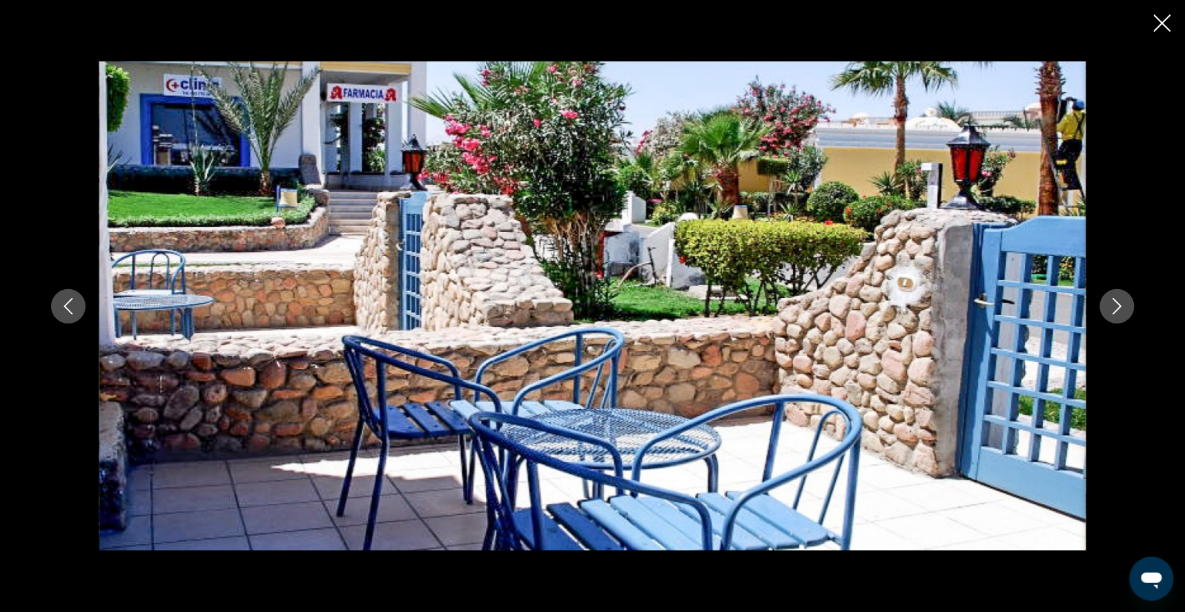
click at [1126, 311] on icon "Next image" at bounding box center [1117, 306] width 17 height 17
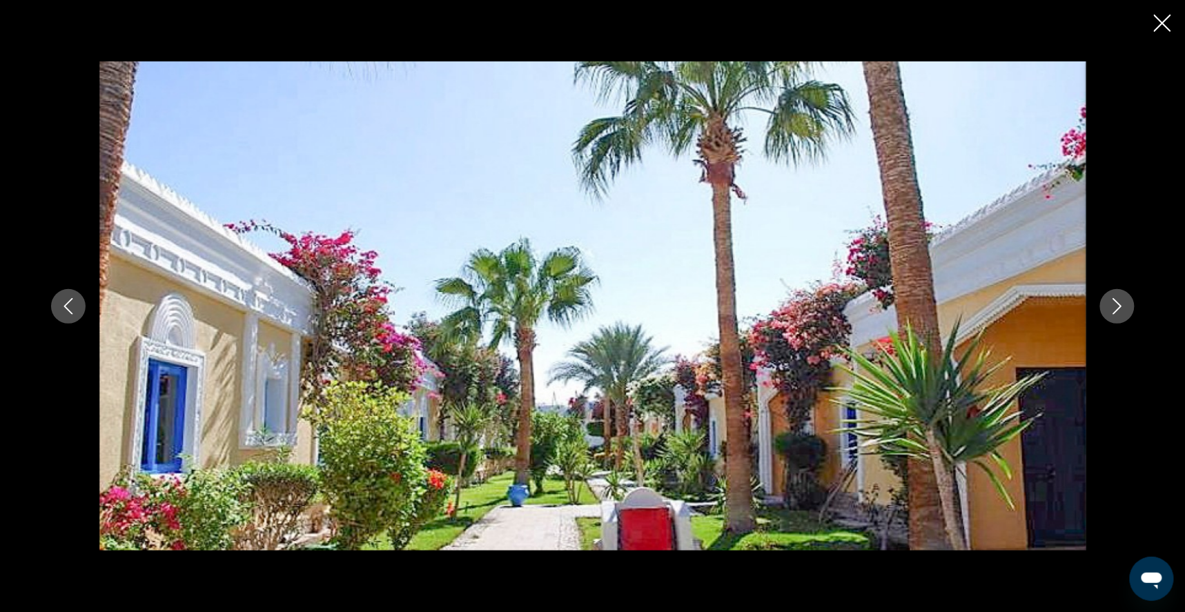
click at [1122, 312] on icon "Next image" at bounding box center [1117, 306] width 9 height 17
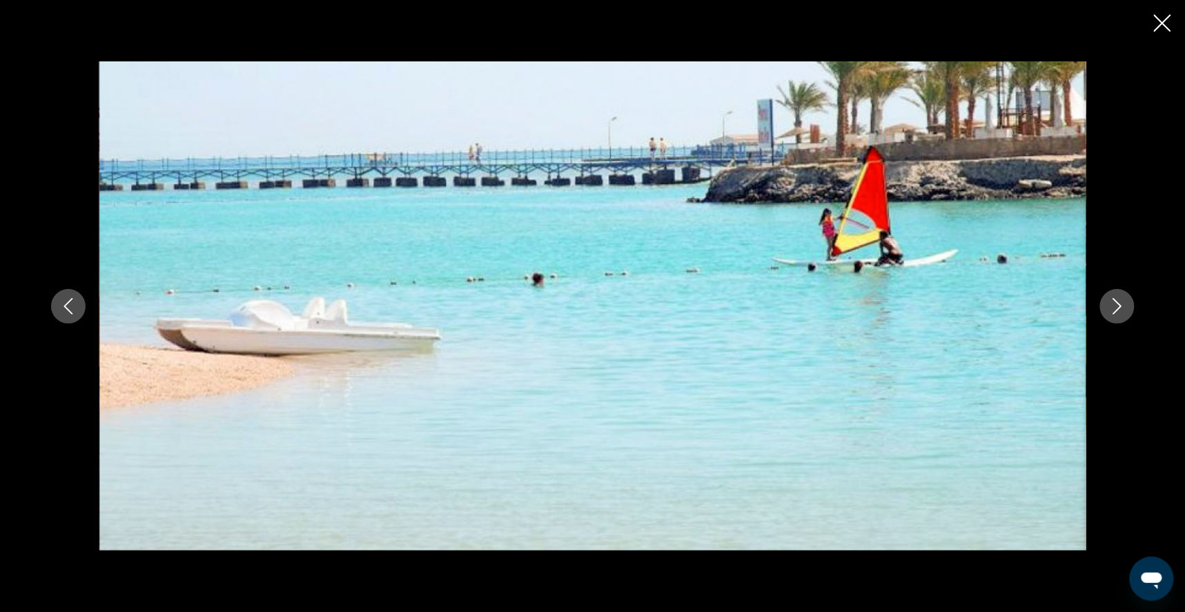
click at [1122, 313] on icon "Next image" at bounding box center [1117, 306] width 9 height 17
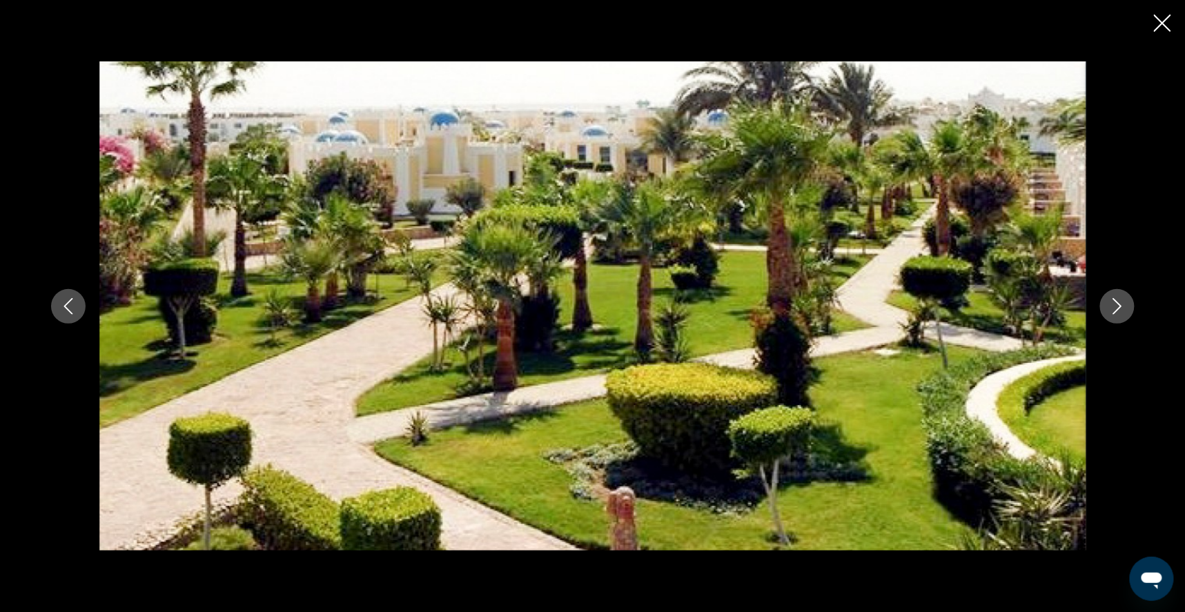
click at [1122, 313] on icon "Next image" at bounding box center [1117, 306] width 9 height 17
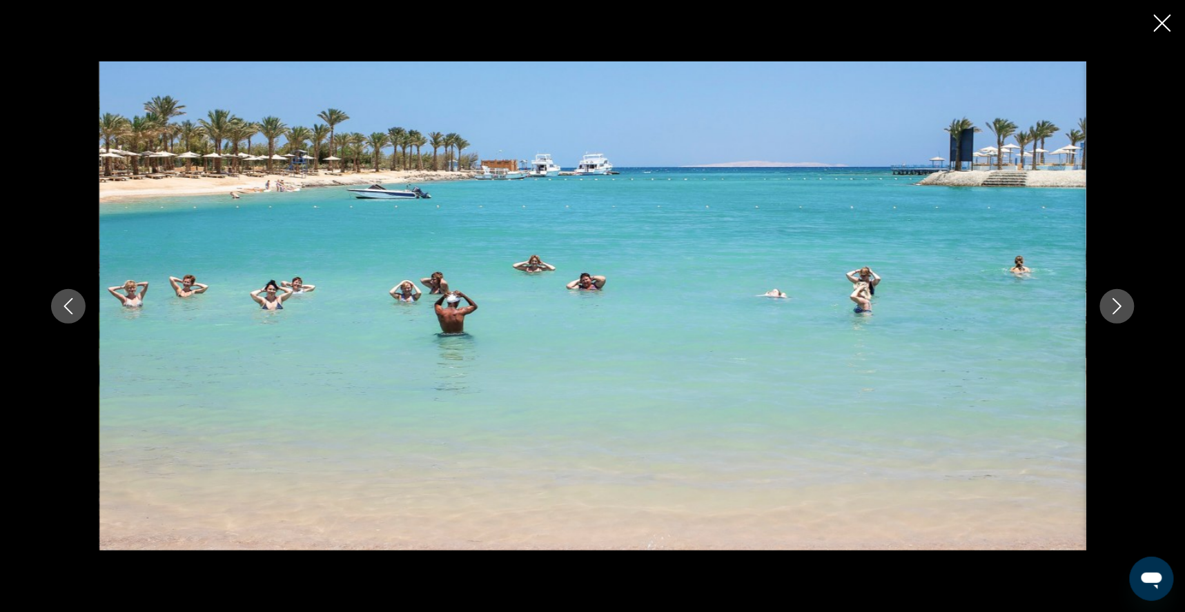
click at [1126, 314] on icon "Next image" at bounding box center [1117, 306] width 17 height 17
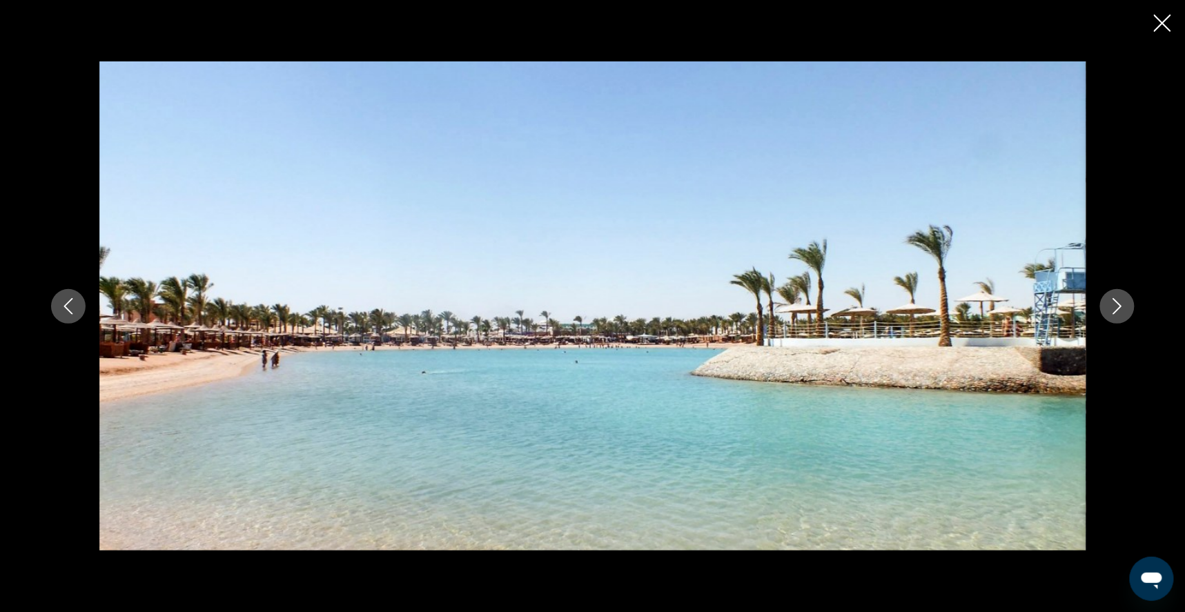
click at [1135, 315] on button "Next image" at bounding box center [1117, 306] width 35 height 35
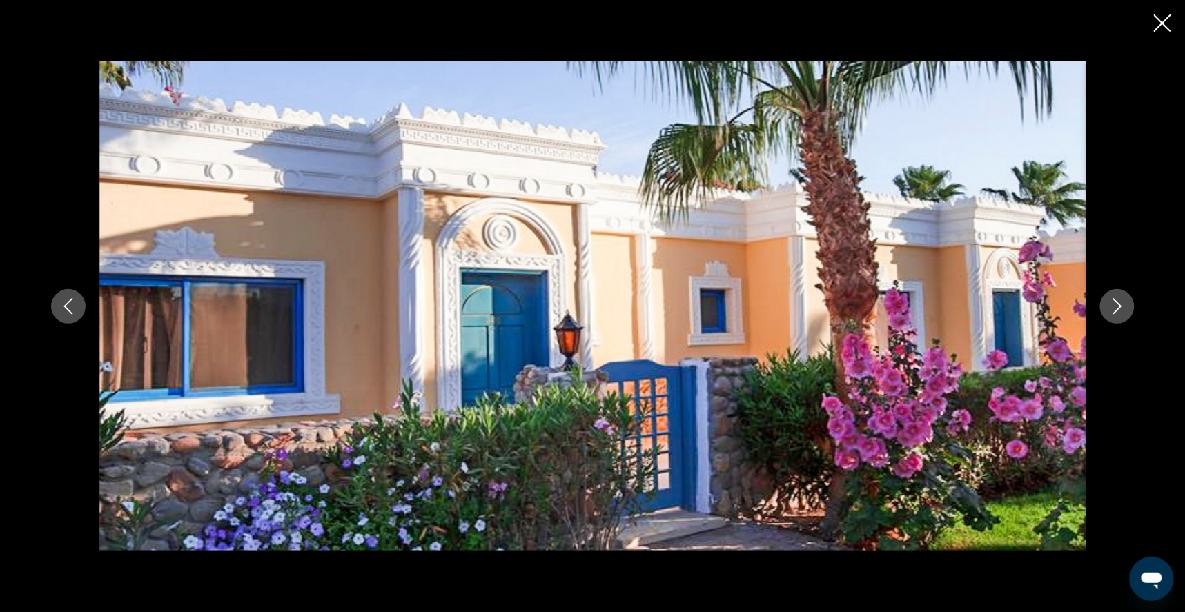
click at [1135, 315] on button "Next image" at bounding box center [1117, 306] width 35 height 35
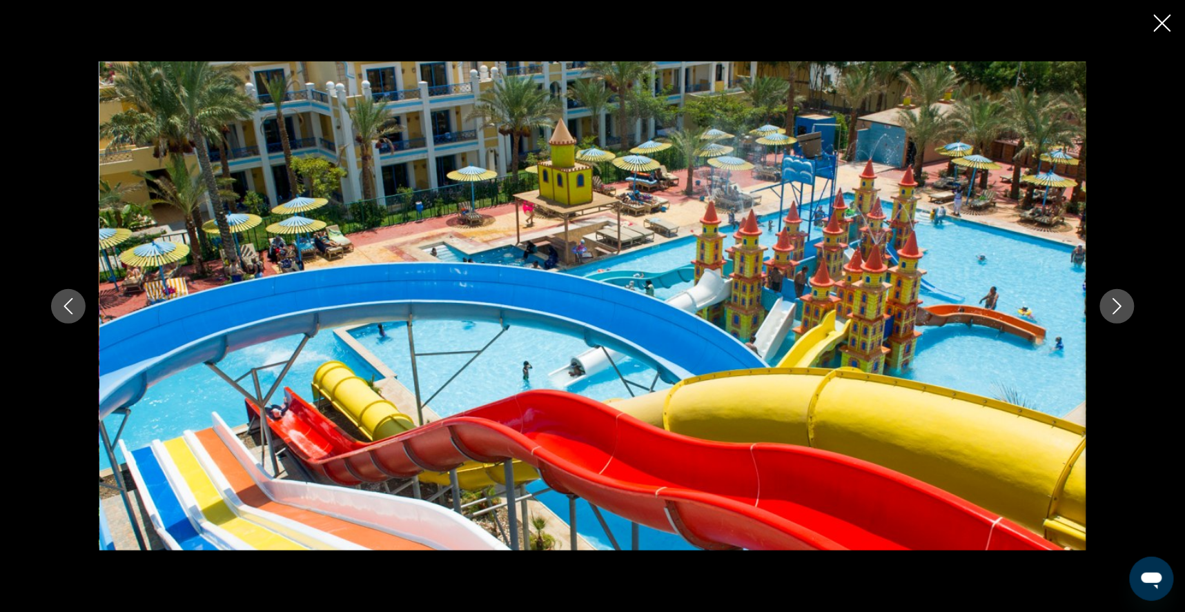
click at [1135, 315] on button "Next image" at bounding box center [1117, 306] width 35 height 35
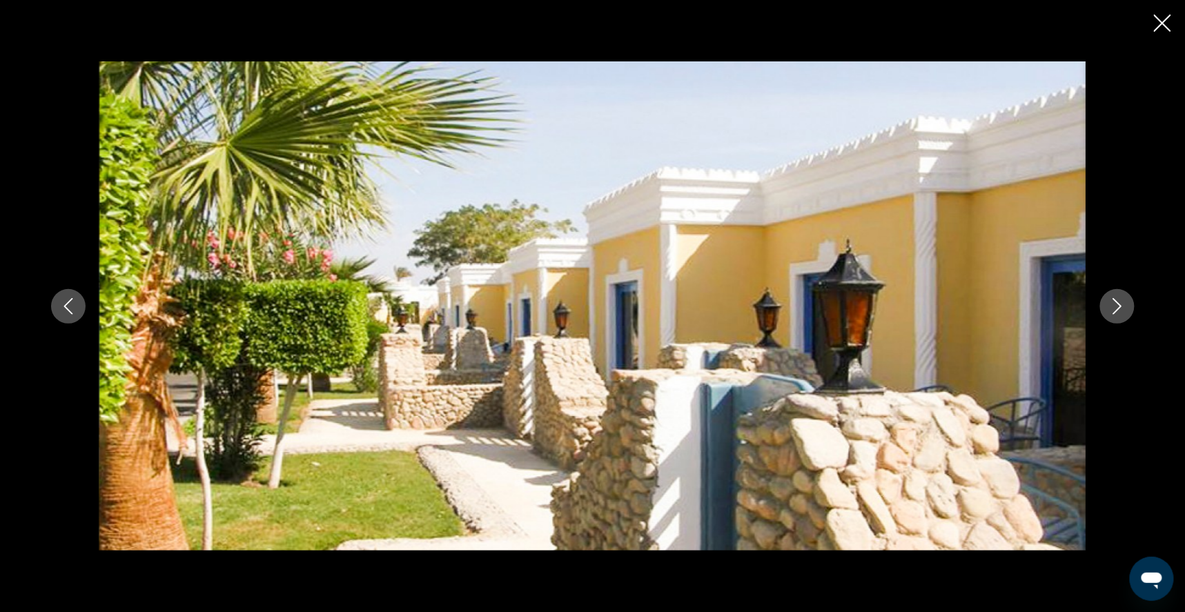
click at [1135, 315] on button "Next image" at bounding box center [1117, 306] width 35 height 35
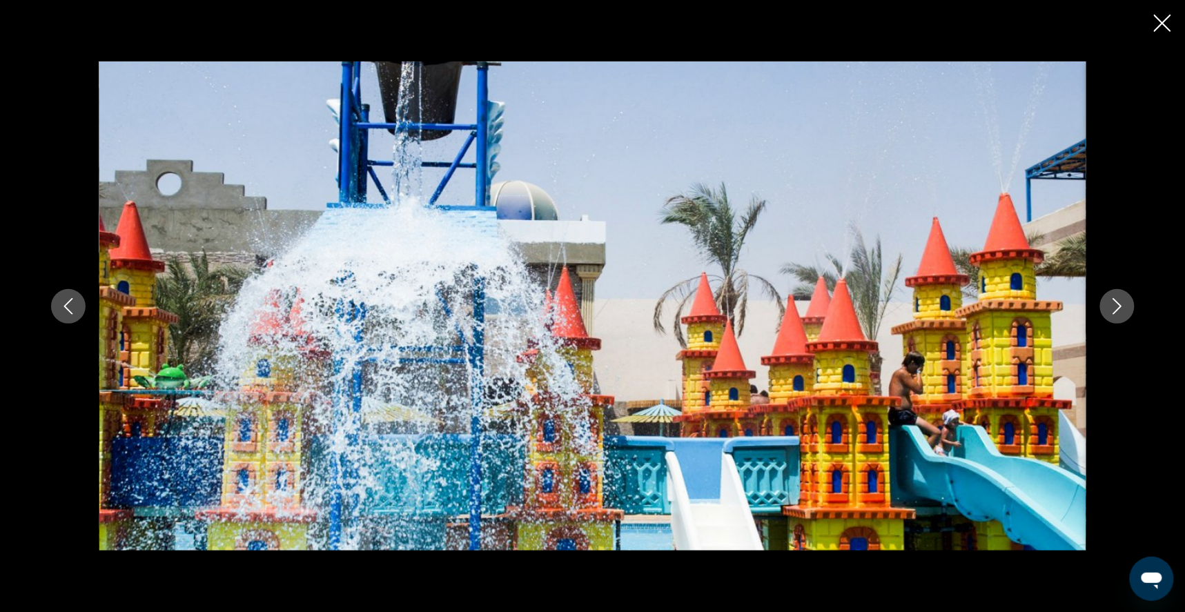
click at [1122, 312] on icon "Next image" at bounding box center [1117, 306] width 9 height 17
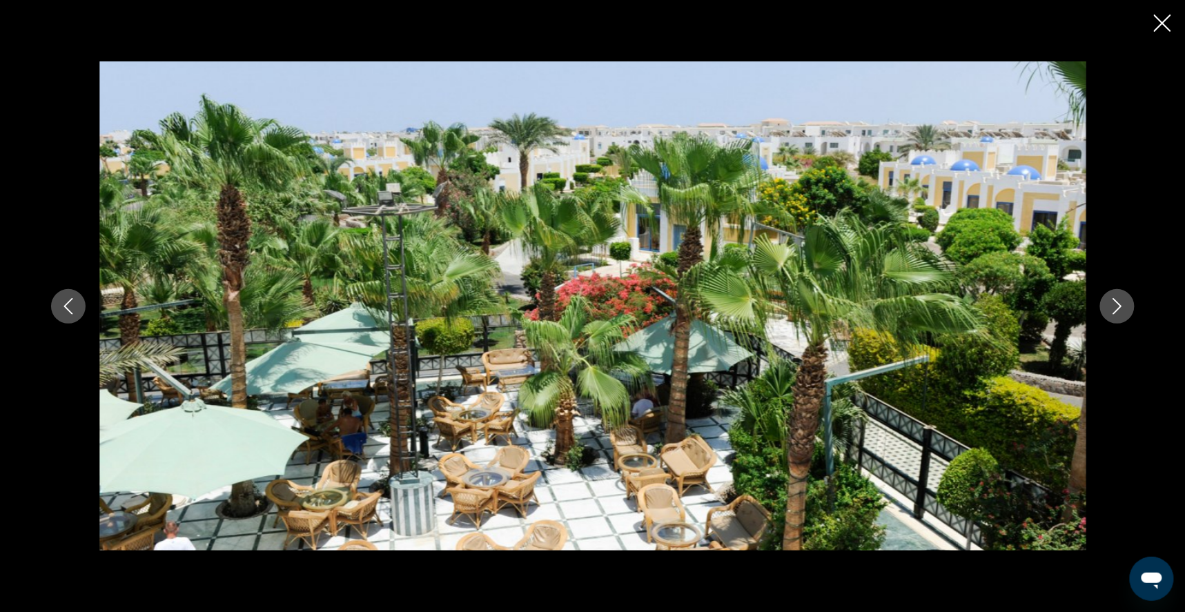
click at [1122, 313] on icon "Next image" at bounding box center [1117, 306] width 9 height 17
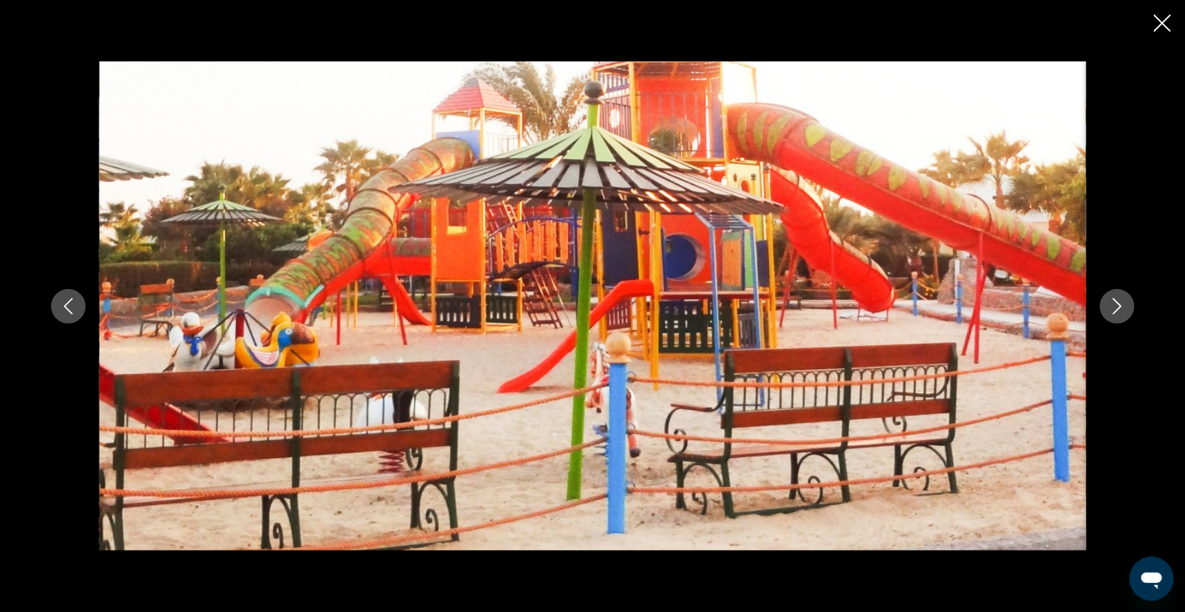
click at [1122, 313] on icon "Next image" at bounding box center [1117, 306] width 9 height 17
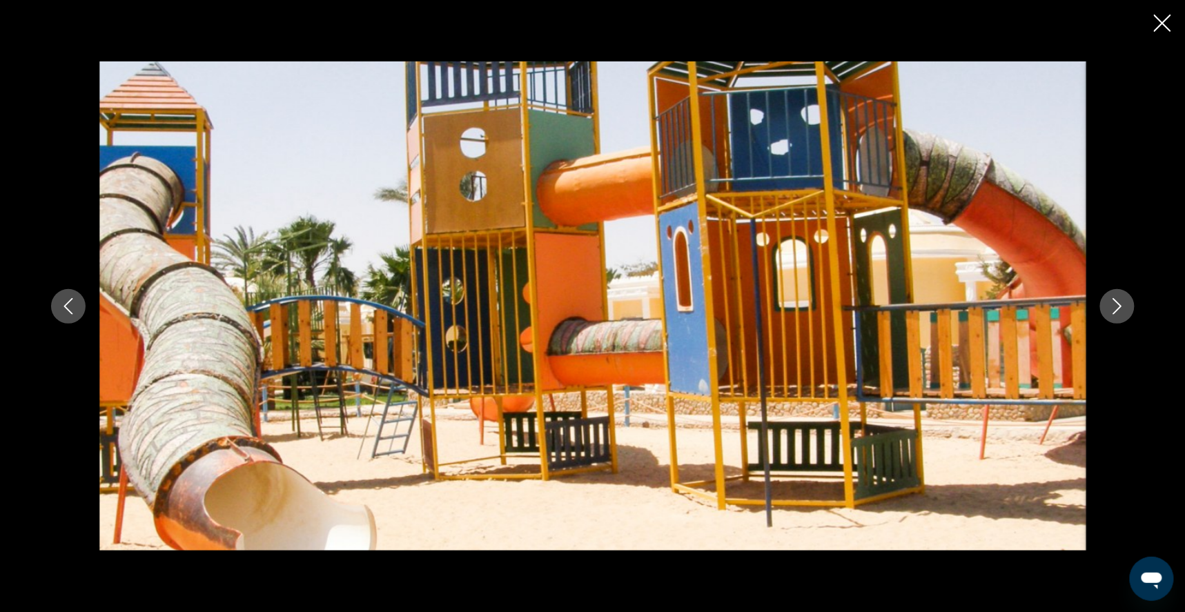
click at [1122, 313] on icon "Next image" at bounding box center [1117, 306] width 9 height 17
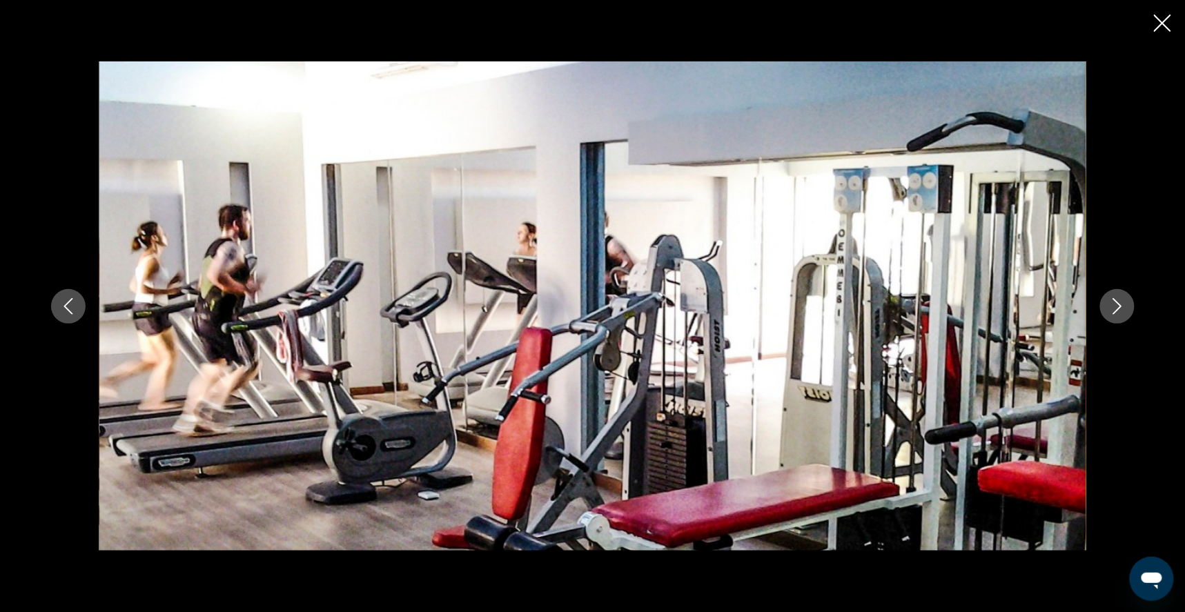
click at [1122, 313] on icon "Next image" at bounding box center [1117, 306] width 9 height 17
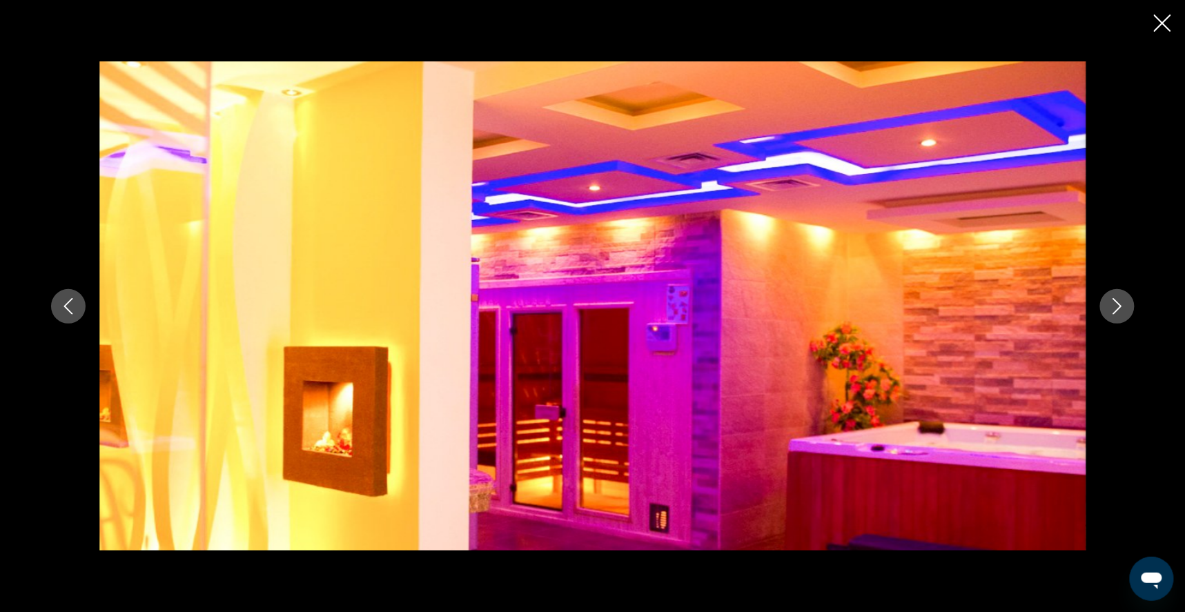
click at [1122, 313] on icon "Next image" at bounding box center [1117, 306] width 9 height 17
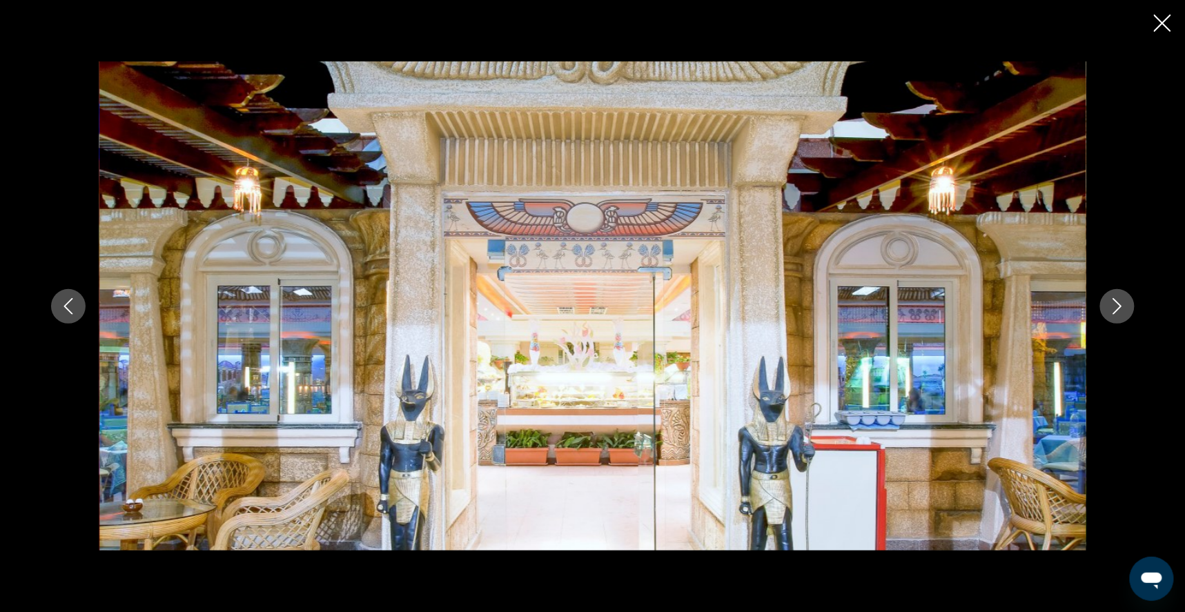
click at [1122, 313] on icon "Next image" at bounding box center [1117, 306] width 9 height 17
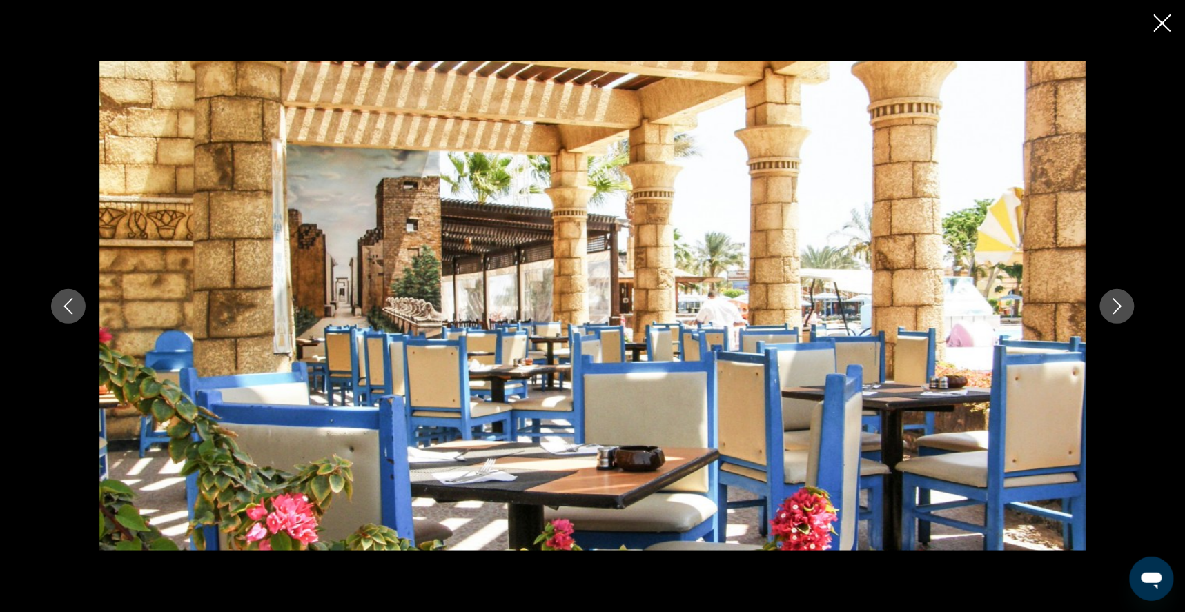
click at [1126, 314] on icon "Next image" at bounding box center [1117, 306] width 17 height 17
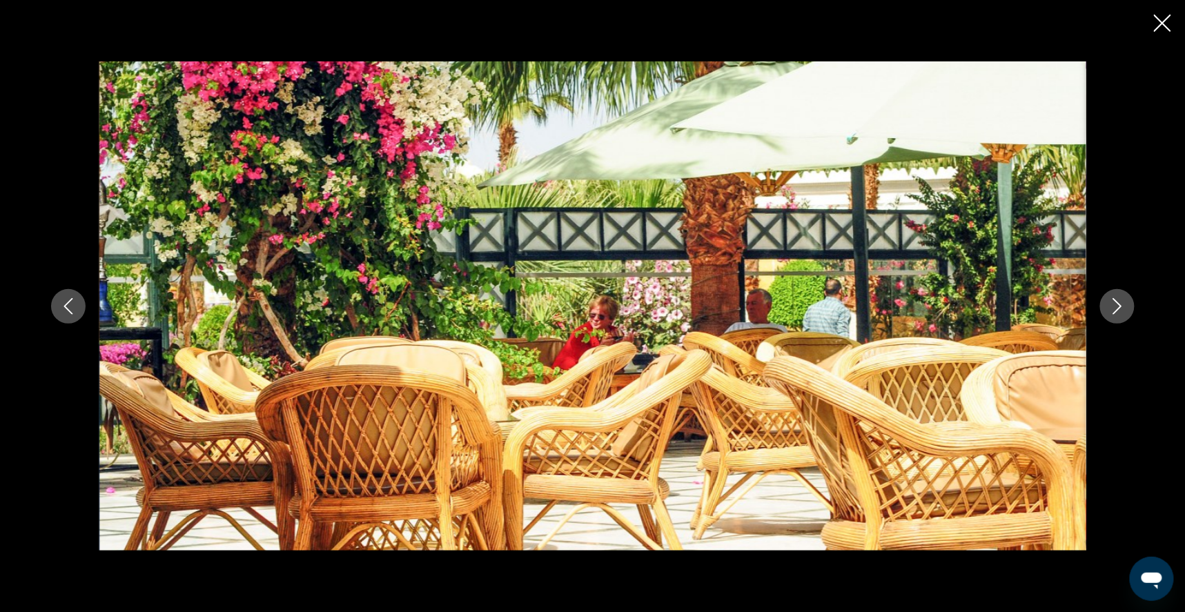
click at [1126, 314] on icon "Next image" at bounding box center [1117, 306] width 17 height 17
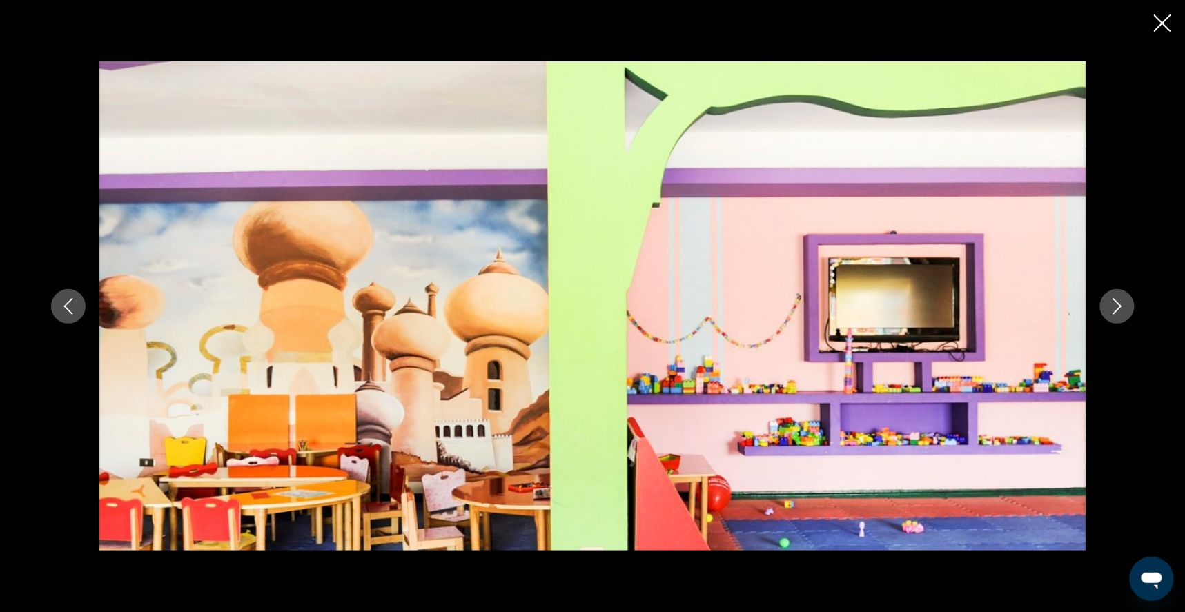
click at [1135, 315] on button "Next image" at bounding box center [1117, 306] width 35 height 35
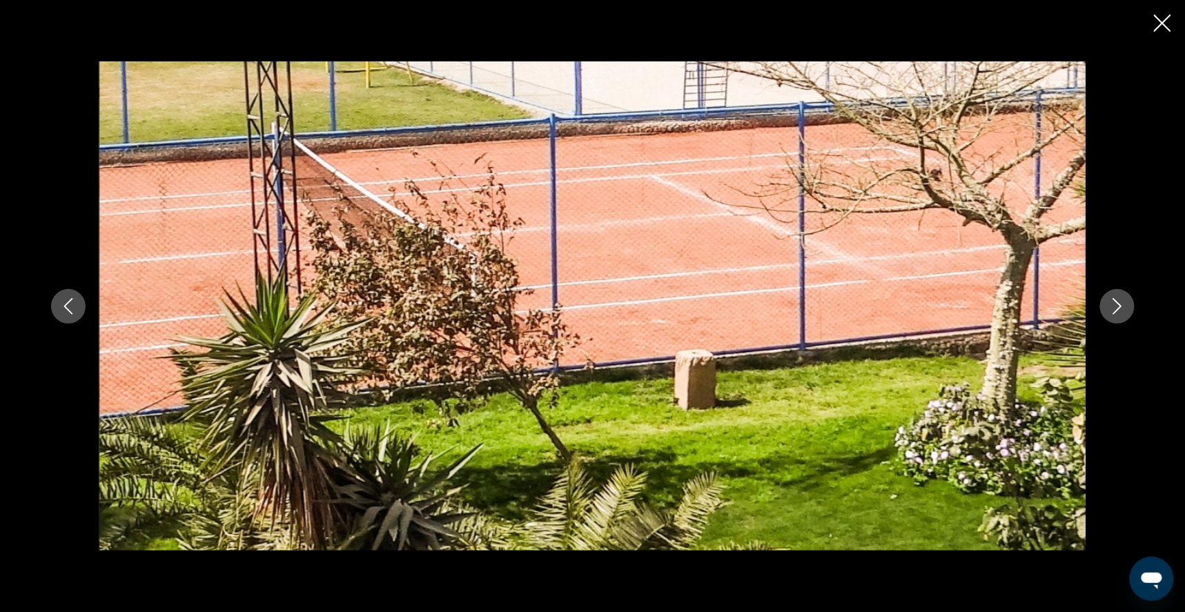
click at [1135, 315] on button "Next image" at bounding box center [1117, 306] width 35 height 35
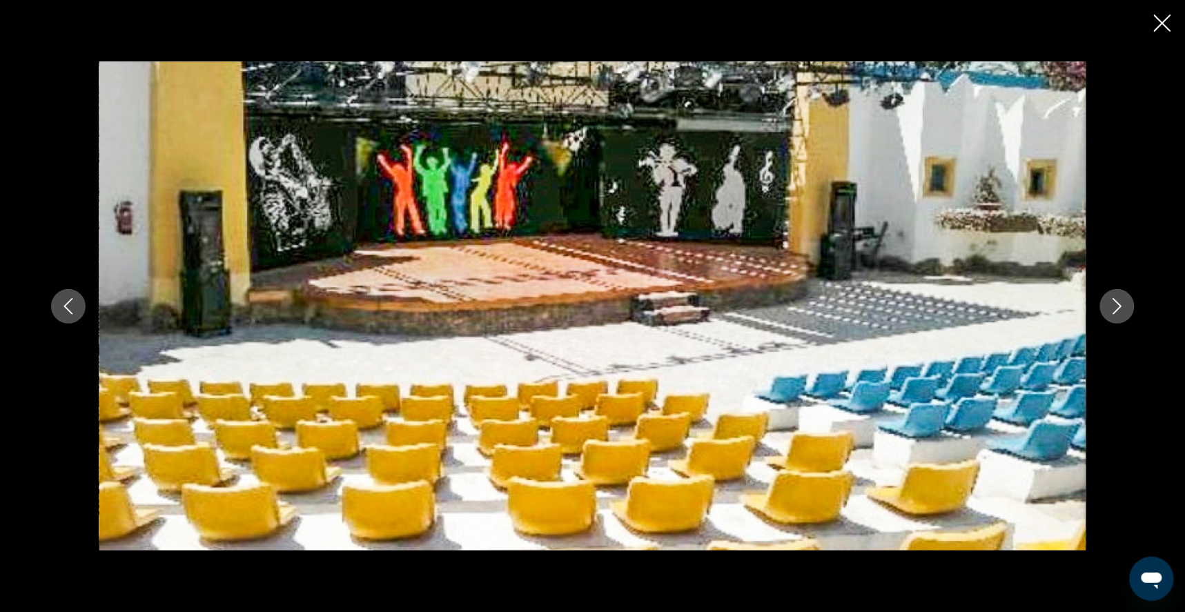
click at [1135, 315] on button "Next image" at bounding box center [1117, 306] width 35 height 35
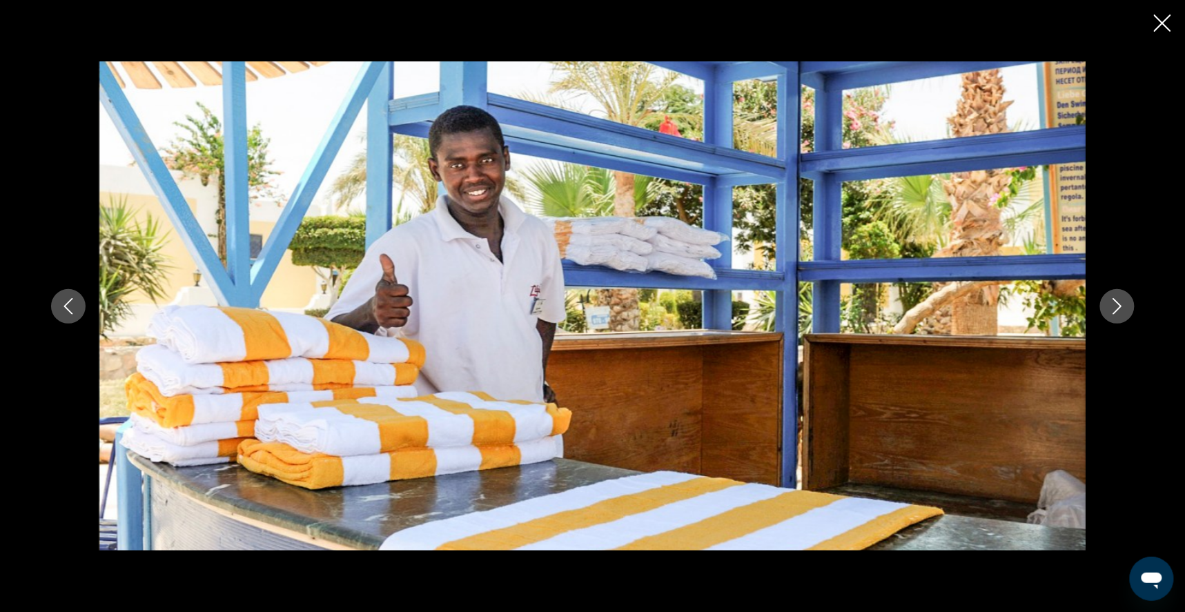
click at [1135, 315] on button "Next image" at bounding box center [1117, 306] width 35 height 35
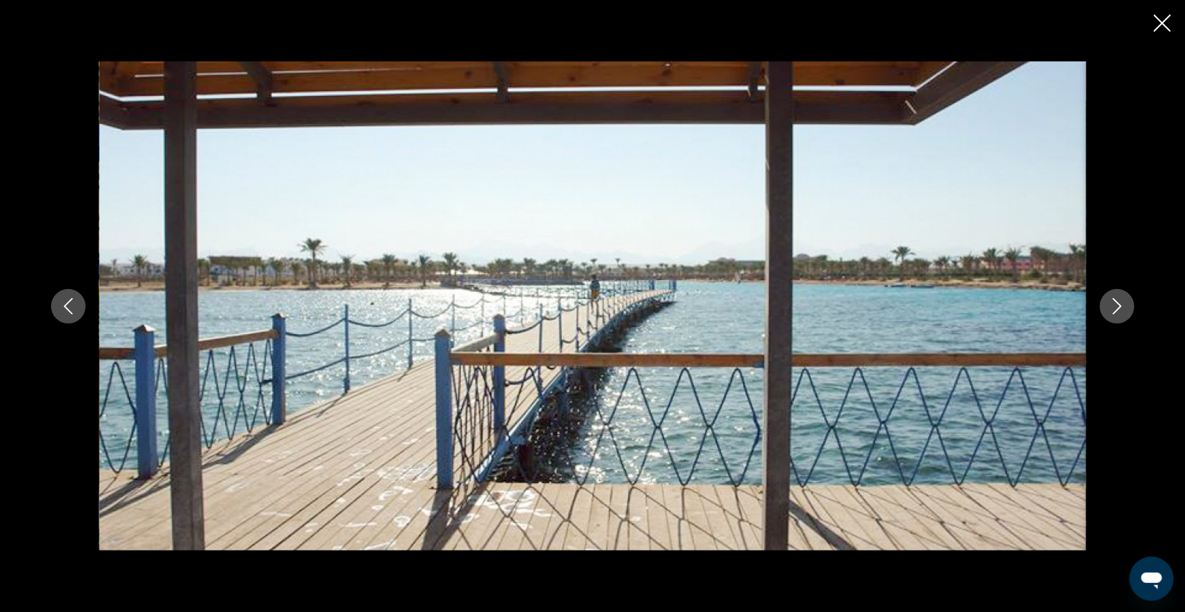
click at [1135, 316] on button "Next image" at bounding box center [1117, 306] width 35 height 35
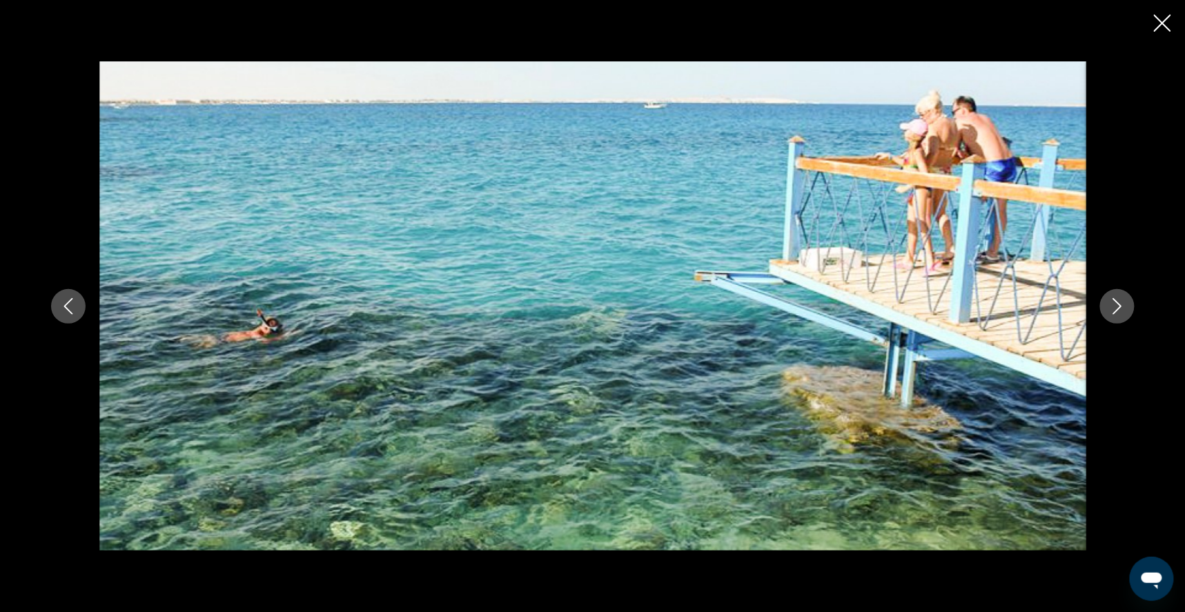
click at [1135, 316] on button "Next image" at bounding box center [1117, 306] width 35 height 35
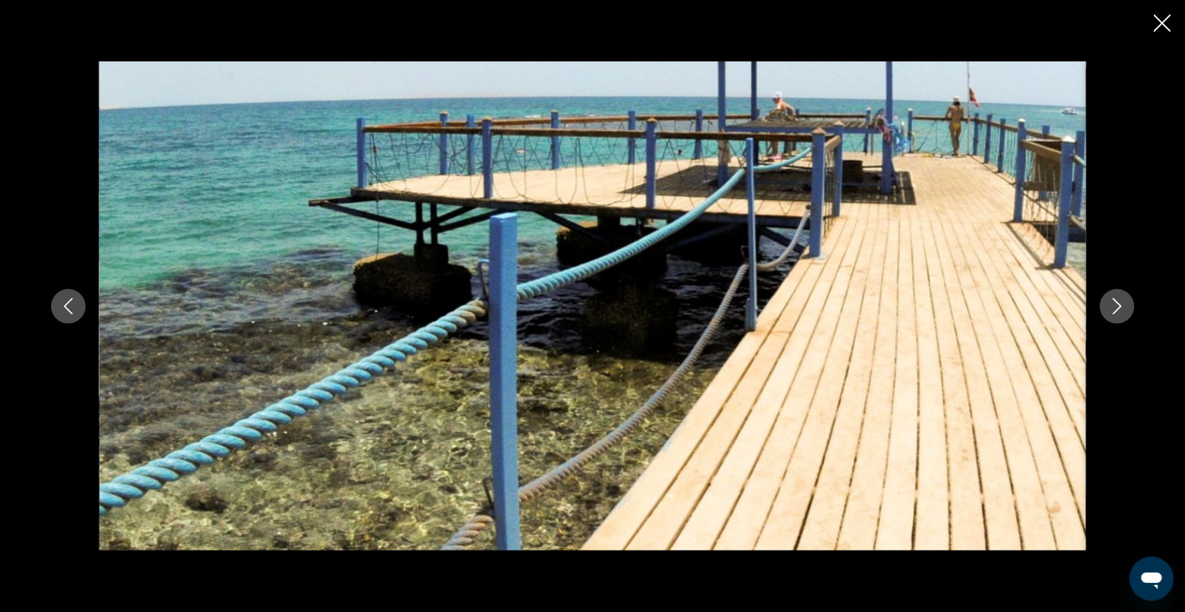
click at [1126, 314] on icon "Next image" at bounding box center [1117, 306] width 17 height 17
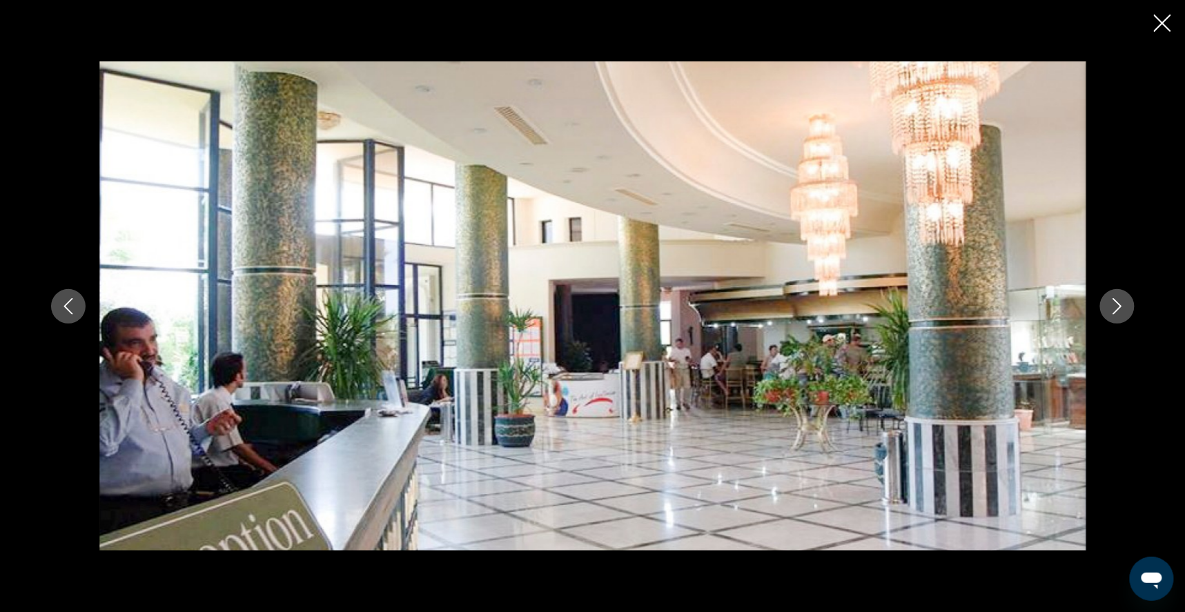
click at [1135, 315] on button "Next image" at bounding box center [1117, 306] width 35 height 35
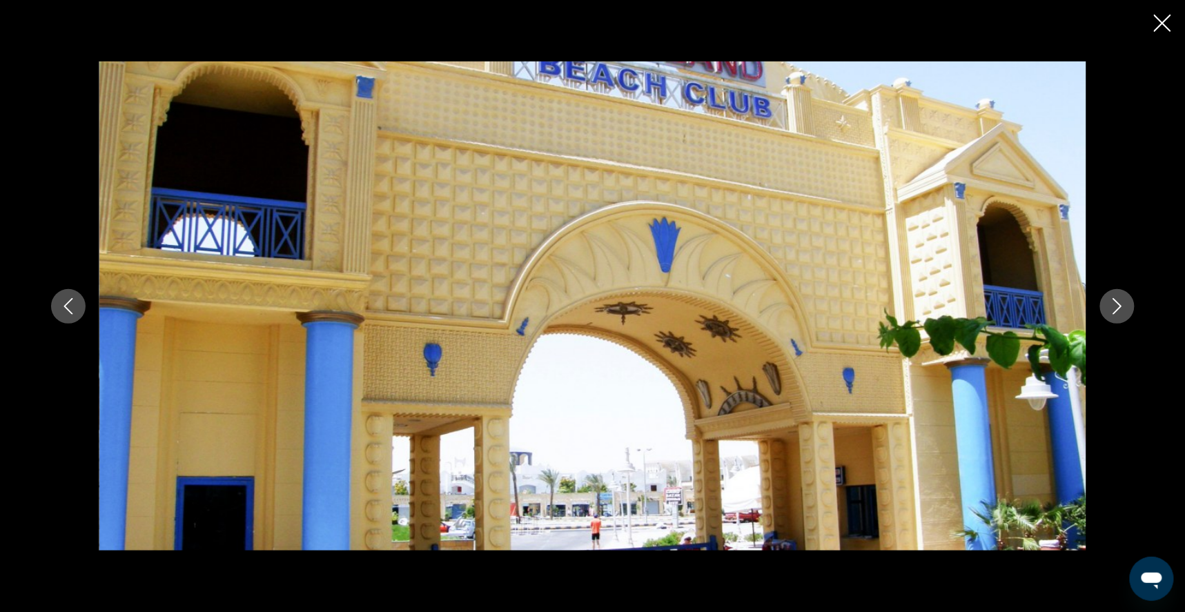
click at [1135, 315] on button "Next image" at bounding box center [1117, 306] width 35 height 35
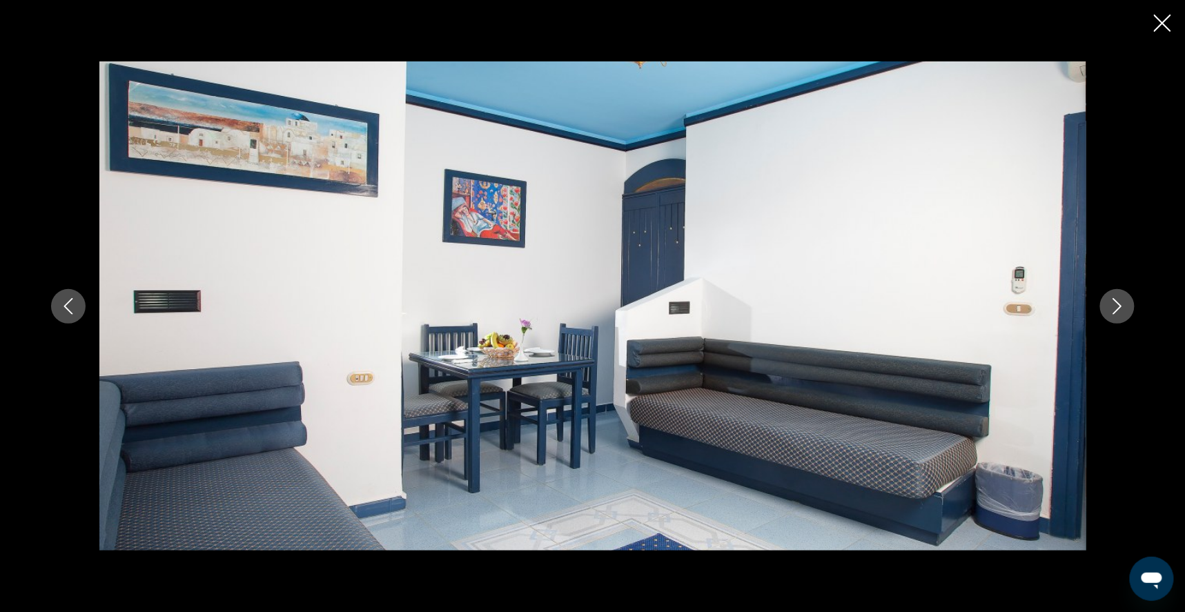
click at [1135, 315] on button "Next image" at bounding box center [1117, 306] width 35 height 35
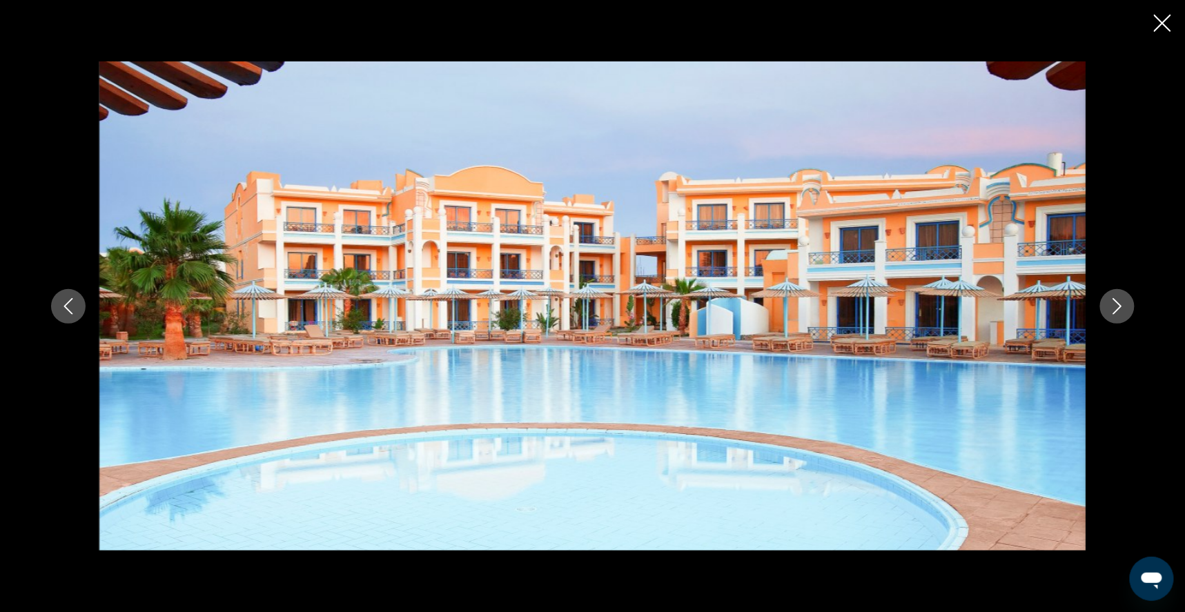
click at [1158, 21] on icon "Close slideshow" at bounding box center [1162, 22] width 17 height 17
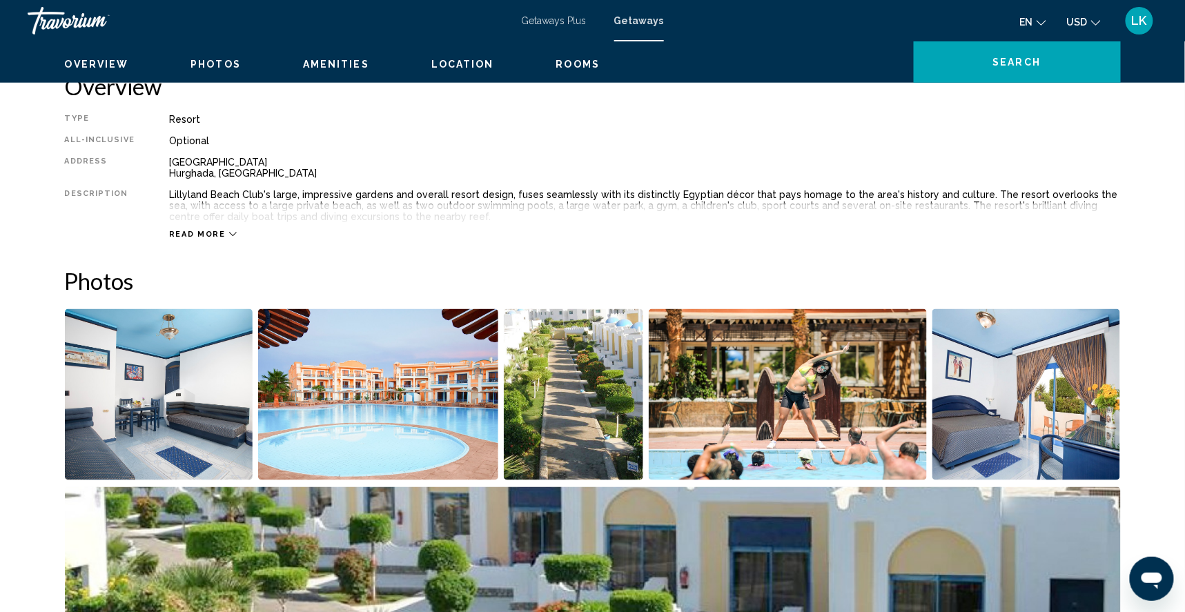
scroll to position [483, 0]
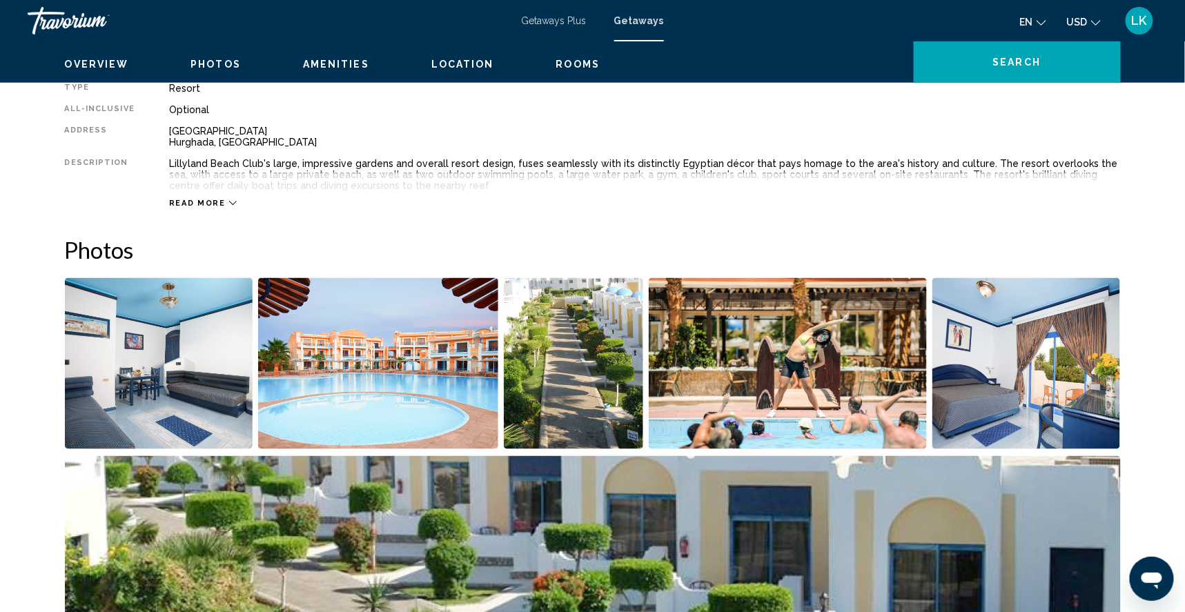
click at [1002, 378] on img "Open full-screen image slider" at bounding box center [1027, 363] width 188 height 171
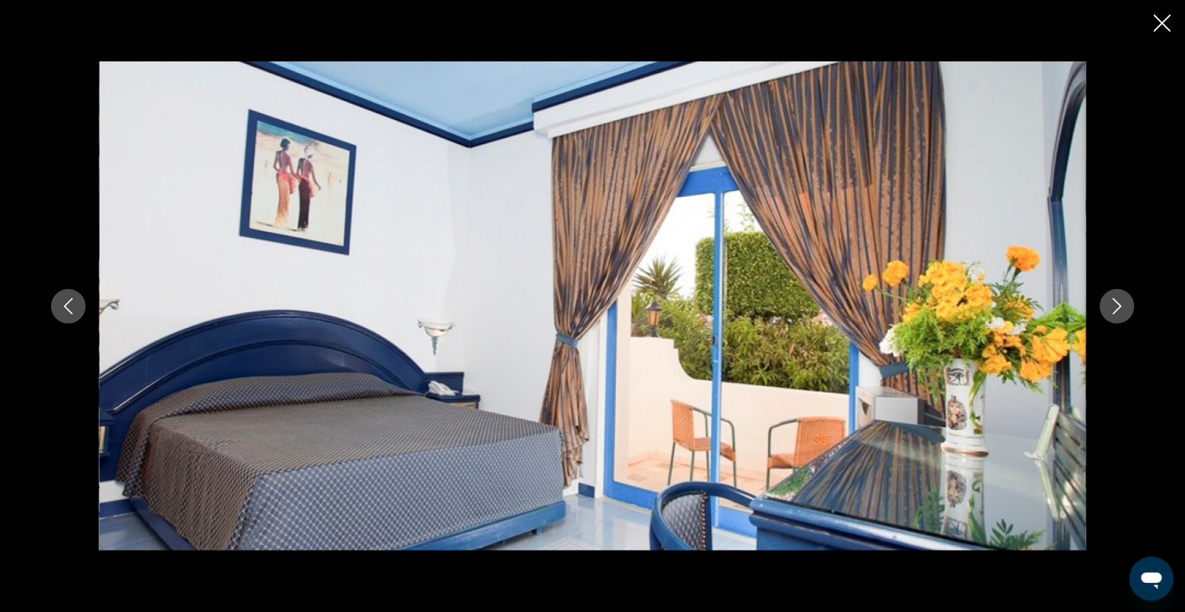
click at [1126, 311] on icon "Next image" at bounding box center [1117, 306] width 17 height 17
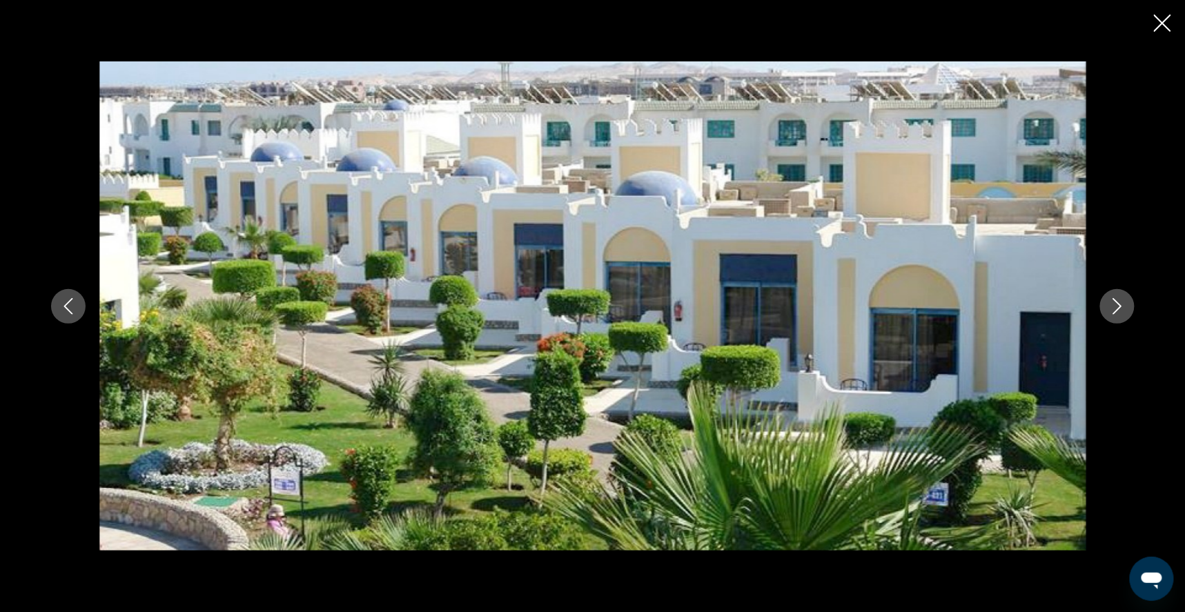
click at [51, 319] on button "Previous image" at bounding box center [68, 306] width 35 height 35
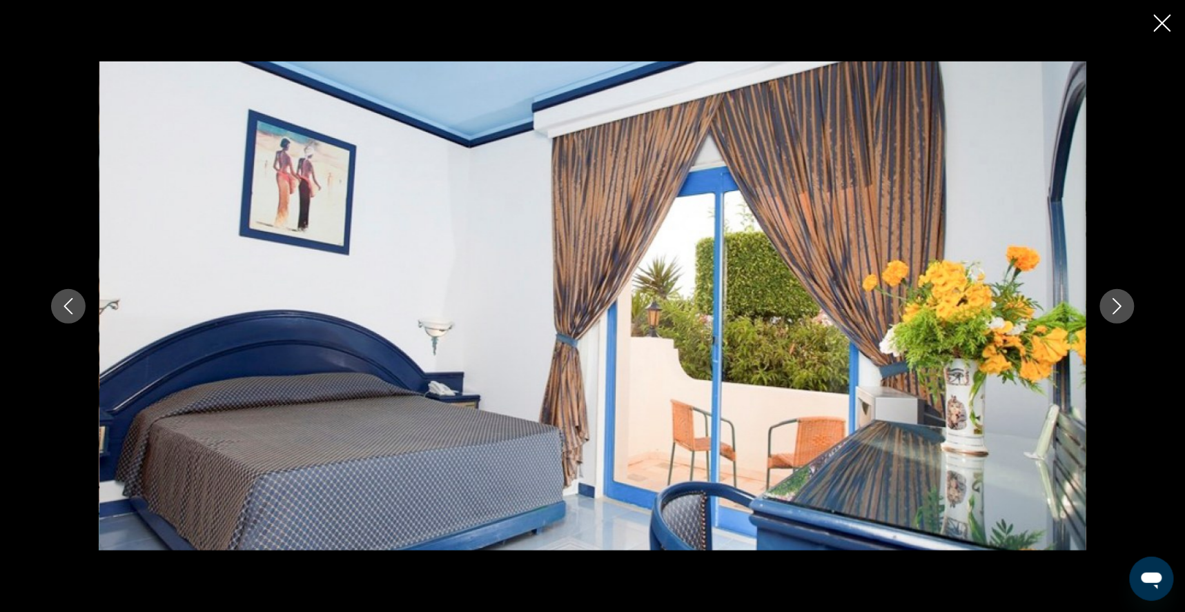
click at [1126, 306] on icon "Next image" at bounding box center [1117, 306] width 17 height 17
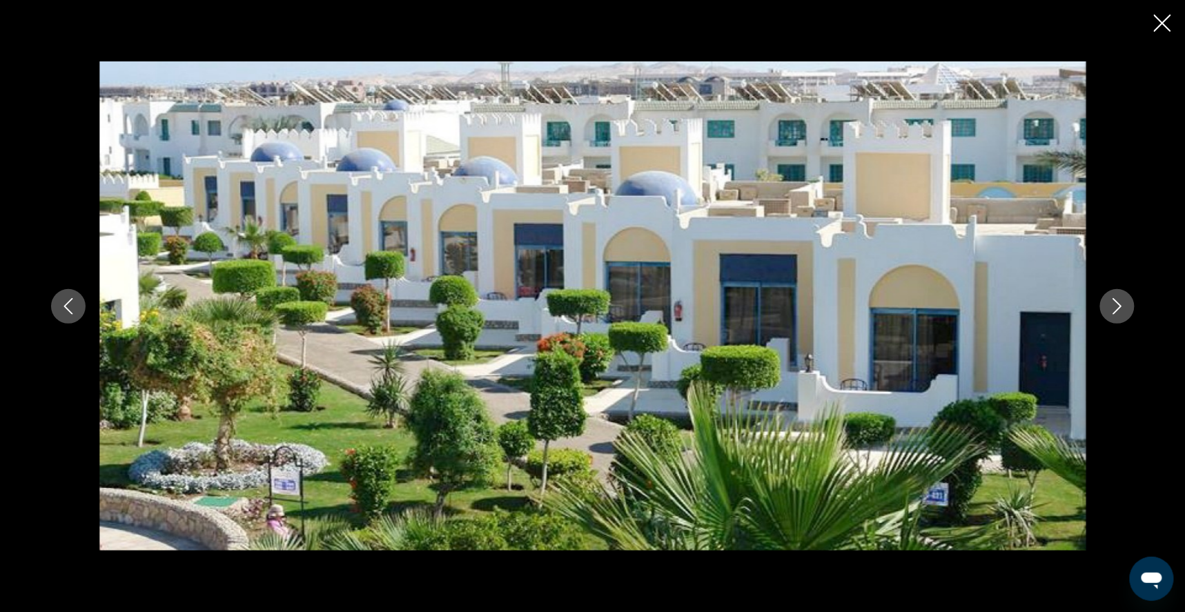
click at [1122, 309] on icon "Next image" at bounding box center [1117, 306] width 9 height 17
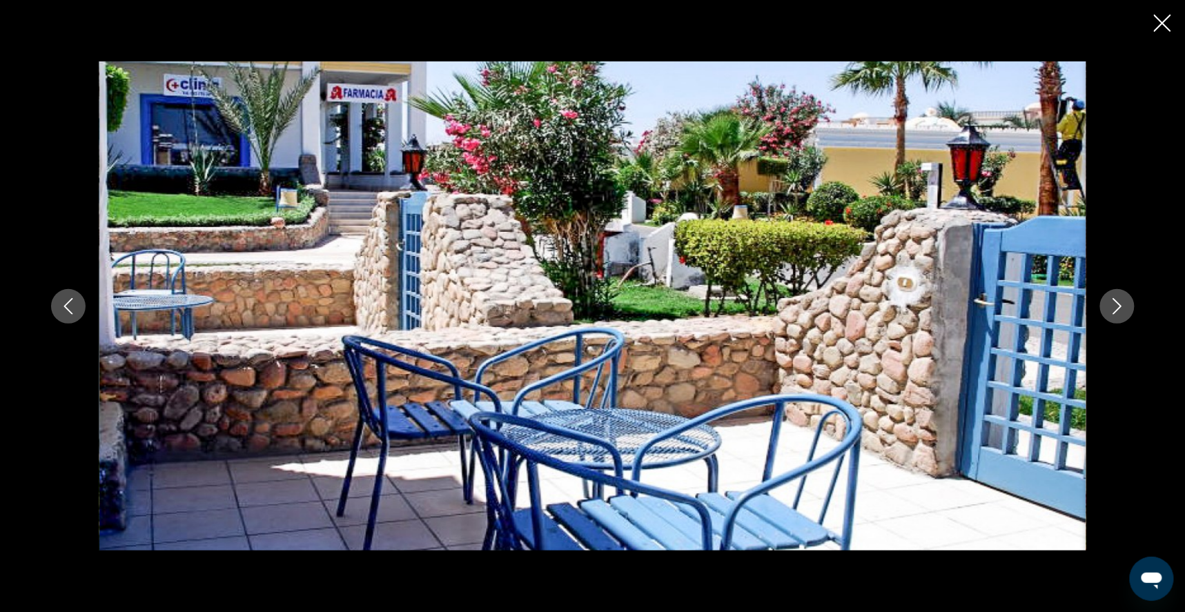
click at [1122, 309] on icon "Next image" at bounding box center [1117, 306] width 9 height 17
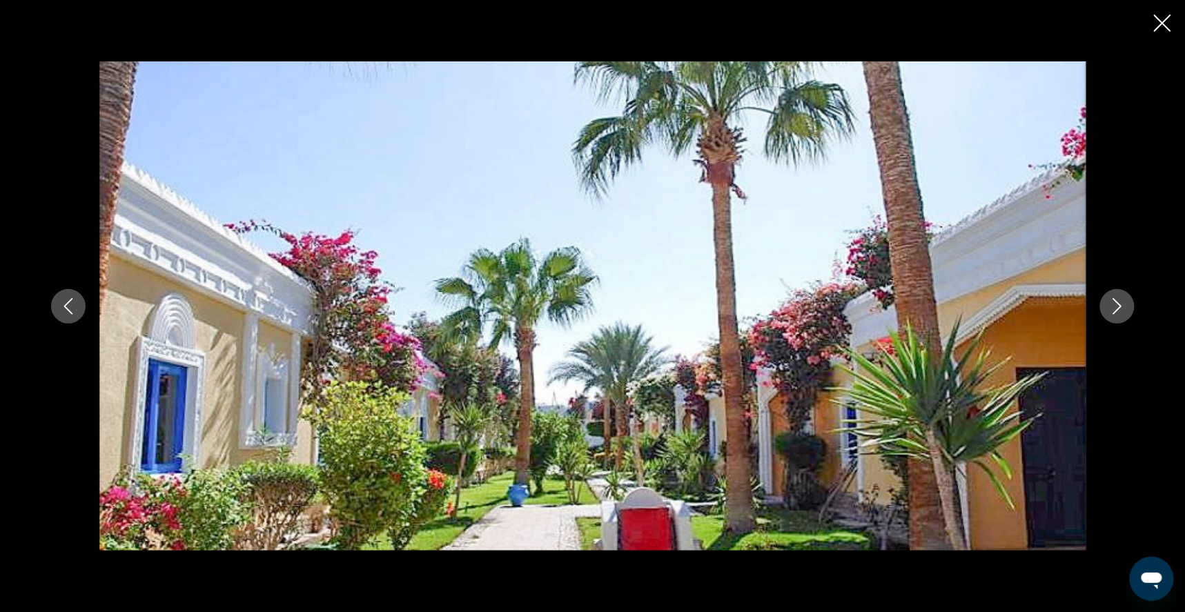
click at [1122, 309] on icon "Next image" at bounding box center [1117, 306] width 9 height 17
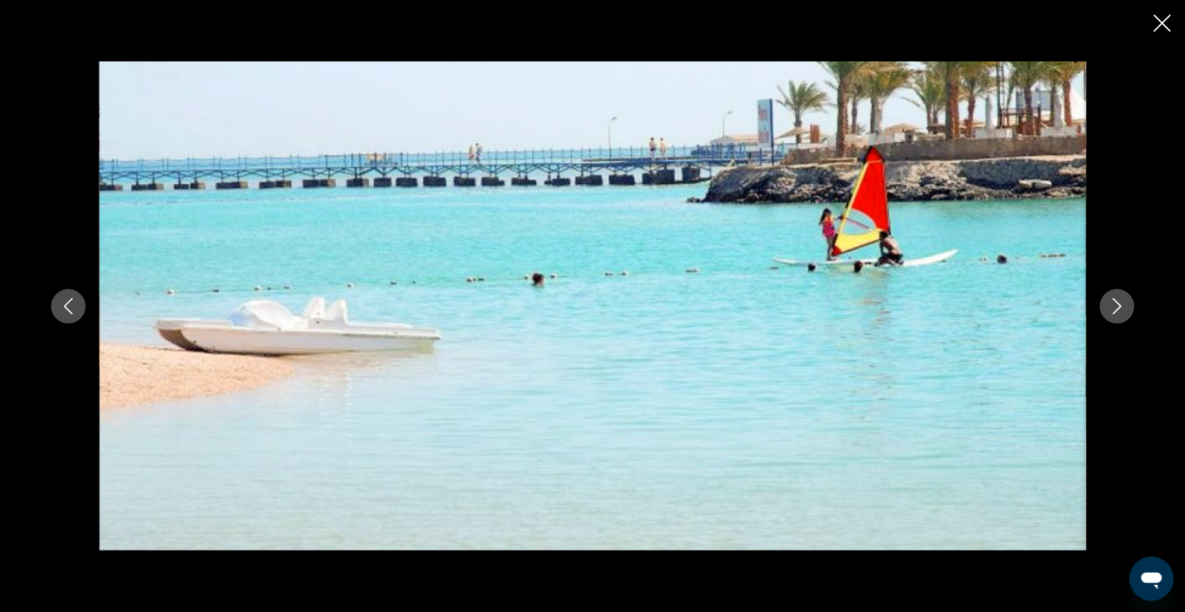
click at [1126, 300] on icon "Next image" at bounding box center [1117, 306] width 17 height 17
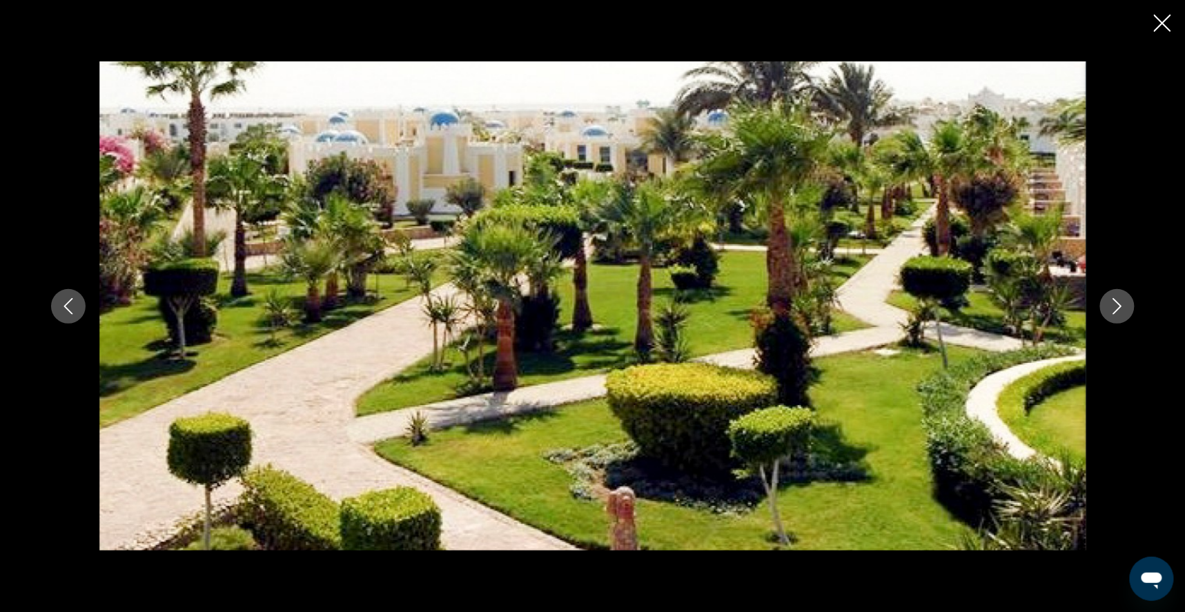
click at [1126, 300] on icon "Next image" at bounding box center [1117, 306] width 17 height 17
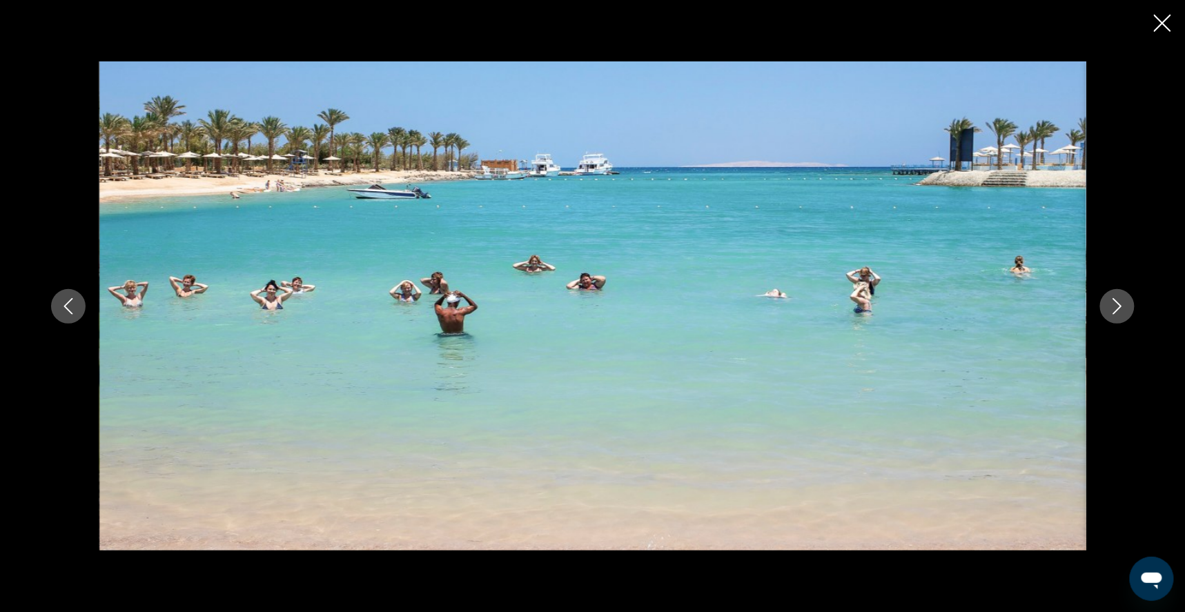
click at [60, 304] on icon "Previous image" at bounding box center [68, 306] width 17 height 17
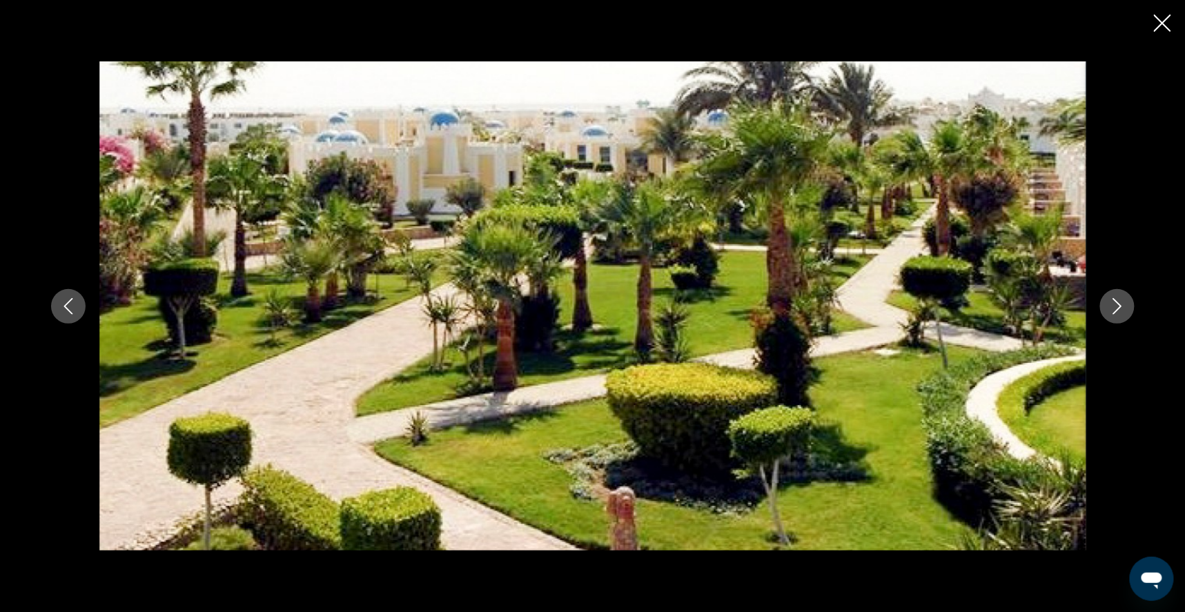
click at [60, 306] on icon "Previous image" at bounding box center [68, 306] width 17 height 17
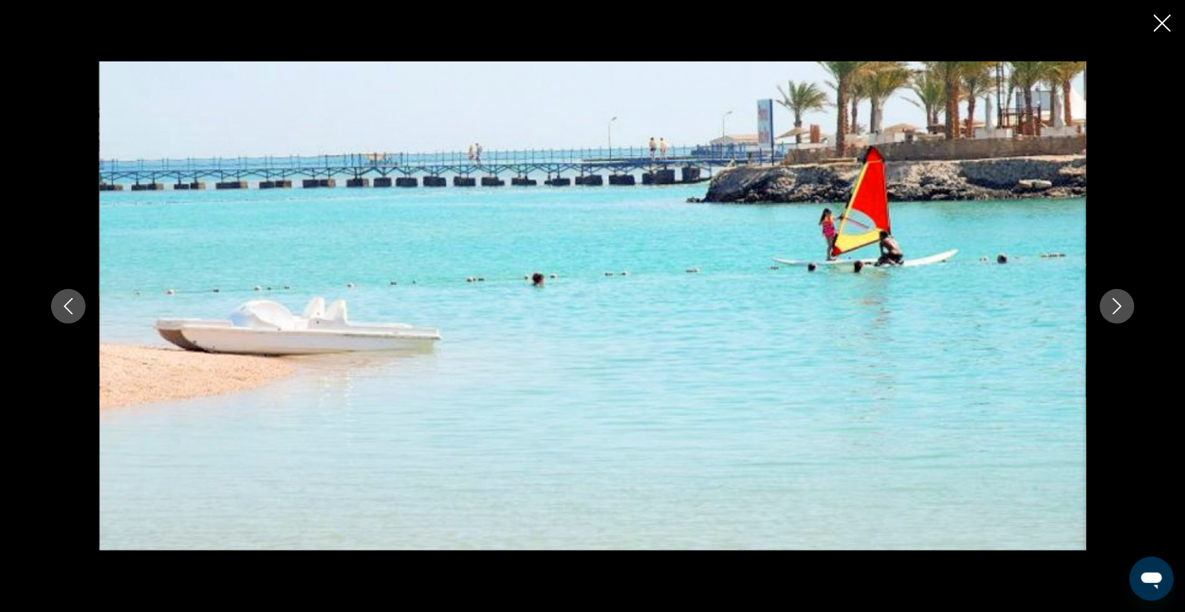
click at [1126, 301] on icon "Next image" at bounding box center [1117, 306] width 17 height 17
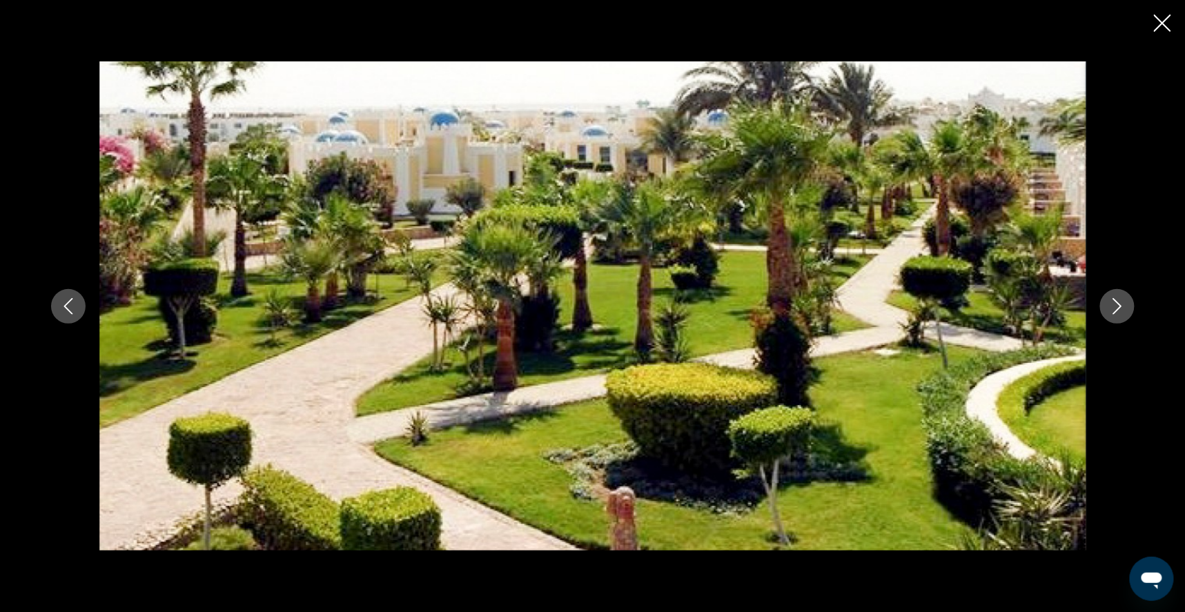
click at [1126, 301] on icon "Next image" at bounding box center [1117, 306] width 17 height 17
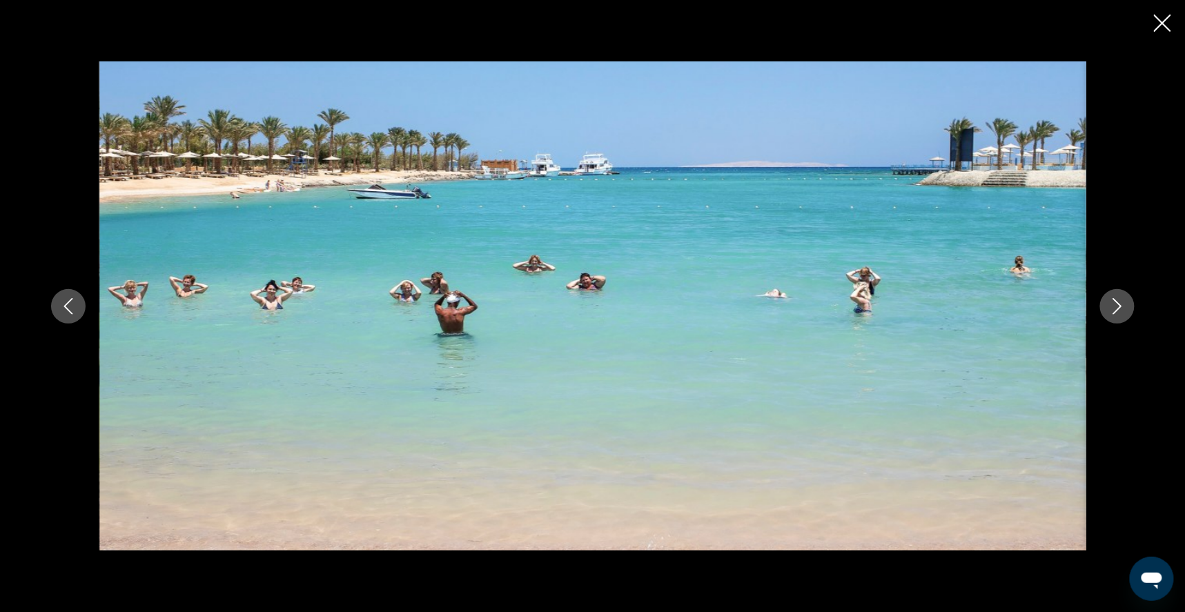
click at [1126, 303] on icon "Next image" at bounding box center [1117, 306] width 17 height 17
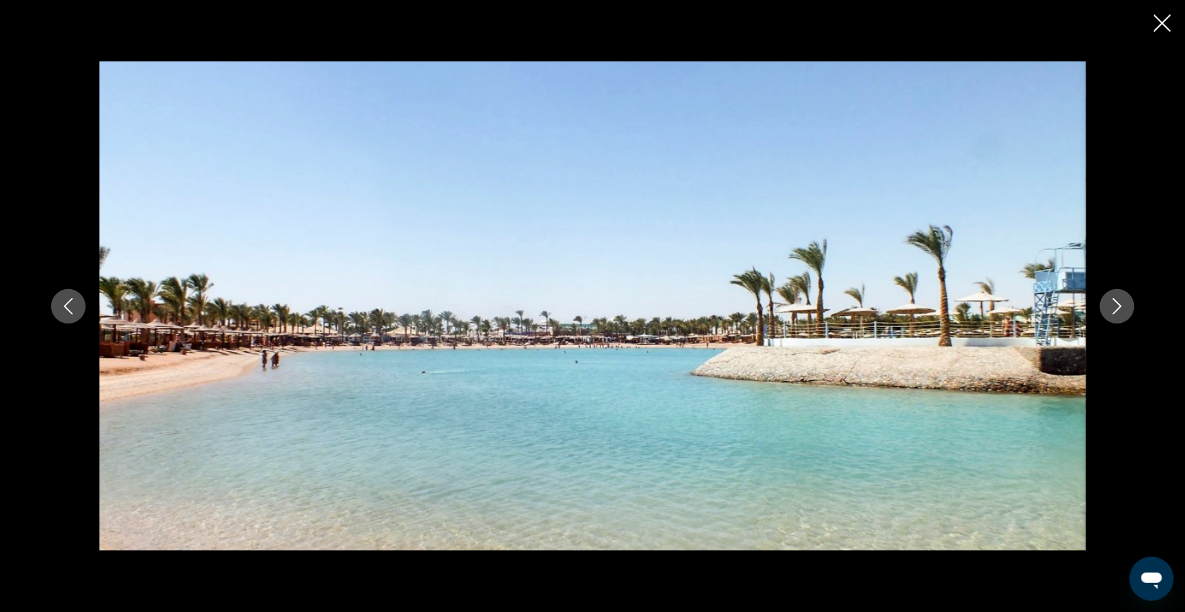
click at [1126, 311] on icon "Next image" at bounding box center [1117, 306] width 17 height 17
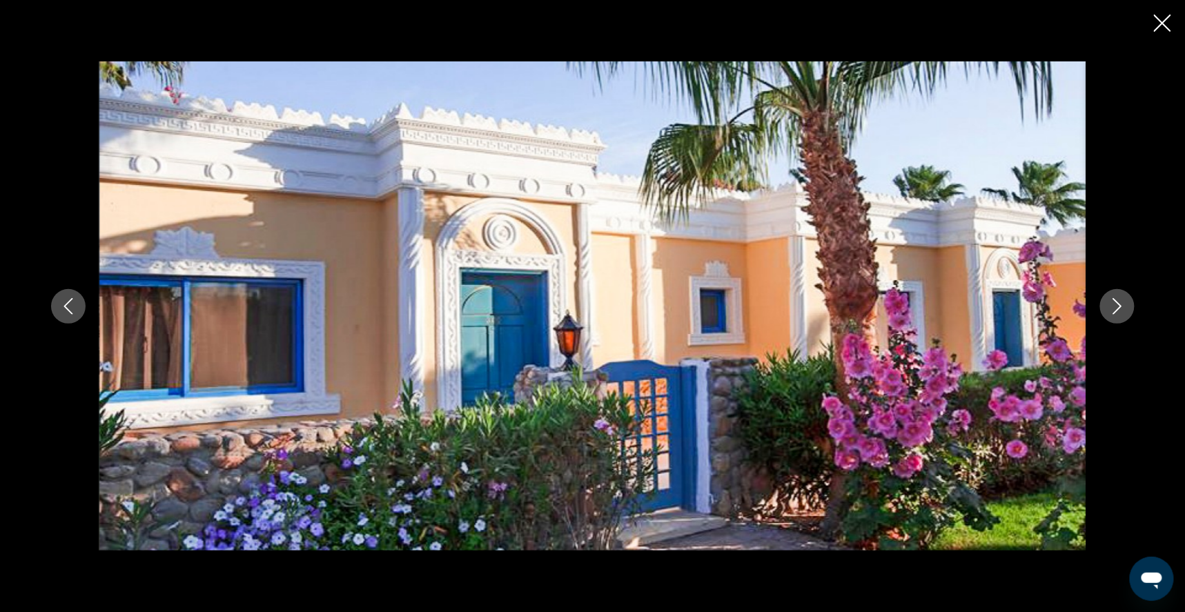
click at [1135, 311] on button "Next image" at bounding box center [1117, 306] width 35 height 35
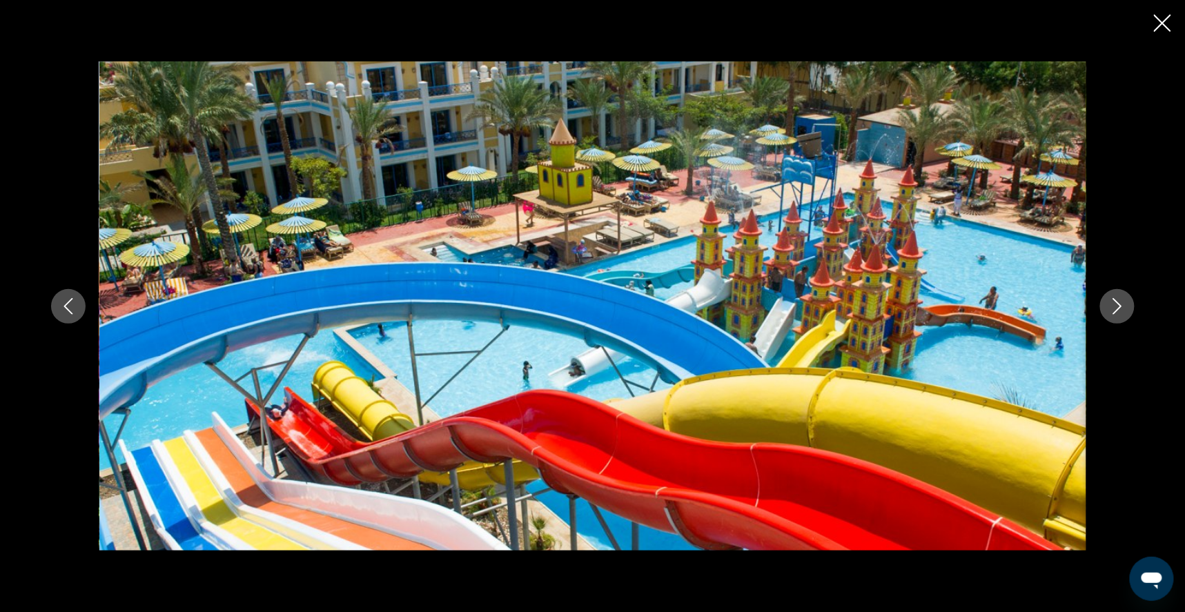
click at [1126, 307] on icon "Next image" at bounding box center [1117, 306] width 17 height 17
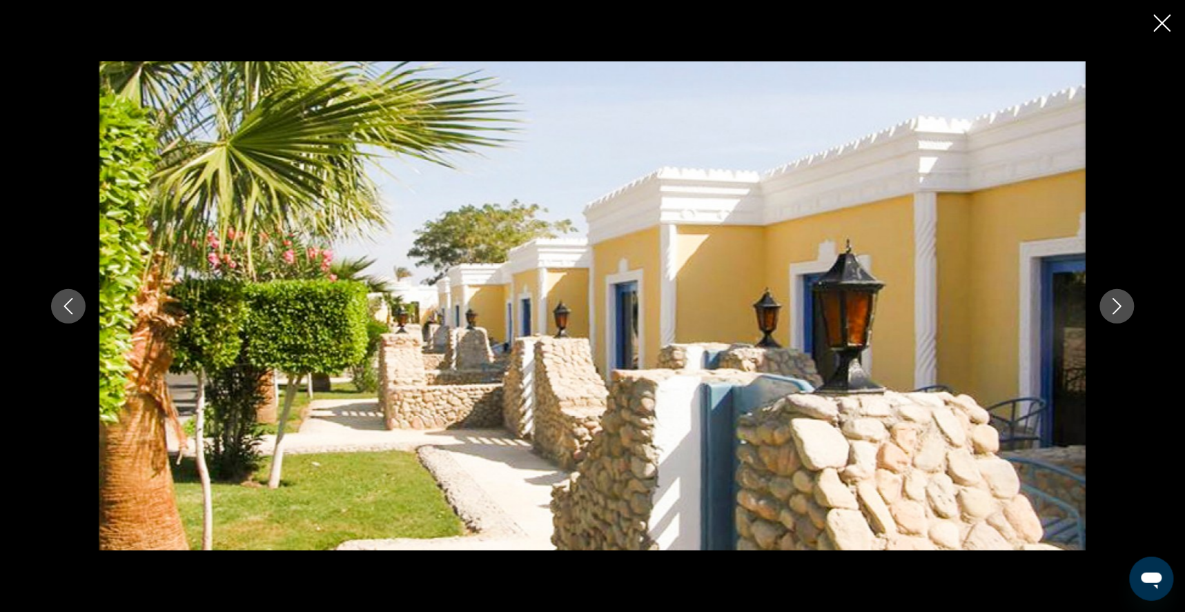
click at [1122, 301] on icon "Next image" at bounding box center [1117, 306] width 9 height 17
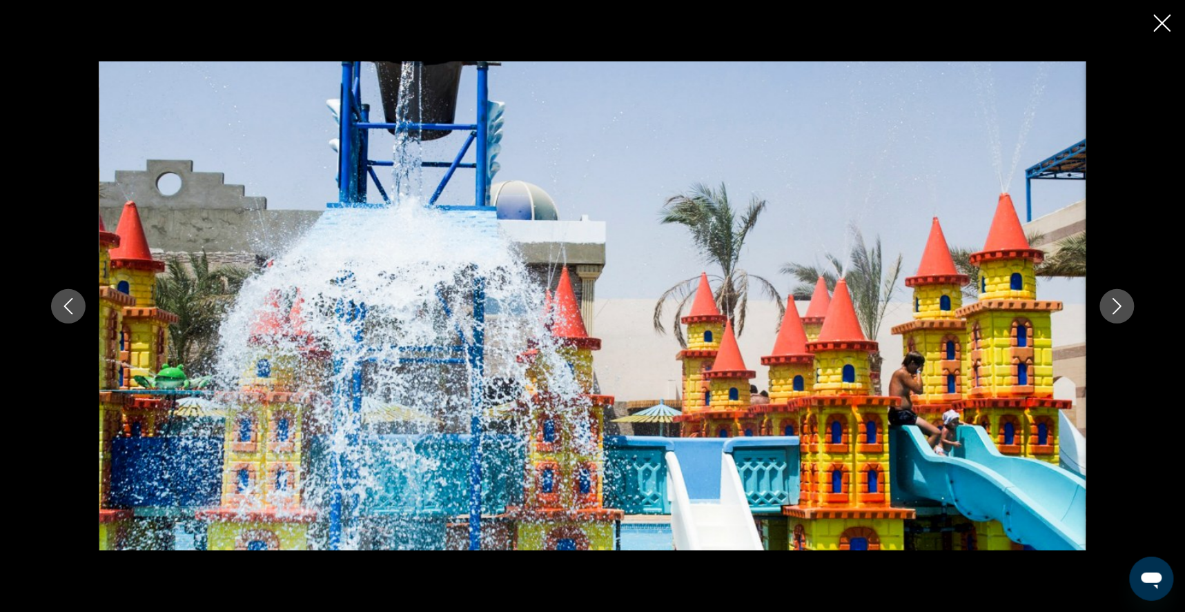
click at [1126, 302] on icon "Next image" at bounding box center [1117, 306] width 17 height 17
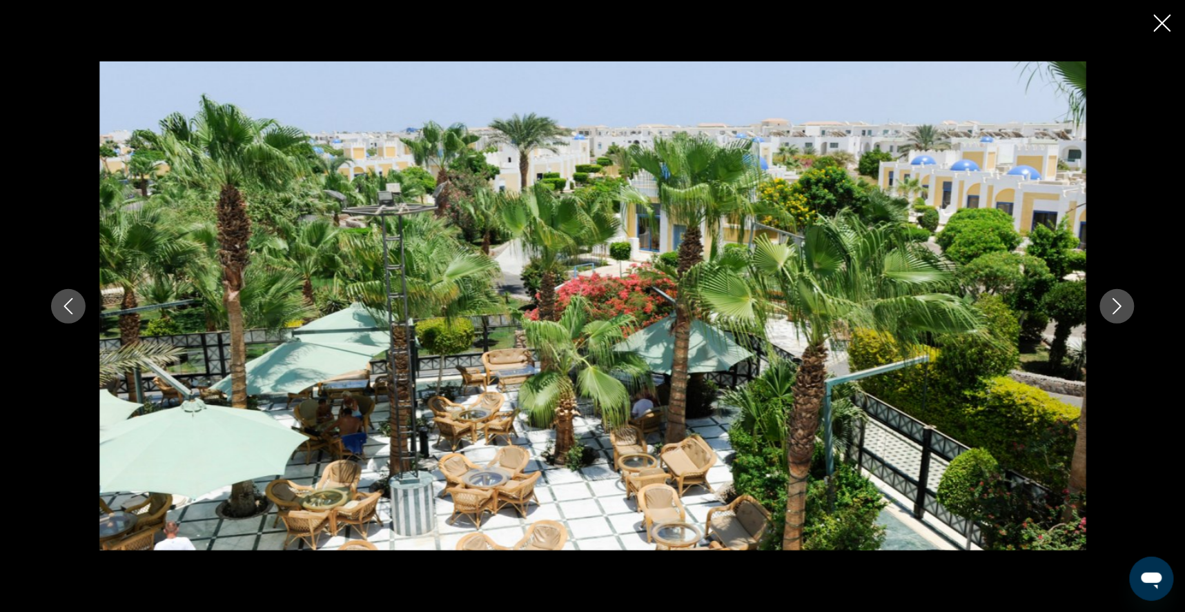
click at [1126, 298] on icon "Next image" at bounding box center [1117, 306] width 17 height 17
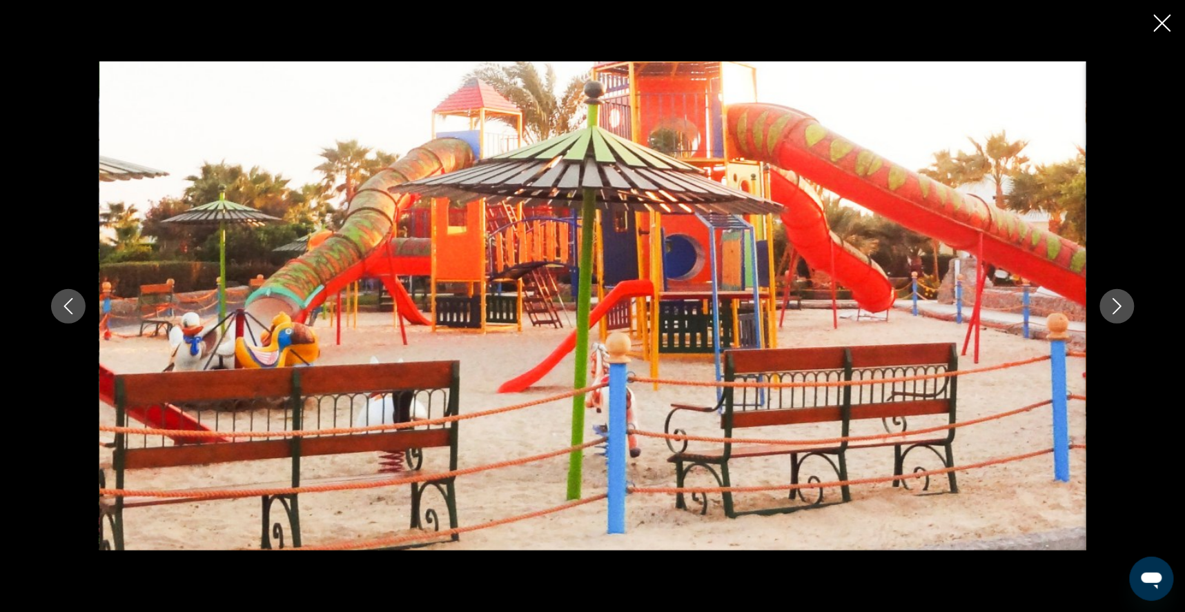
click at [1122, 303] on icon "Next image" at bounding box center [1117, 306] width 9 height 17
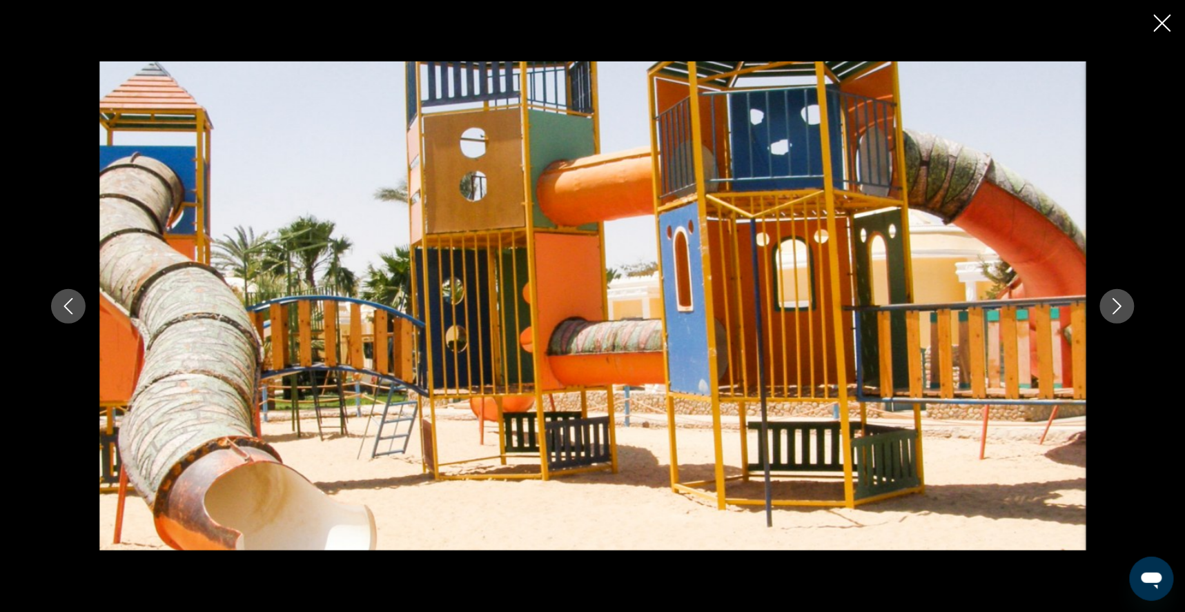
click at [1122, 303] on icon "Next image" at bounding box center [1117, 306] width 9 height 17
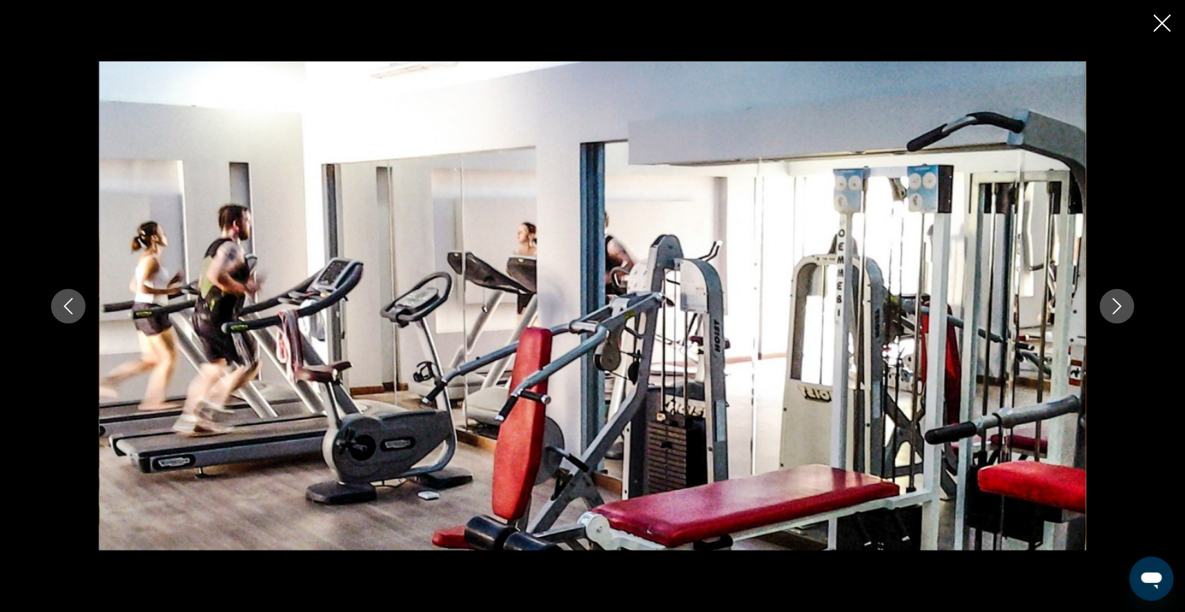
click at [1122, 303] on icon "Next image" at bounding box center [1117, 306] width 9 height 17
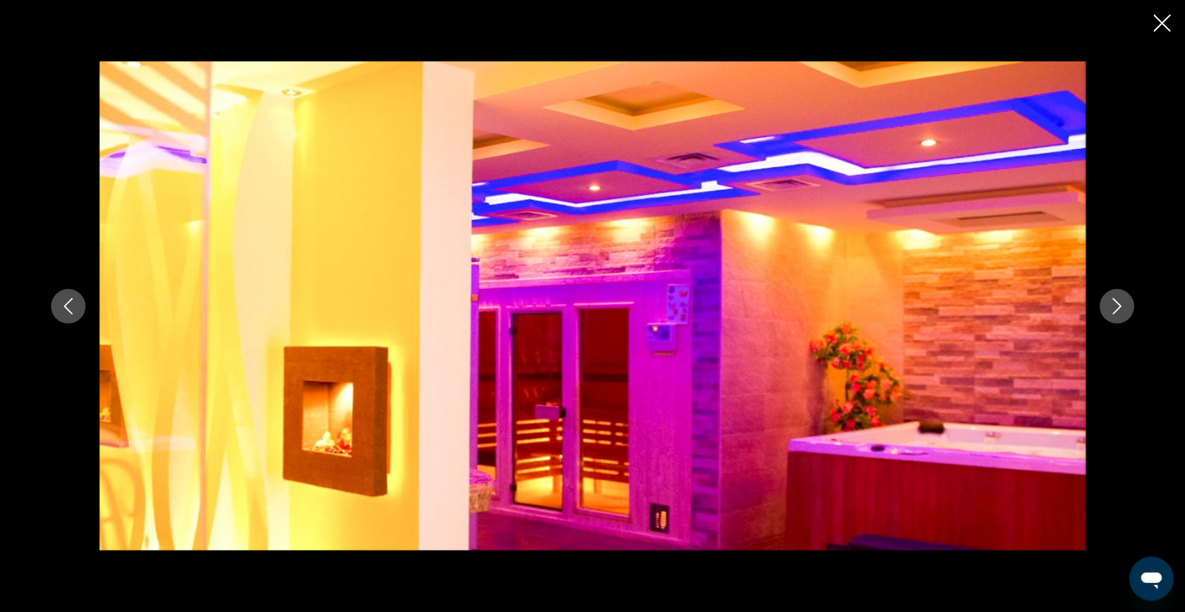
click at [1122, 303] on icon "Next image" at bounding box center [1117, 306] width 9 height 17
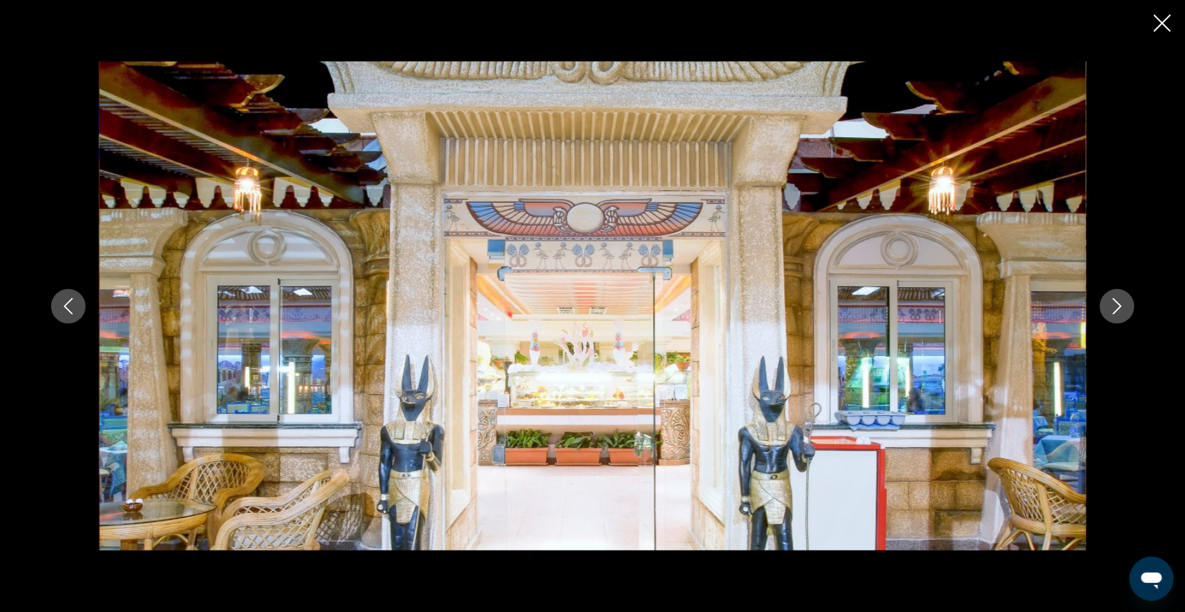
click at [1122, 303] on icon "Next image" at bounding box center [1117, 306] width 9 height 17
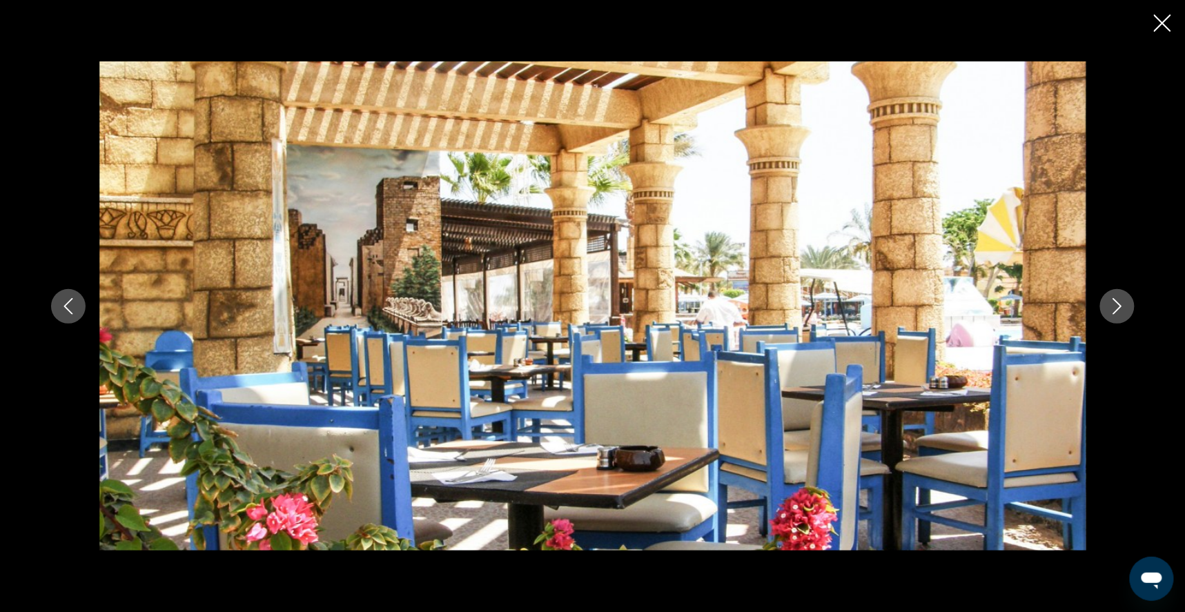
click at [1122, 303] on icon "Next image" at bounding box center [1117, 306] width 9 height 17
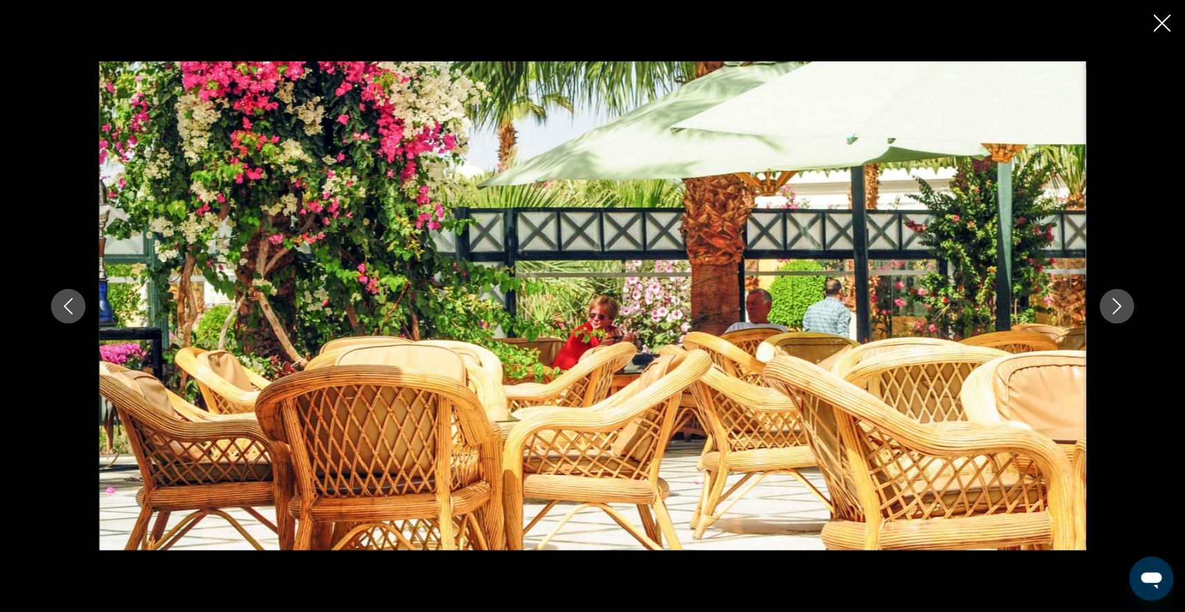
click at [1122, 303] on icon "Next image" at bounding box center [1117, 306] width 9 height 17
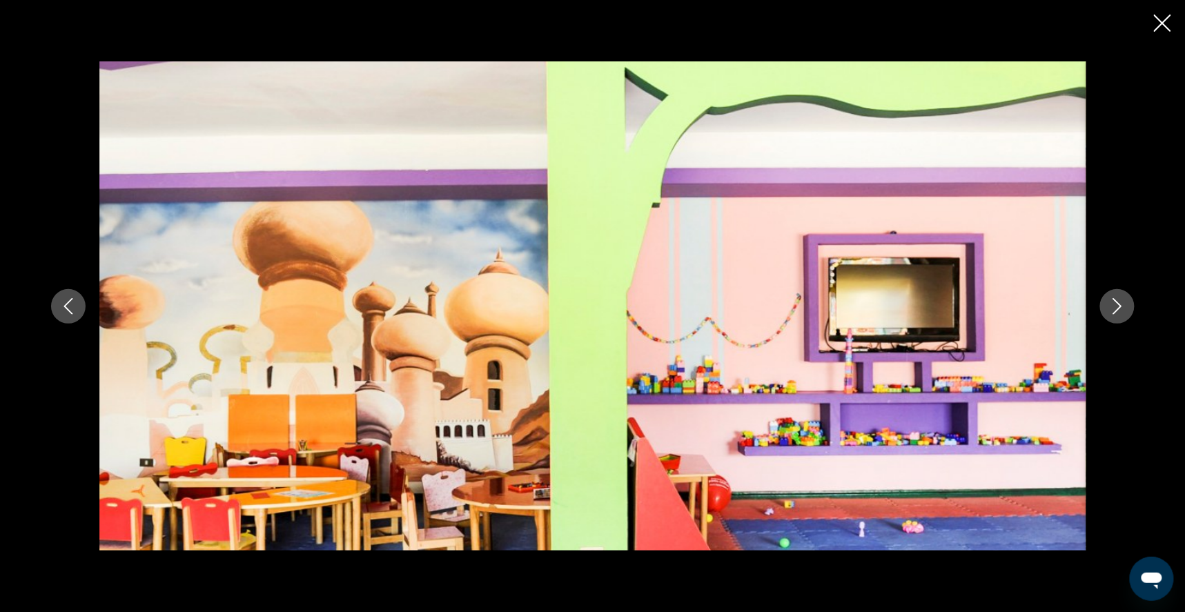
click at [1122, 303] on icon "Next image" at bounding box center [1117, 306] width 9 height 17
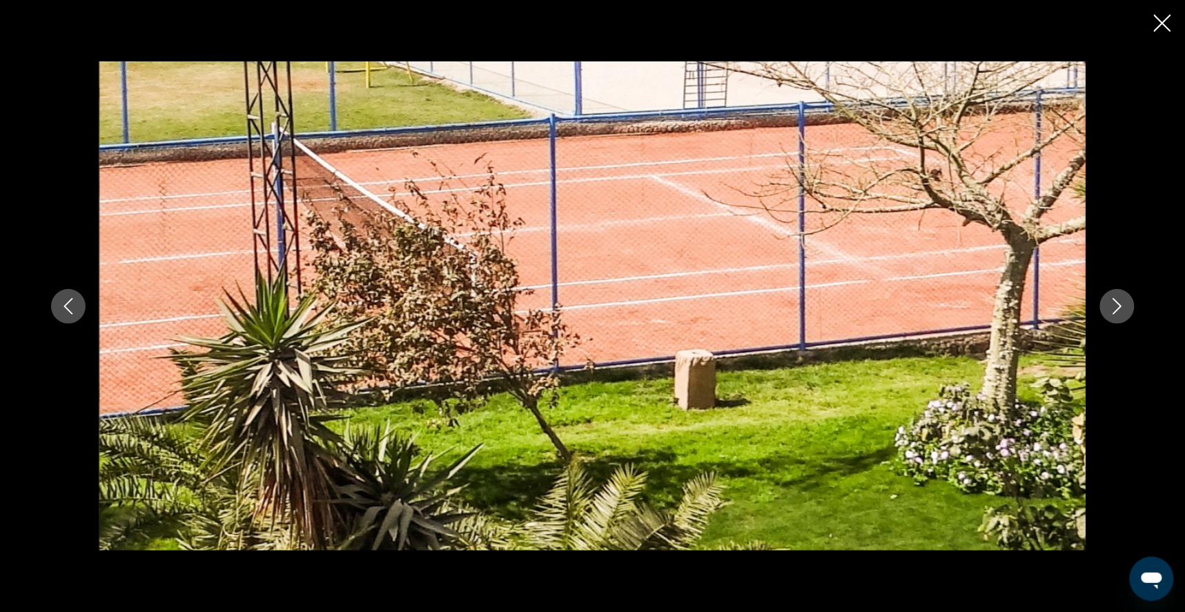
click at [1122, 304] on icon "Next image" at bounding box center [1117, 306] width 9 height 17
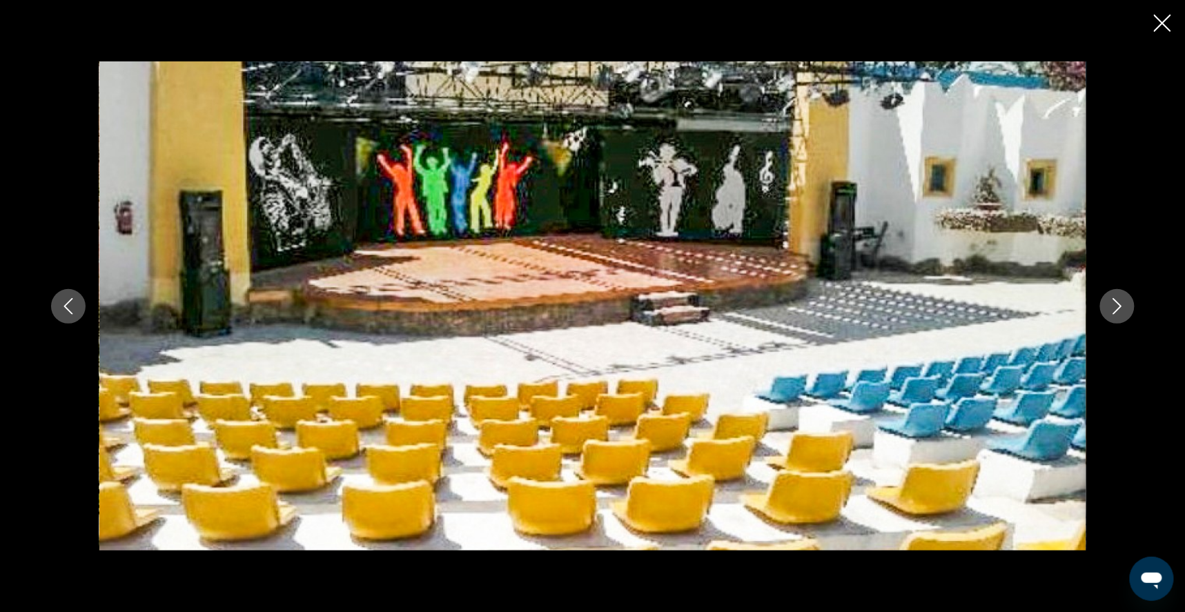
click at [1122, 303] on icon "Next image" at bounding box center [1117, 306] width 9 height 17
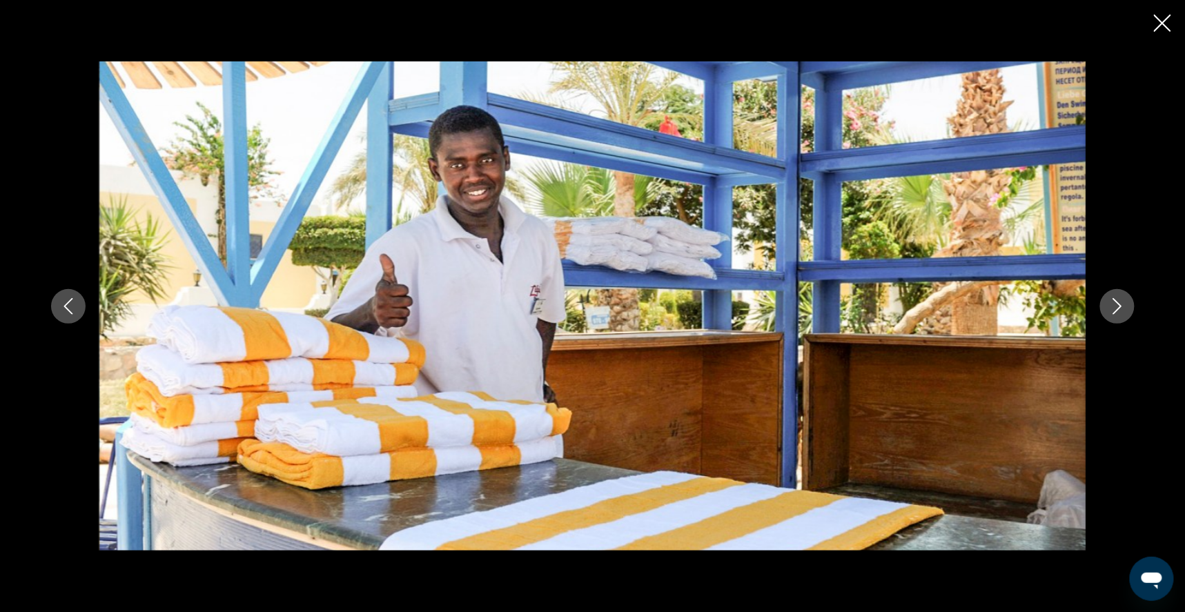
click at [1122, 300] on icon "Next image" at bounding box center [1117, 306] width 9 height 17
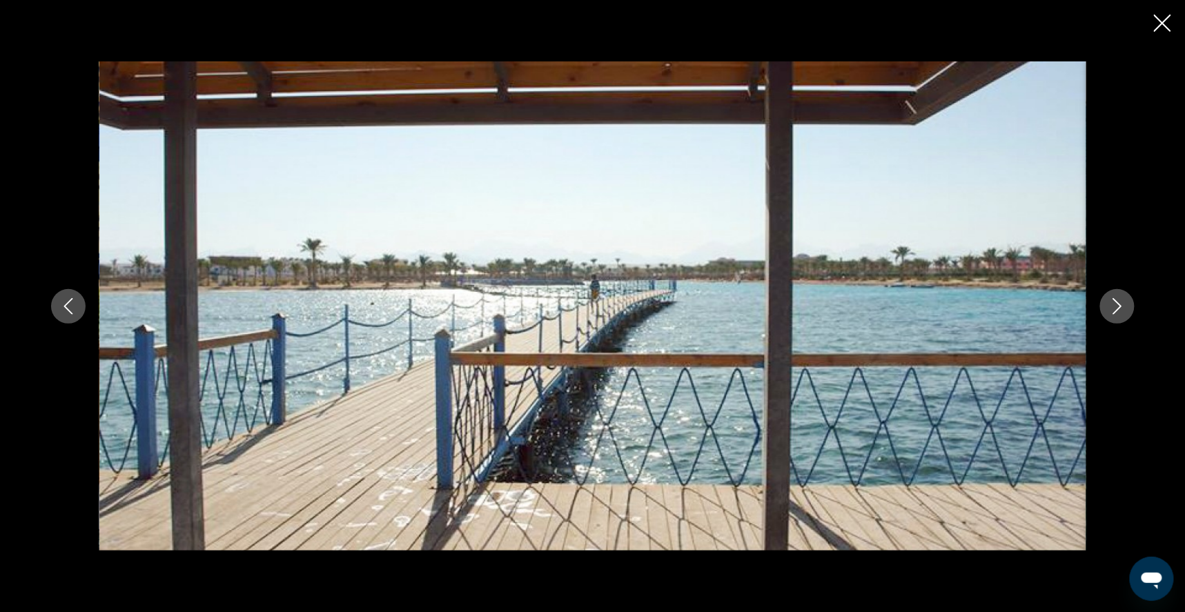
click at [1122, 300] on icon "Next image" at bounding box center [1117, 306] width 9 height 17
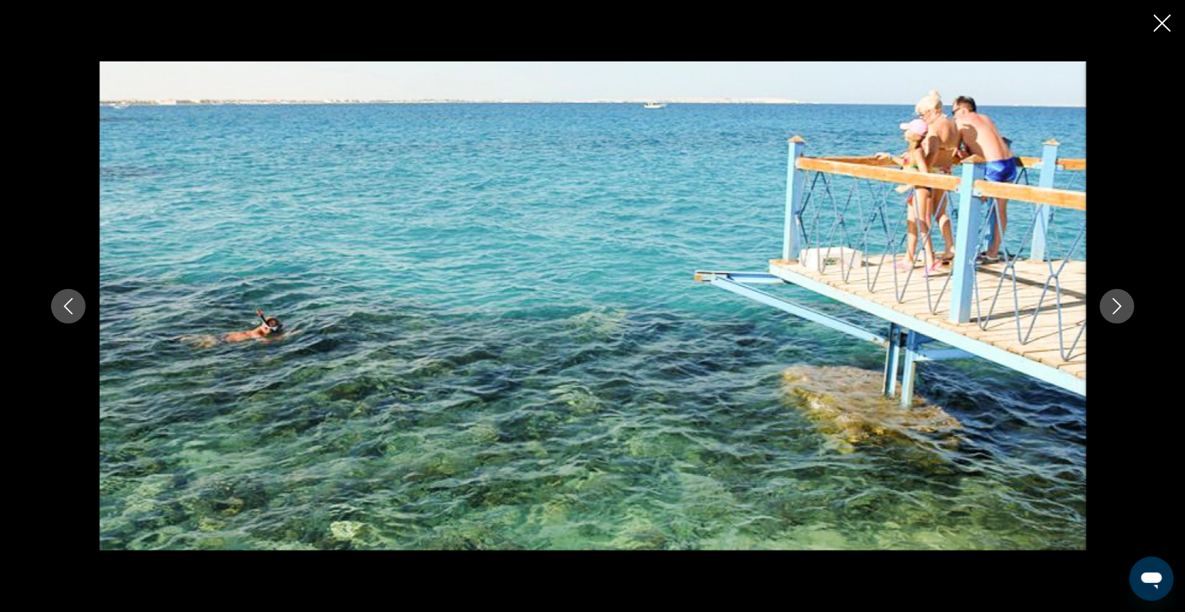
click at [1122, 300] on icon "Next image" at bounding box center [1117, 306] width 9 height 17
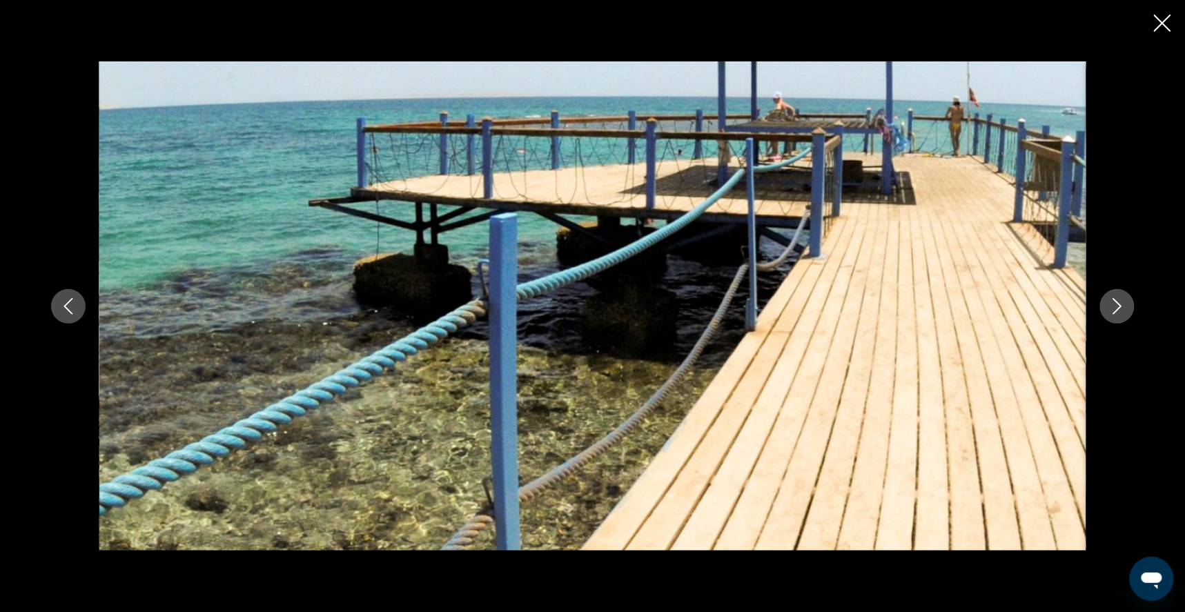
click at [1122, 300] on icon "Next image" at bounding box center [1117, 306] width 9 height 17
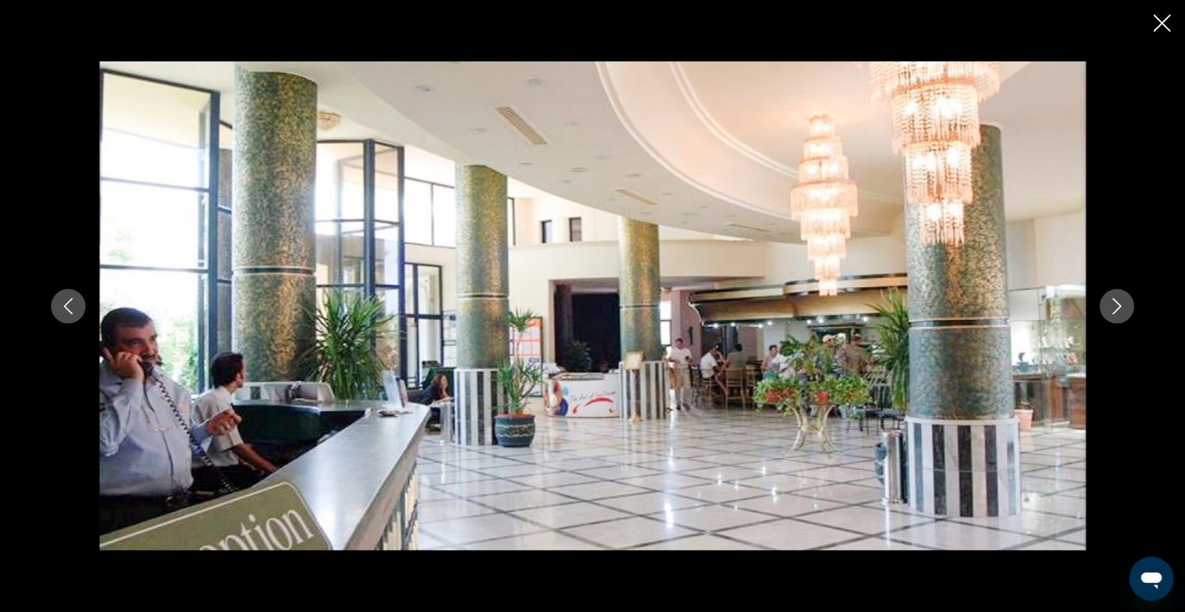
click at [1122, 301] on icon "Next image" at bounding box center [1117, 306] width 9 height 17
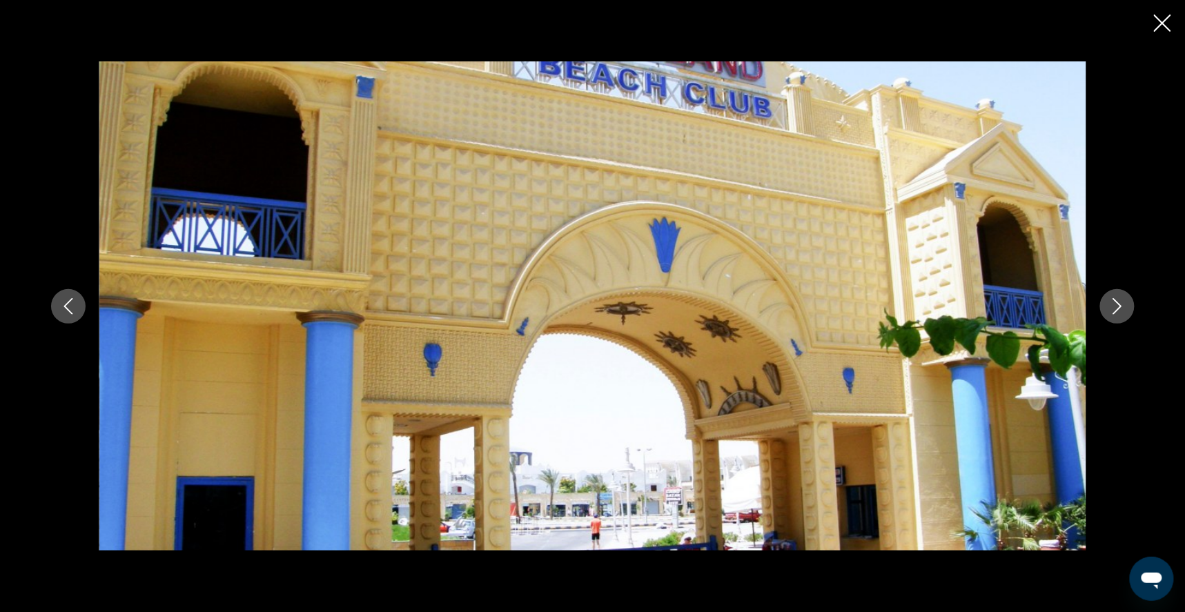
click at [1162, 21] on icon "Close slideshow" at bounding box center [1162, 22] width 17 height 17
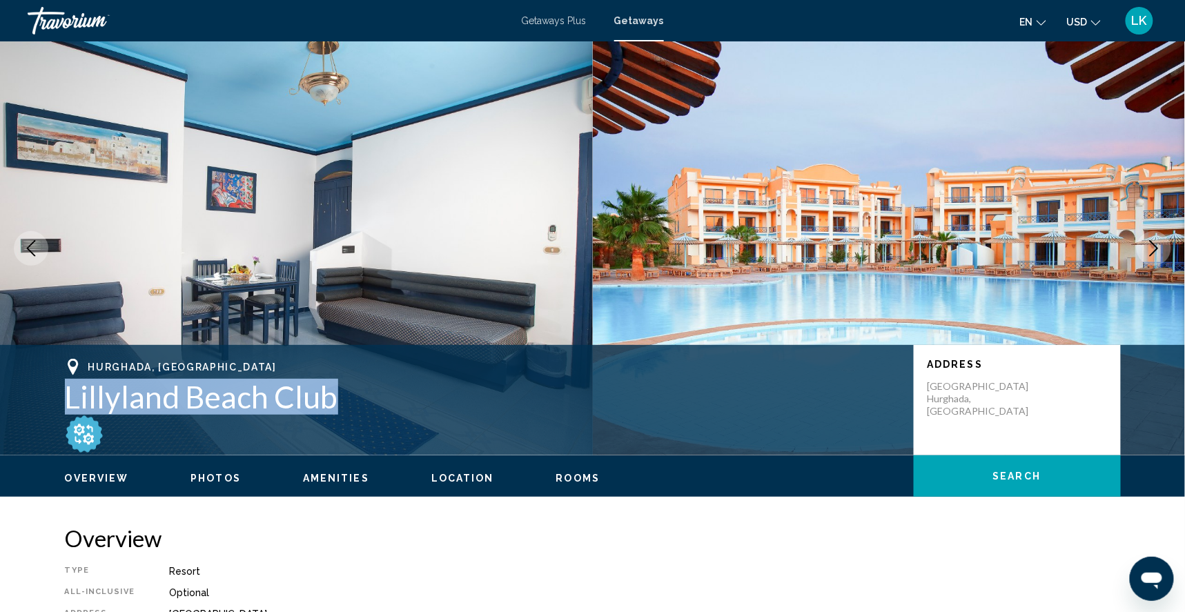
scroll to position [0, 0]
